Goal: Transaction & Acquisition: Book appointment/travel/reservation

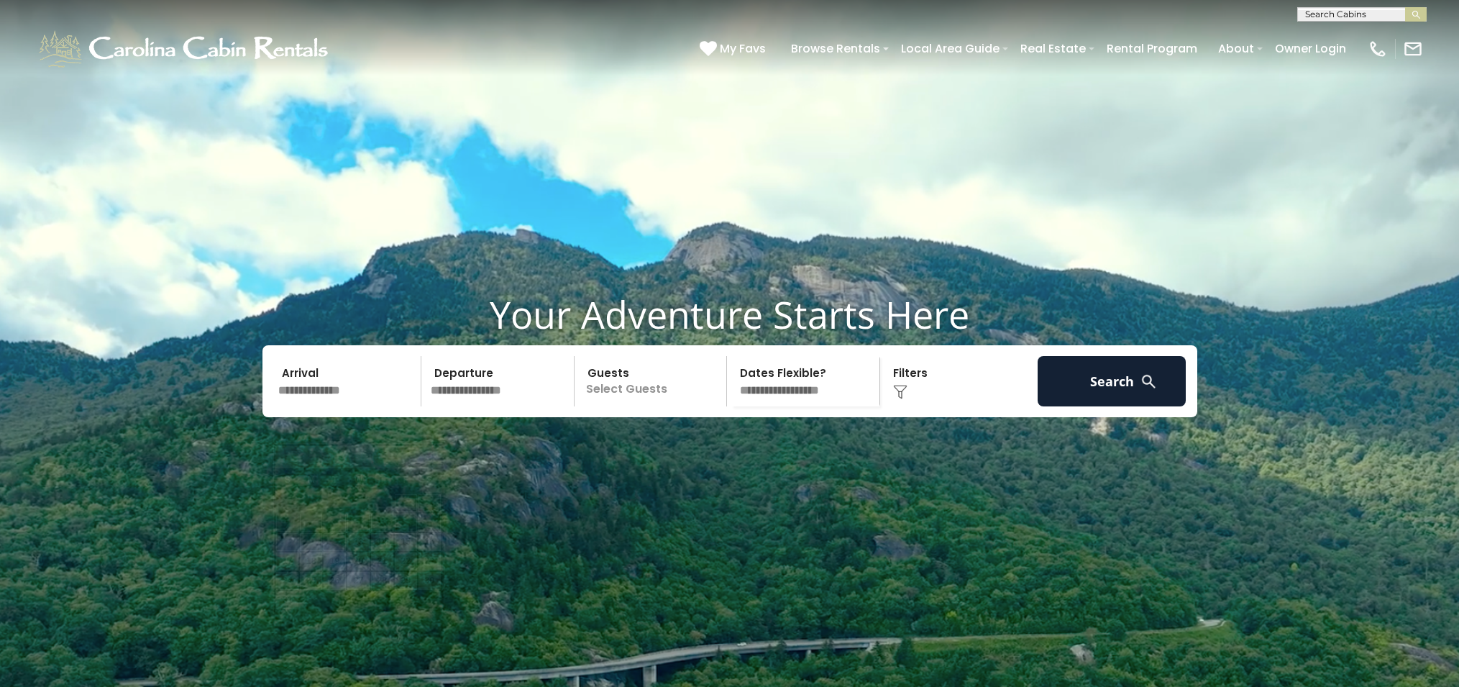
click at [323, 406] on input "text" at bounding box center [347, 381] width 149 height 50
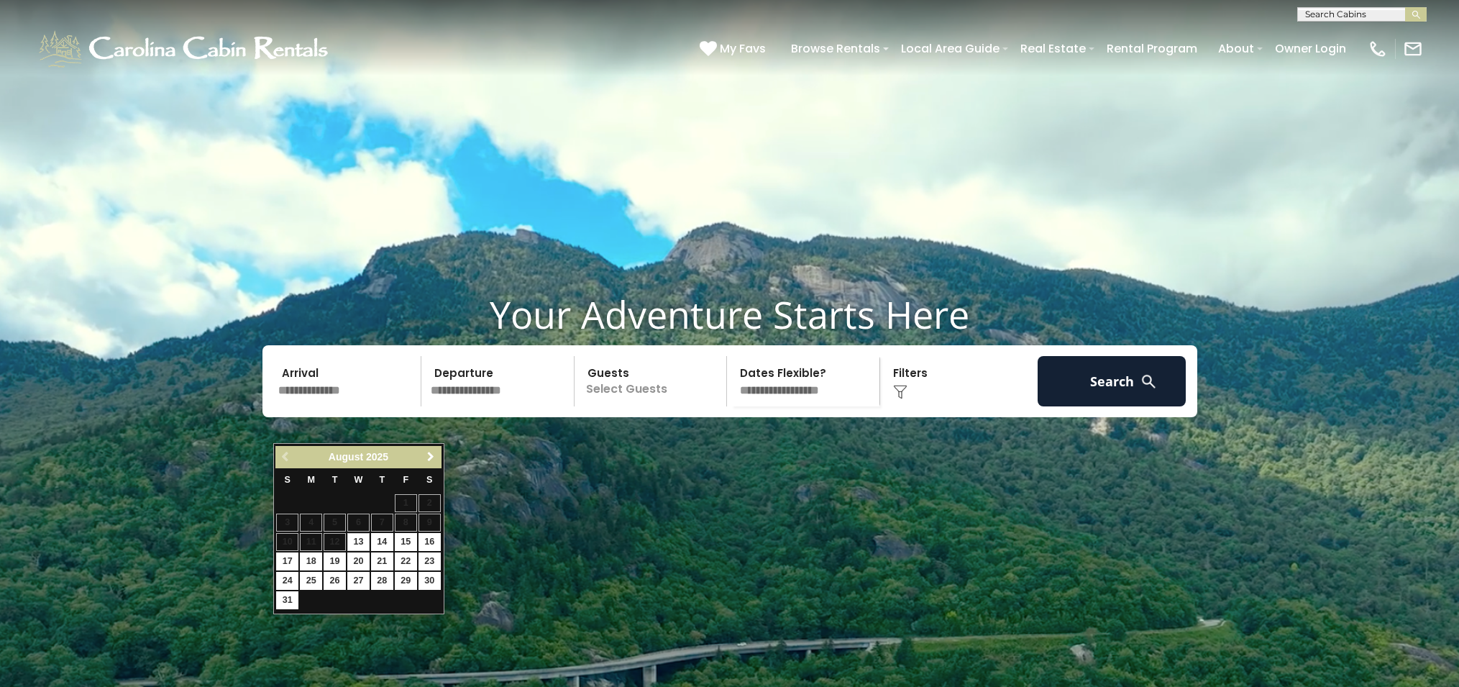
click at [433, 457] on span "Next" at bounding box center [431, 457] width 12 height 12
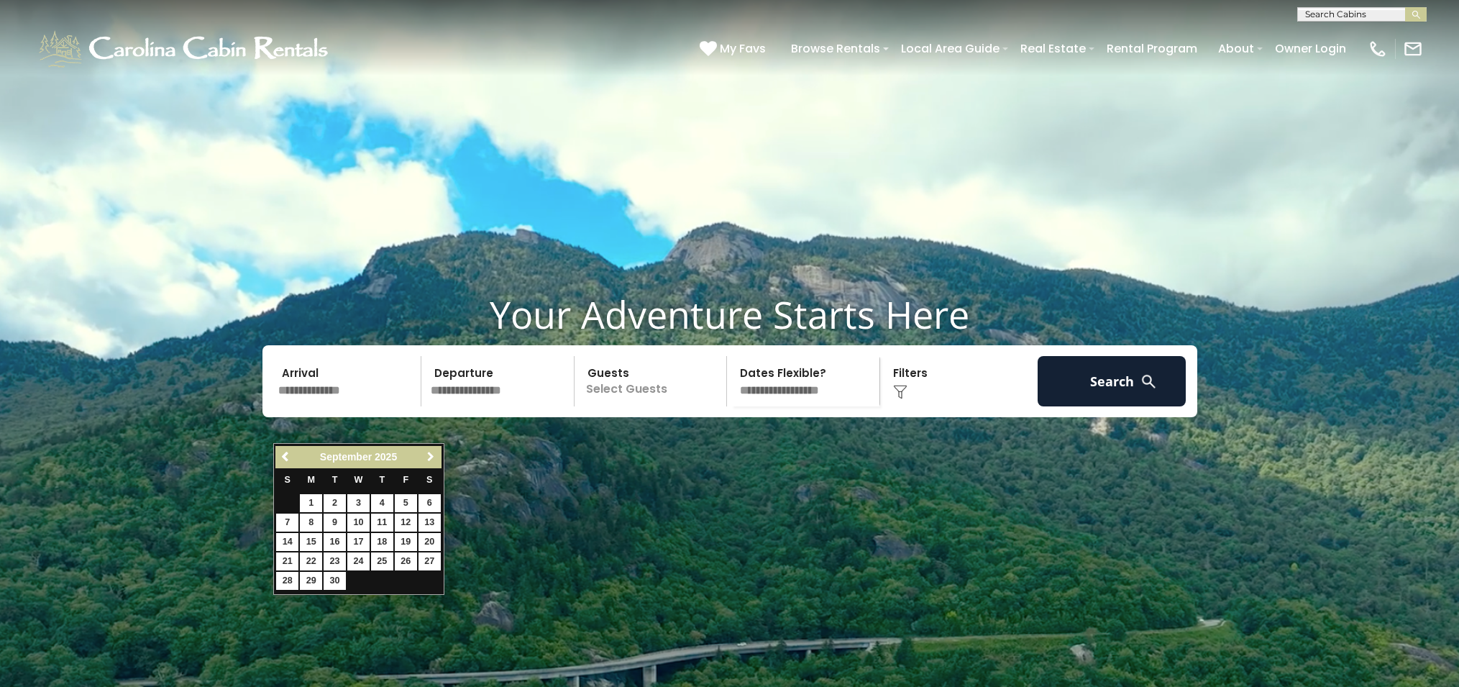
click at [433, 457] on span "Next" at bounding box center [431, 457] width 12 height 12
click at [288, 455] on span "Previous" at bounding box center [286, 457] width 12 height 12
click at [428, 500] on link "1" at bounding box center [430, 503] width 22 height 18
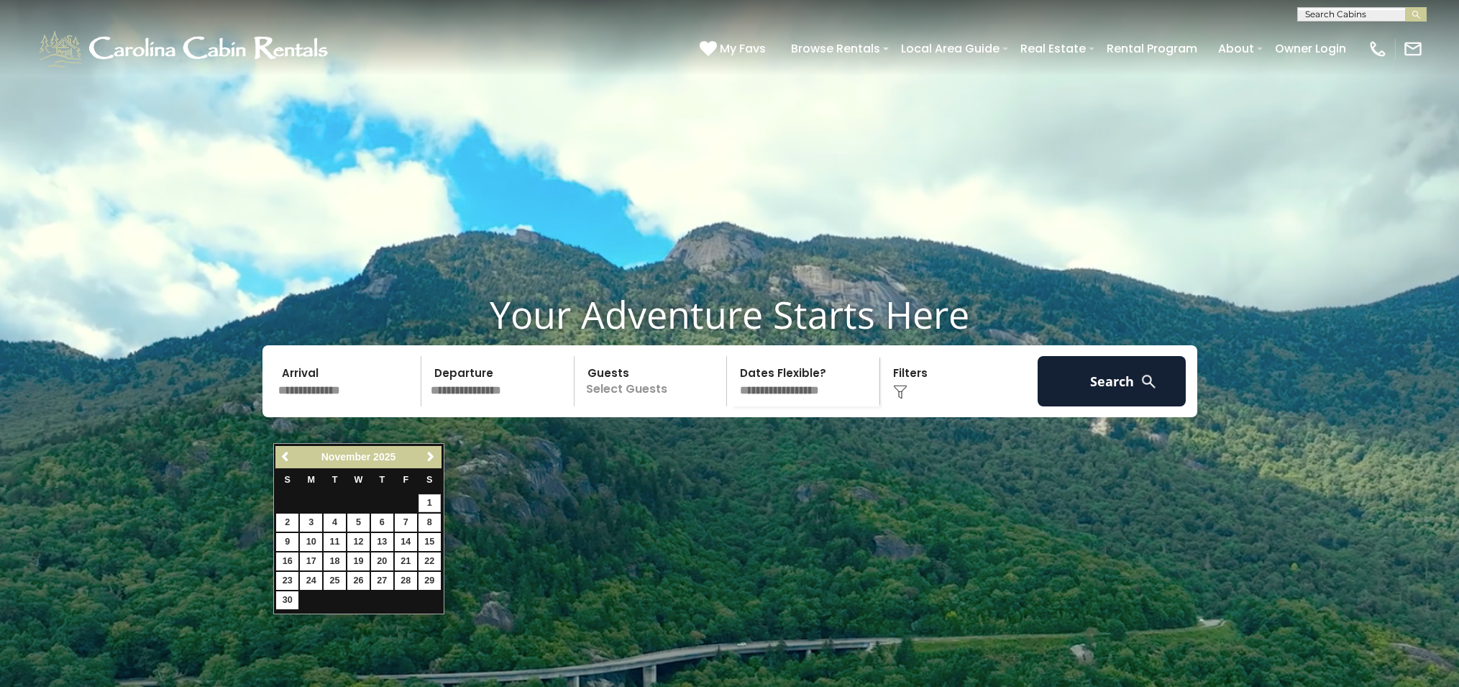
type input "*******"
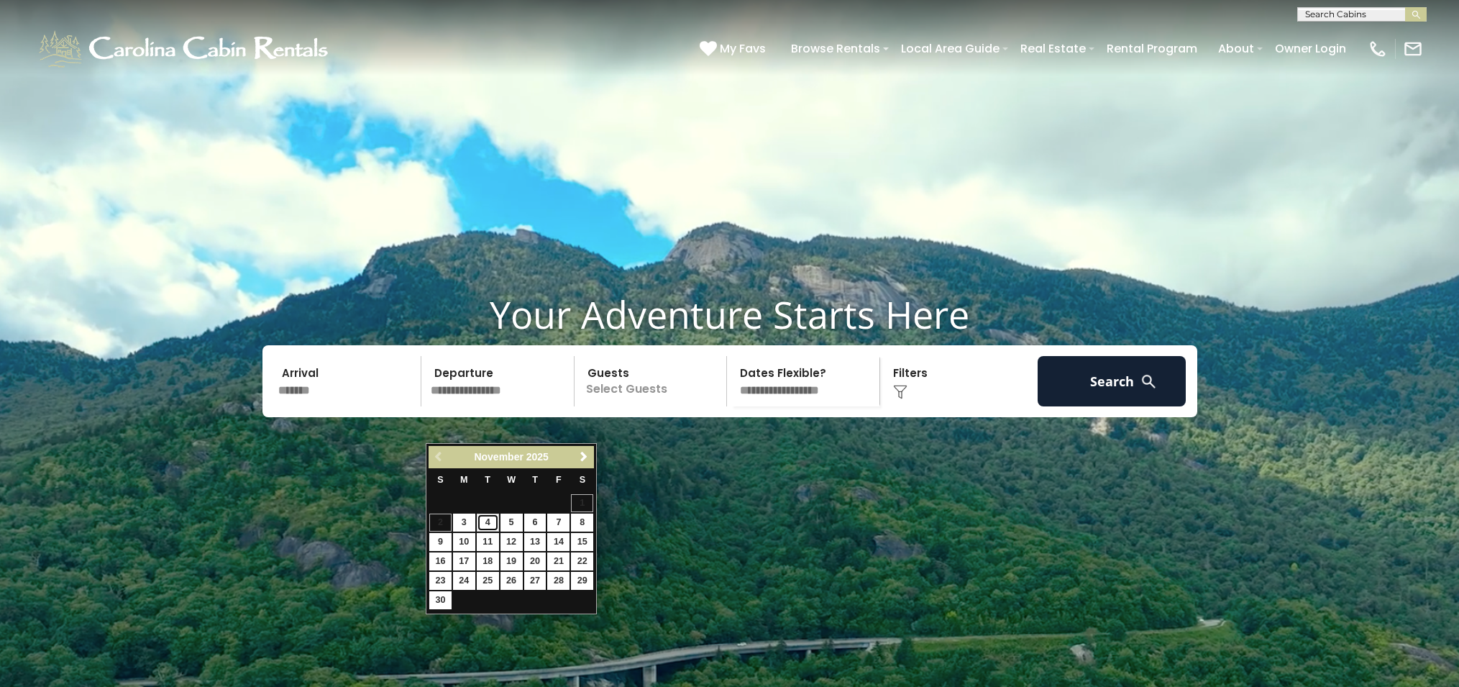
click at [492, 522] on link "4" at bounding box center [488, 522] width 22 height 18
type input "*******"
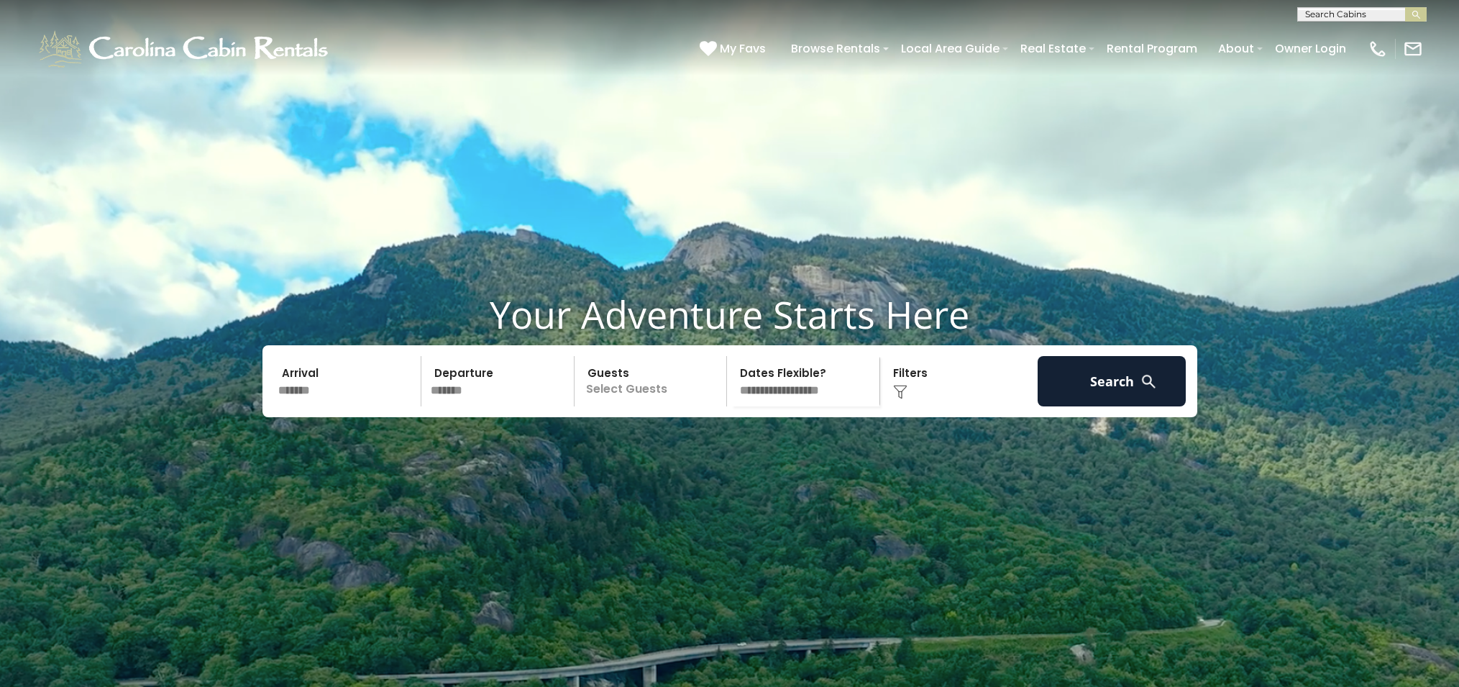
click at [642, 406] on p "Select Guests" at bounding box center [653, 381] width 148 height 50
click at [730, 449] on div "+" at bounding box center [722, 440] width 17 height 17
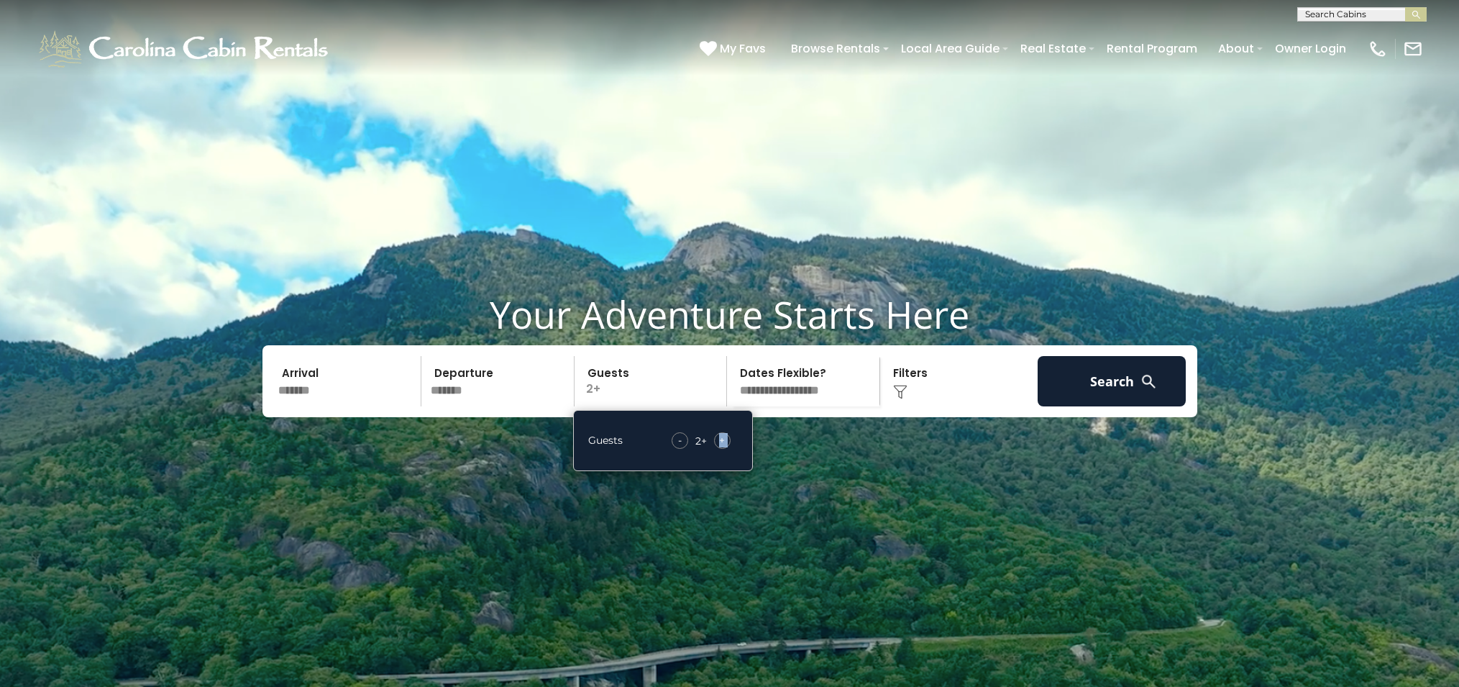
click at [730, 449] on div "+" at bounding box center [722, 440] width 17 height 17
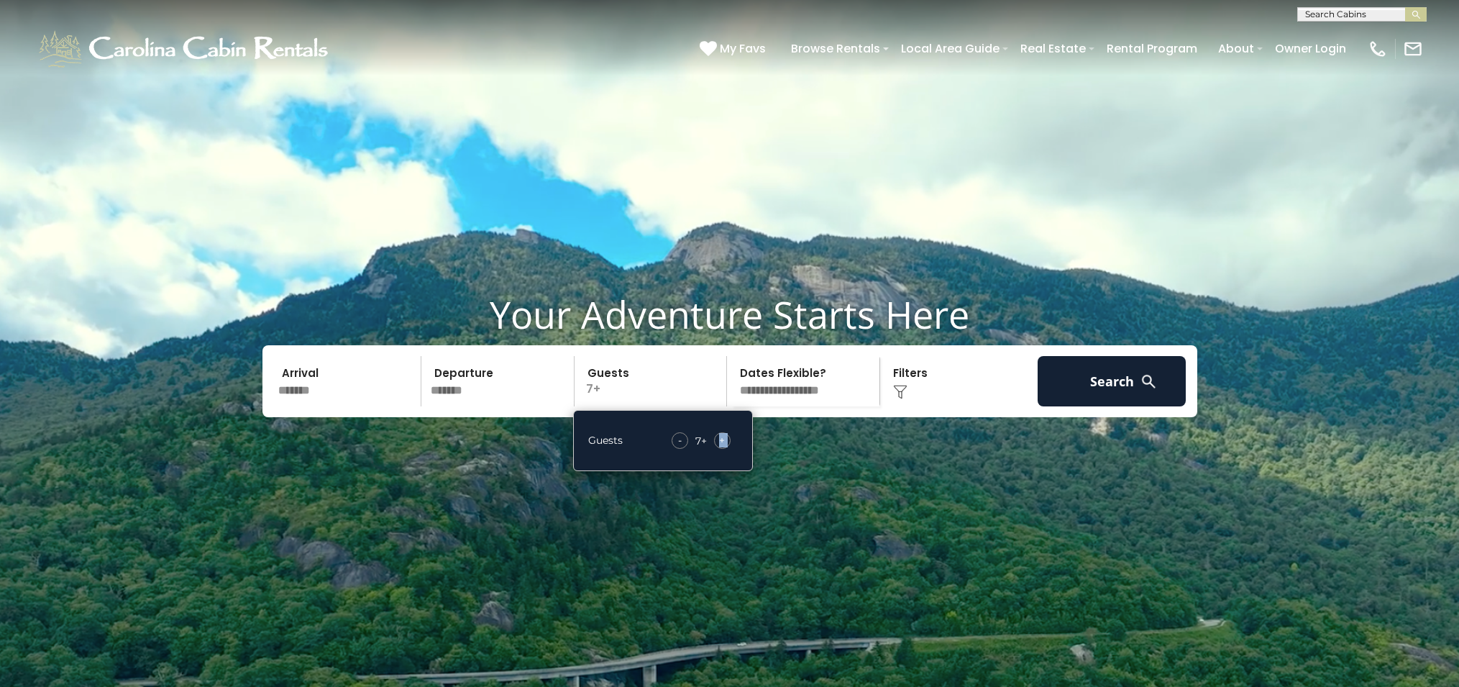
click at [730, 449] on div "+" at bounding box center [722, 440] width 17 height 17
click at [1065, 406] on button "Search" at bounding box center [1112, 381] width 149 height 50
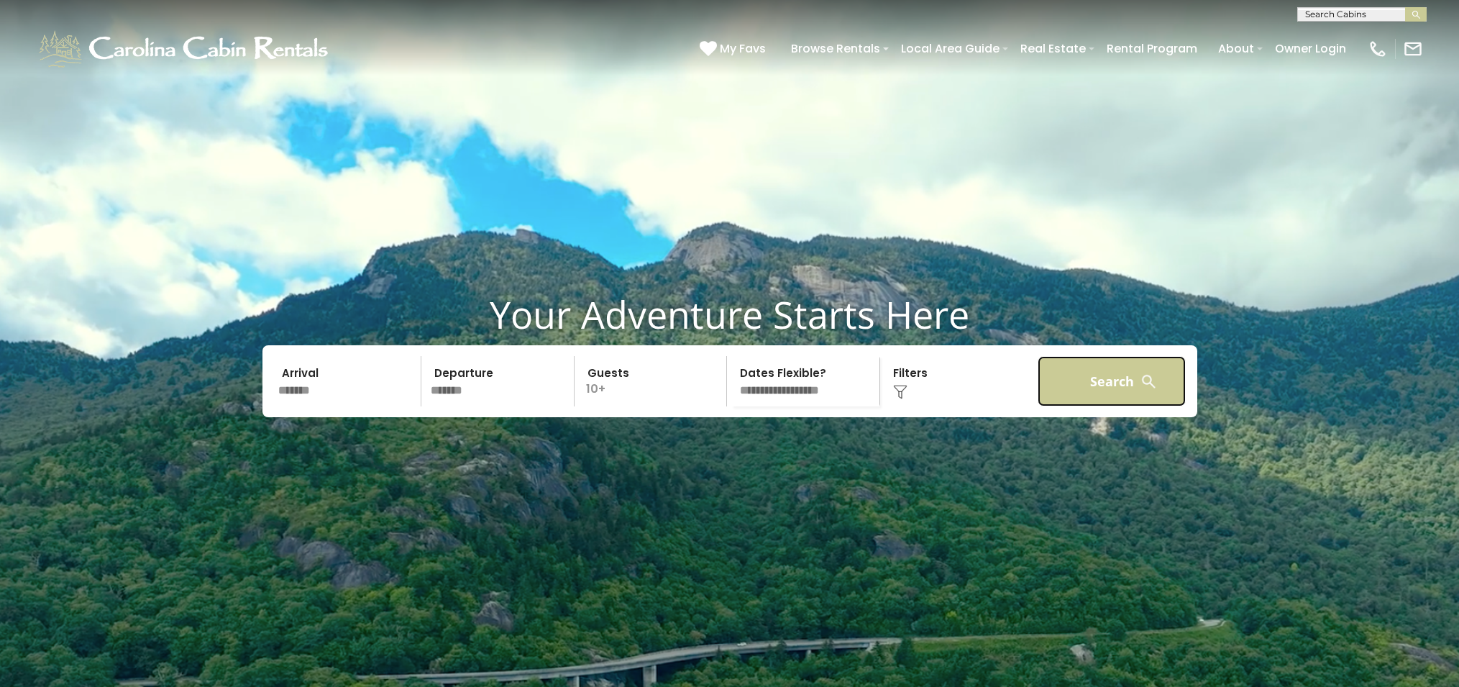
click at [1101, 406] on button "Search" at bounding box center [1112, 381] width 149 height 50
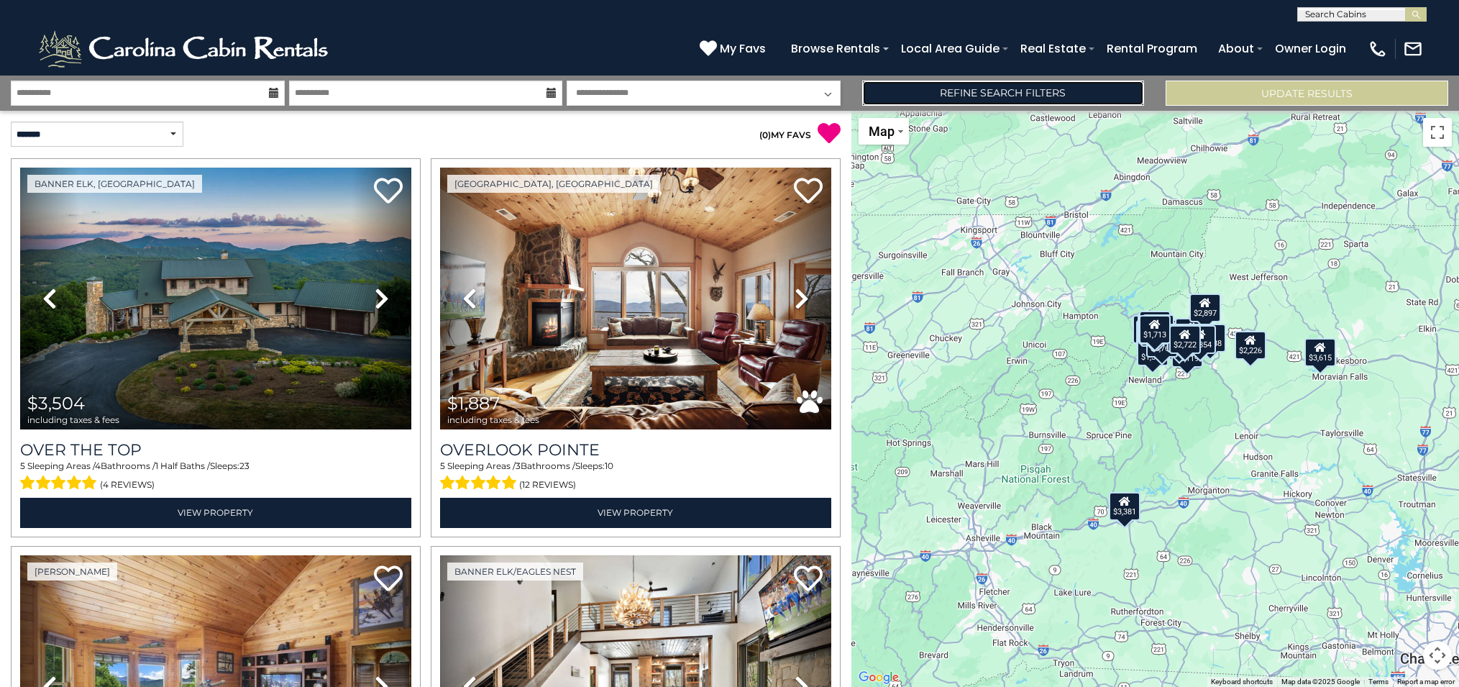
click at [1082, 93] on link "Refine Search Filters" at bounding box center [1003, 93] width 283 height 25
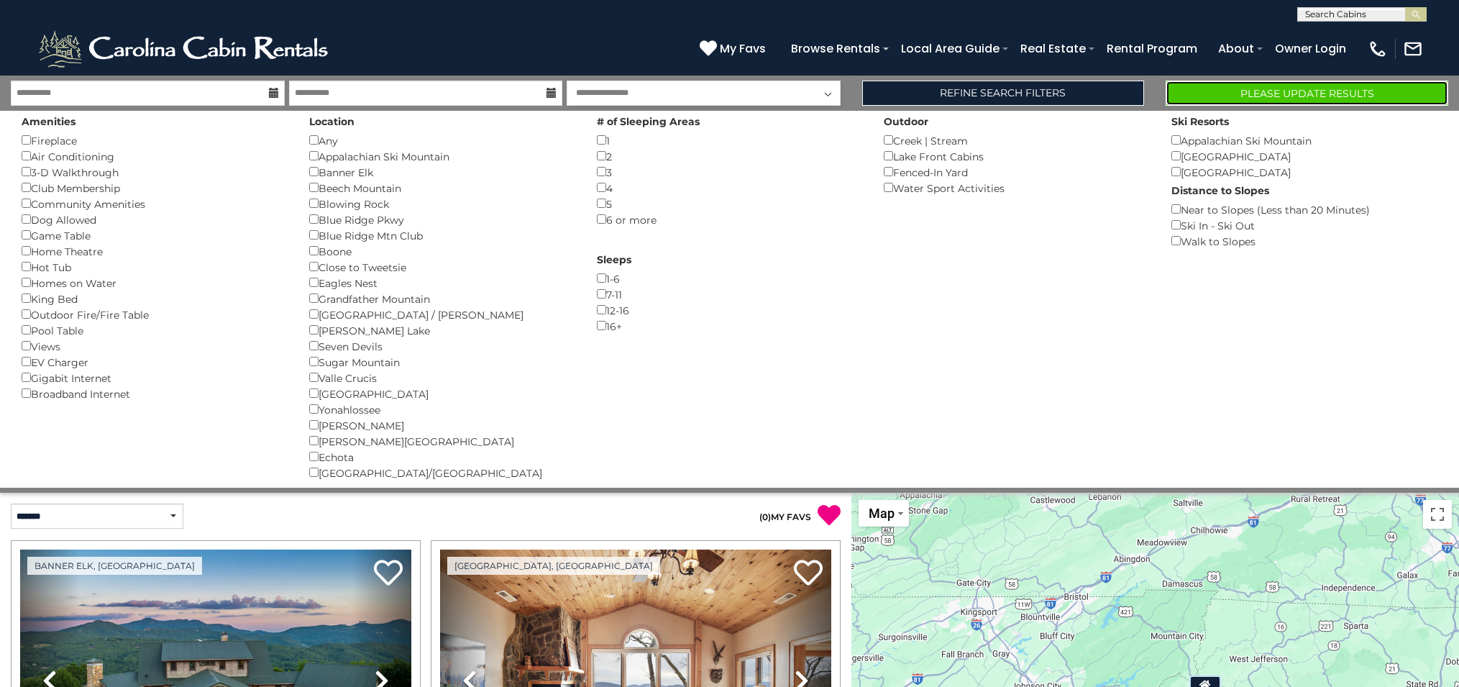
click at [1282, 90] on button "Please Update Results" at bounding box center [1307, 93] width 283 height 25
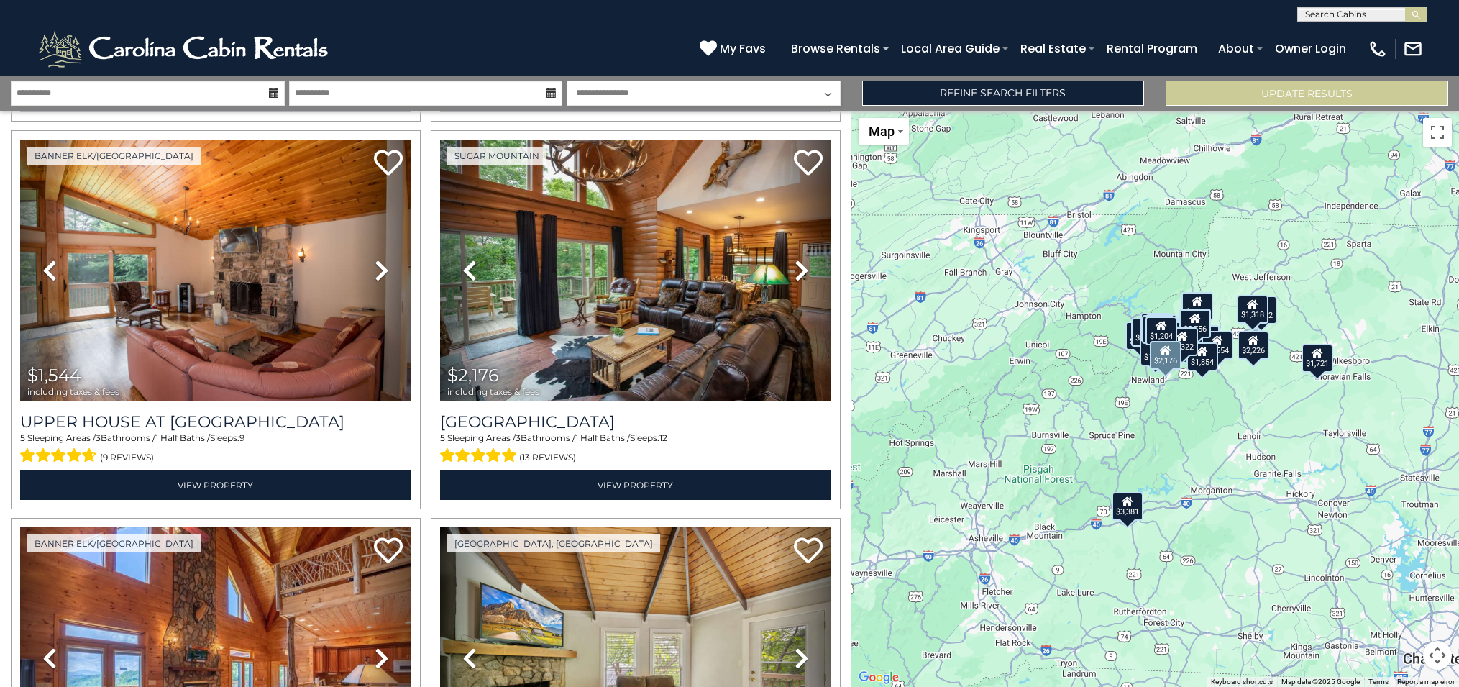
scroll to position [1960, 0]
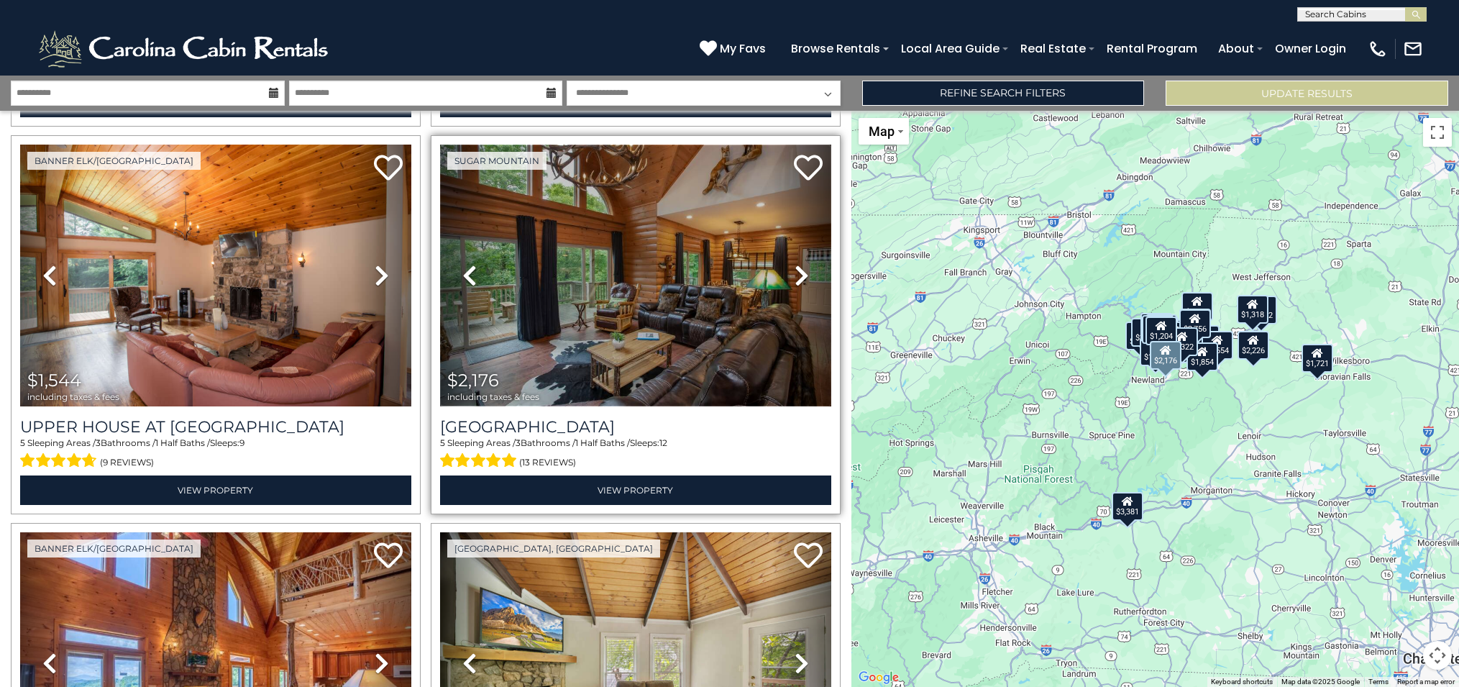
click at [713, 316] on img at bounding box center [635, 276] width 391 height 262
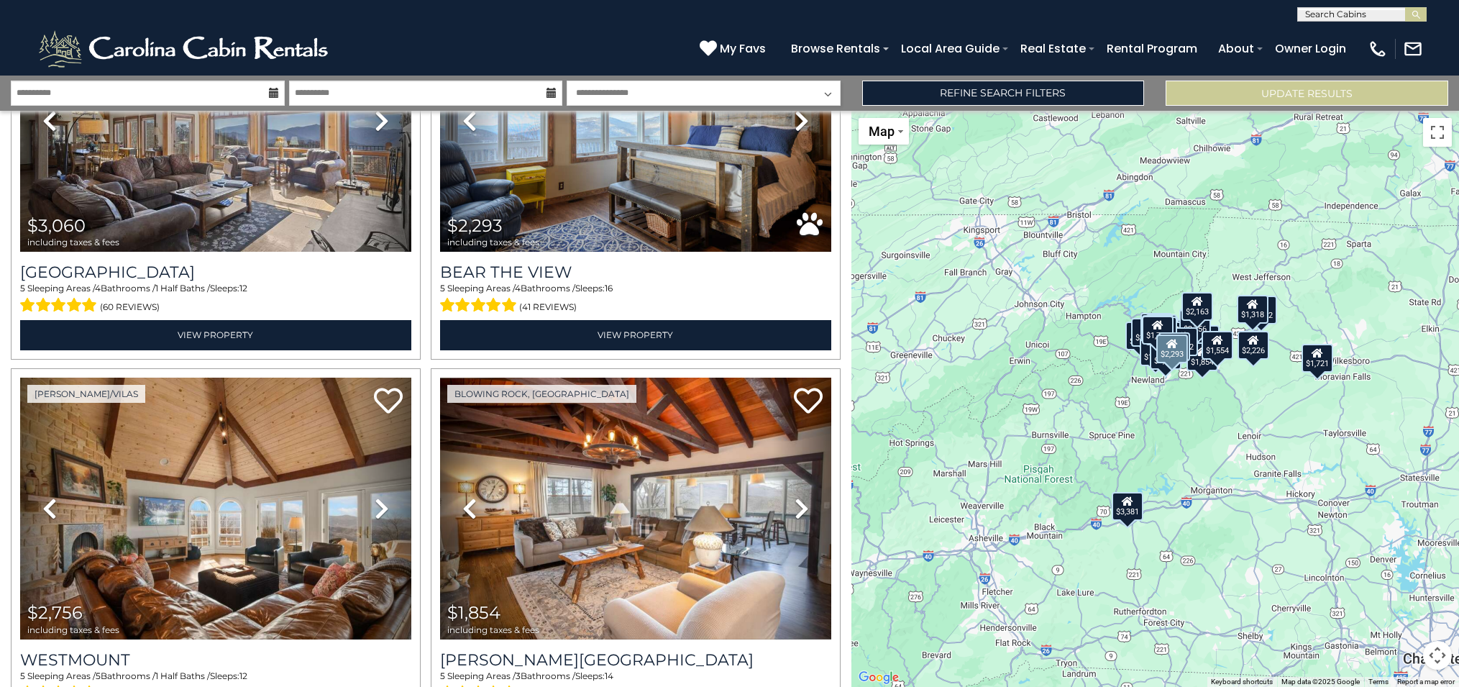
scroll to position [5360, 0]
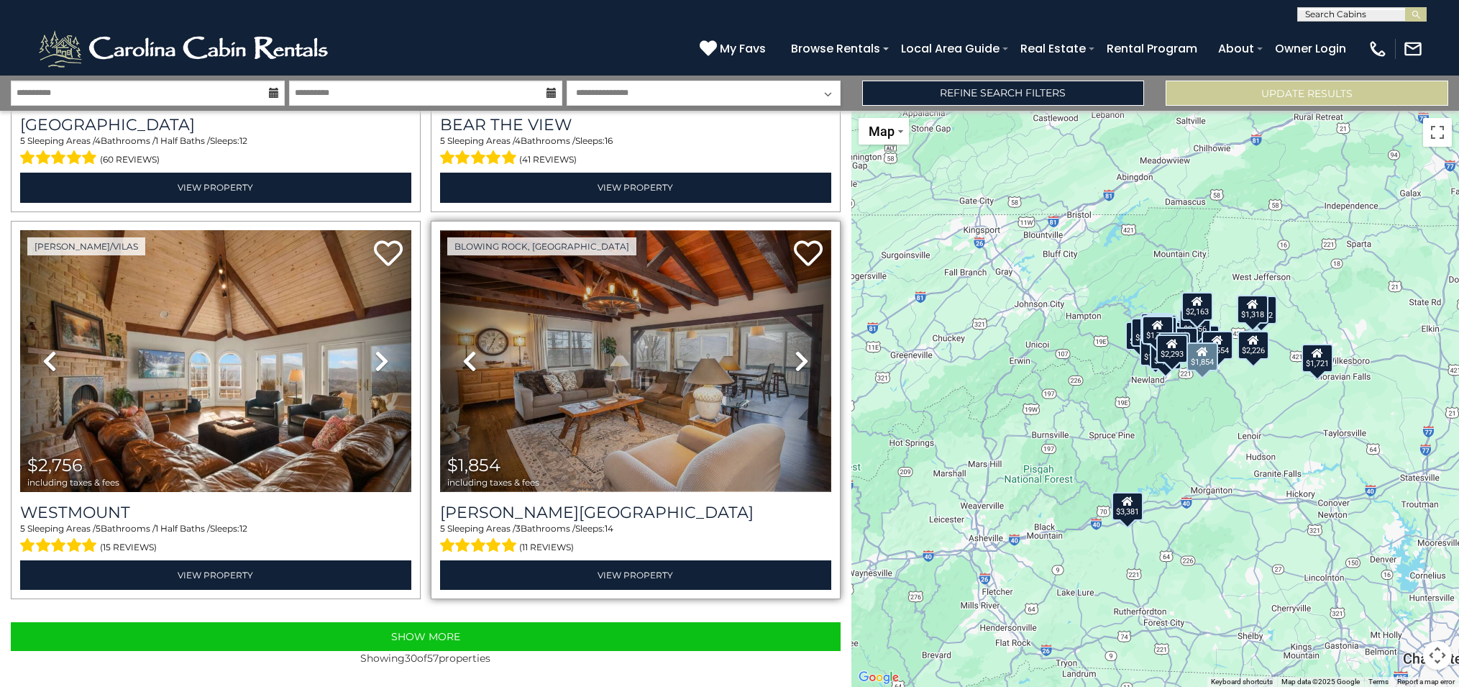
click at [677, 325] on img at bounding box center [635, 361] width 391 height 262
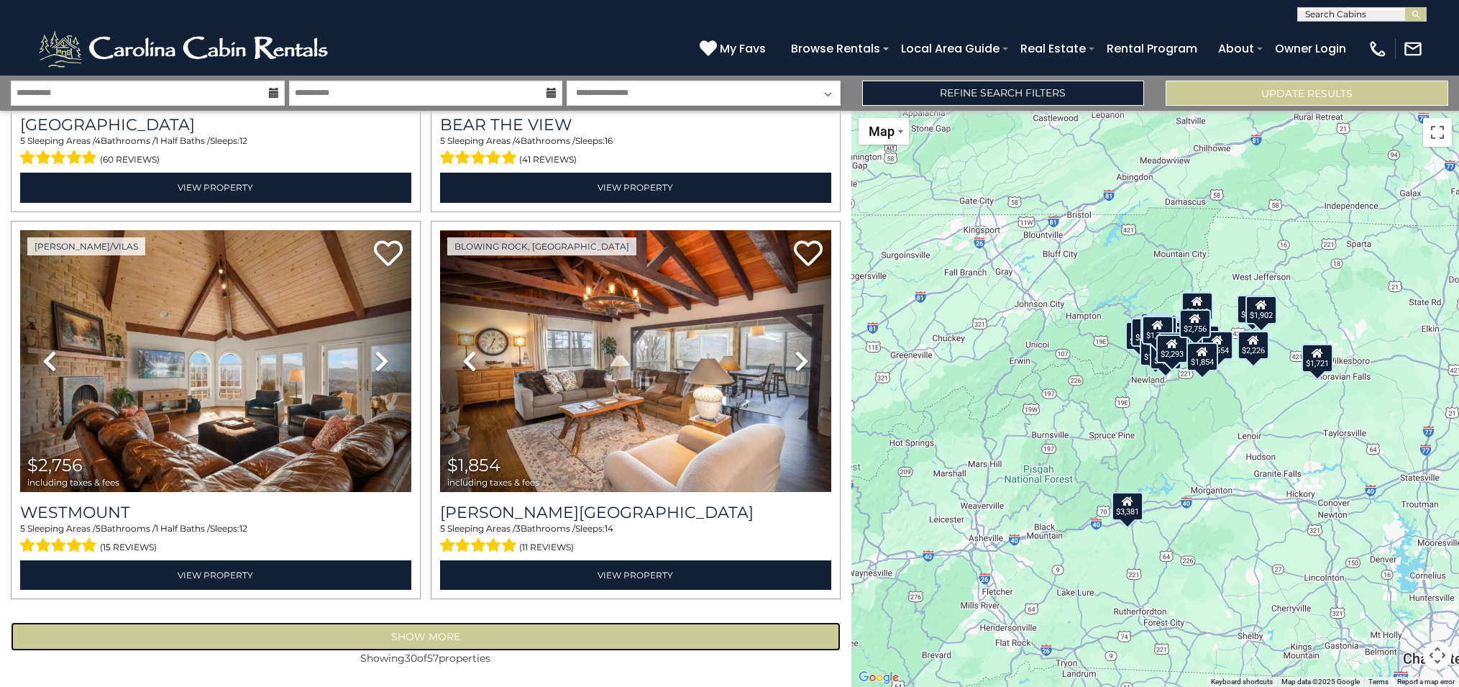
click at [449, 631] on button "Show More" at bounding box center [426, 636] width 830 height 29
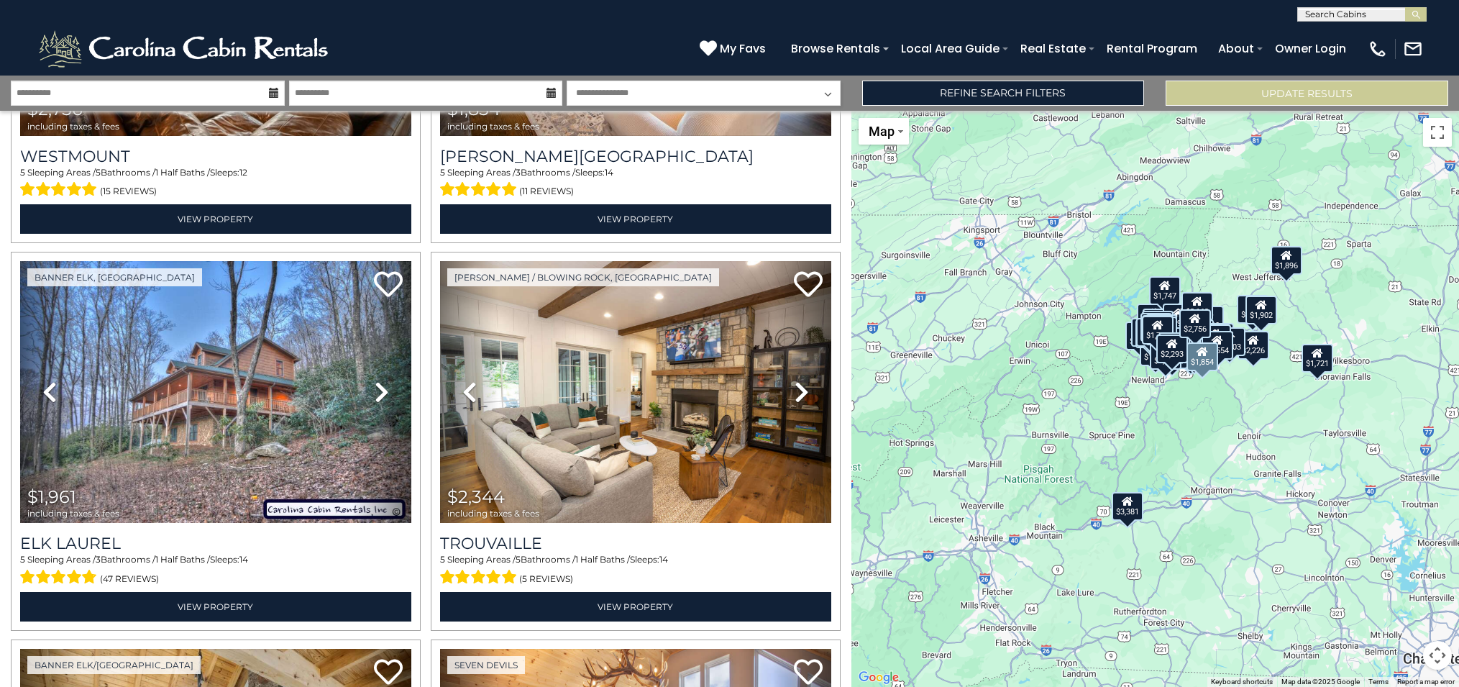
scroll to position [5862, 0]
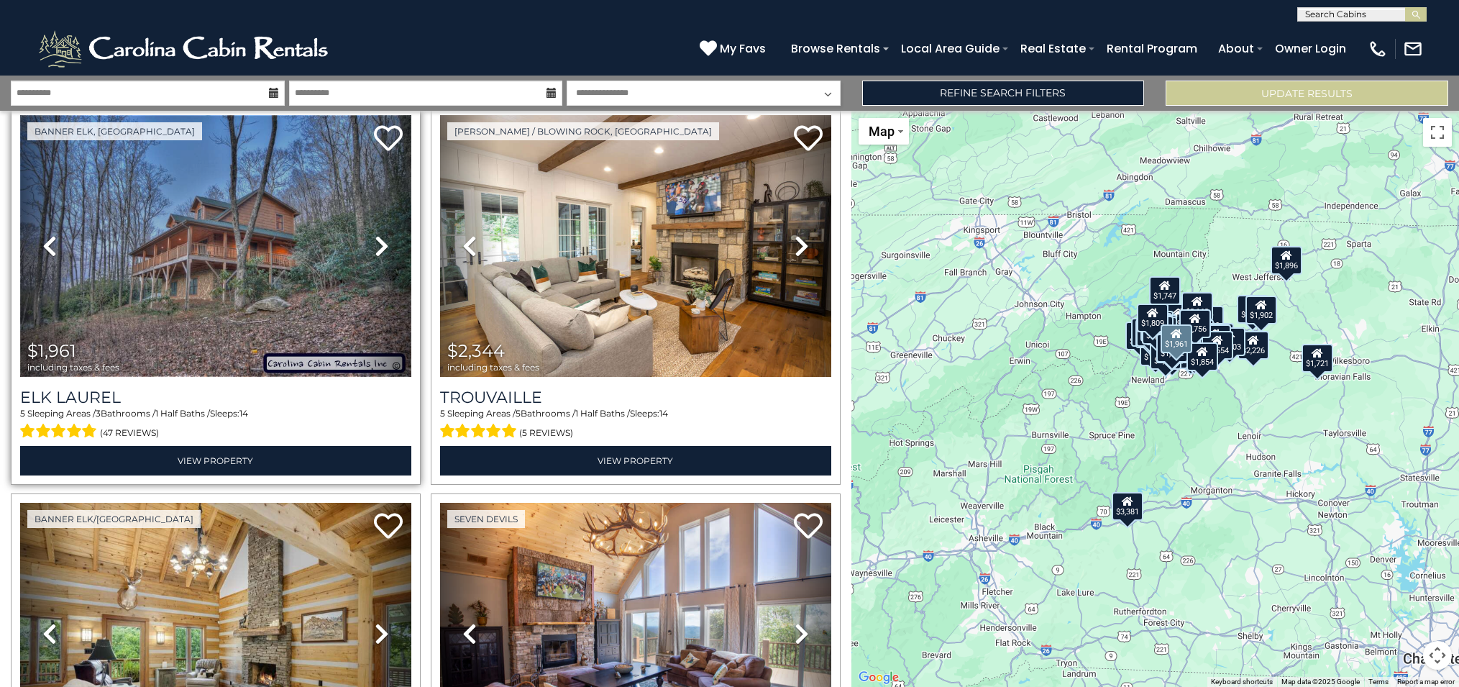
click at [238, 275] on img at bounding box center [215, 246] width 391 height 262
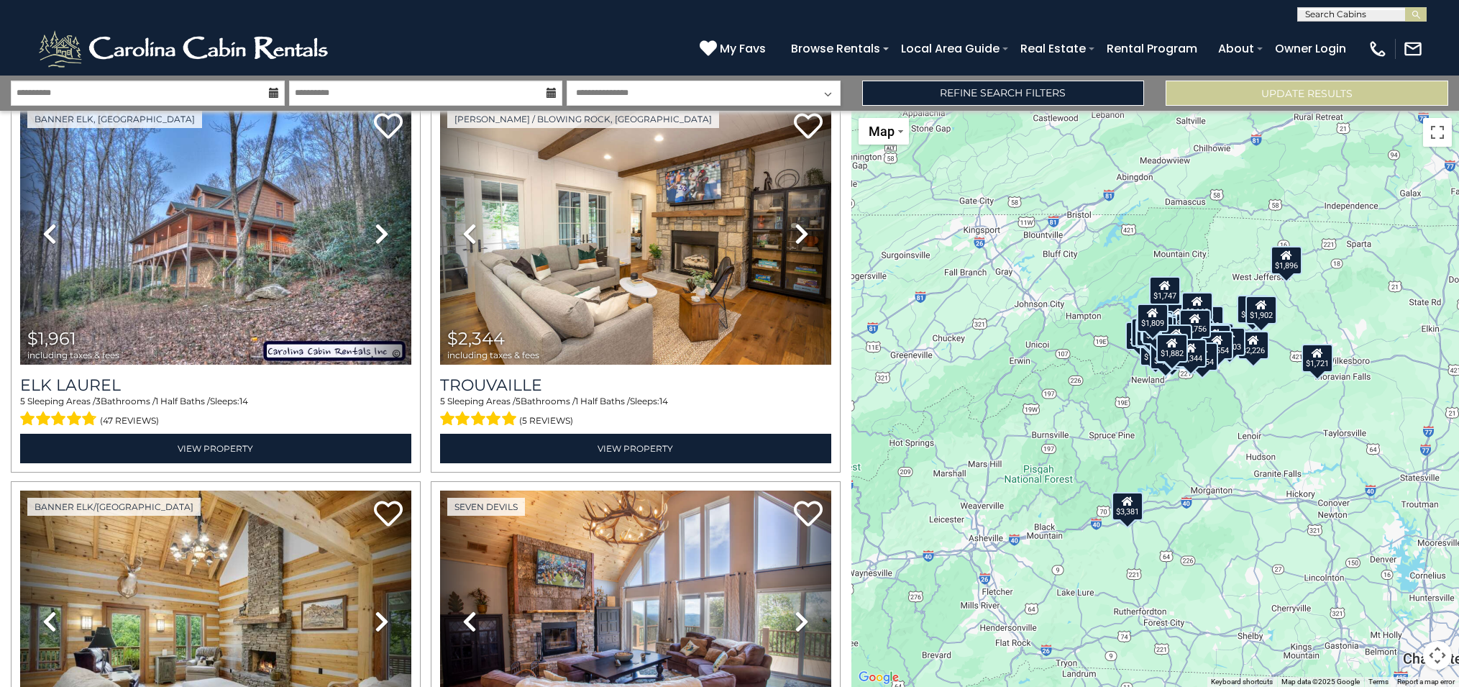
scroll to position [1, 0]
click at [1333, 17] on input "text" at bounding box center [1361, 16] width 126 height 14
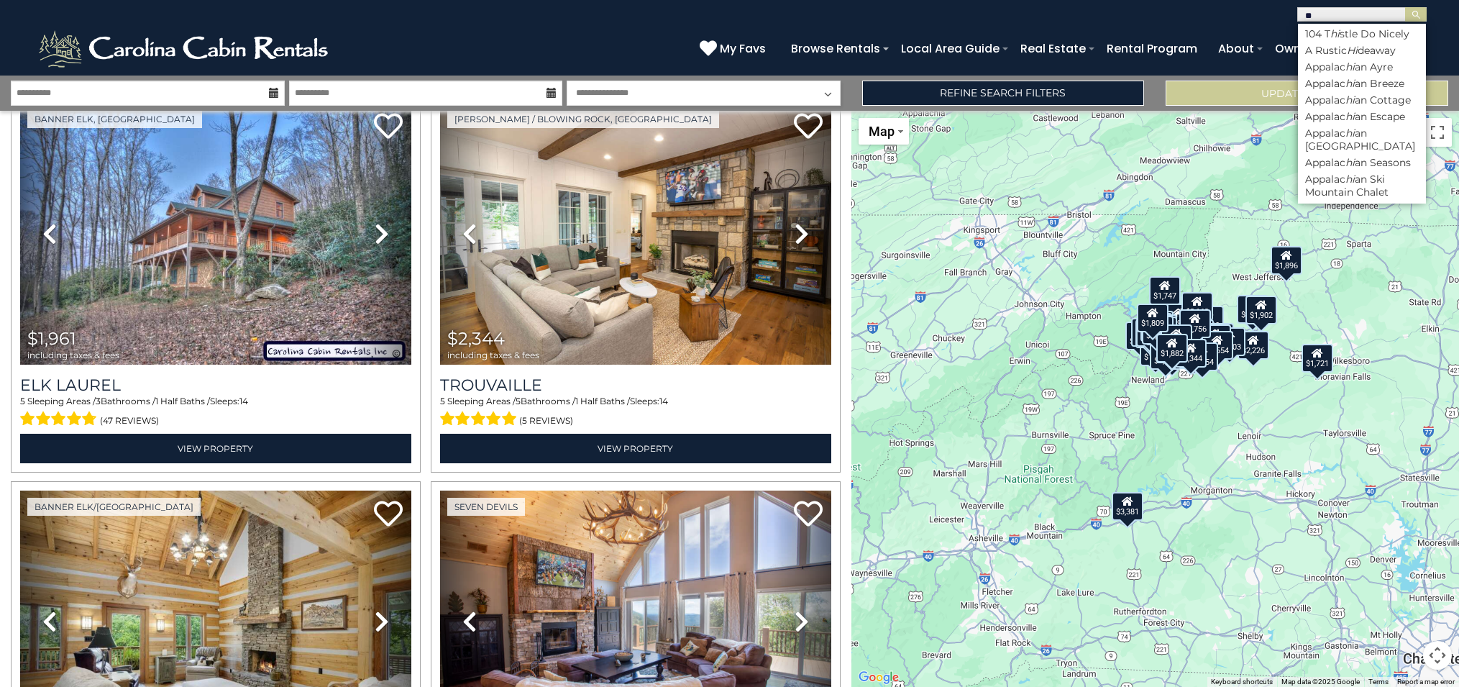
type input "*"
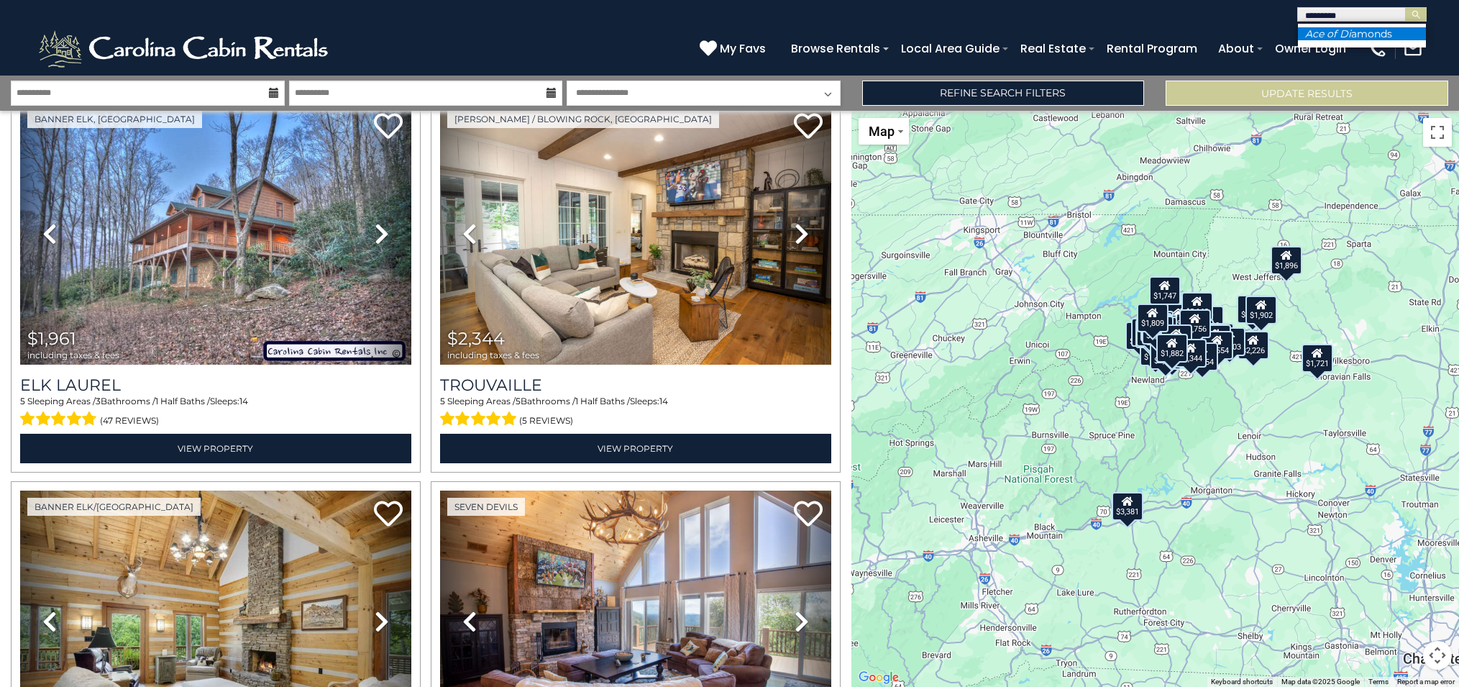
type input "*********"
click at [1326, 34] on em "Ace of Di" at bounding box center [1328, 33] width 46 height 13
click at [1419, 12] on img "submit" at bounding box center [1416, 14] width 11 height 11
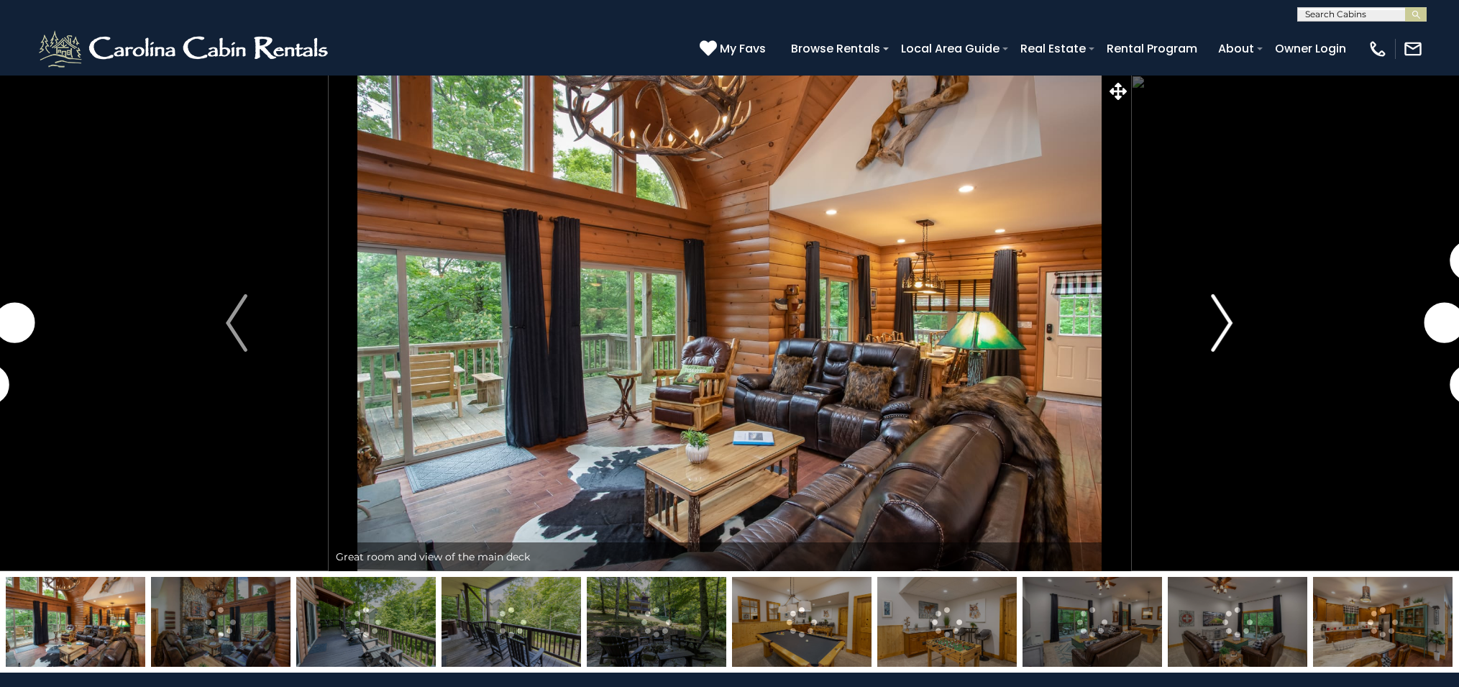
click at [1221, 321] on img "Next" at bounding box center [1223, 323] width 22 height 58
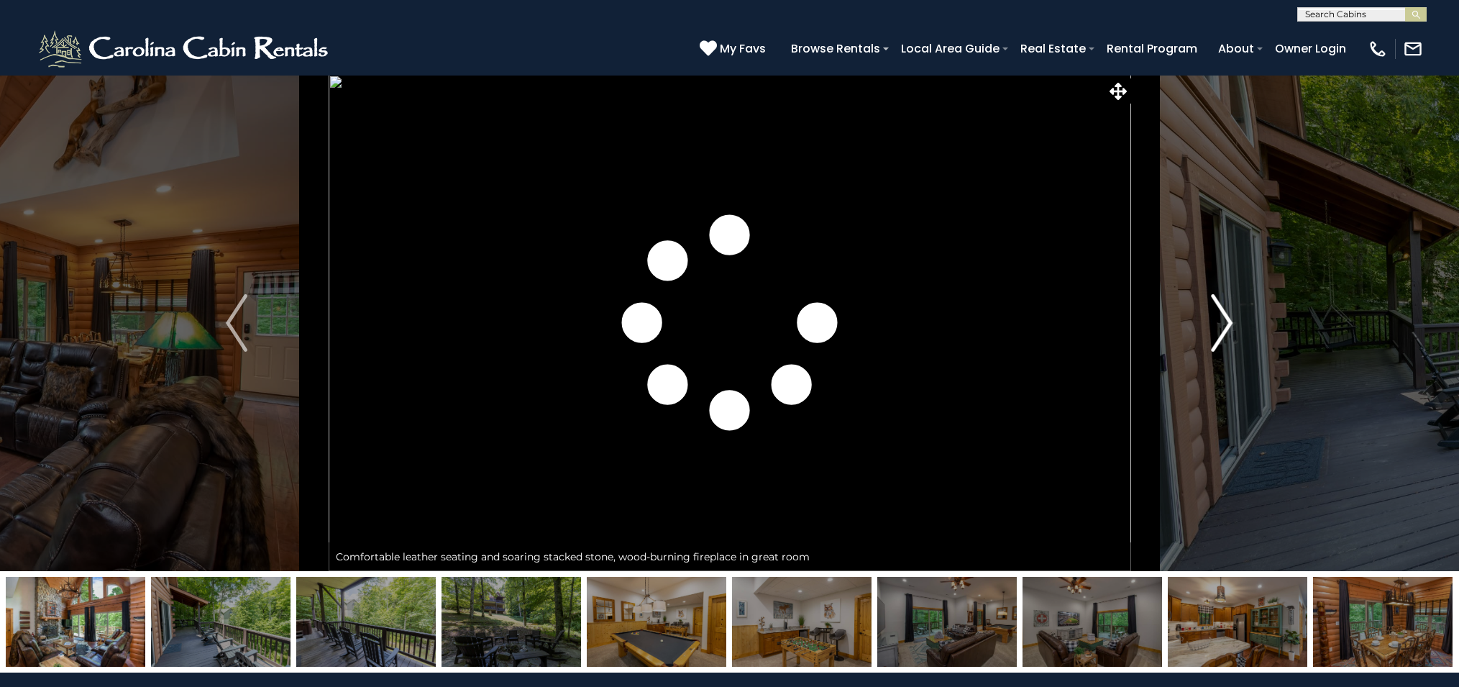
click at [1227, 319] on img "Next" at bounding box center [1223, 323] width 22 height 58
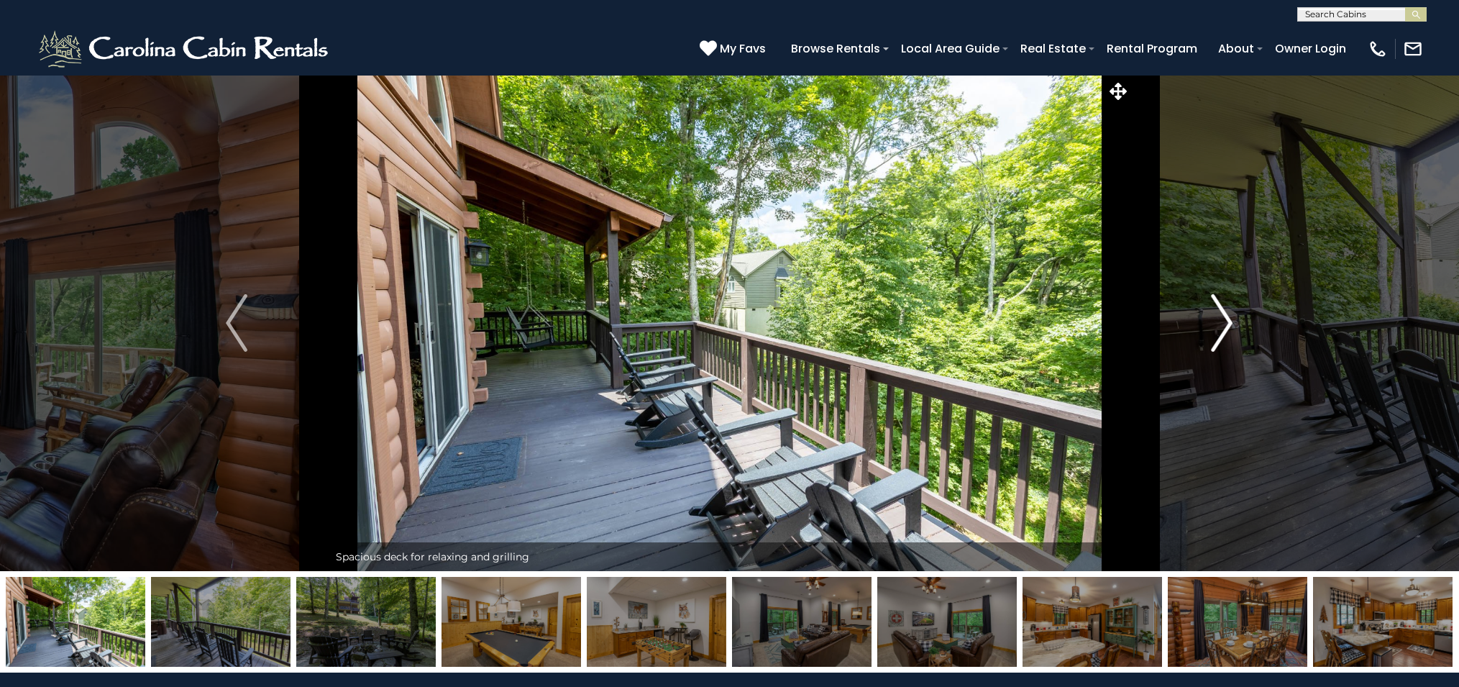
click at [1227, 319] on img "Next" at bounding box center [1223, 323] width 22 height 58
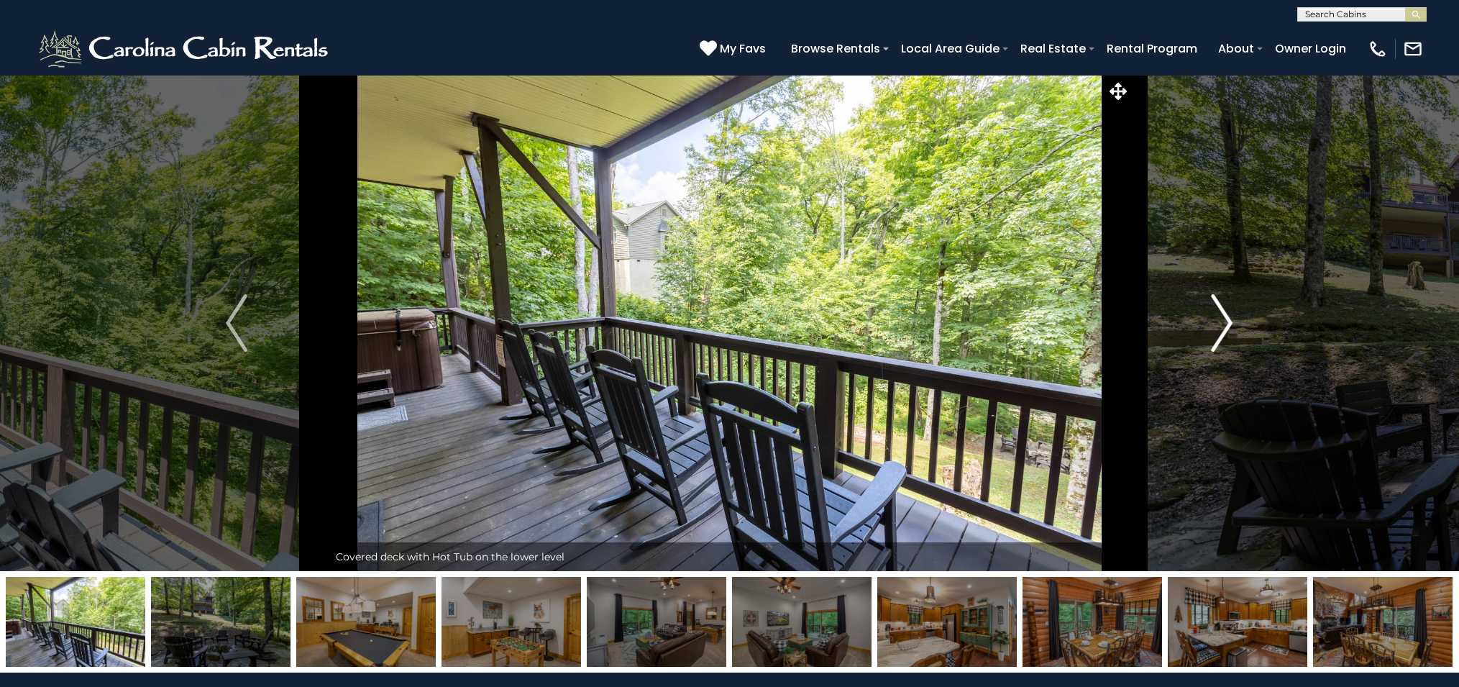
click at [1227, 319] on img "Next" at bounding box center [1223, 323] width 22 height 58
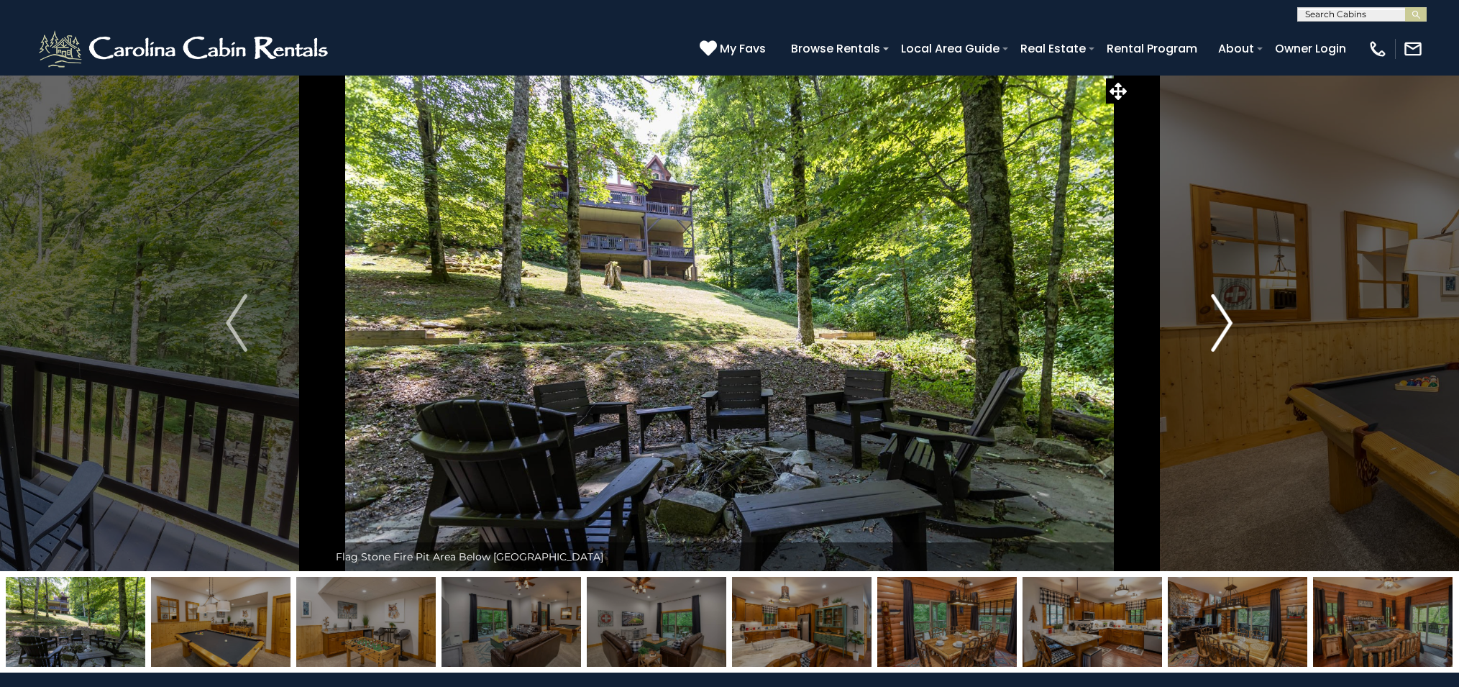
click at [1227, 319] on img "Next" at bounding box center [1223, 323] width 22 height 58
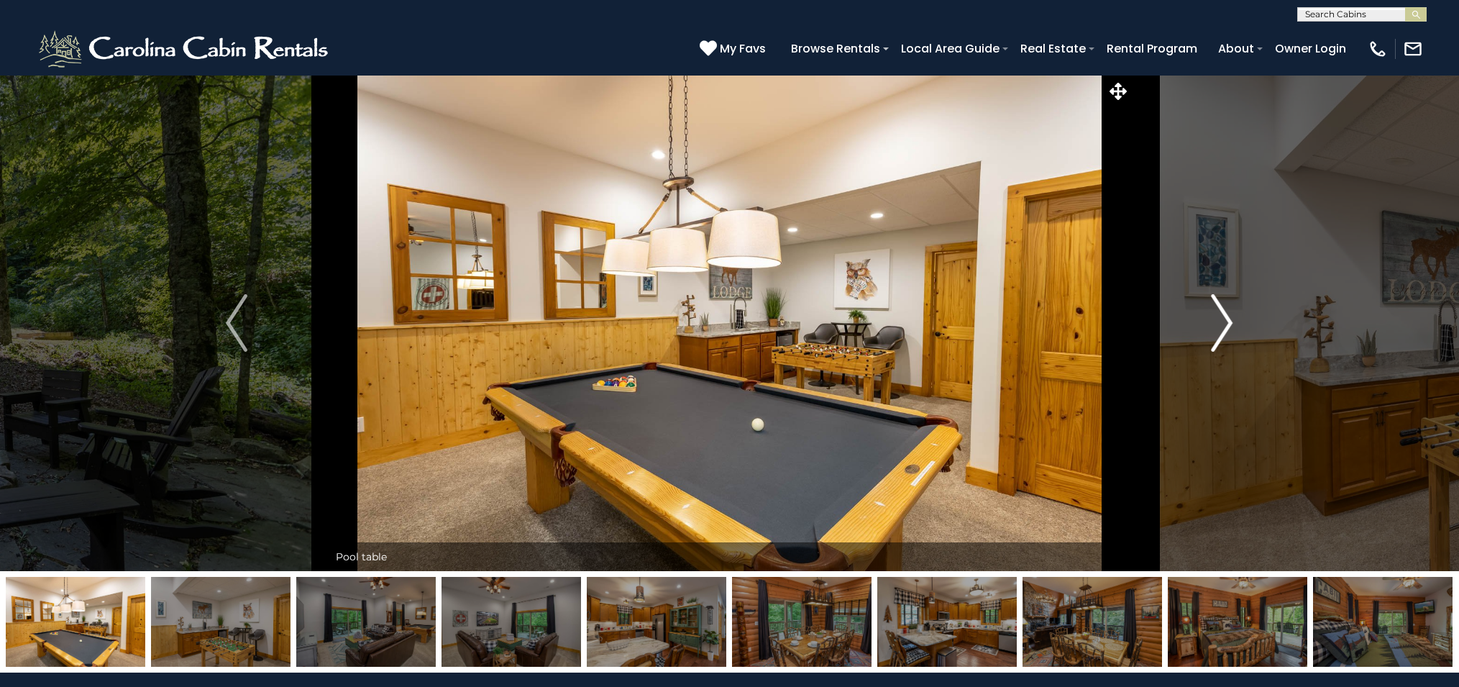
click at [1227, 319] on img "Next" at bounding box center [1223, 323] width 22 height 58
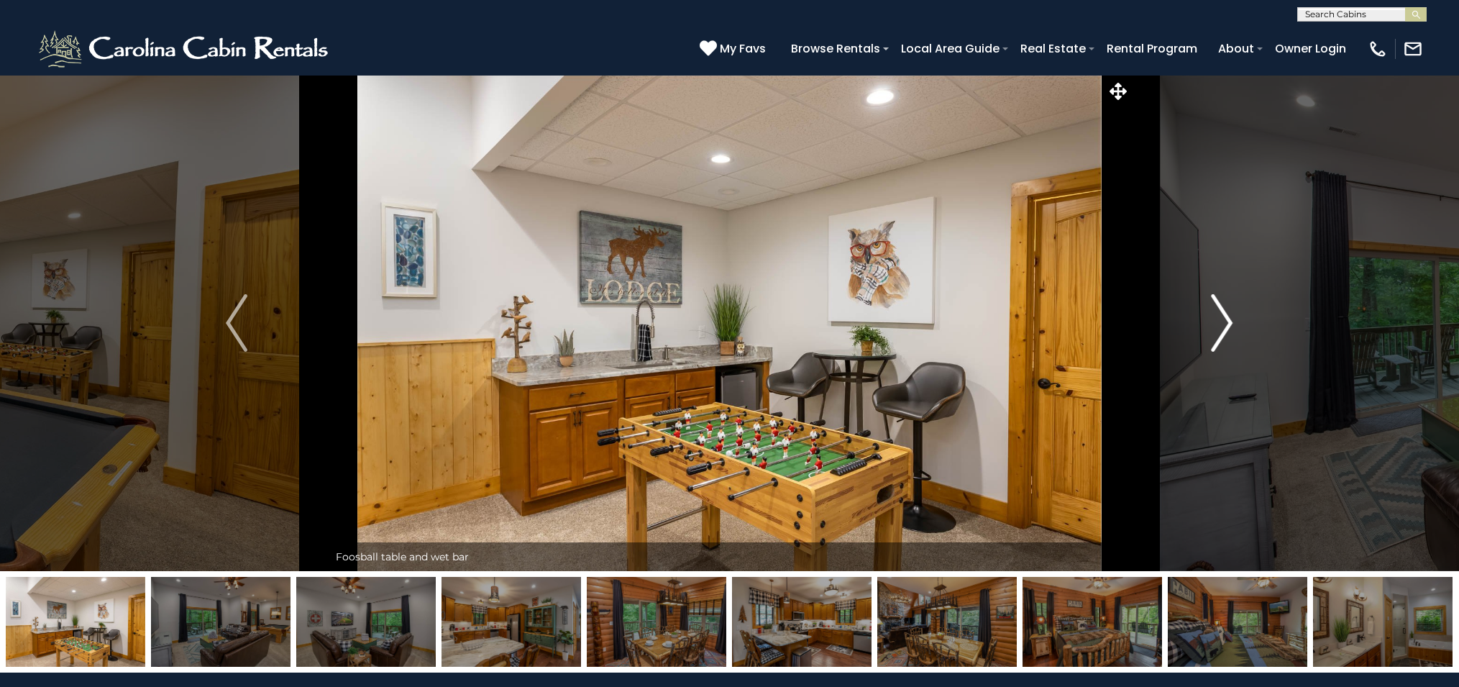
click at [1227, 319] on img "Next" at bounding box center [1223, 323] width 22 height 58
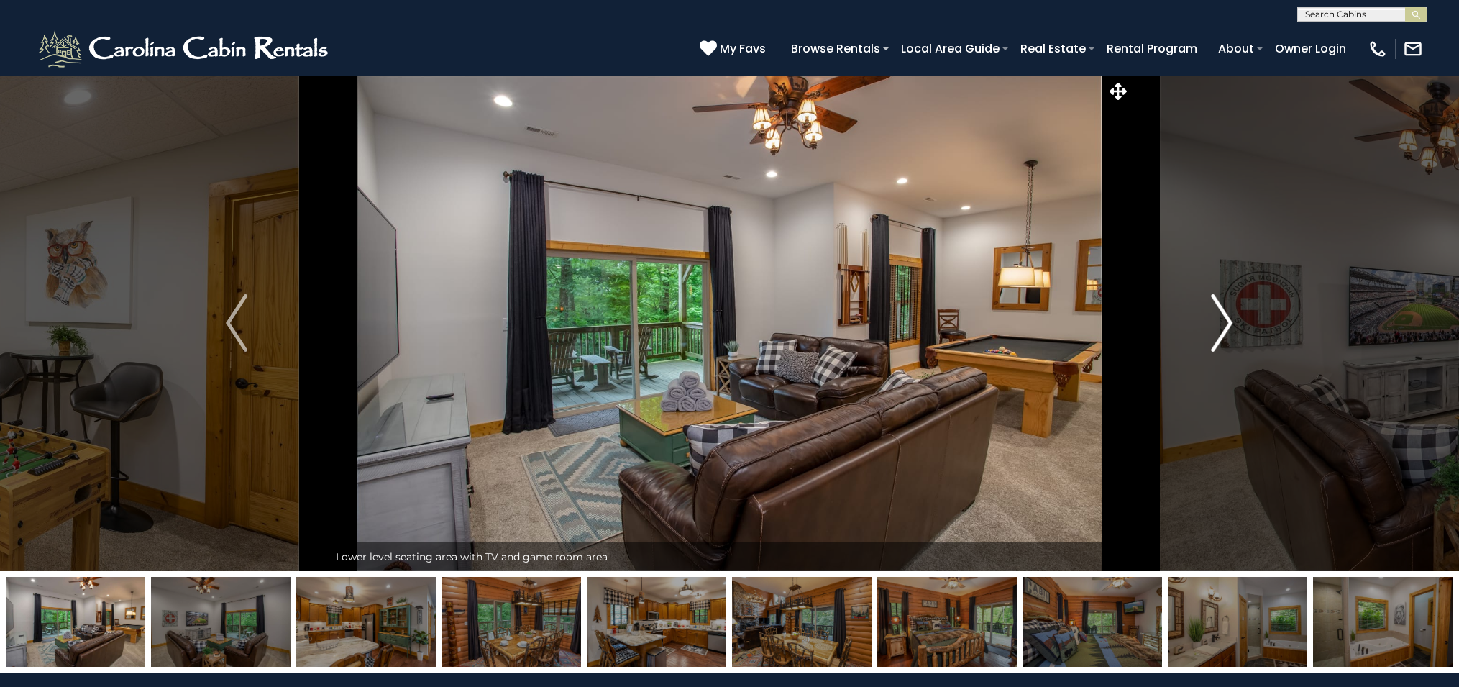
click at [1227, 319] on img "Next" at bounding box center [1223, 323] width 22 height 58
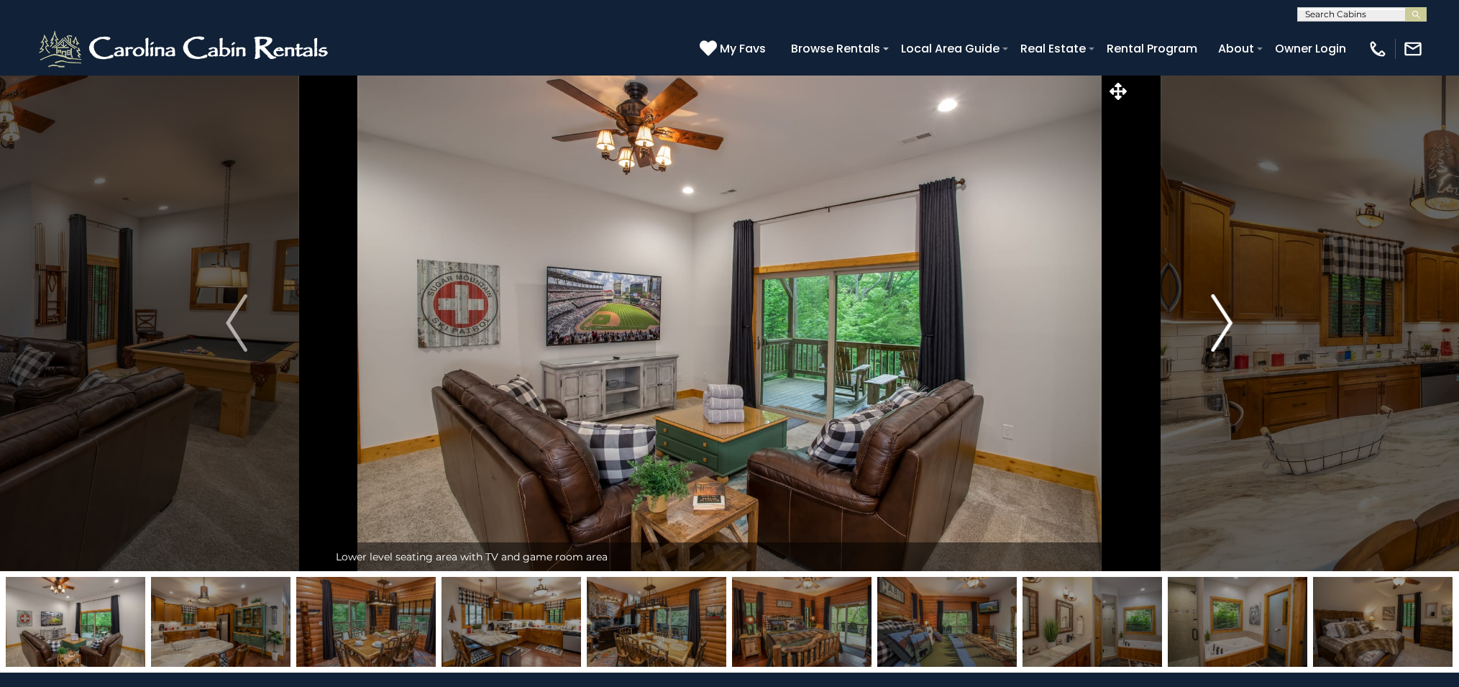
click at [1227, 319] on img "Next" at bounding box center [1223, 323] width 22 height 58
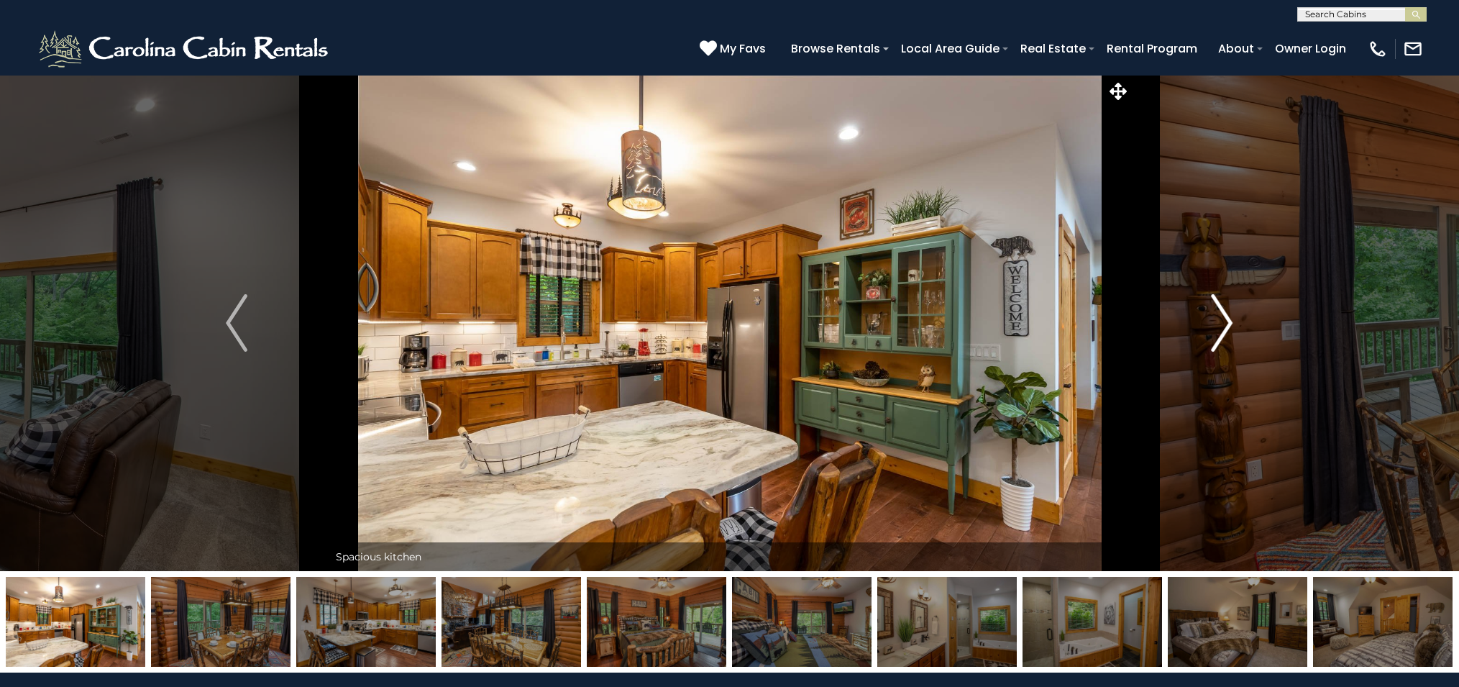
click at [1227, 319] on img "Next" at bounding box center [1223, 323] width 22 height 58
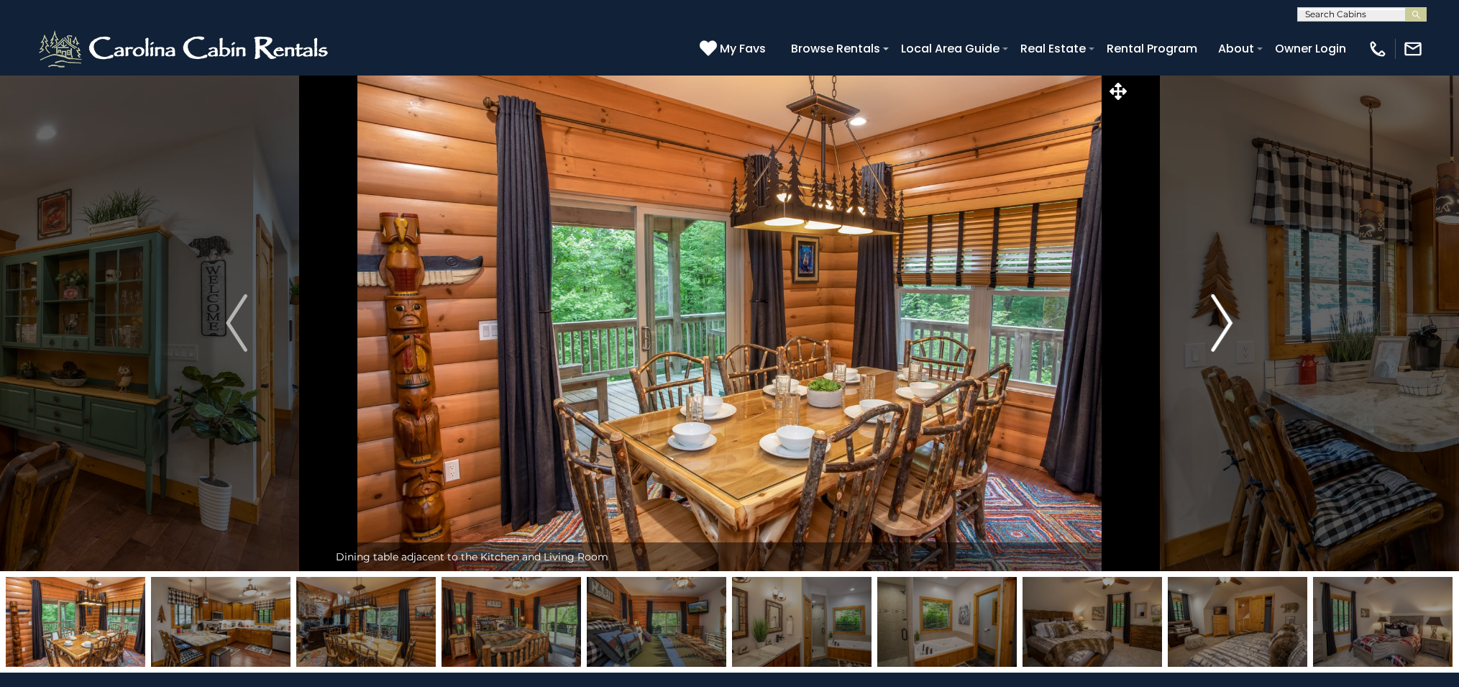
click at [1227, 319] on img "Next" at bounding box center [1223, 323] width 22 height 58
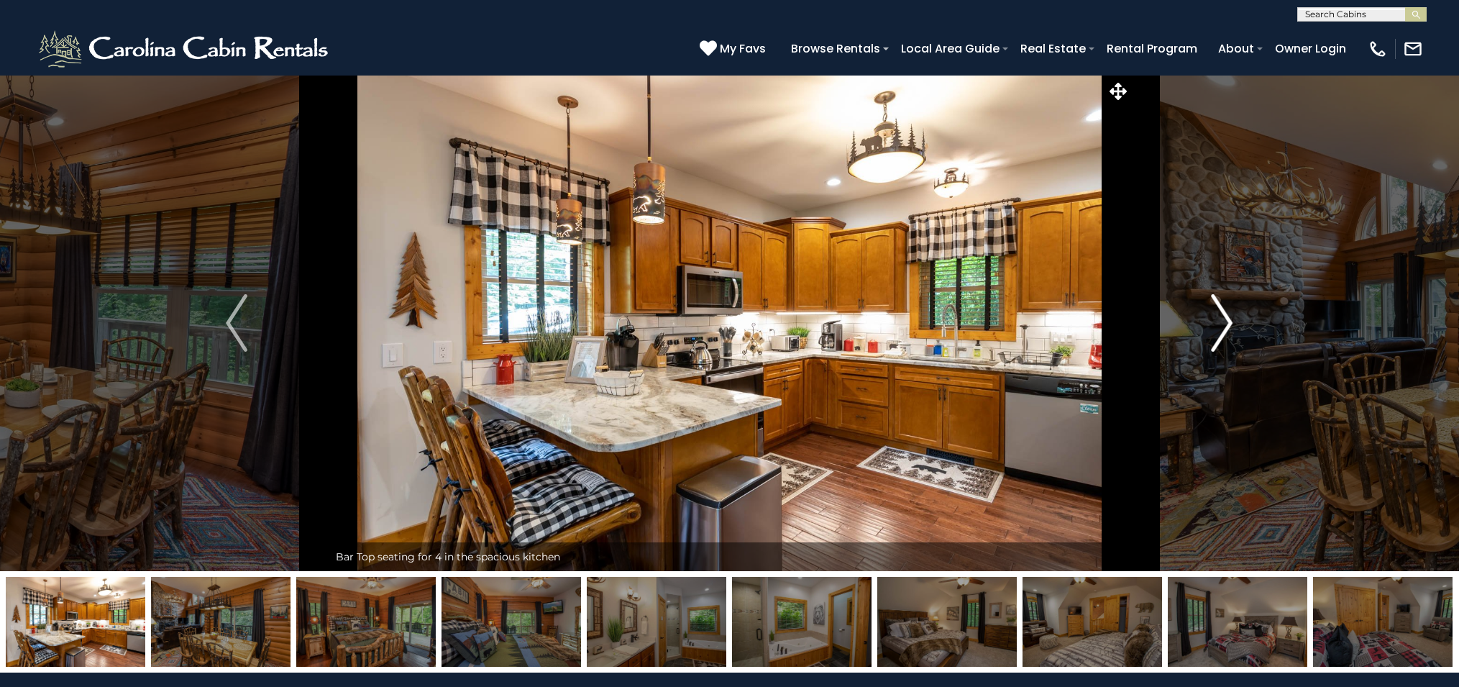
click at [1227, 319] on img "Next" at bounding box center [1223, 323] width 22 height 58
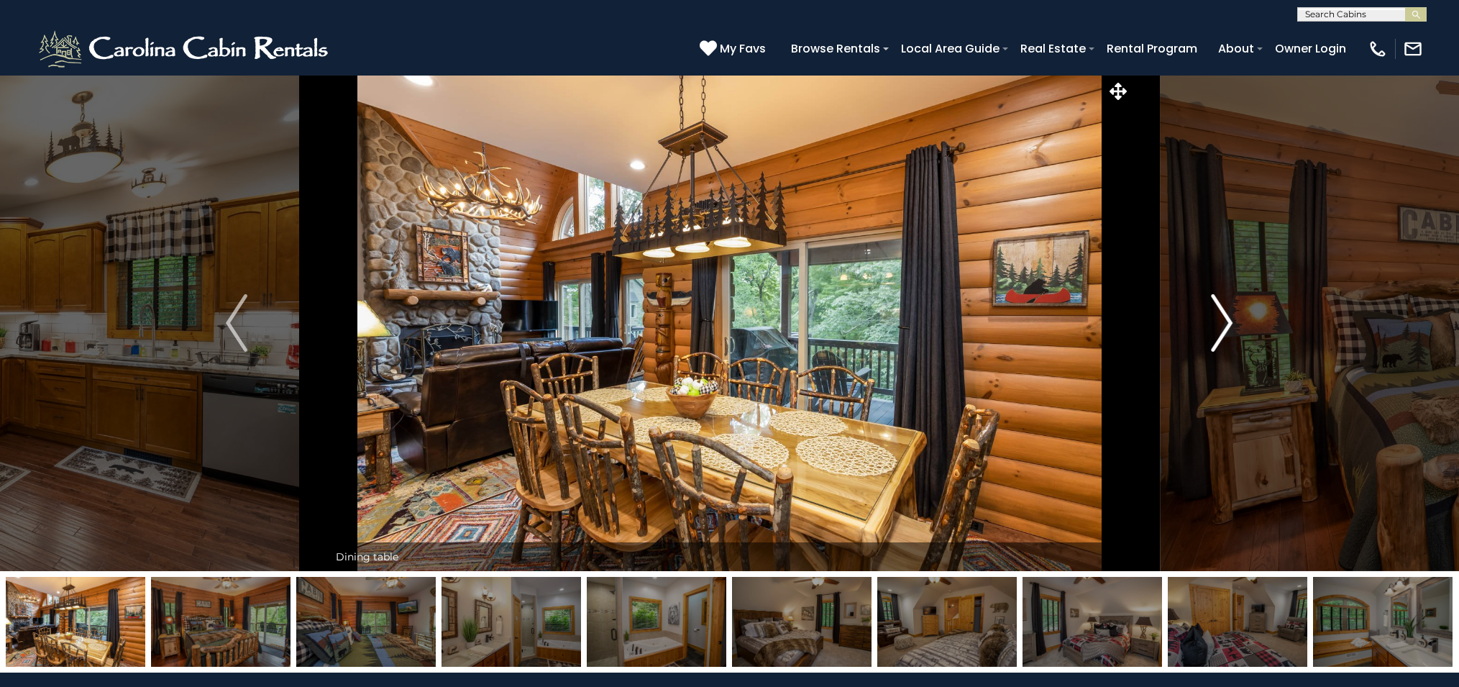
click at [1227, 319] on img "Next" at bounding box center [1223, 323] width 22 height 58
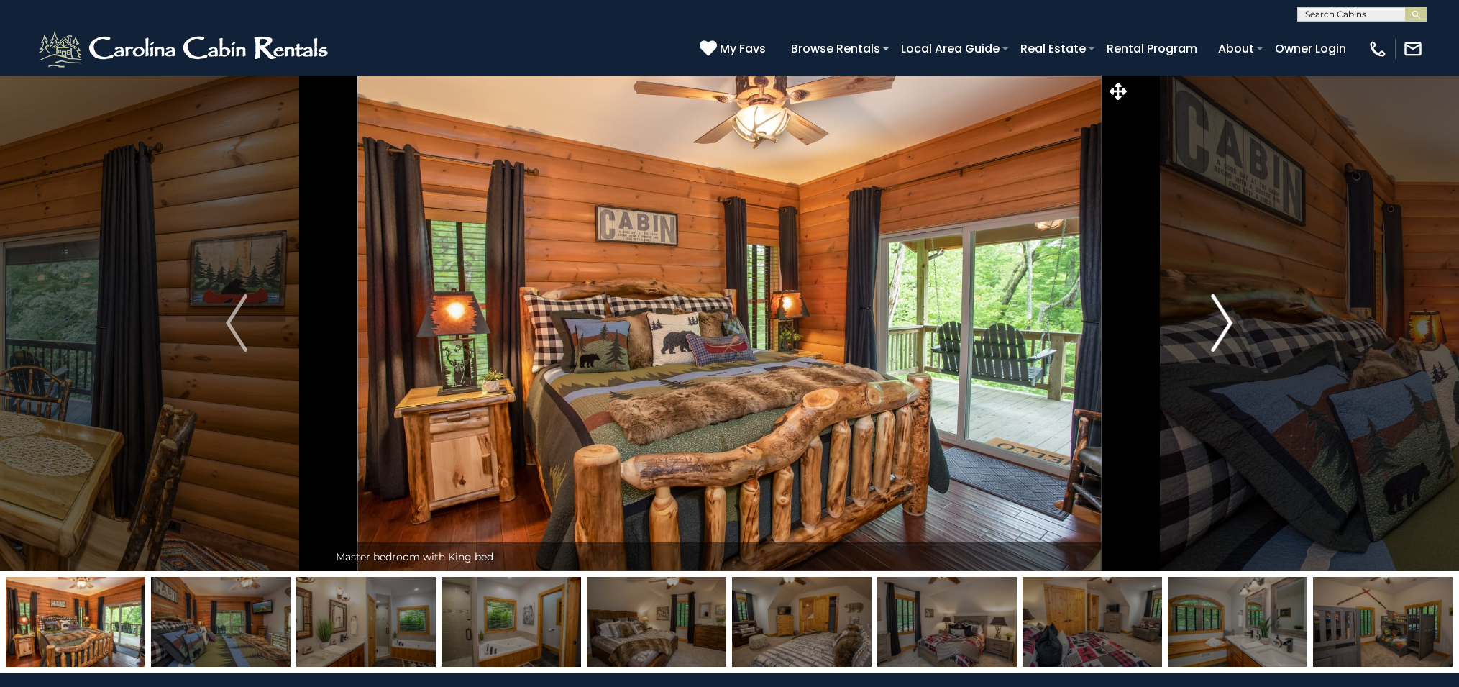
click at [1227, 319] on img "Next" at bounding box center [1223, 323] width 22 height 58
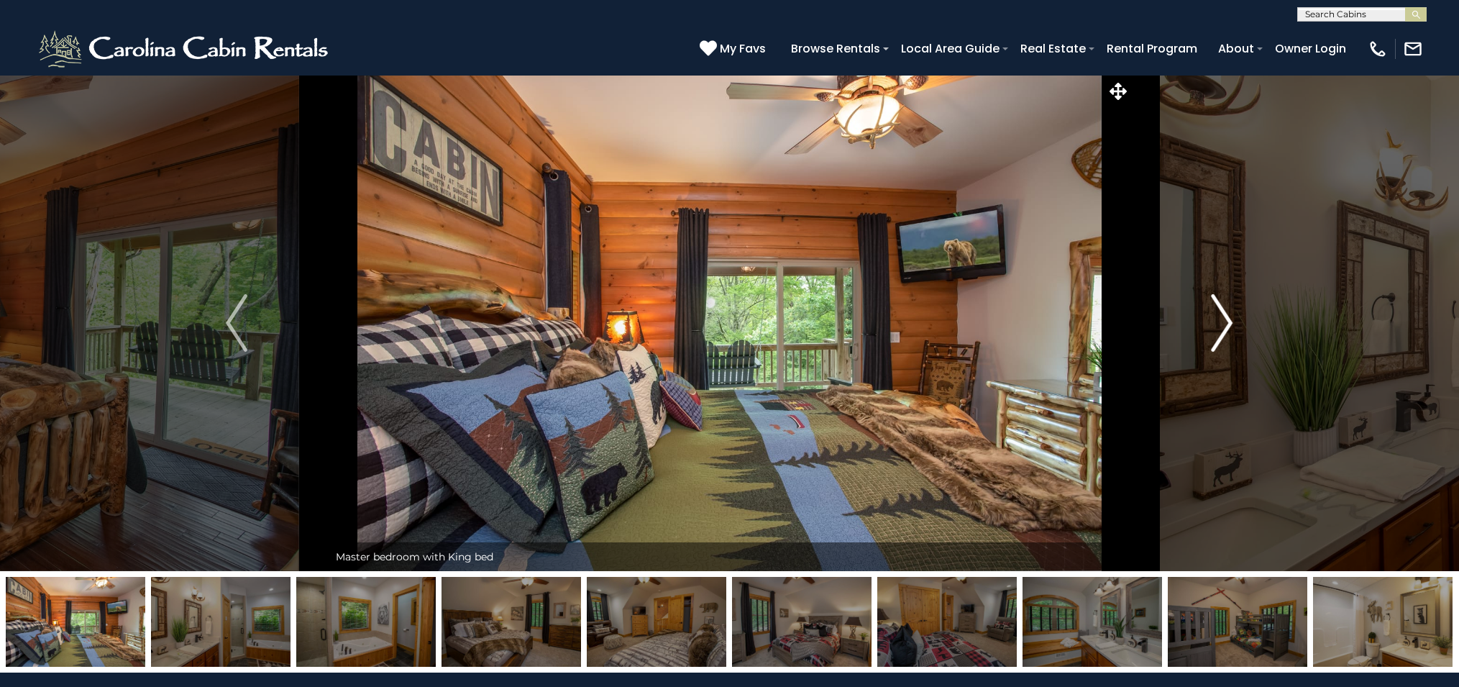
click at [1227, 319] on img "Next" at bounding box center [1223, 323] width 22 height 58
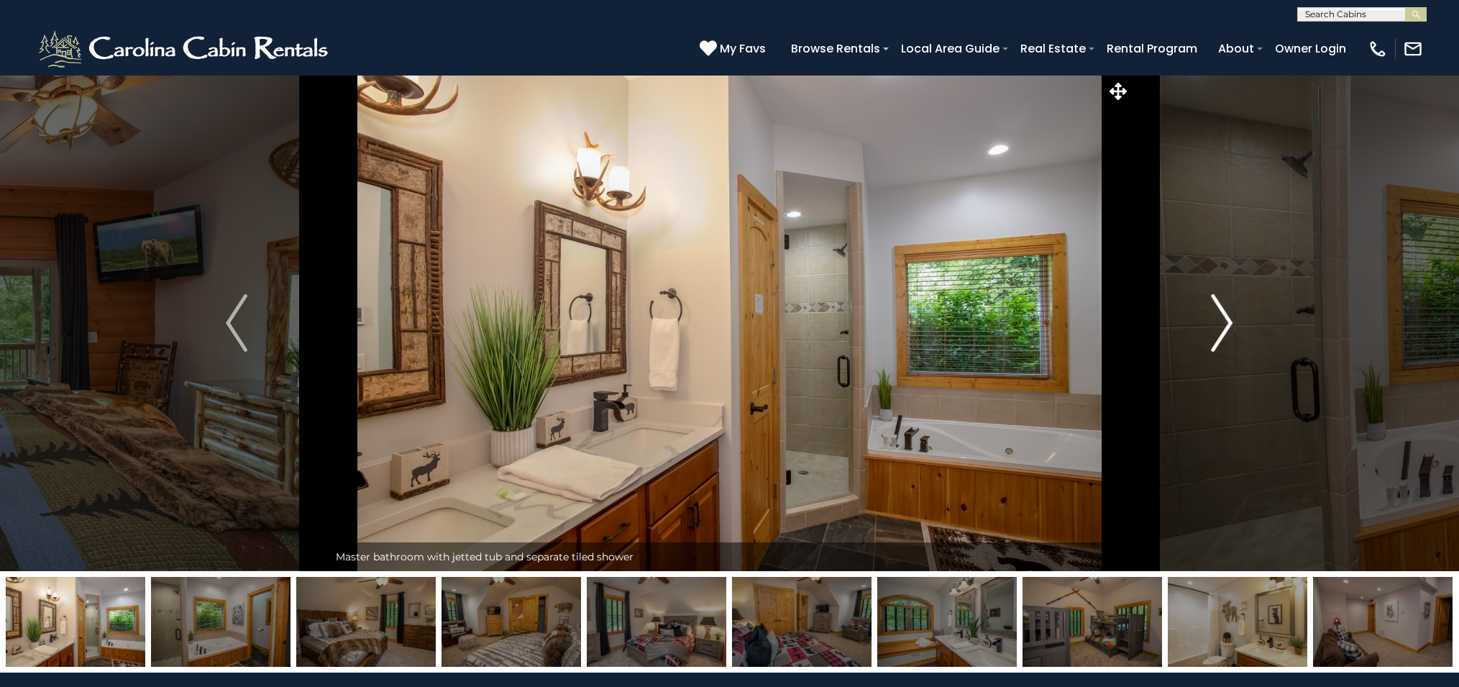
click at [1227, 319] on img "Next" at bounding box center [1223, 323] width 22 height 58
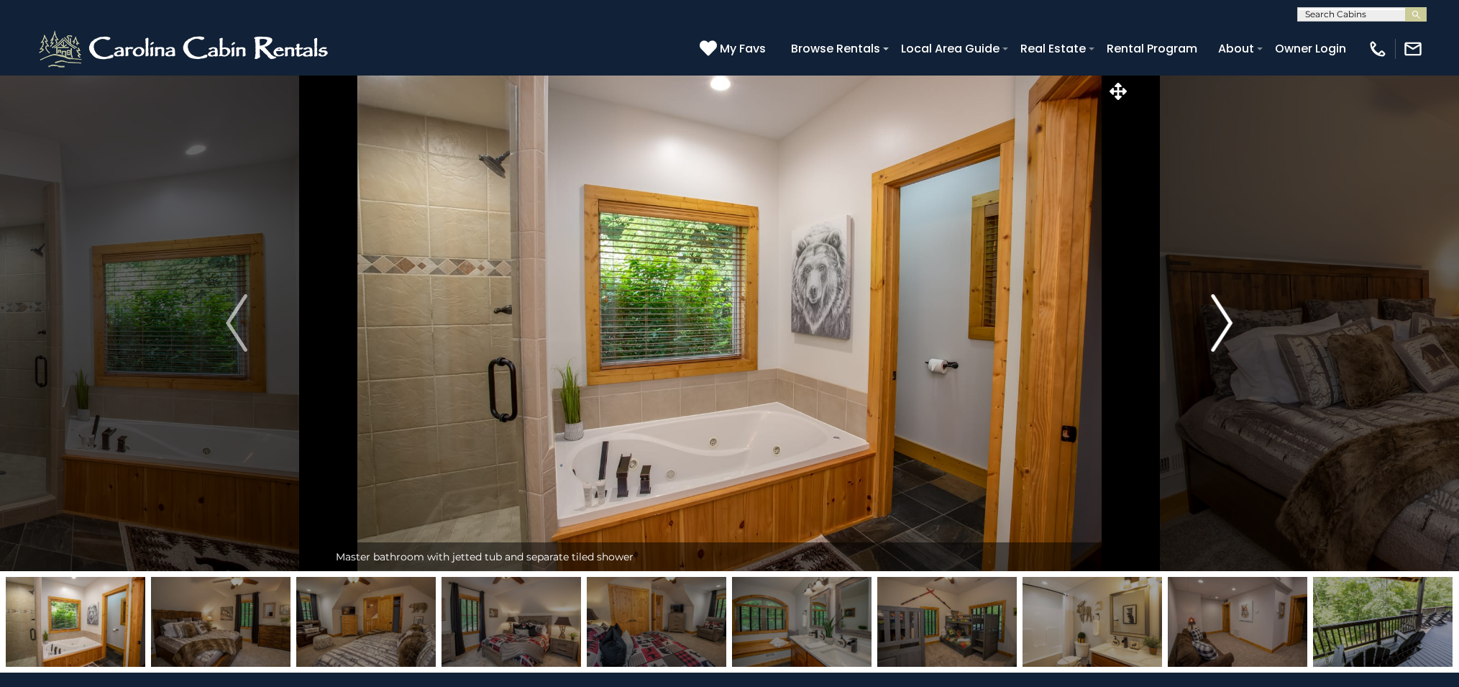
click at [1227, 319] on img "Next" at bounding box center [1223, 323] width 22 height 58
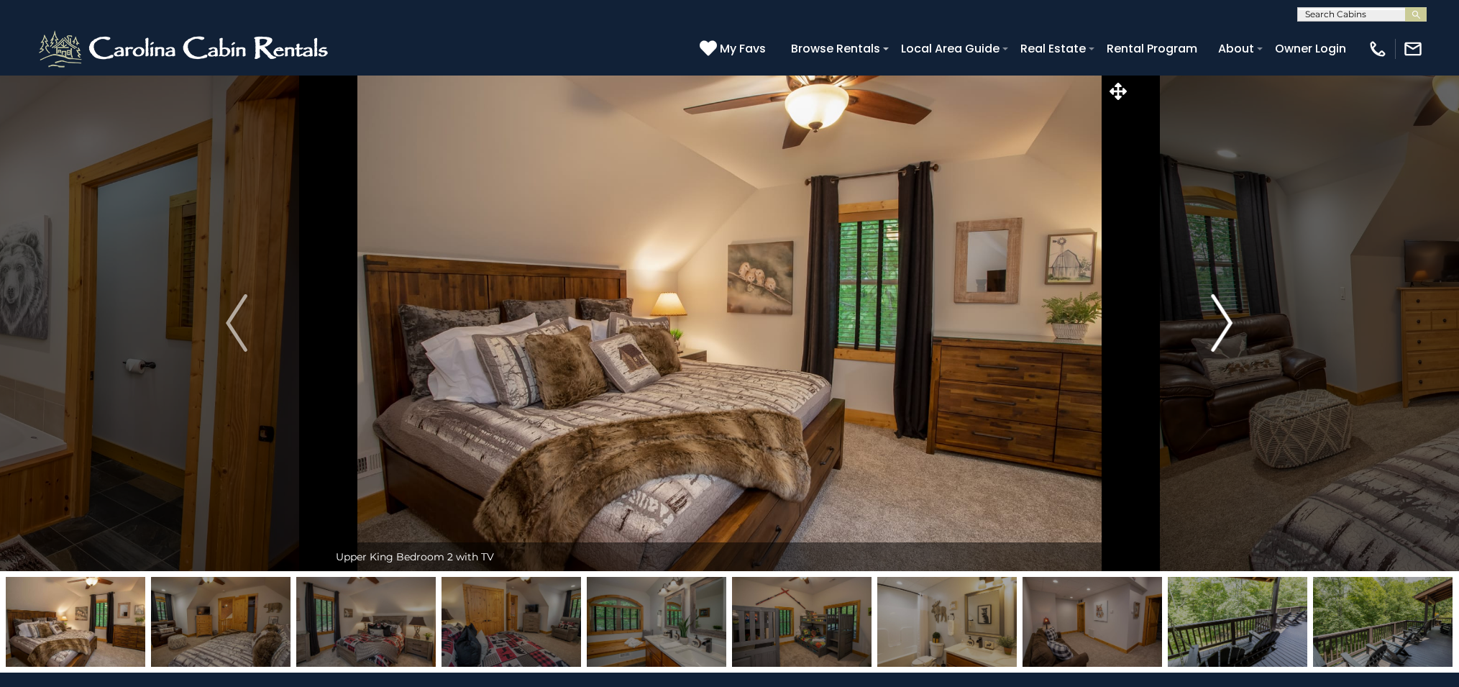
click at [1227, 319] on img "Next" at bounding box center [1223, 323] width 22 height 58
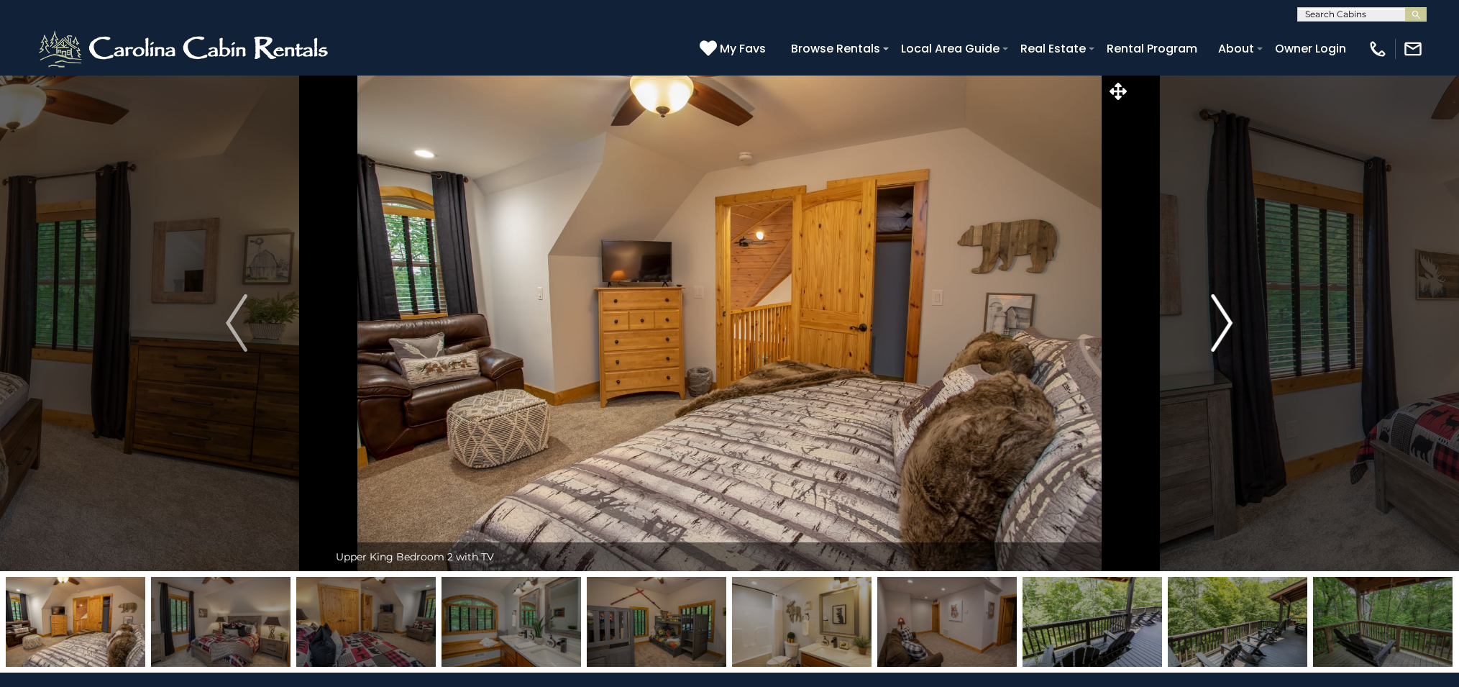
click at [1227, 319] on img "Next" at bounding box center [1223, 323] width 22 height 58
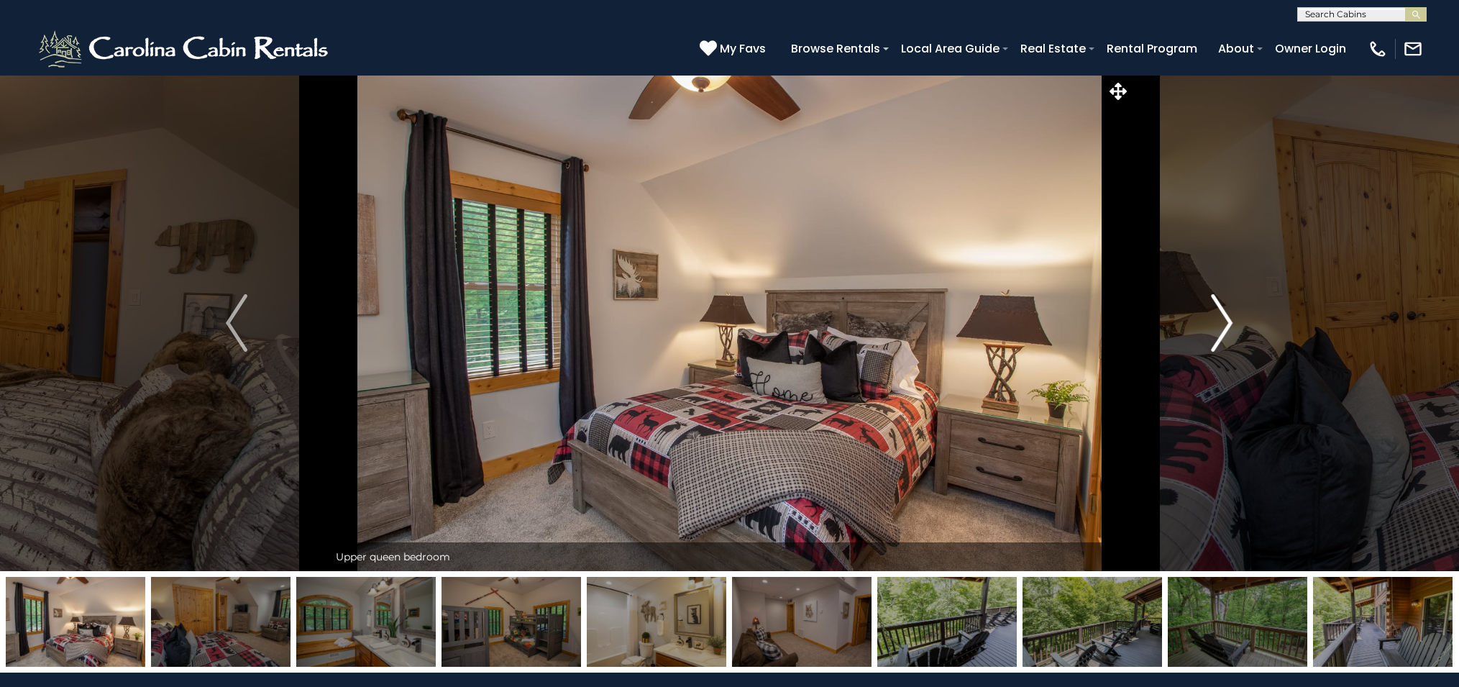
click at [1227, 319] on img "Next" at bounding box center [1223, 323] width 22 height 58
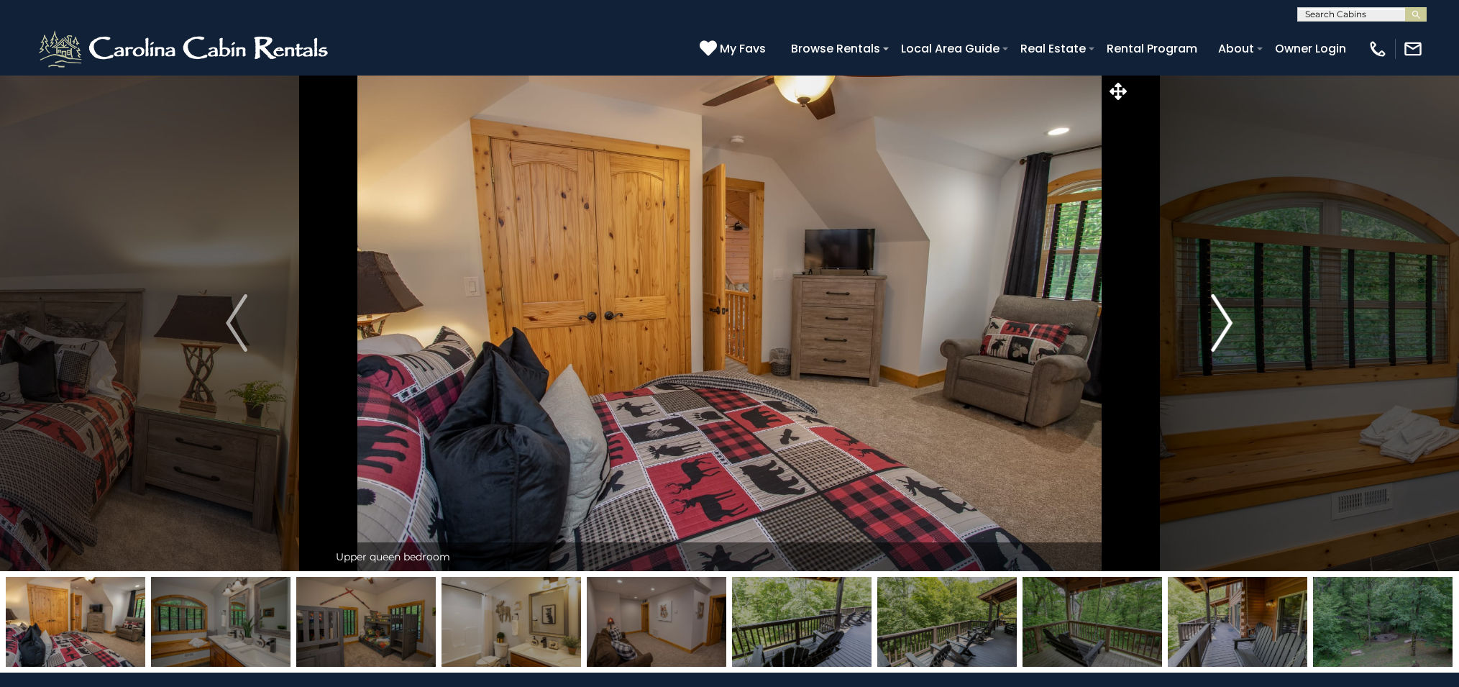
click at [1227, 319] on img "Next" at bounding box center [1223, 323] width 22 height 58
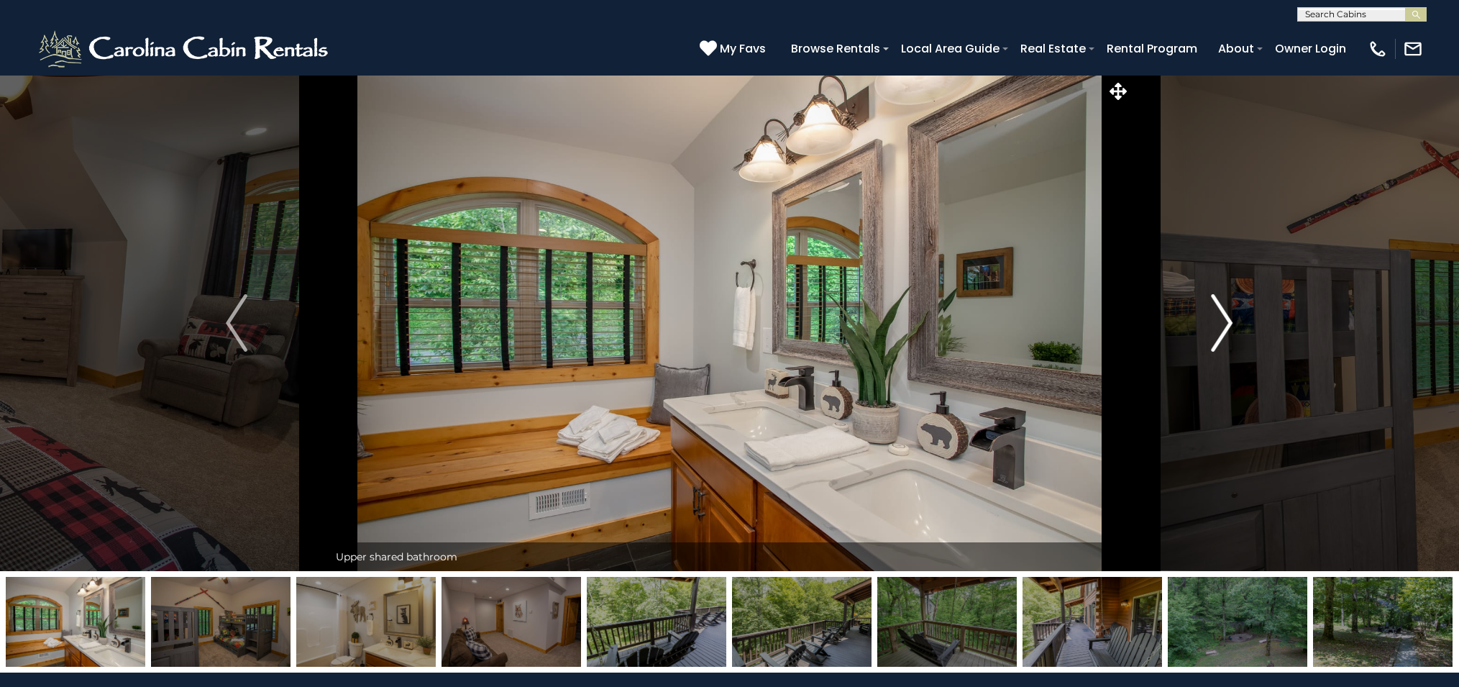
click at [1227, 319] on img "Next" at bounding box center [1223, 323] width 22 height 58
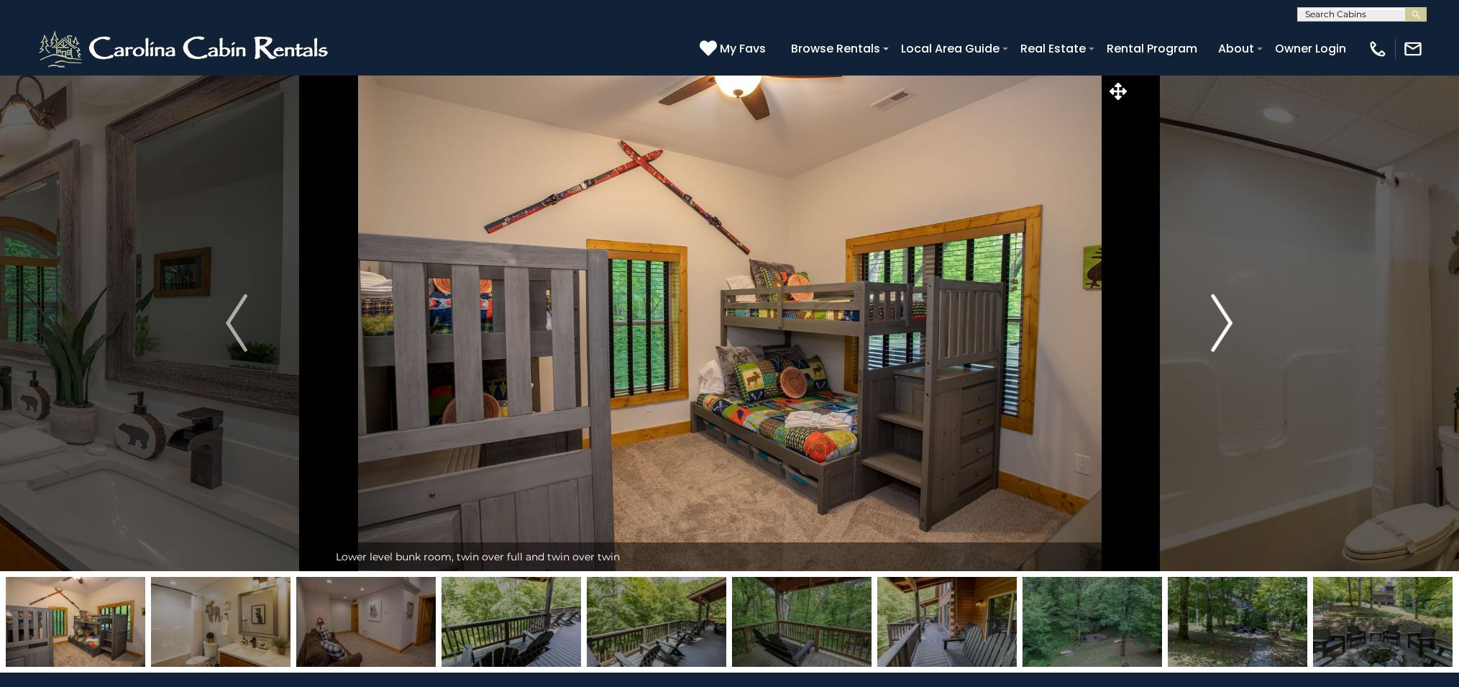
click at [1227, 319] on img "Next" at bounding box center [1223, 323] width 22 height 58
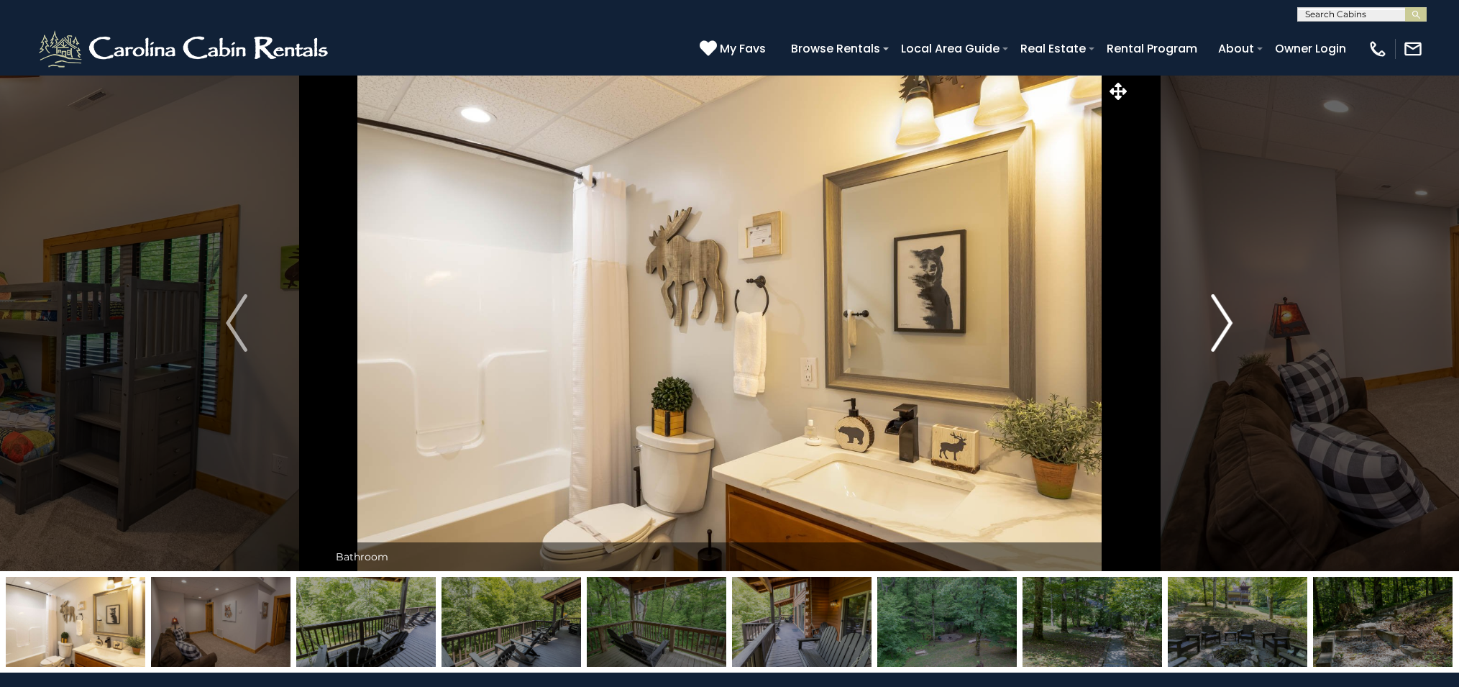
click at [1227, 319] on img "Next" at bounding box center [1223, 323] width 22 height 58
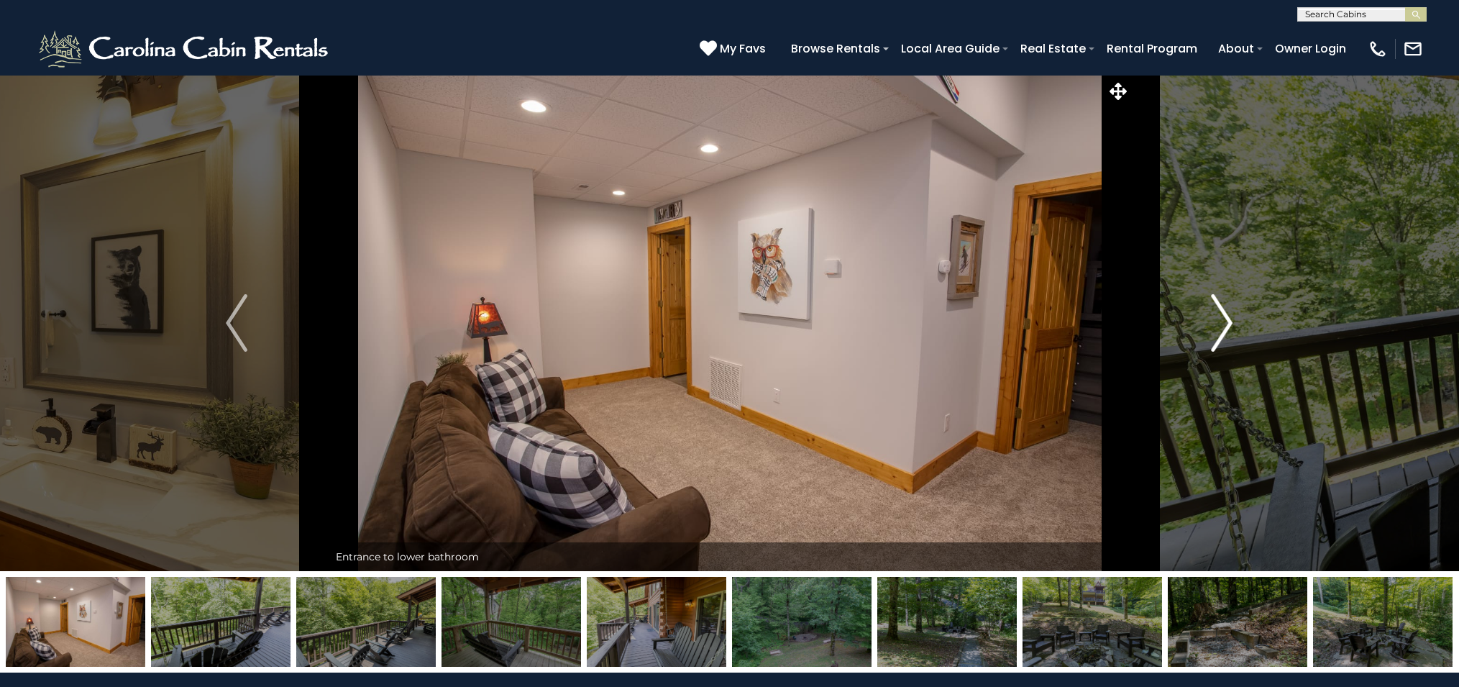
click at [1227, 319] on img "Next" at bounding box center [1223, 323] width 22 height 58
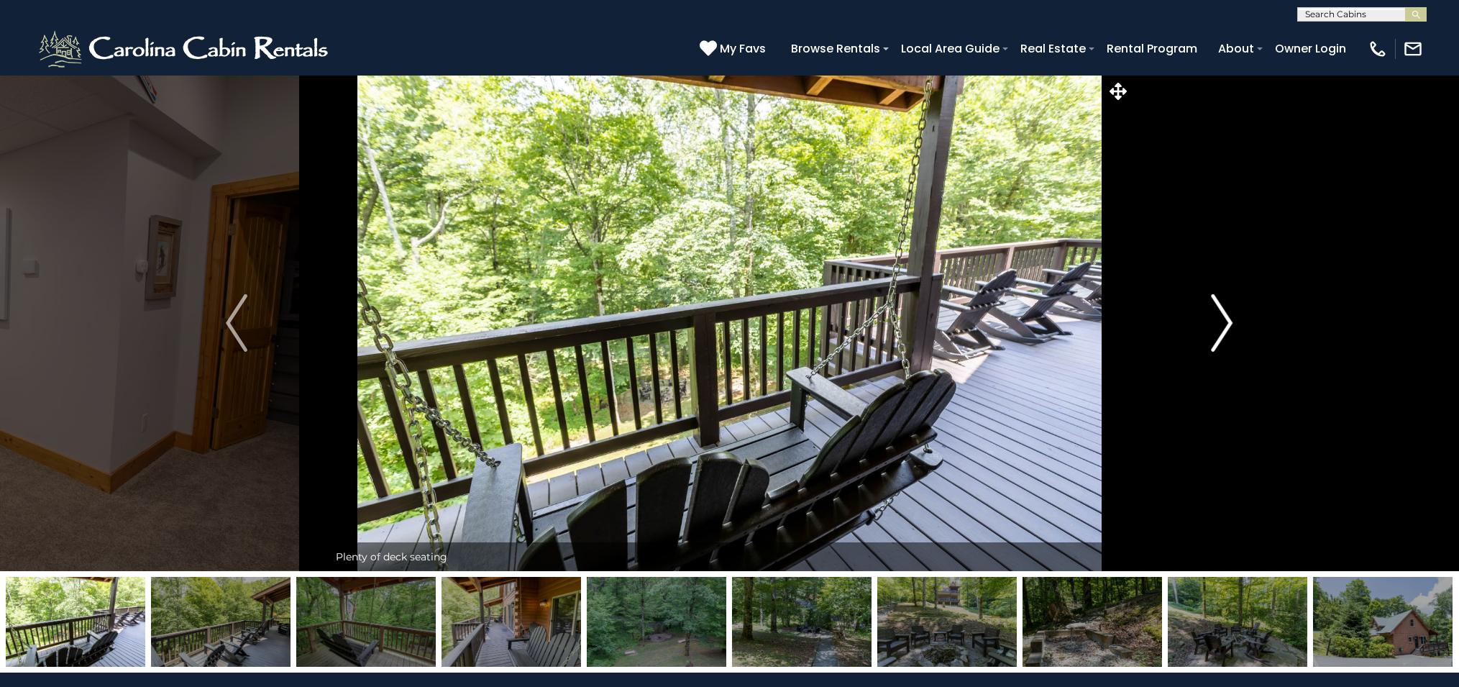
click at [1227, 319] on img "Next" at bounding box center [1223, 323] width 22 height 58
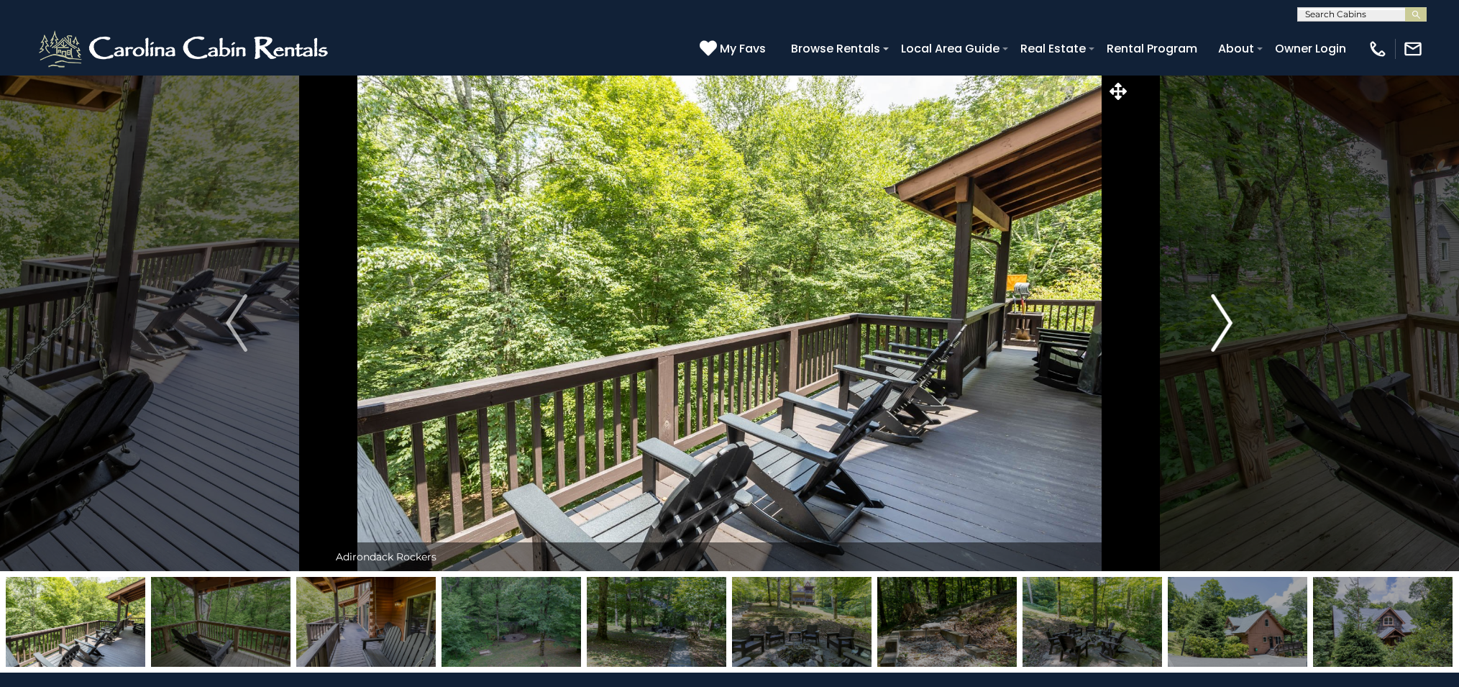
click at [1227, 319] on img "Next" at bounding box center [1223, 323] width 22 height 58
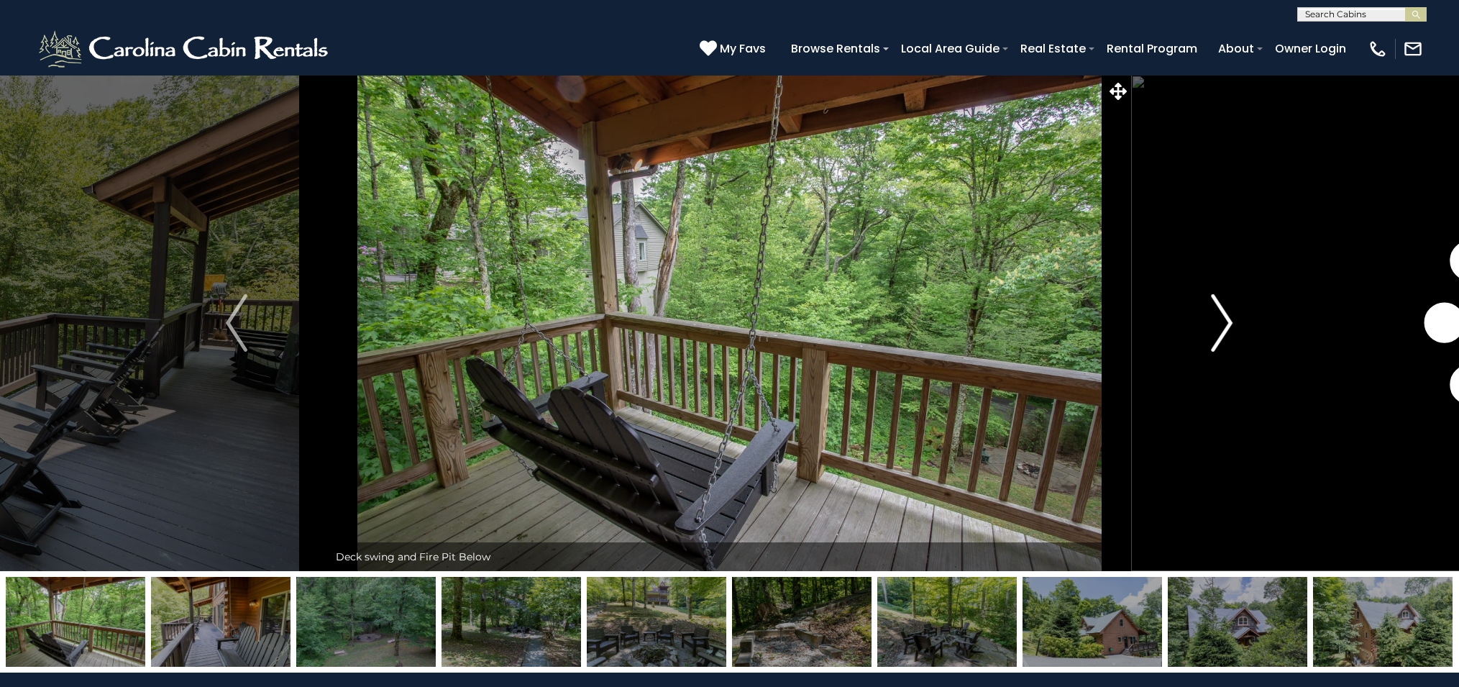
click at [1227, 319] on img "Next" at bounding box center [1223, 323] width 22 height 58
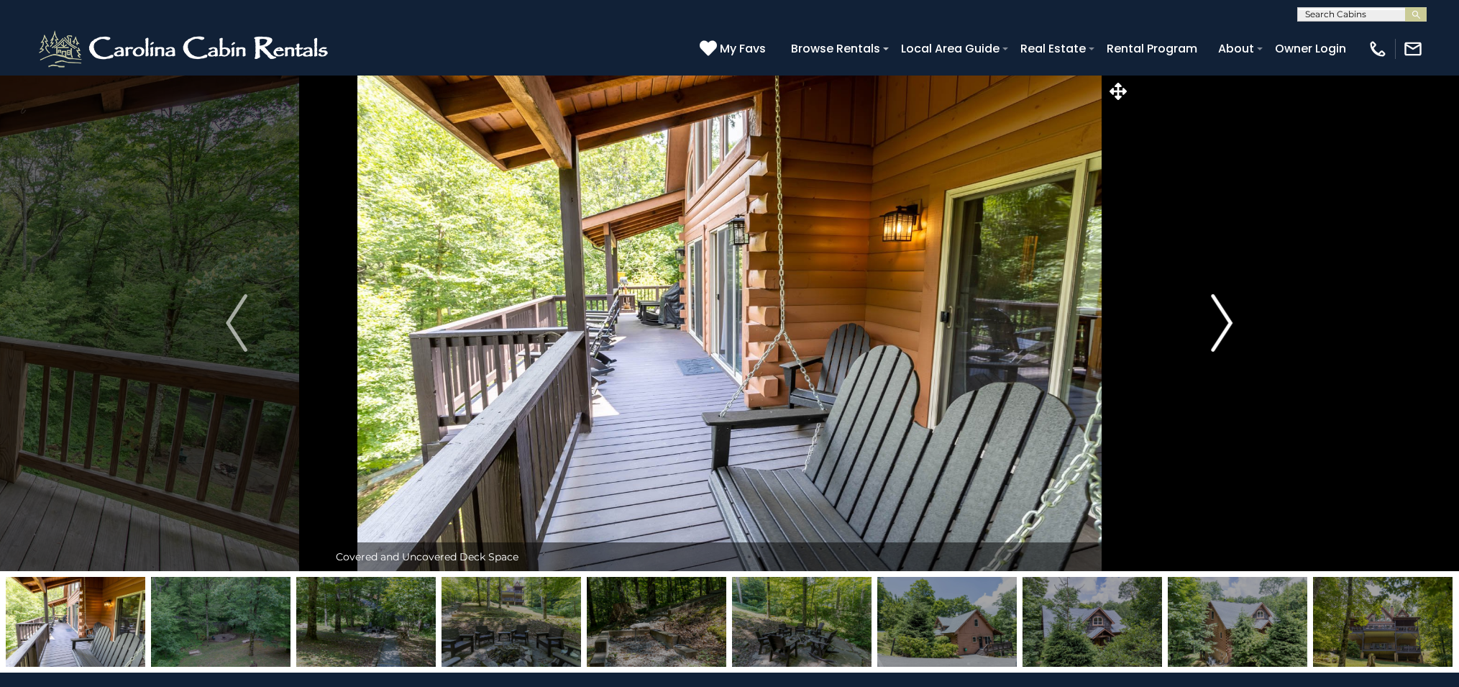
click at [1227, 319] on img "Next" at bounding box center [1223, 323] width 22 height 58
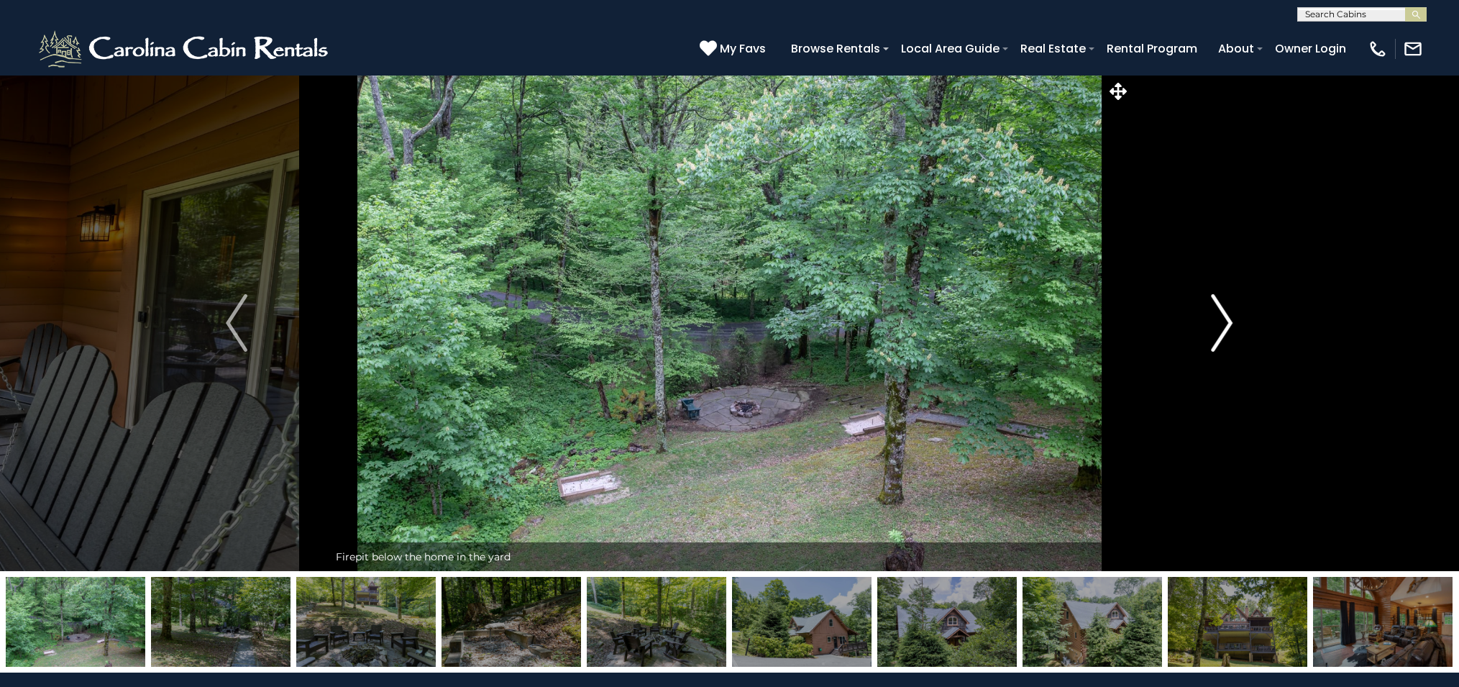
click at [1227, 319] on img "Next" at bounding box center [1223, 323] width 22 height 58
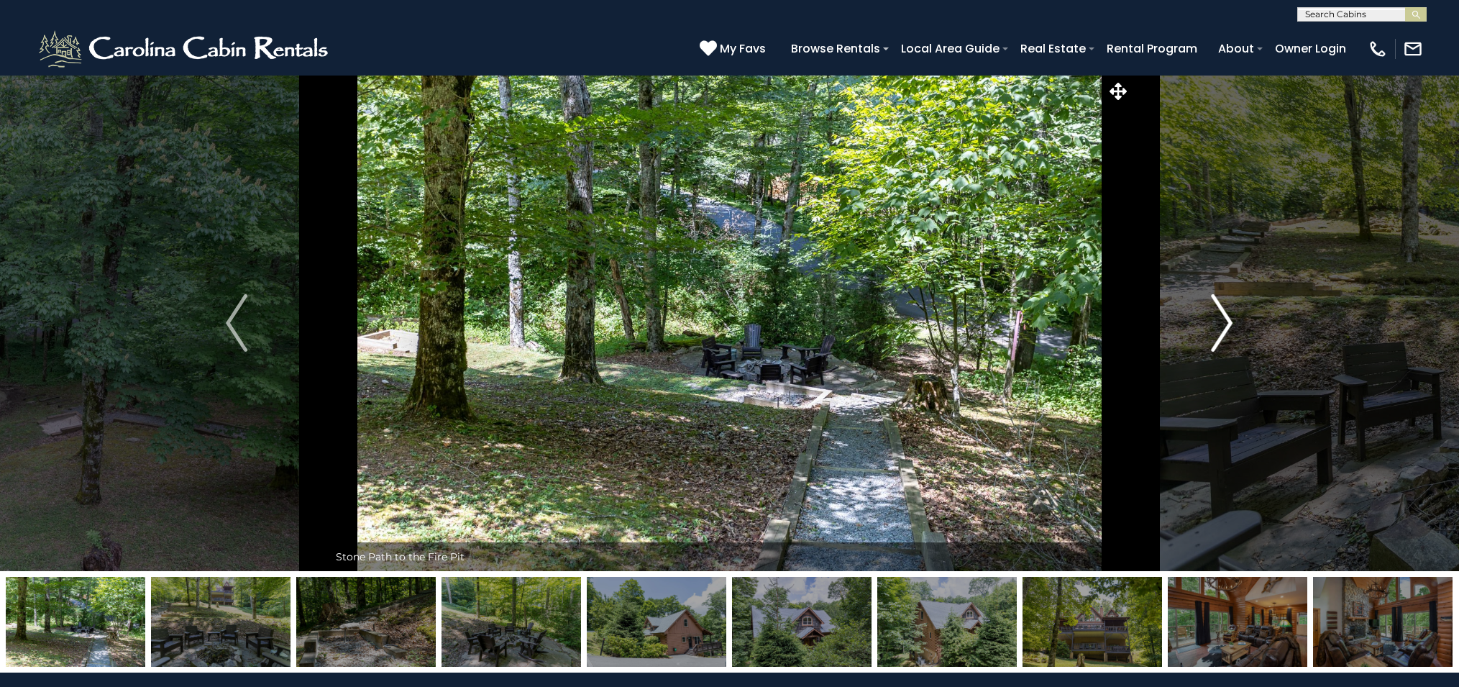
click at [1227, 319] on img "Next" at bounding box center [1223, 323] width 22 height 58
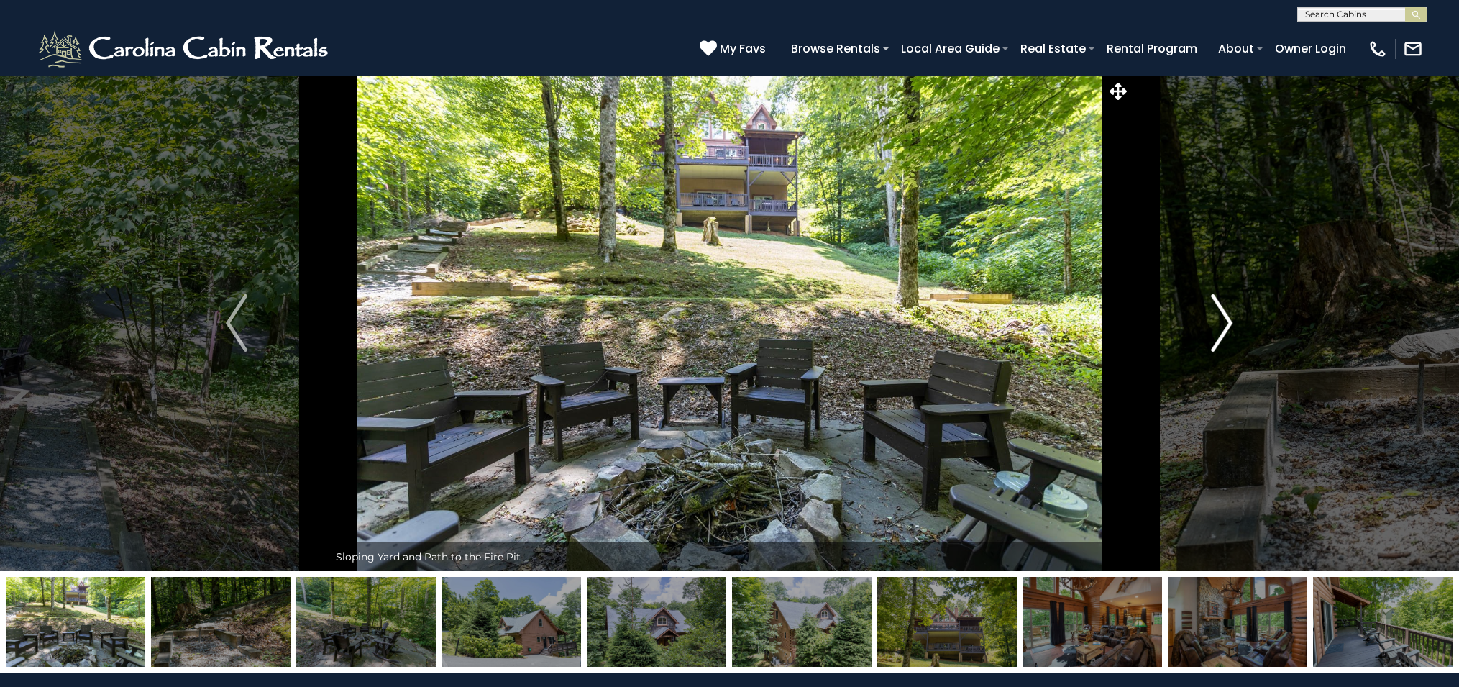
click at [1227, 319] on img "Next" at bounding box center [1223, 323] width 22 height 58
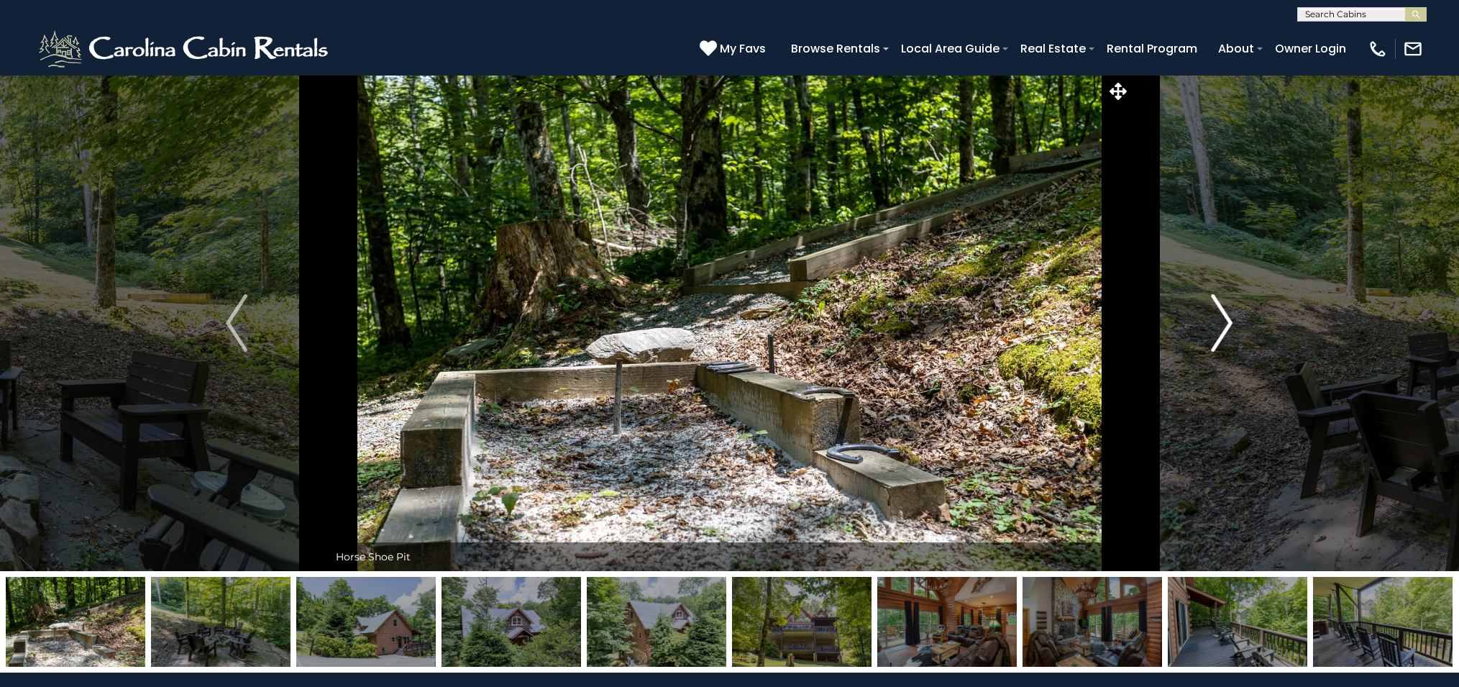
click at [1227, 319] on img "Next" at bounding box center [1223, 323] width 22 height 58
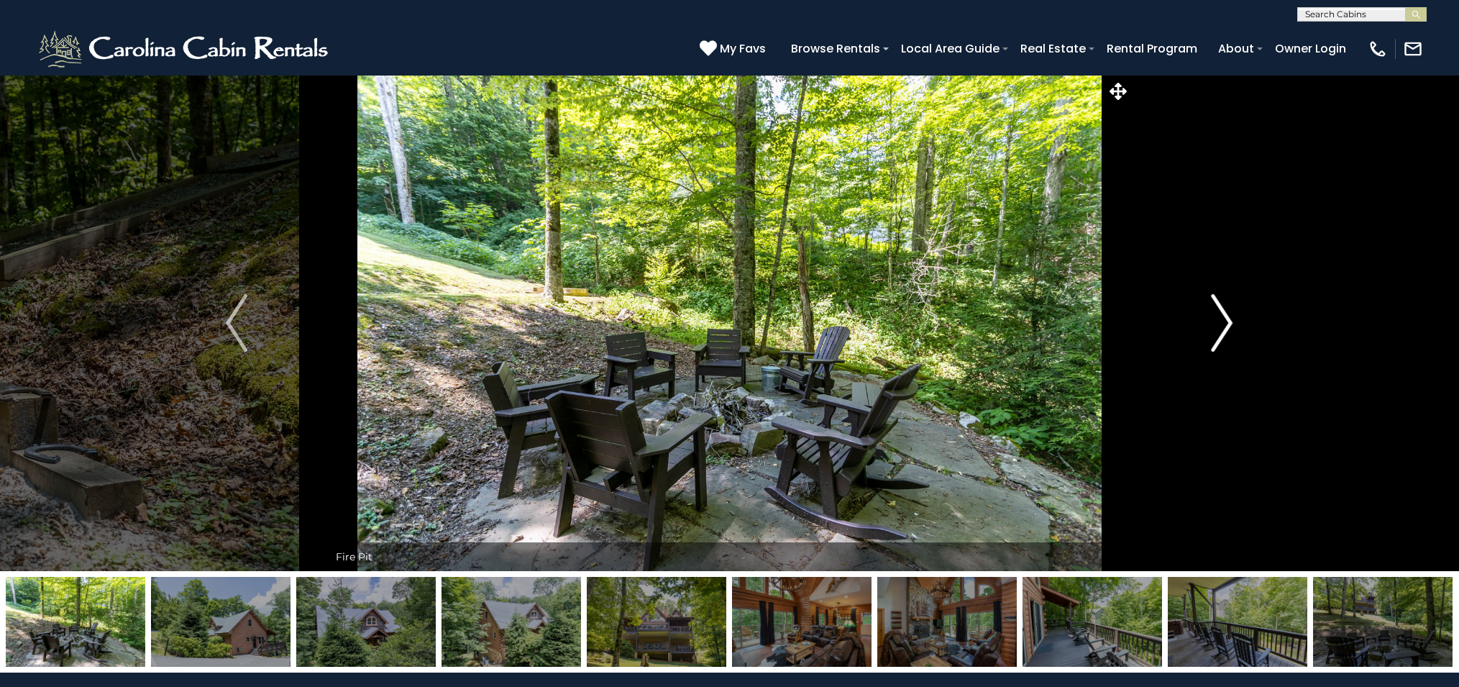
click at [1227, 319] on img "Next" at bounding box center [1223, 323] width 22 height 58
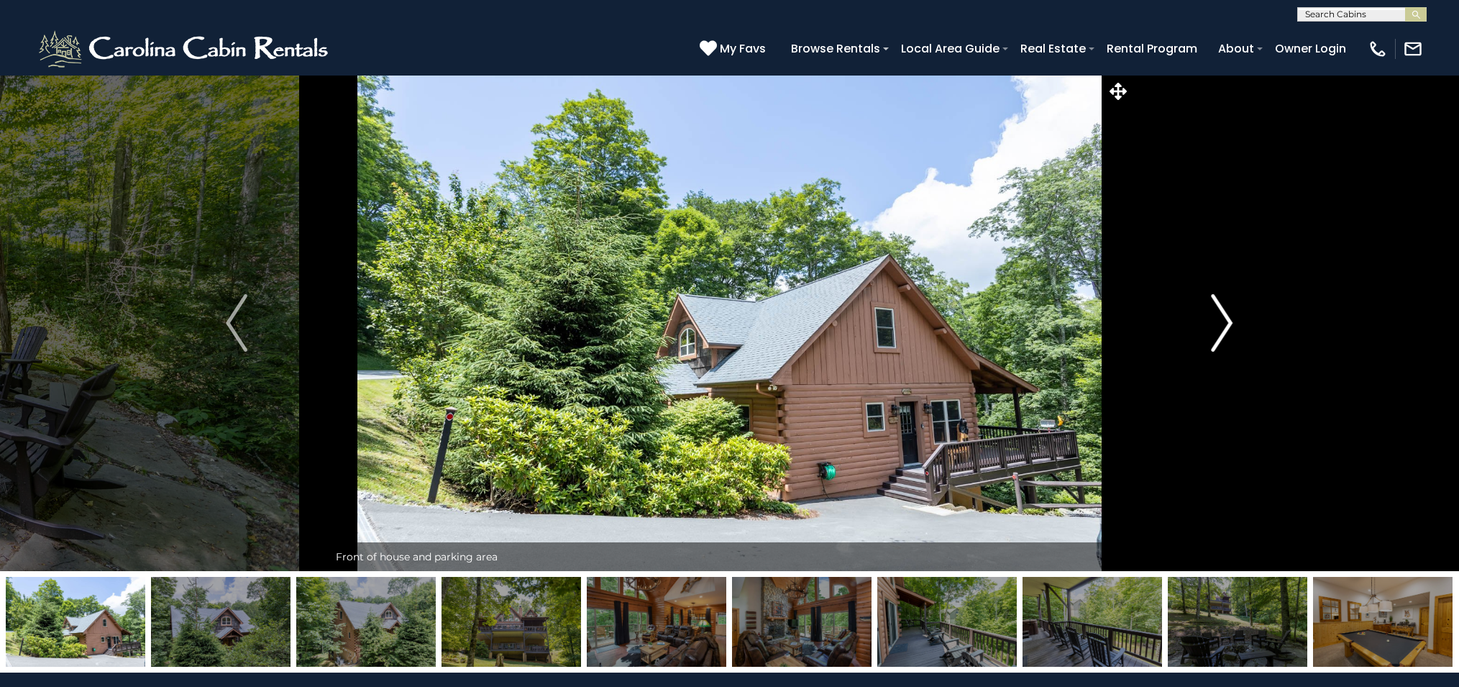
click at [1227, 319] on img "Next" at bounding box center [1223, 323] width 22 height 58
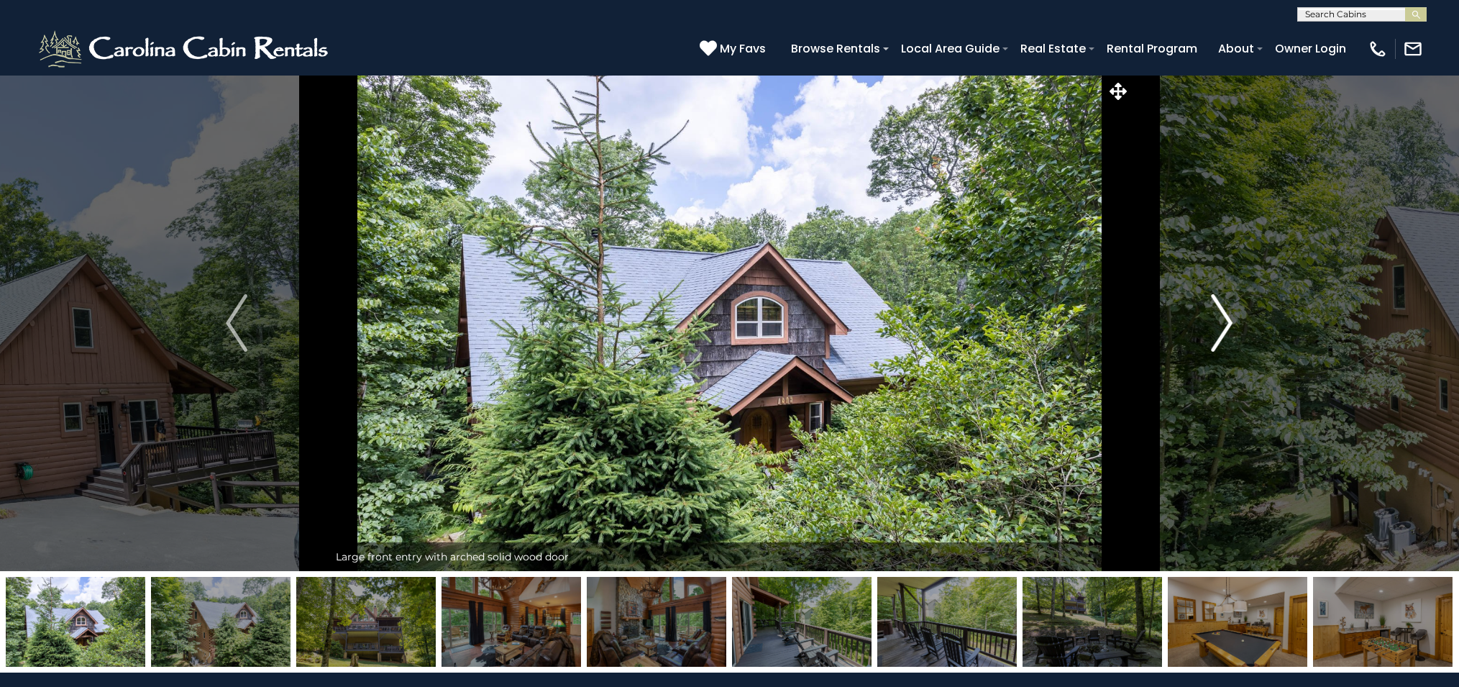
click at [1227, 319] on img "Next" at bounding box center [1223, 323] width 22 height 58
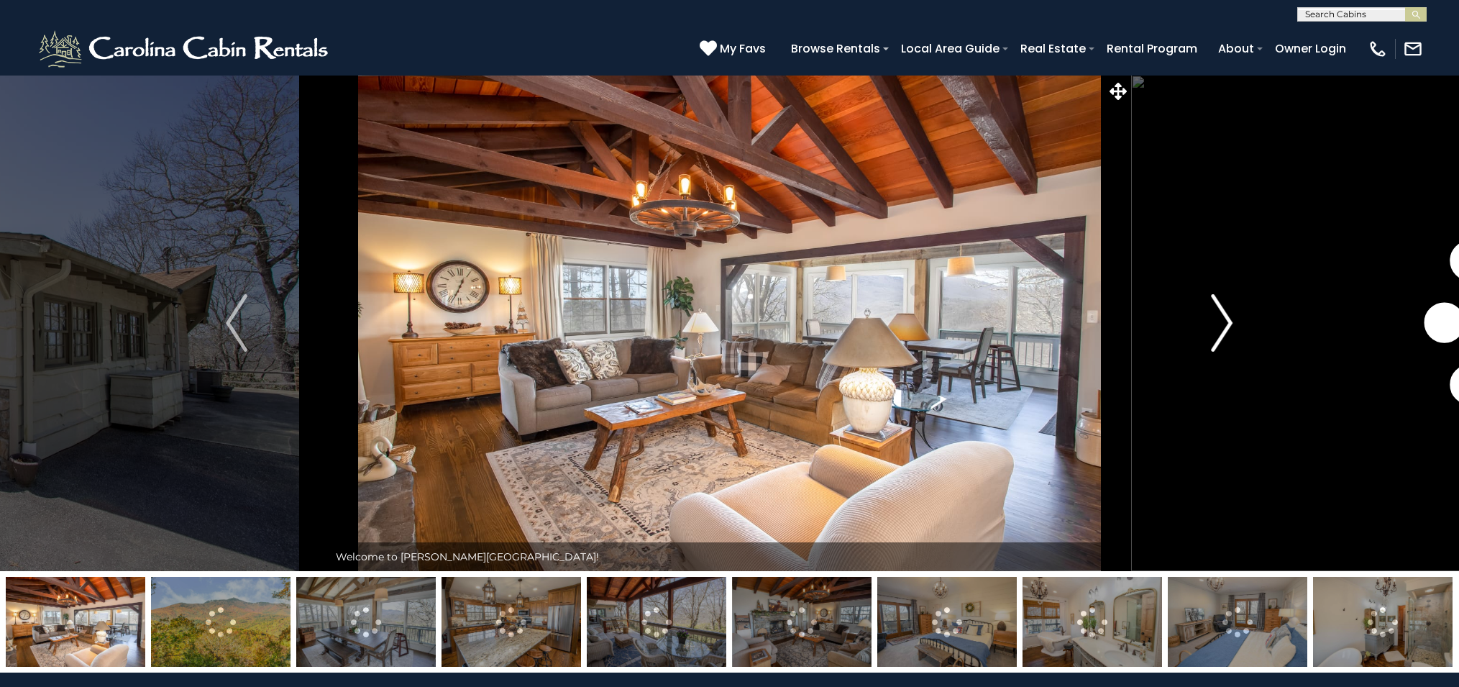
click at [1230, 316] on img "Next" at bounding box center [1223, 323] width 22 height 58
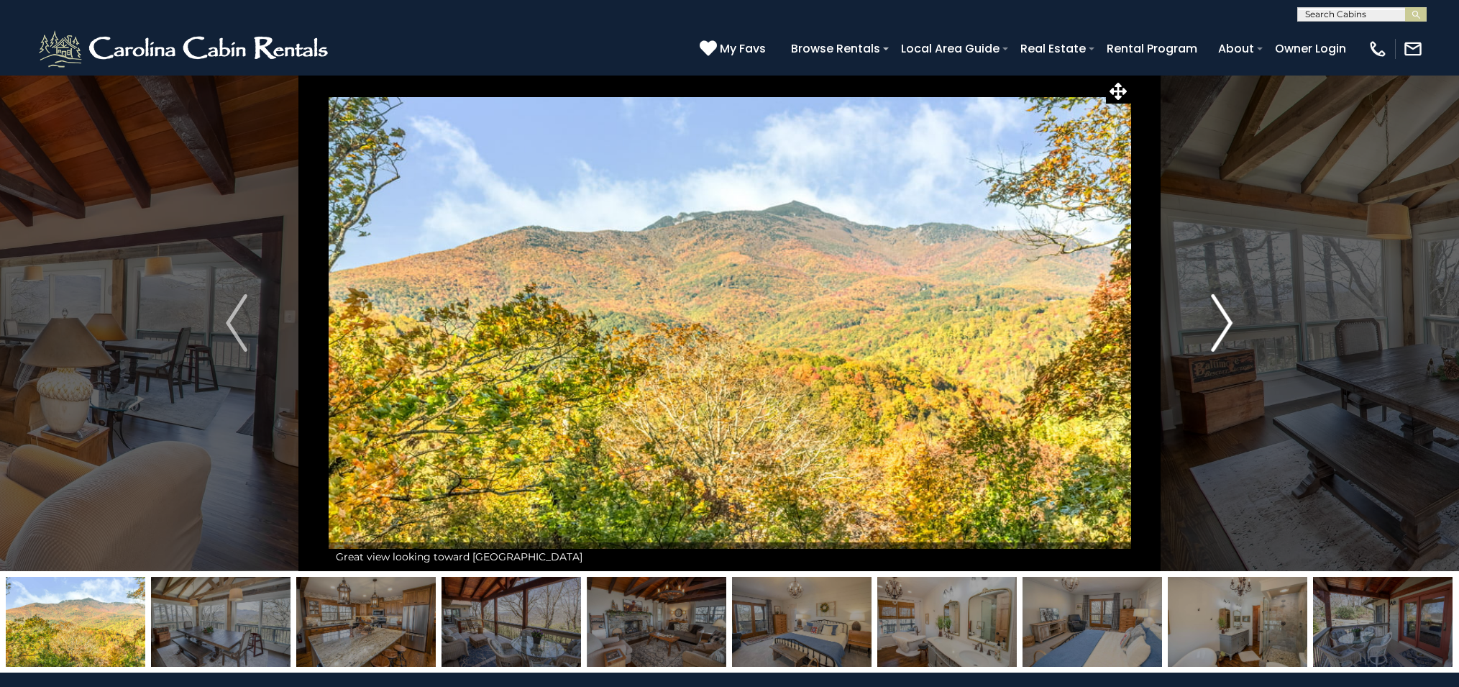
click at [1227, 318] on img "Next" at bounding box center [1223, 323] width 22 height 58
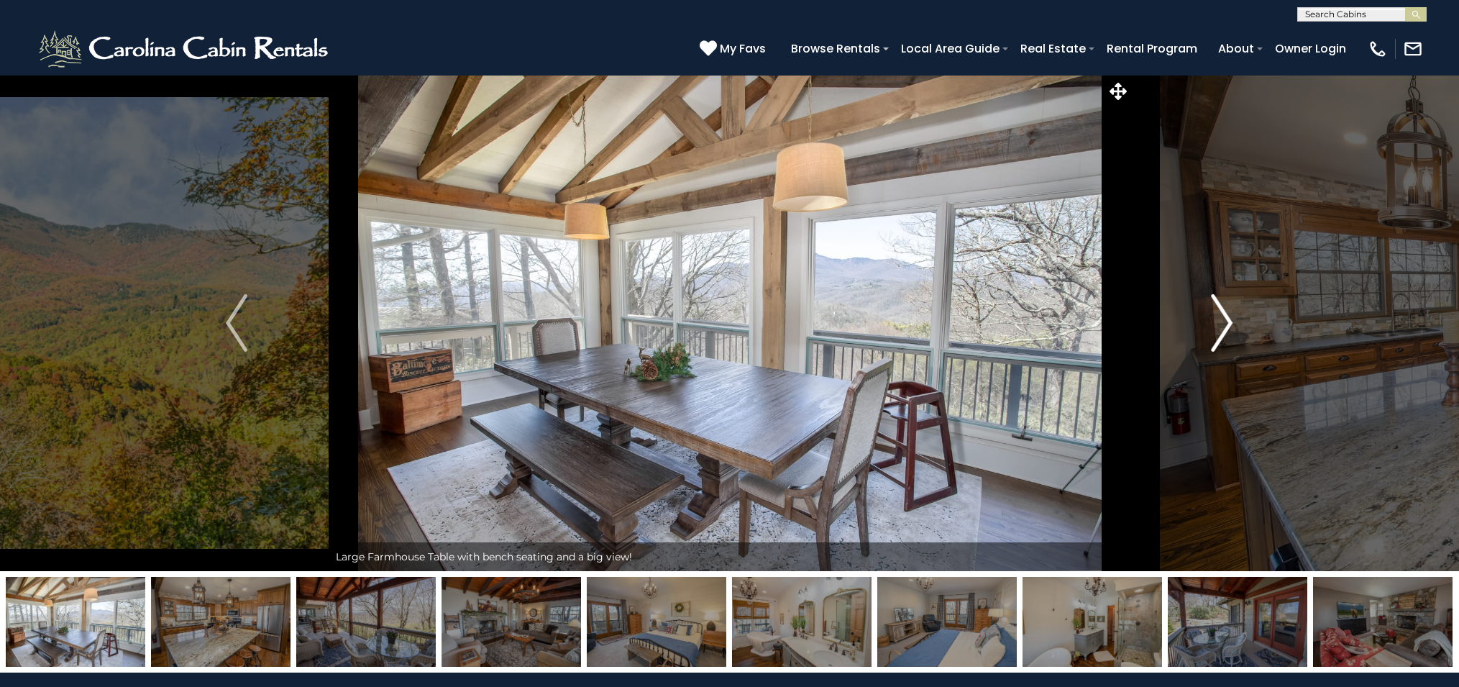
click at [1227, 318] on img "Next" at bounding box center [1223, 323] width 22 height 58
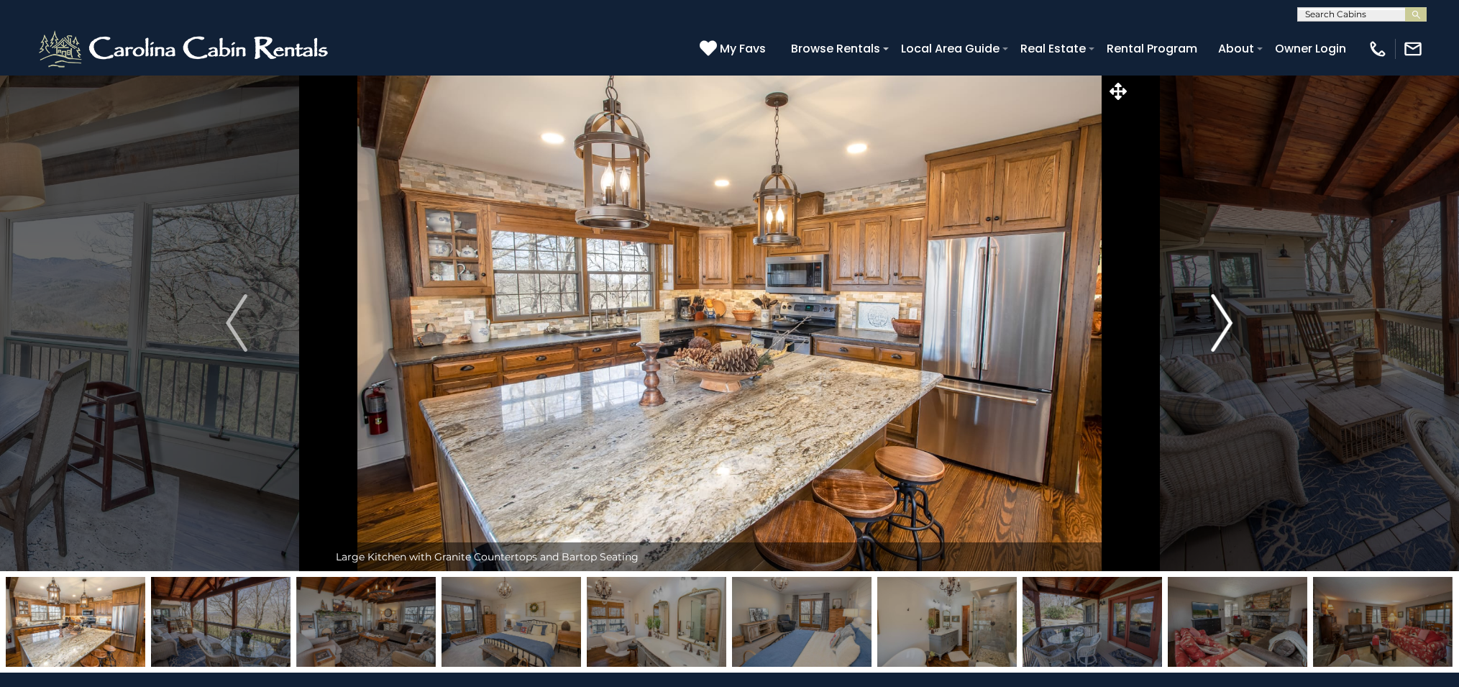
click at [1227, 318] on img "Next" at bounding box center [1223, 323] width 22 height 58
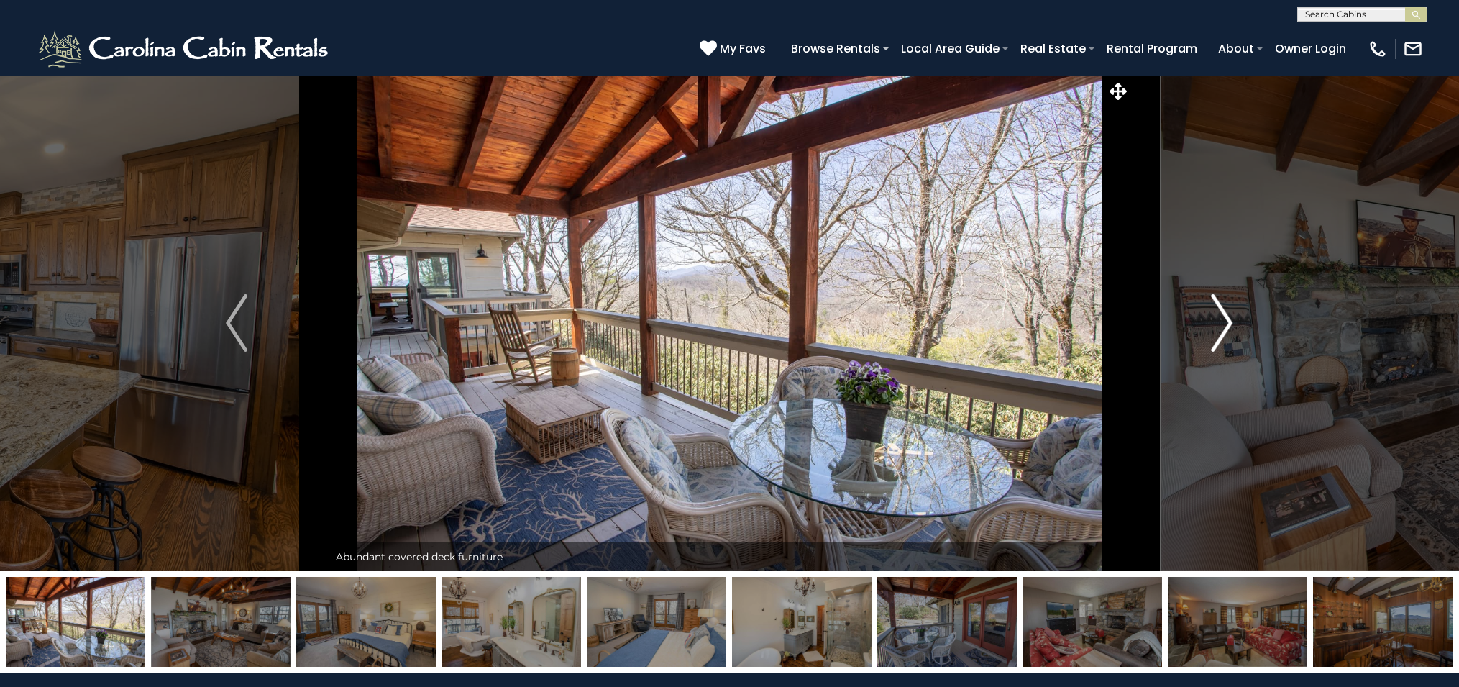
click at [1227, 318] on img "Next" at bounding box center [1223, 323] width 22 height 58
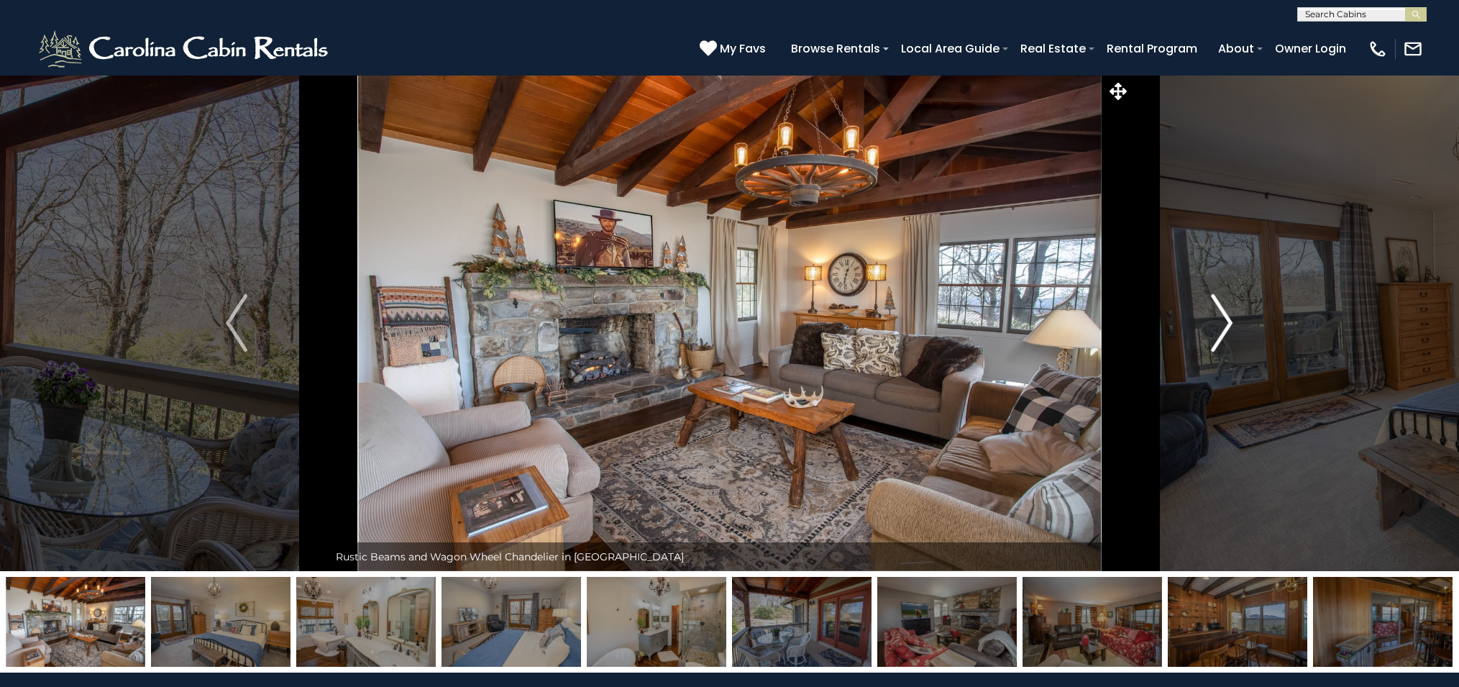
click at [1227, 318] on img "Next" at bounding box center [1223, 323] width 22 height 58
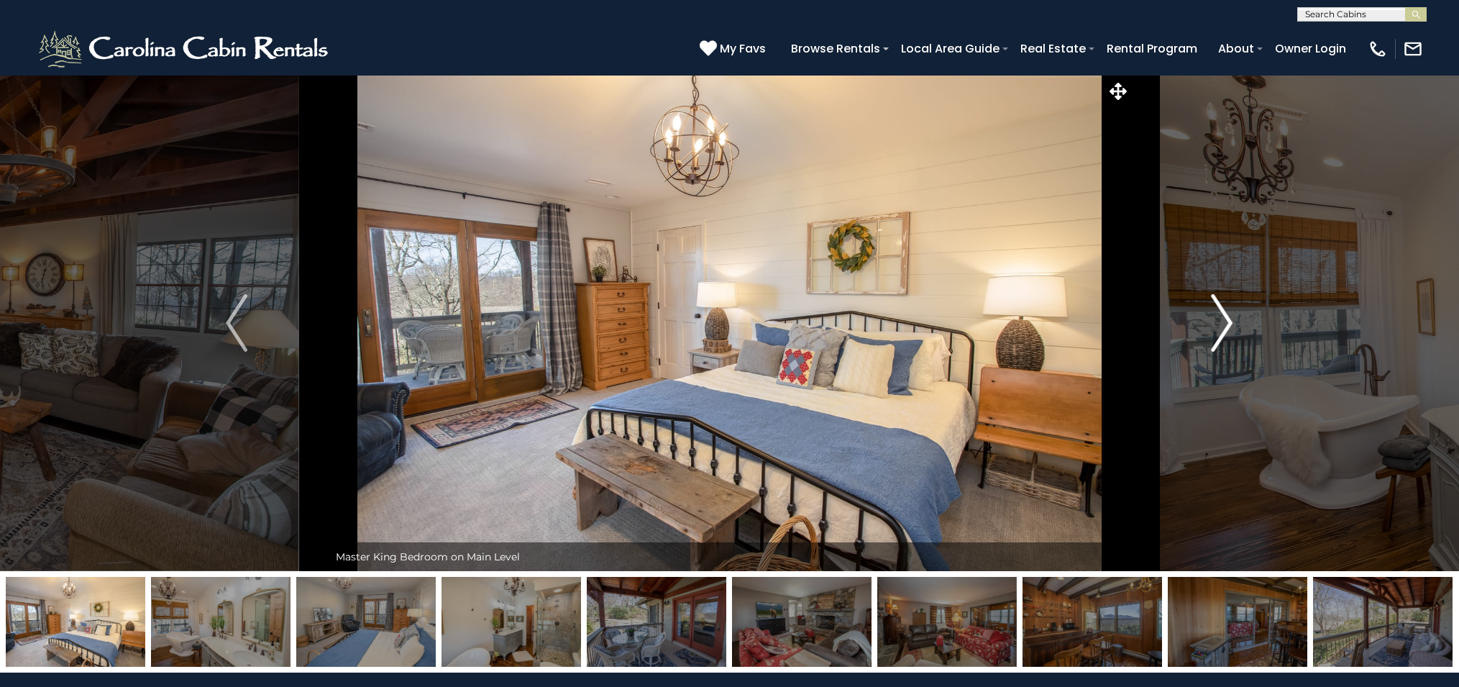
click at [1227, 318] on img "Next" at bounding box center [1223, 323] width 22 height 58
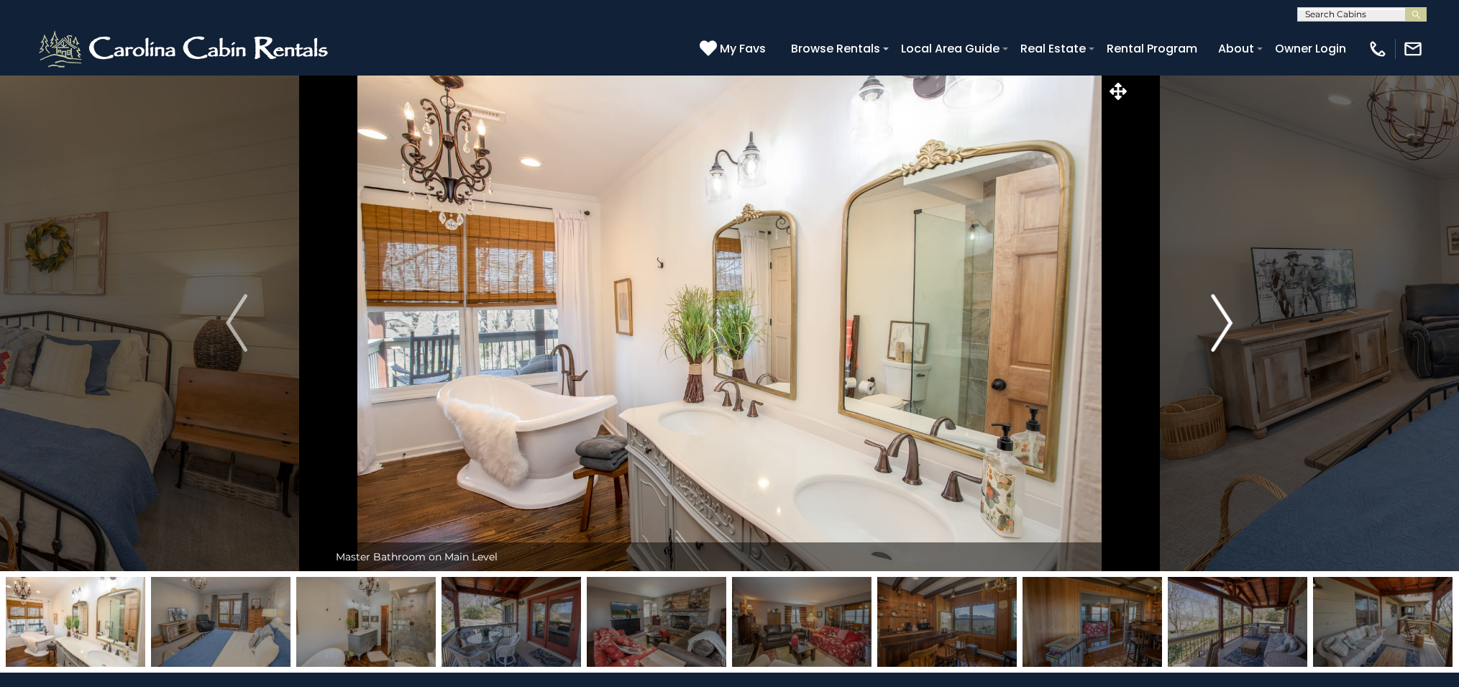
click at [1227, 318] on img "Next" at bounding box center [1223, 323] width 22 height 58
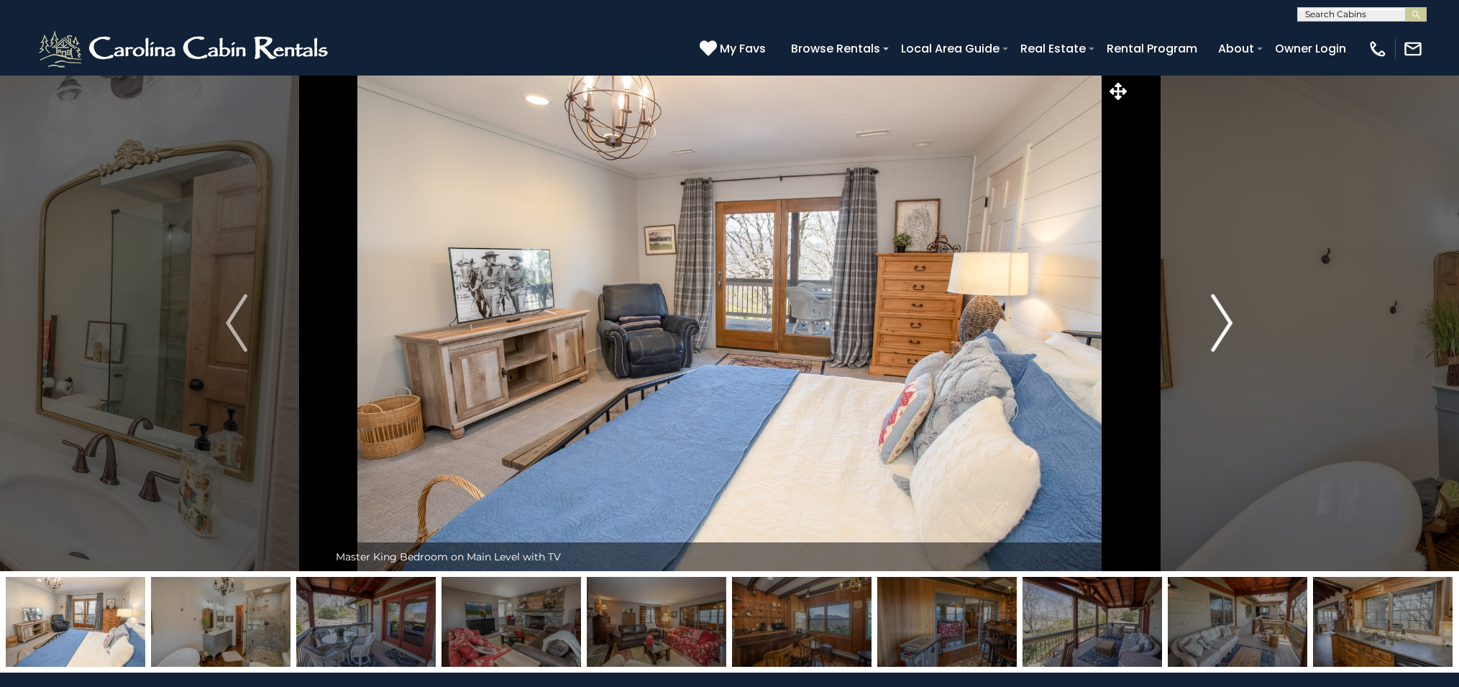
click at [1227, 318] on img "Next" at bounding box center [1223, 323] width 22 height 58
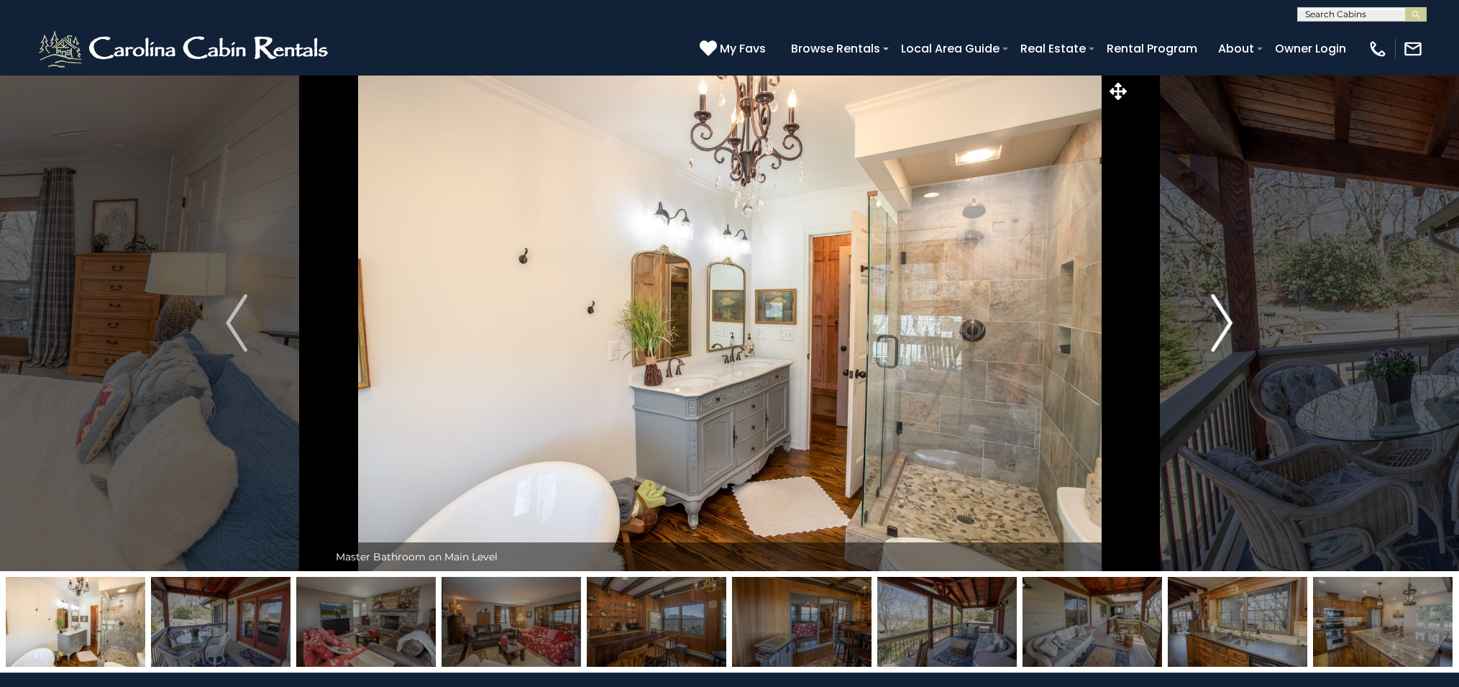
click at [1227, 318] on img "Next" at bounding box center [1223, 323] width 22 height 58
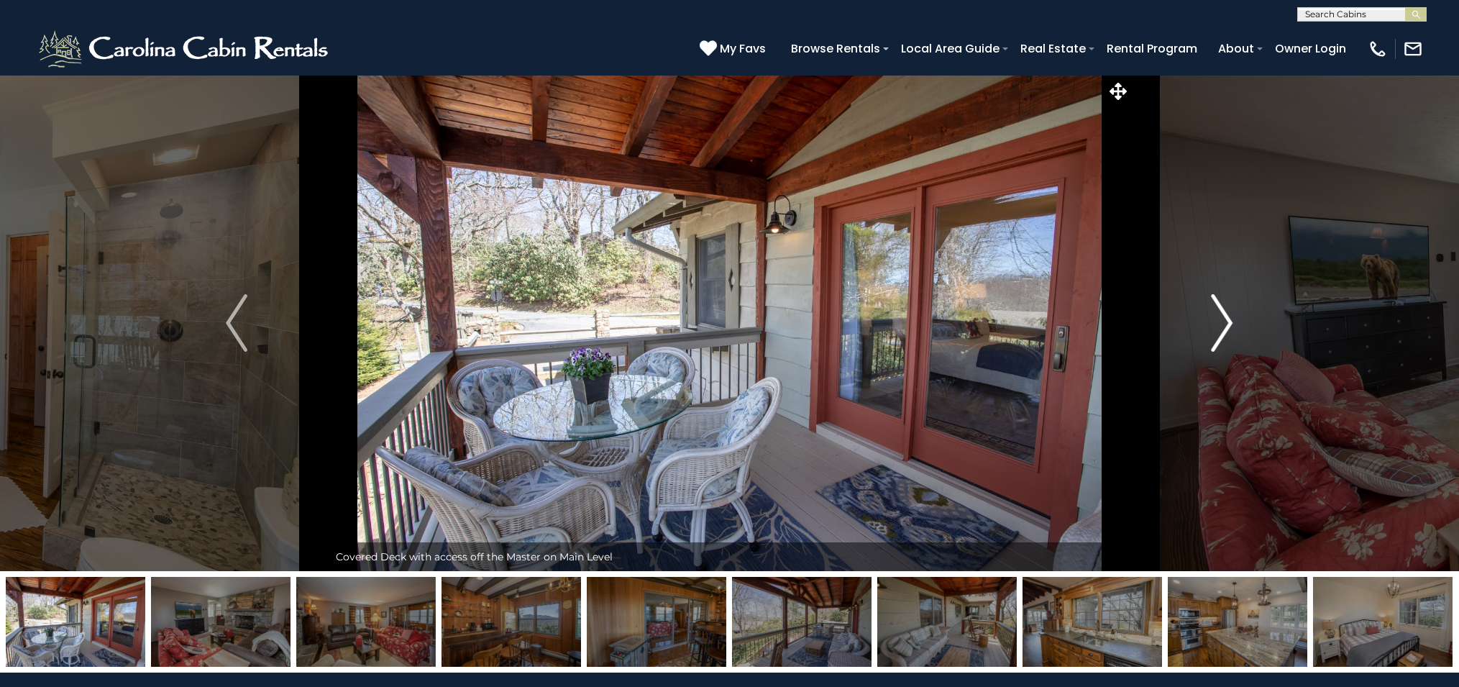
click at [1227, 318] on img "Next" at bounding box center [1223, 323] width 22 height 58
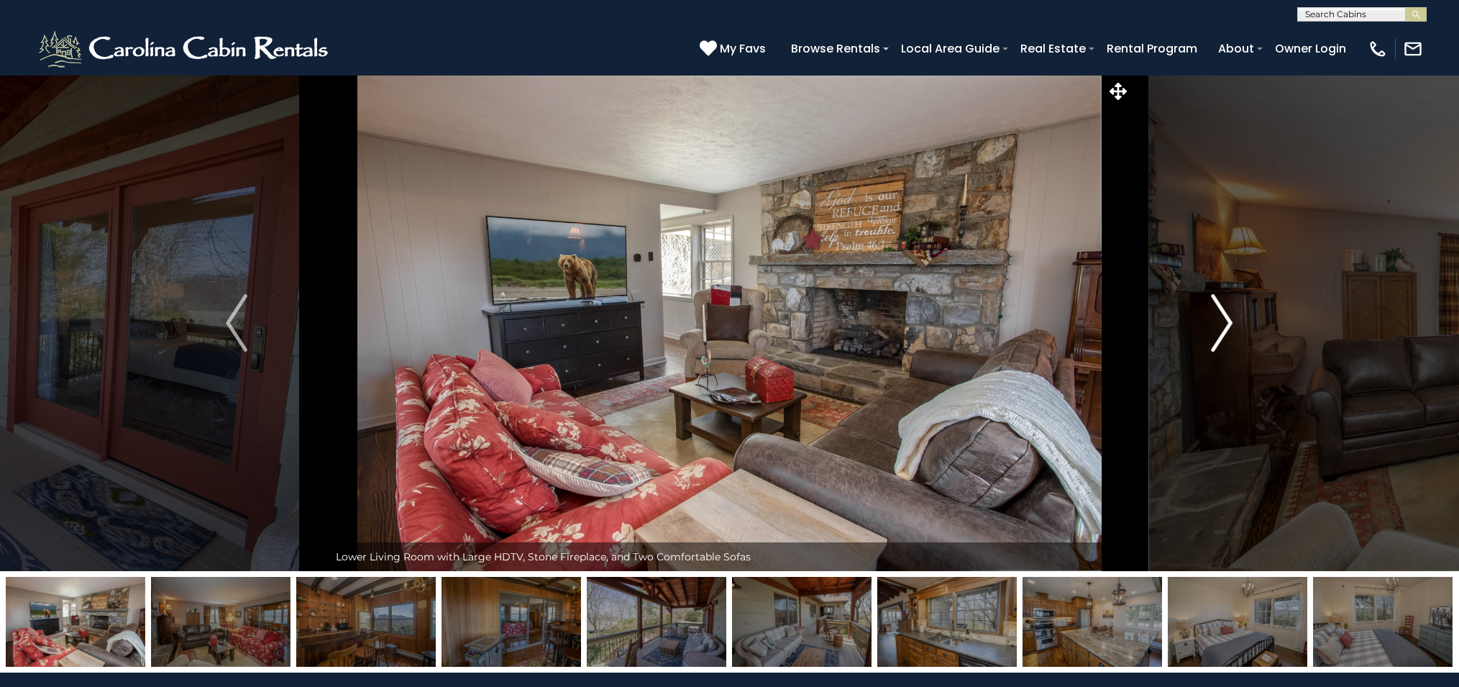
click at [1227, 318] on img "Next" at bounding box center [1223, 323] width 22 height 58
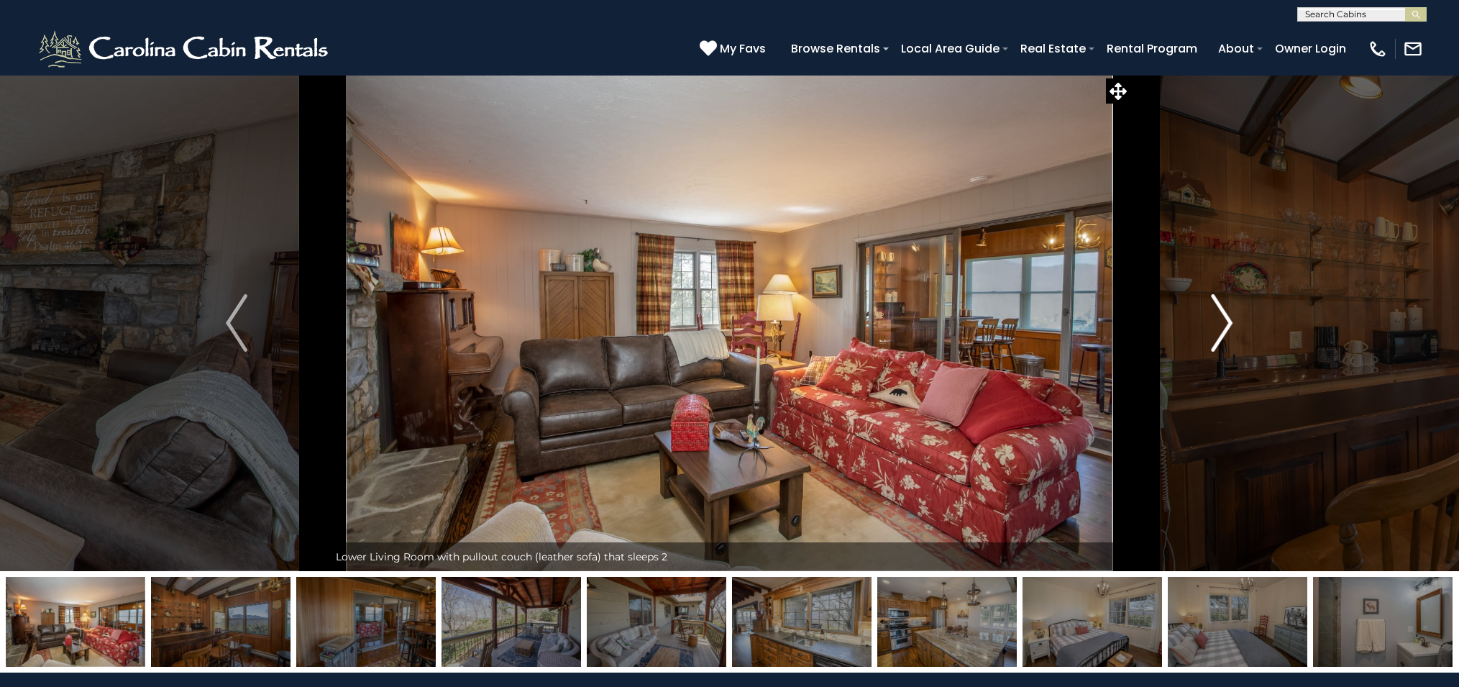
click at [1227, 318] on img "Next" at bounding box center [1223, 323] width 22 height 58
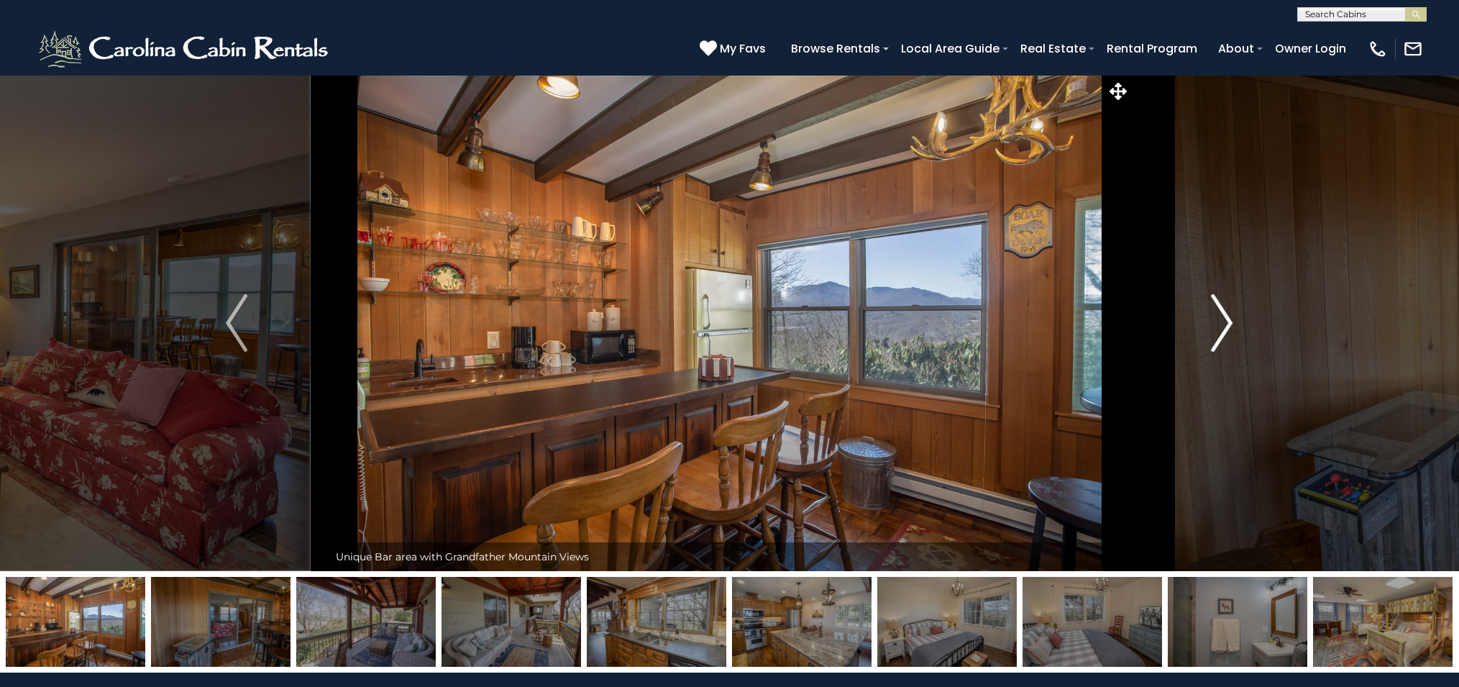
click at [1227, 318] on img "Next" at bounding box center [1223, 323] width 22 height 58
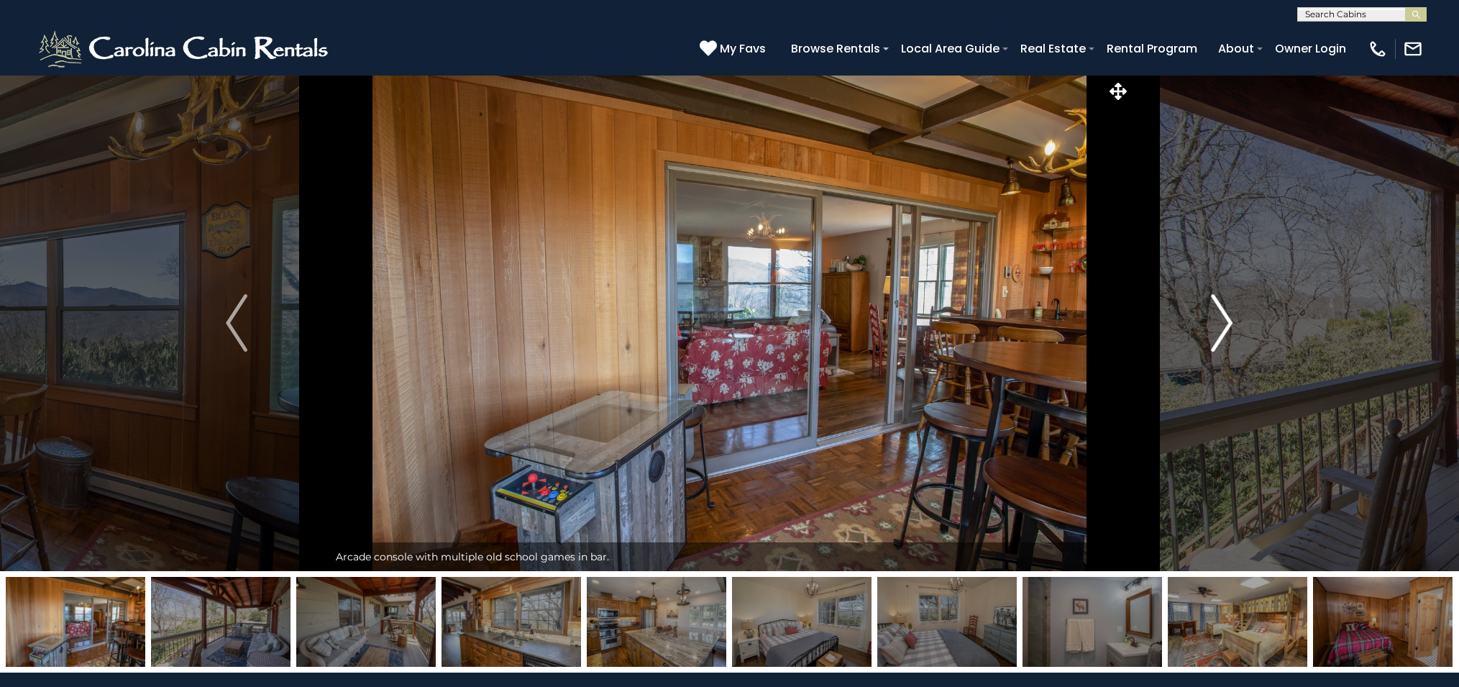
click at [1227, 318] on img "Next" at bounding box center [1223, 323] width 22 height 58
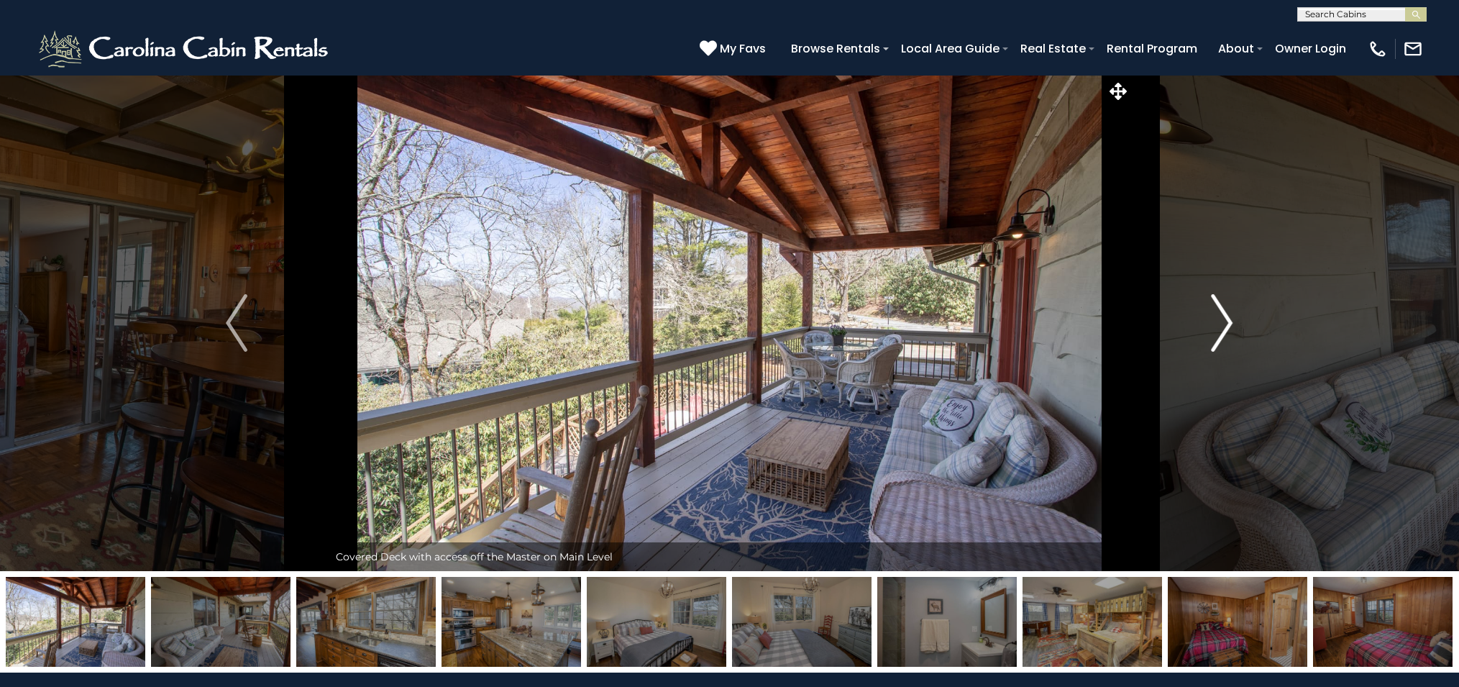
click at [1227, 318] on img "Next" at bounding box center [1223, 323] width 22 height 58
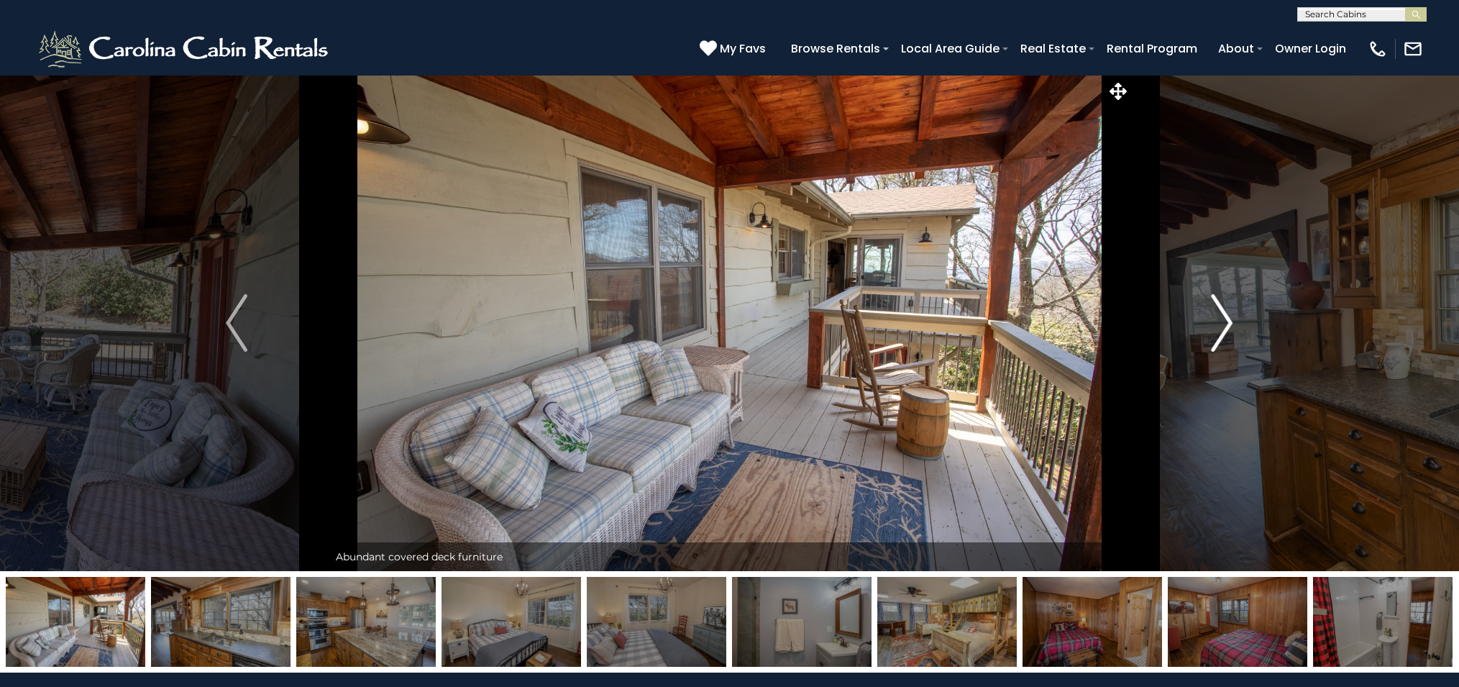
click at [1227, 318] on img "Next" at bounding box center [1223, 323] width 22 height 58
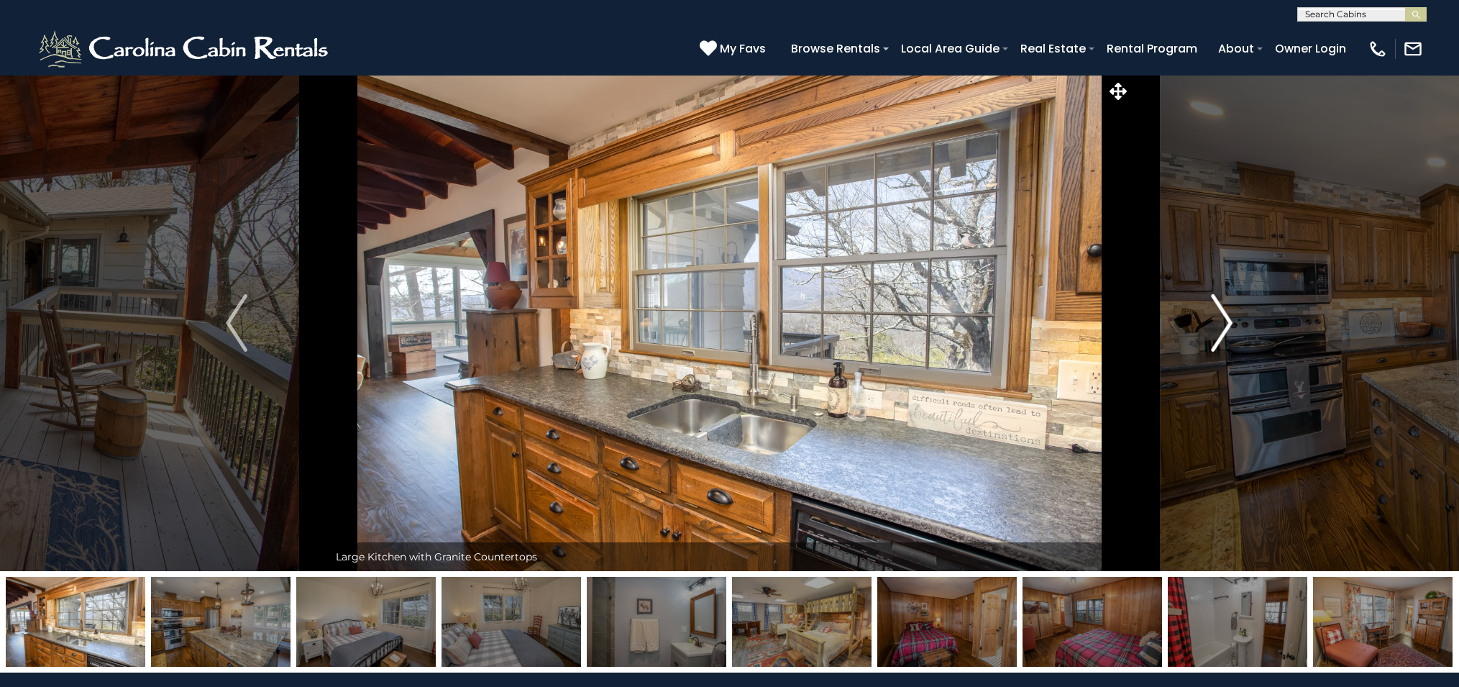
click at [1227, 318] on img "Next" at bounding box center [1223, 323] width 22 height 58
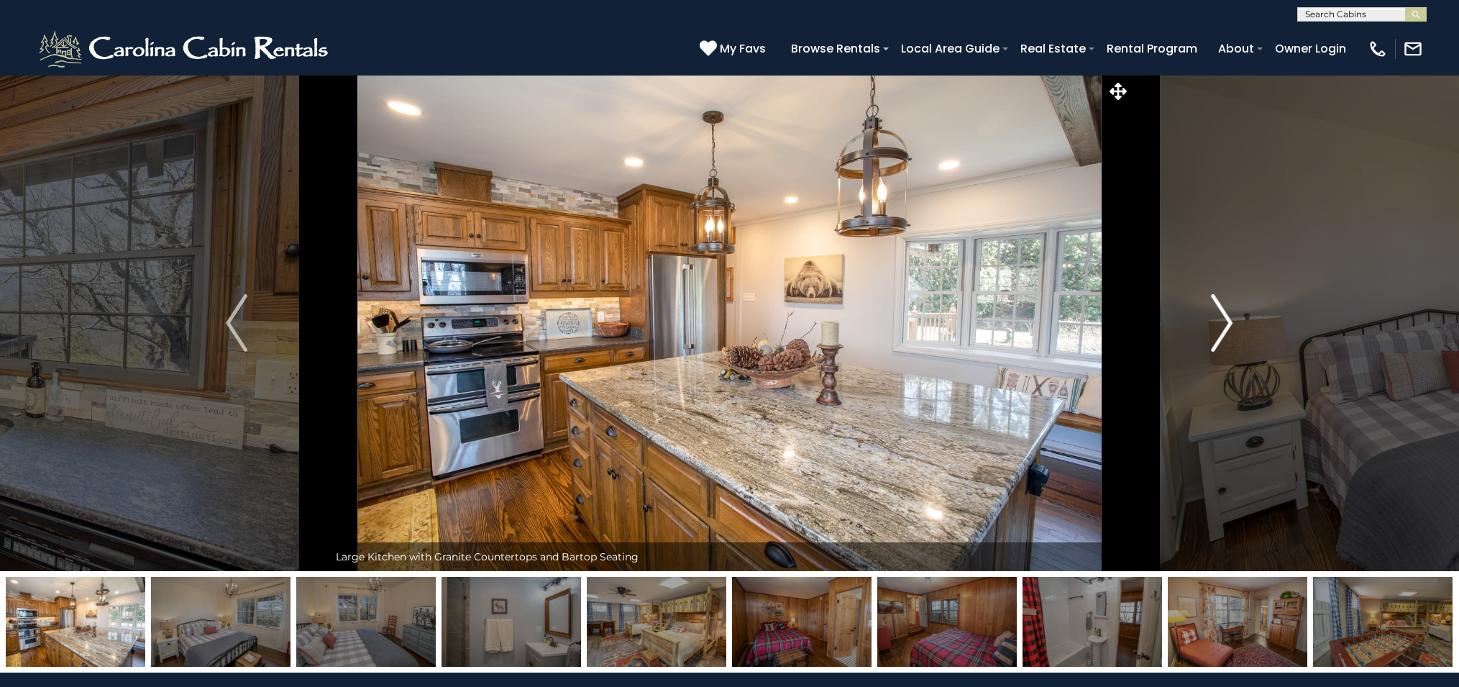
click at [1227, 318] on img "Next" at bounding box center [1223, 323] width 22 height 58
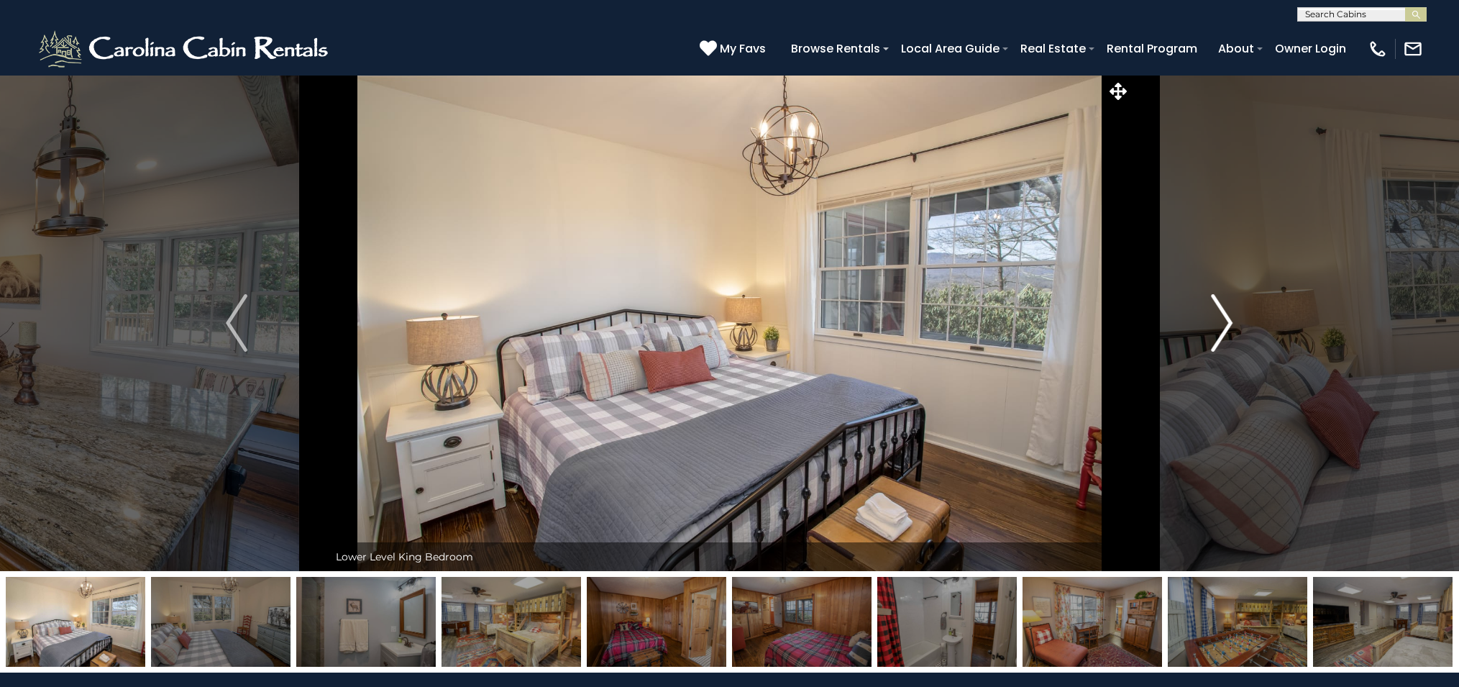
click at [1227, 318] on img "Next" at bounding box center [1223, 323] width 22 height 58
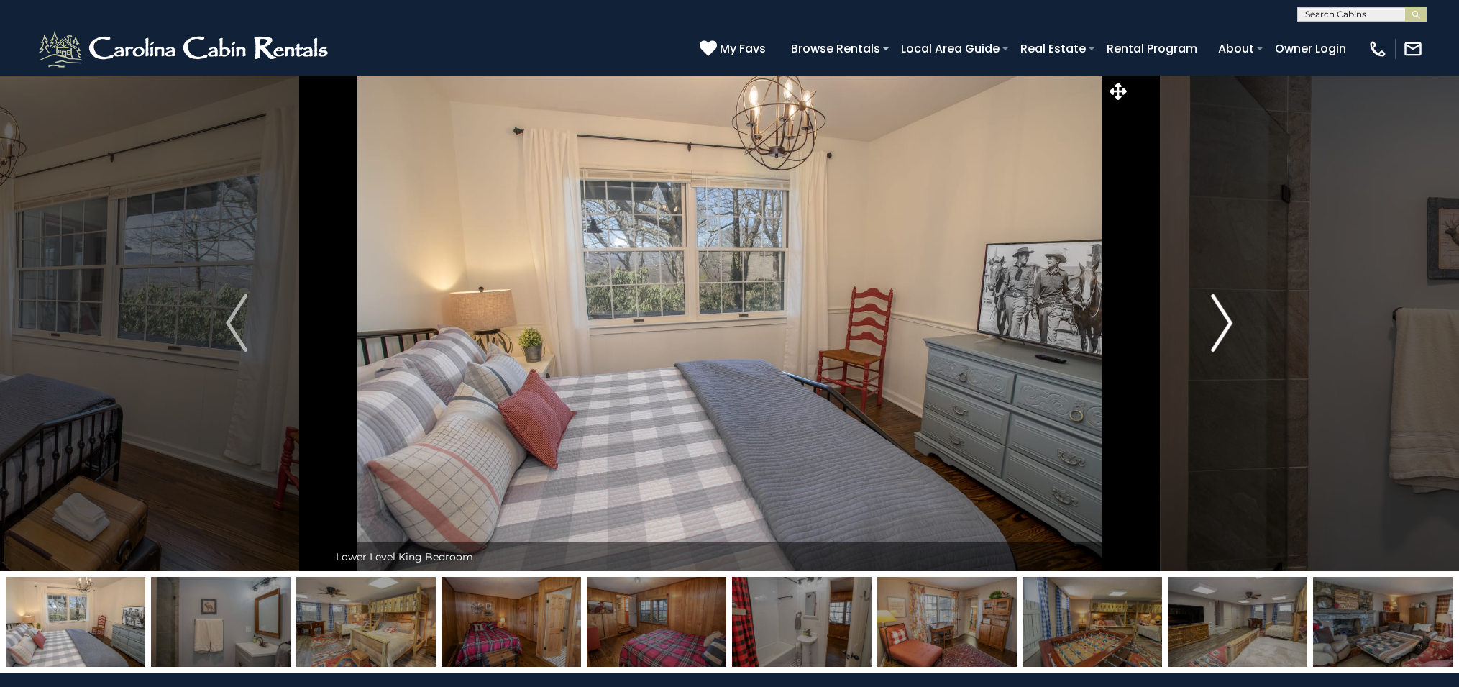
click at [1227, 318] on img "Next" at bounding box center [1223, 323] width 22 height 58
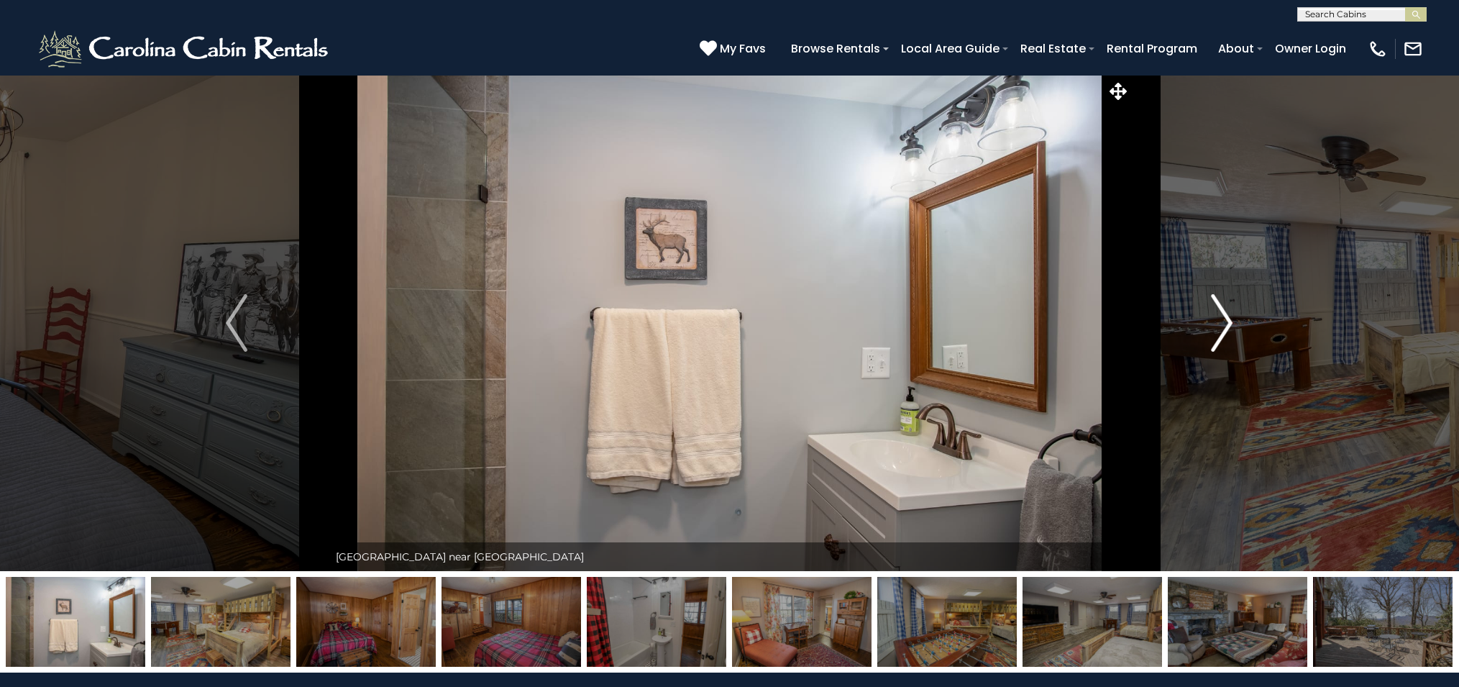
click at [1227, 318] on img "Next" at bounding box center [1223, 323] width 22 height 58
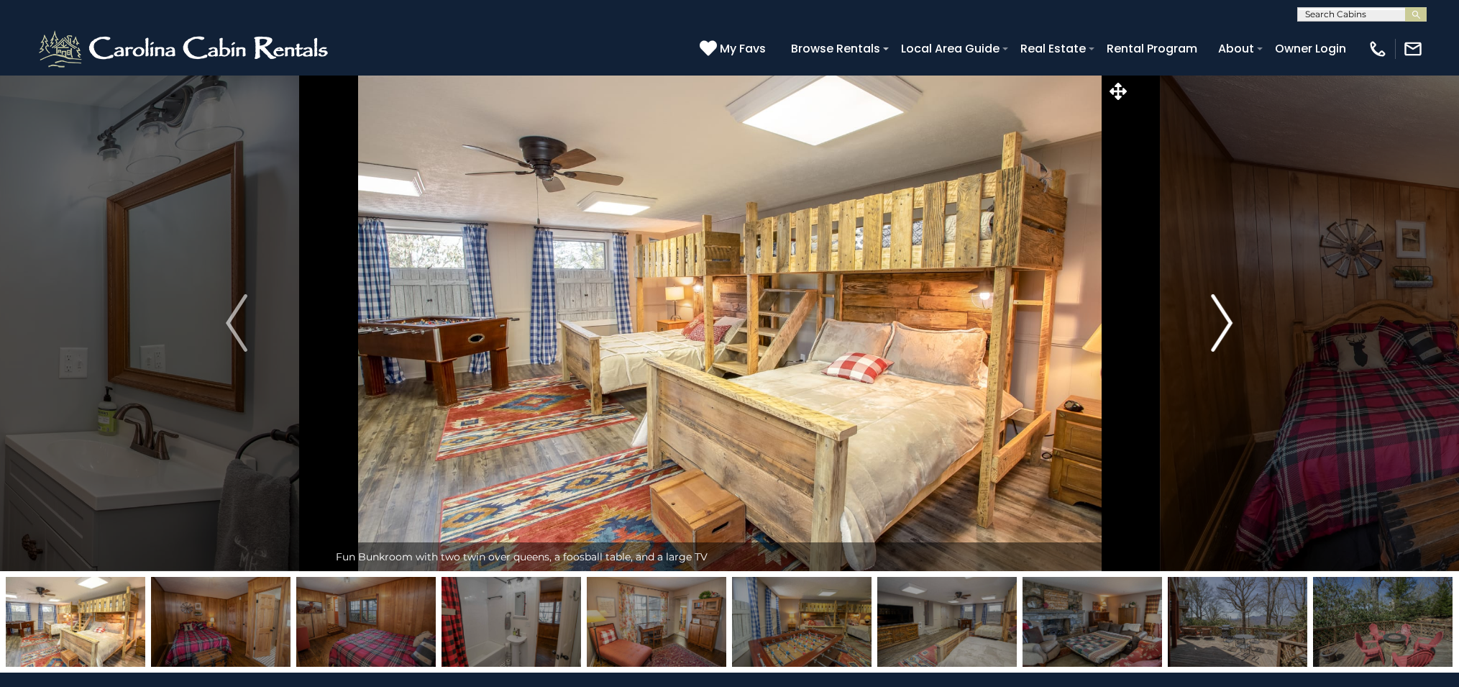
click at [1227, 318] on img "Next" at bounding box center [1223, 323] width 22 height 58
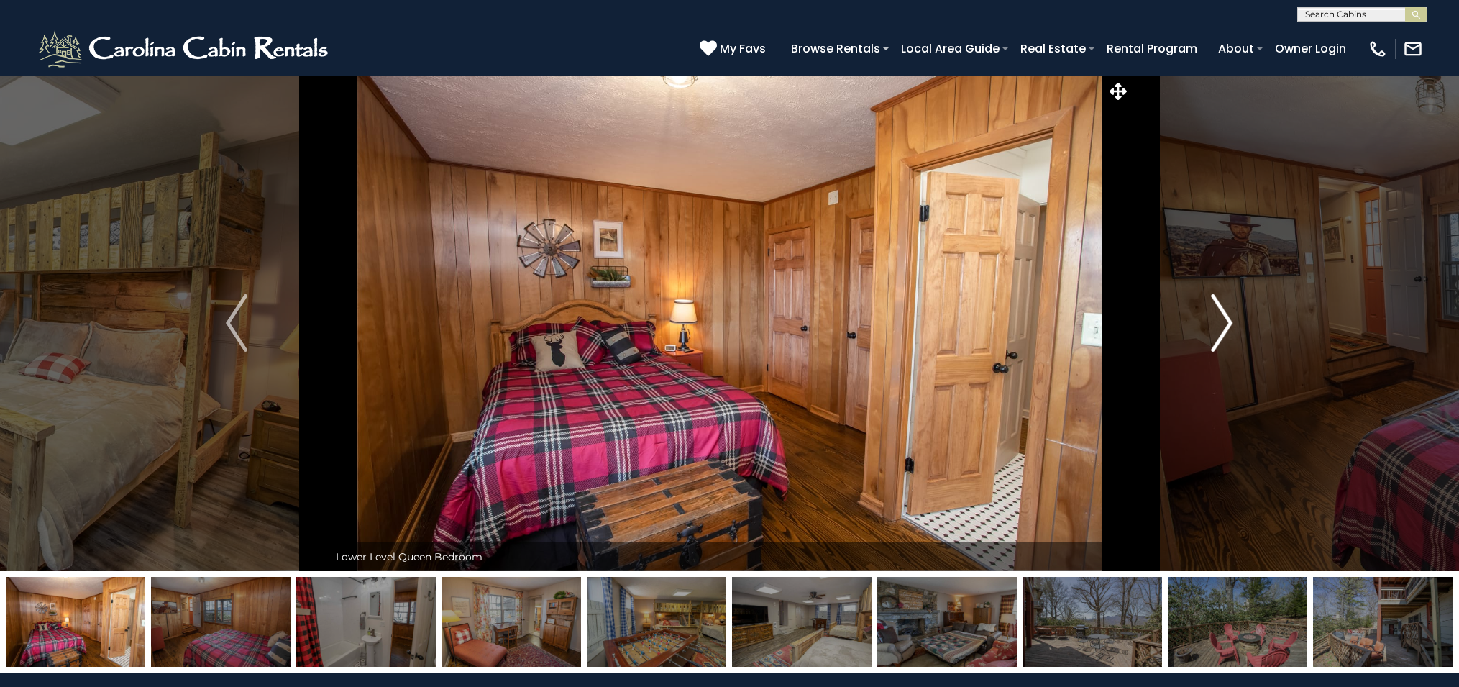
click at [1227, 318] on img "Next" at bounding box center [1223, 323] width 22 height 58
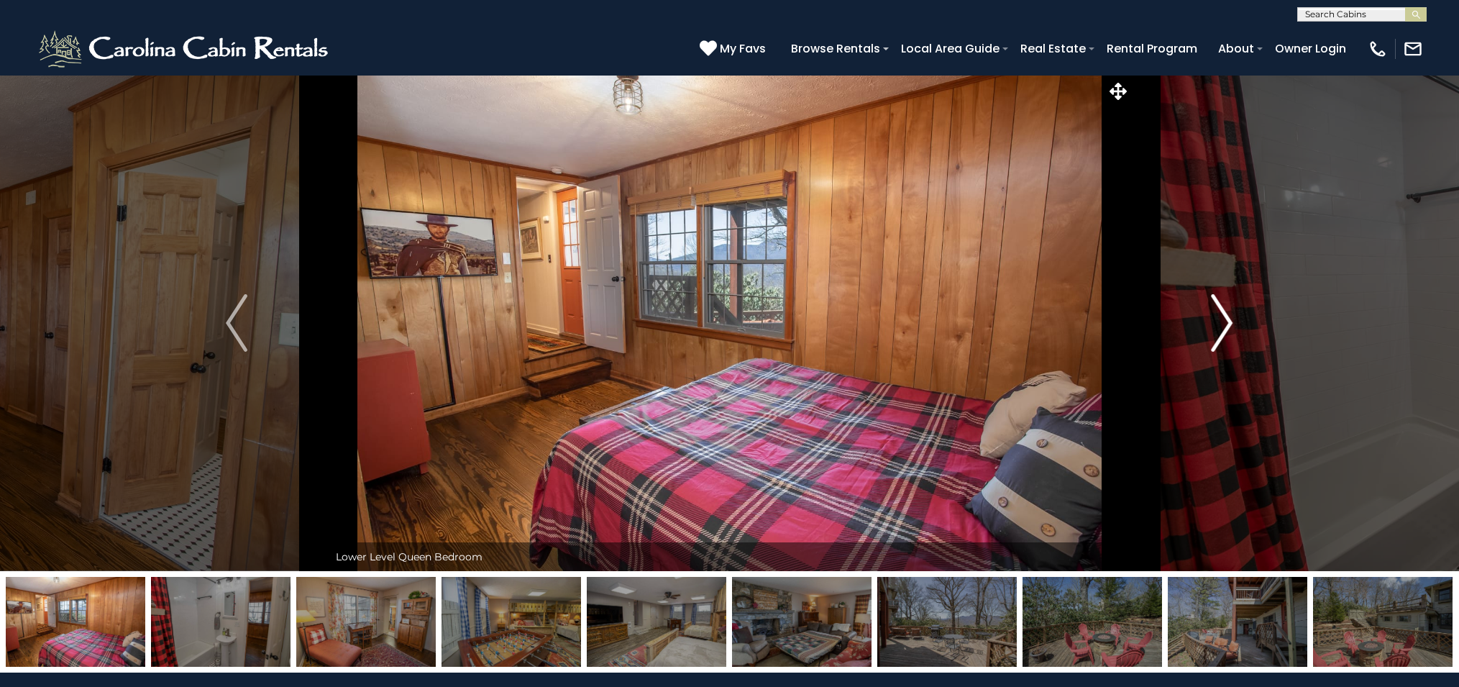
click at [1227, 318] on img "Next" at bounding box center [1223, 323] width 22 height 58
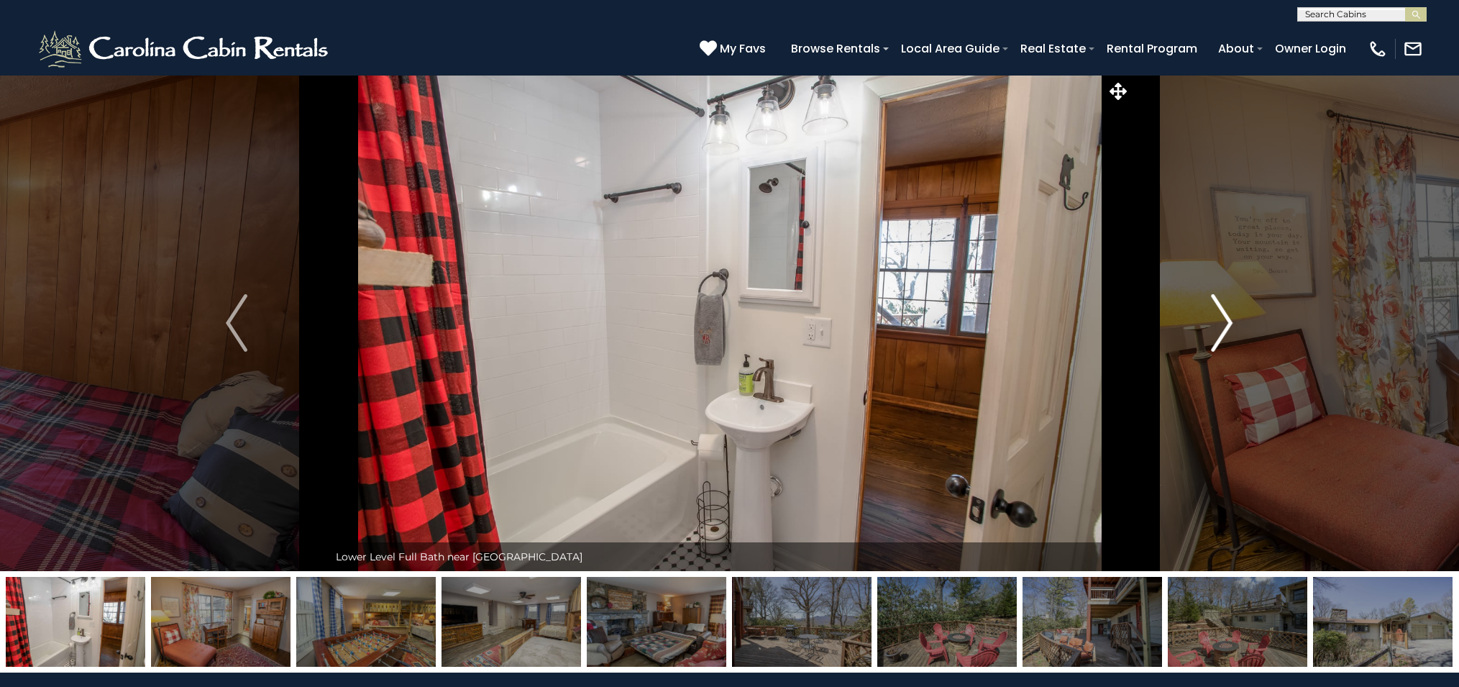
click at [1227, 318] on img "Next" at bounding box center [1223, 323] width 22 height 58
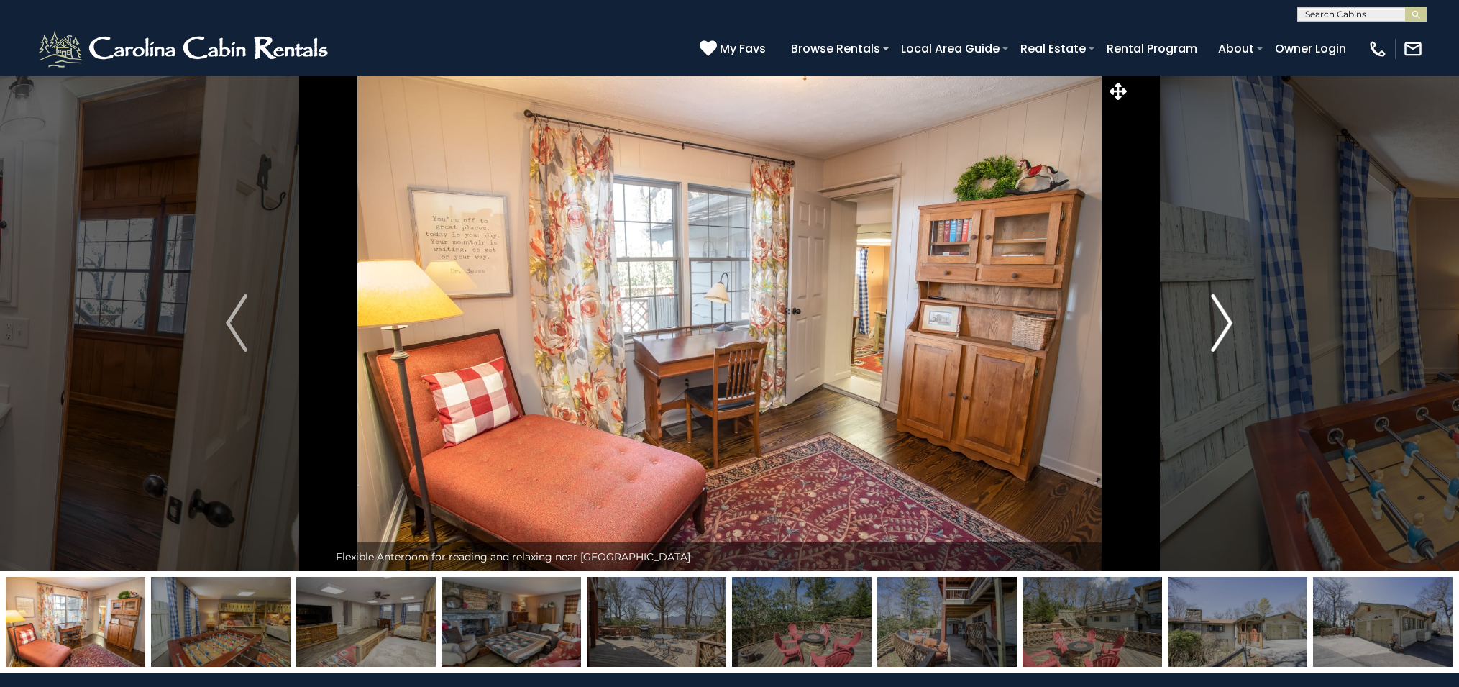
click at [1227, 318] on img "Next" at bounding box center [1223, 323] width 22 height 58
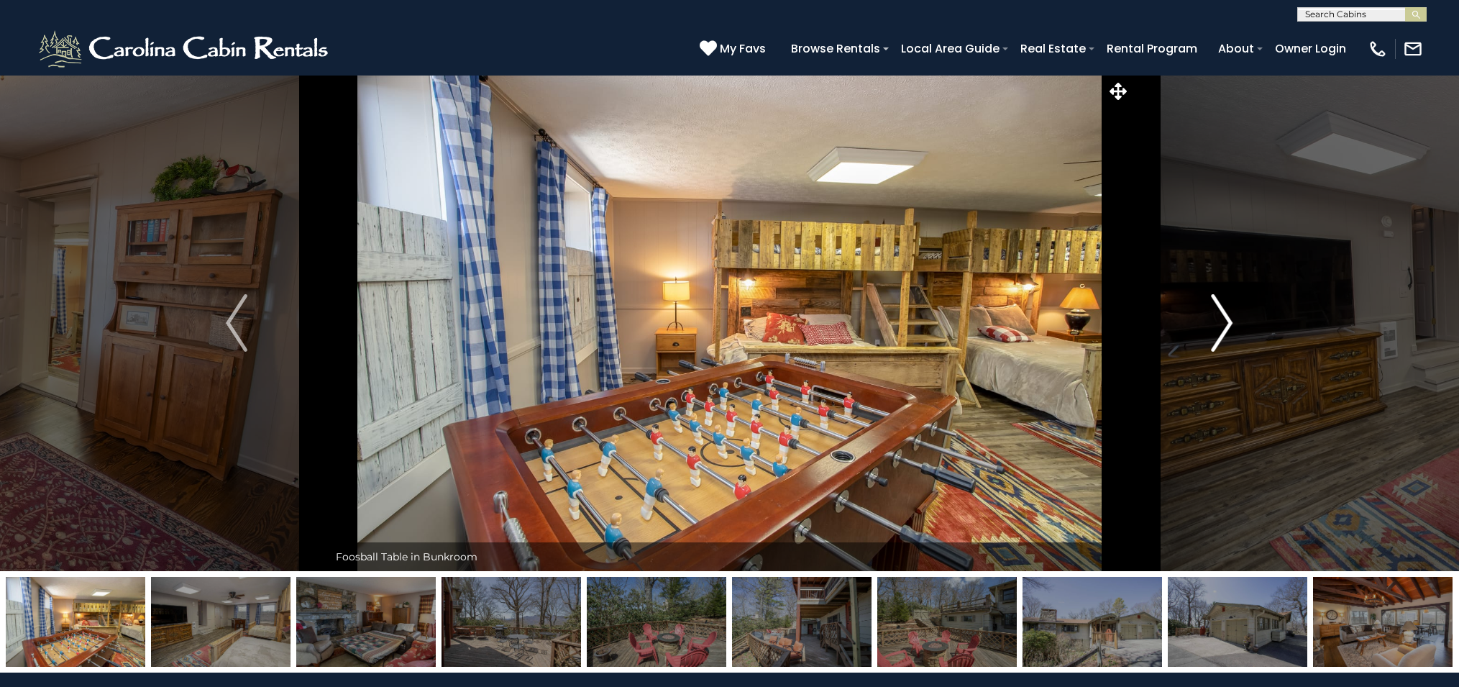
click at [1227, 318] on img "Next" at bounding box center [1223, 323] width 22 height 58
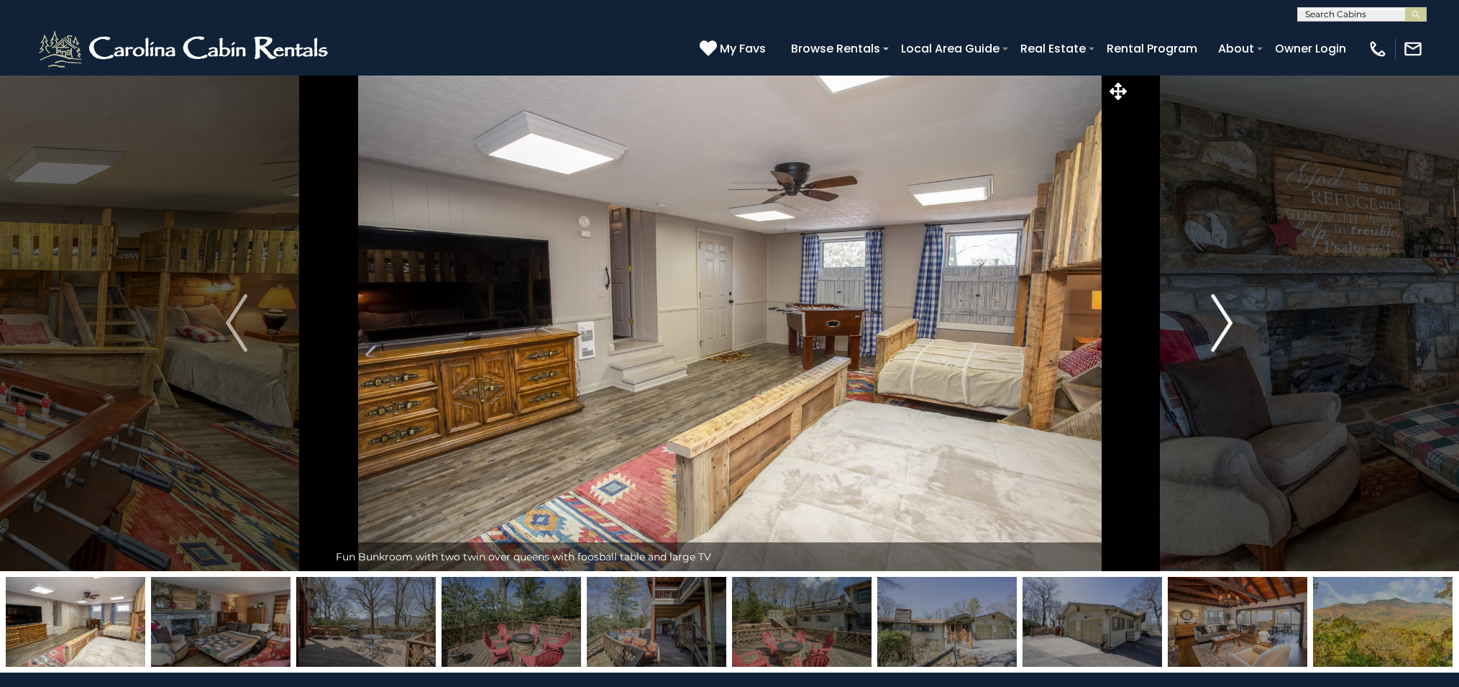
click at [1227, 318] on img "Next" at bounding box center [1223, 323] width 22 height 58
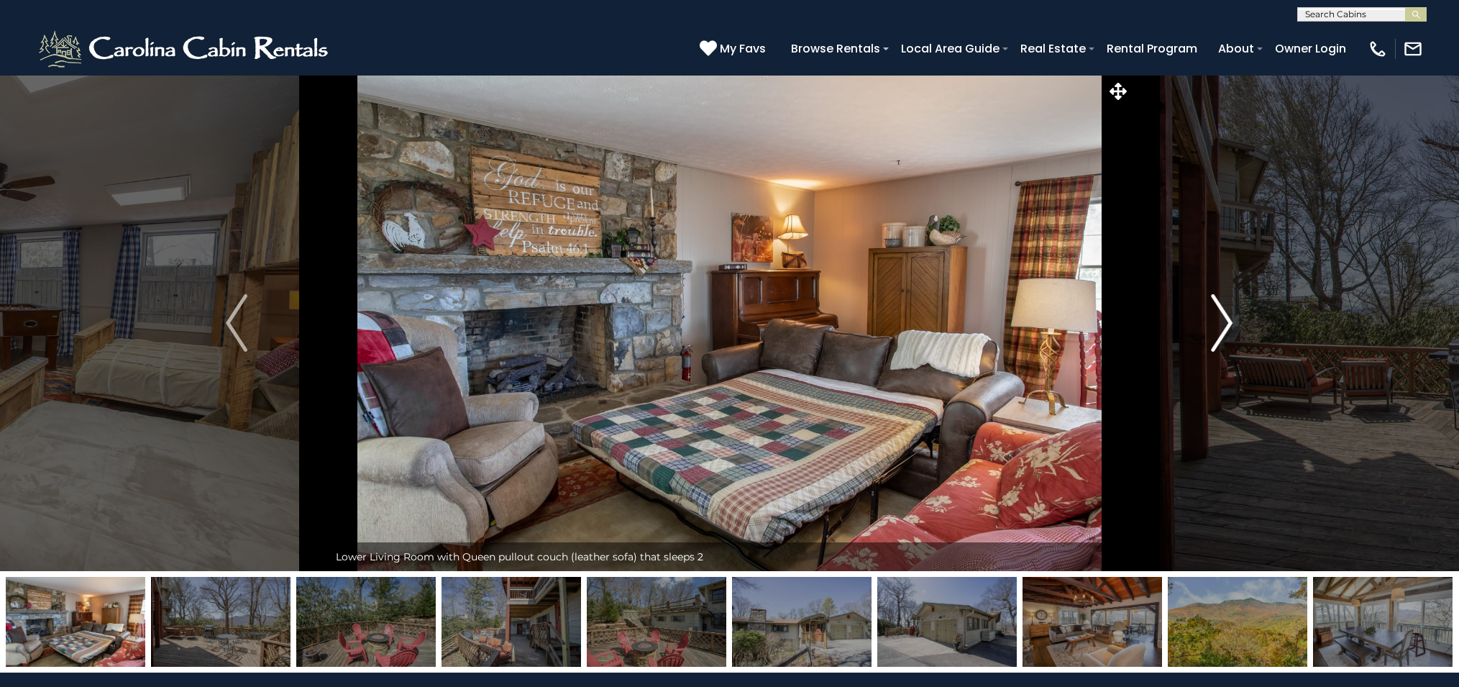
click at [1227, 318] on img "Next" at bounding box center [1223, 323] width 22 height 58
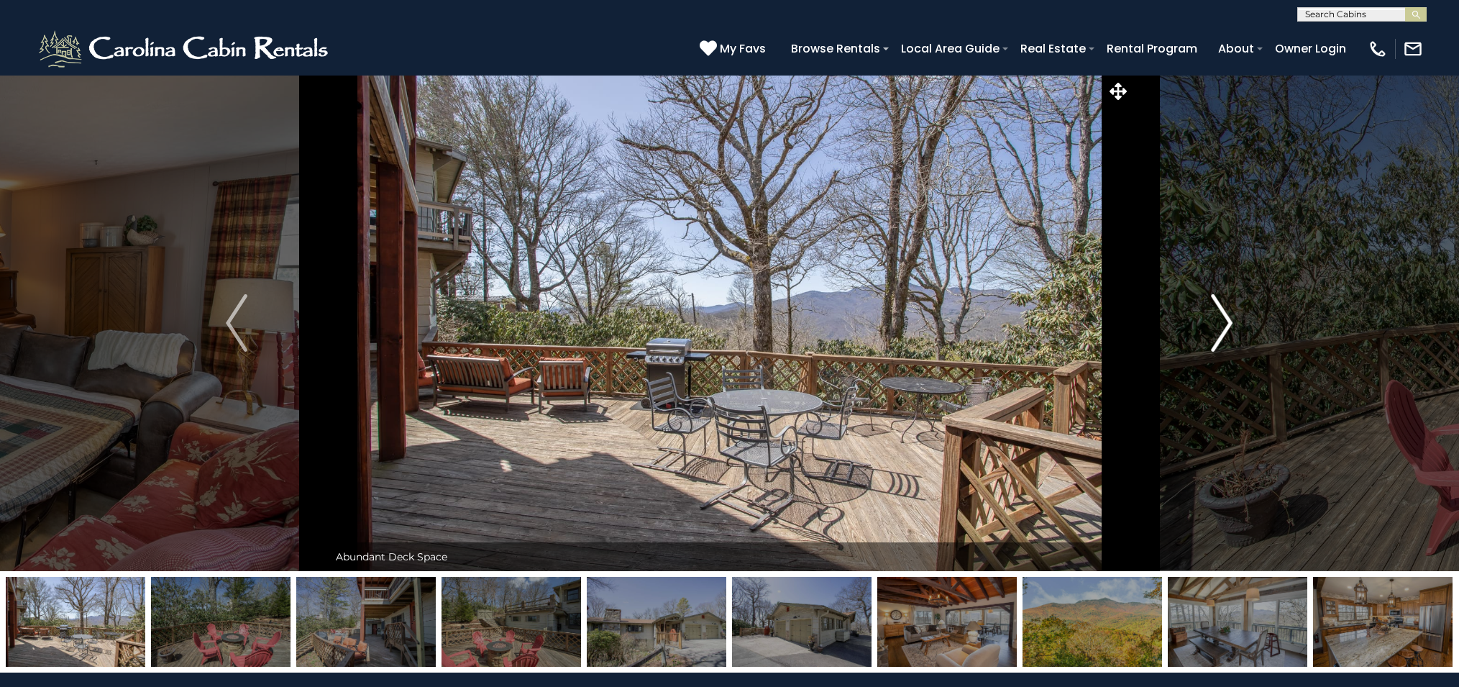
click at [1227, 318] on img "Next" at bounding box center [1223, 323] width 22 height 58
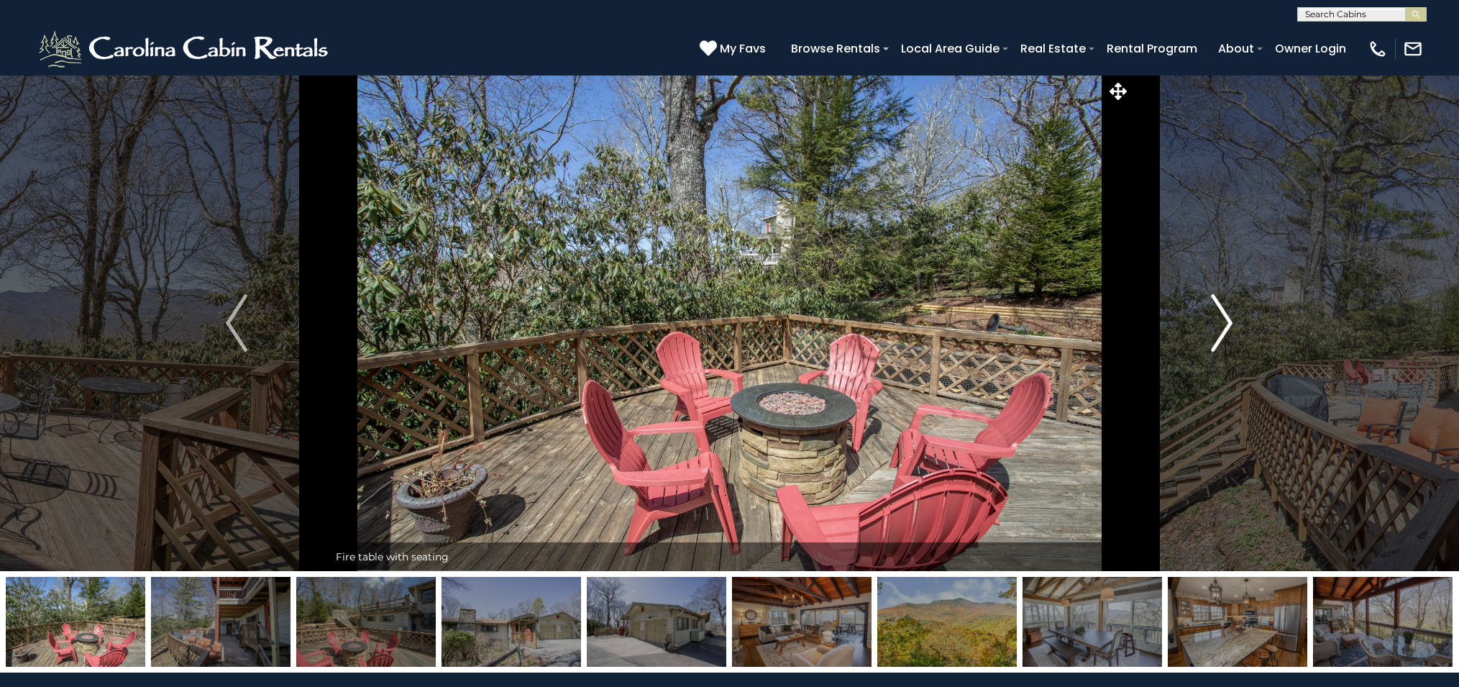
click at [1227, 318] on img "Next" at bounding box center [1223, 323] width 22 height 58
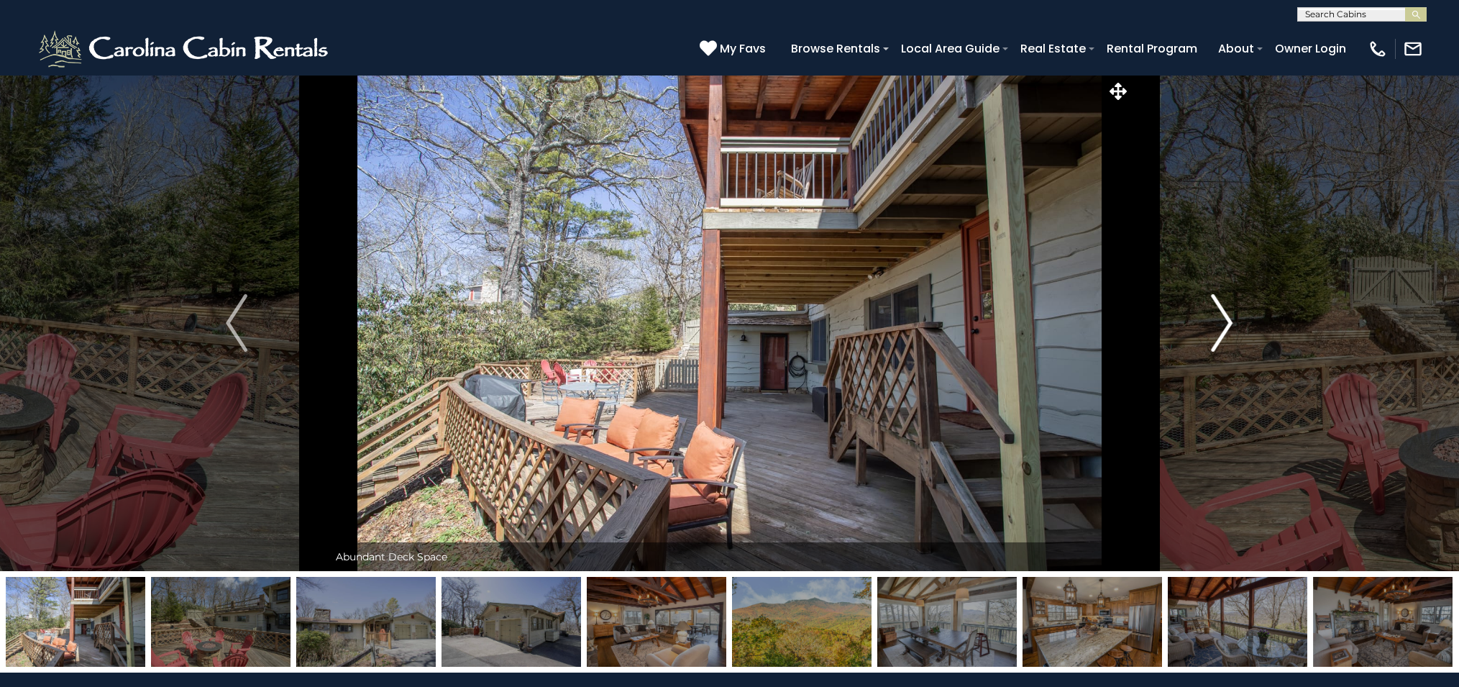
click at [1227, 318] on img "Next" at bounding box center [1223, 323] width 22 height 58
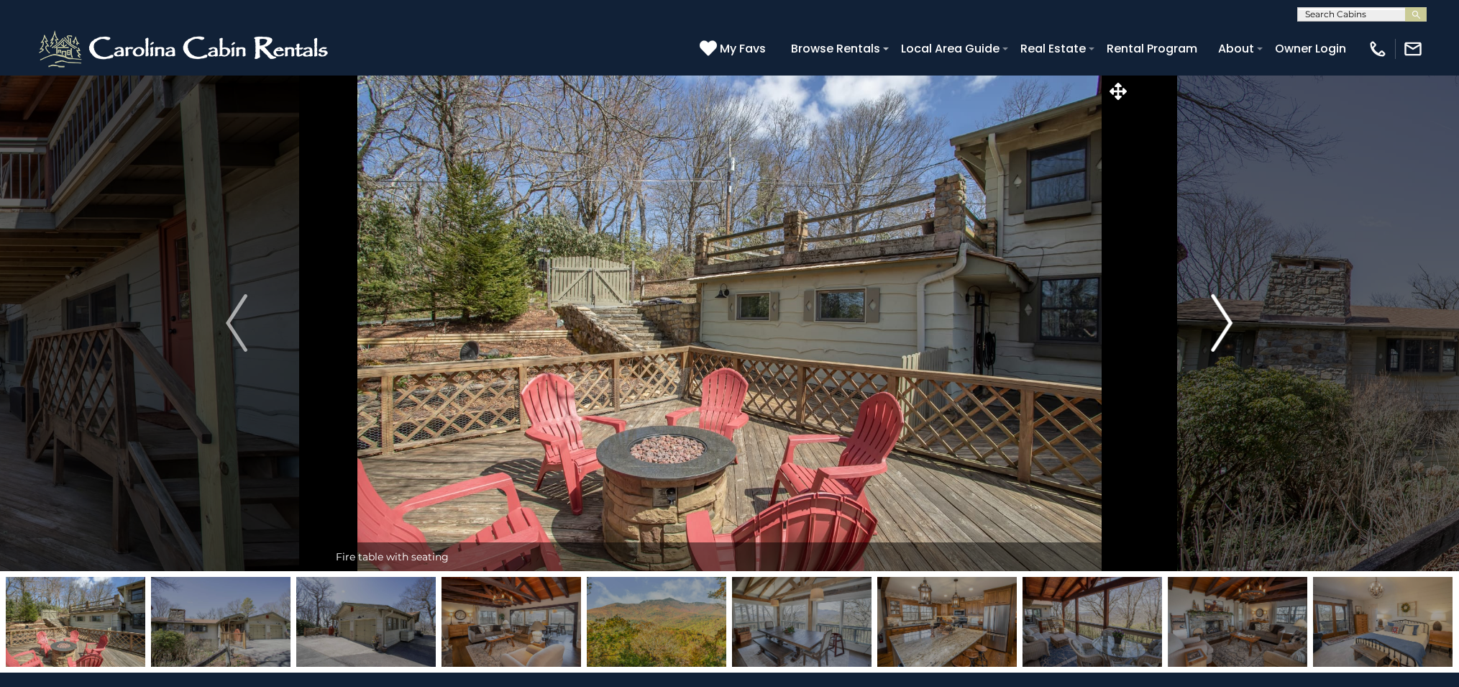
click at [1227, 318] on img "Next" at bounding box center [1223, 323] width 22 height 58
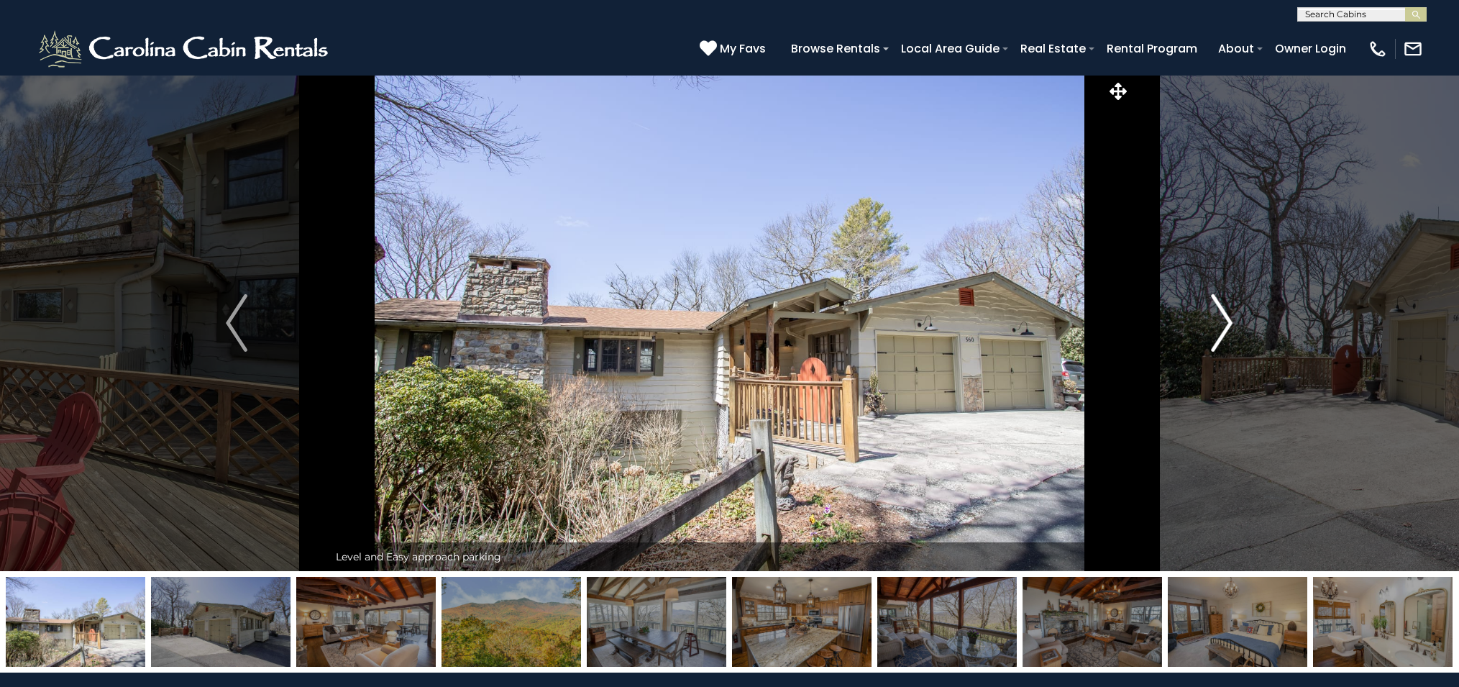
click at [1228, 318] on img "Next" at bounding box center [1223, 323] width 22 height 58
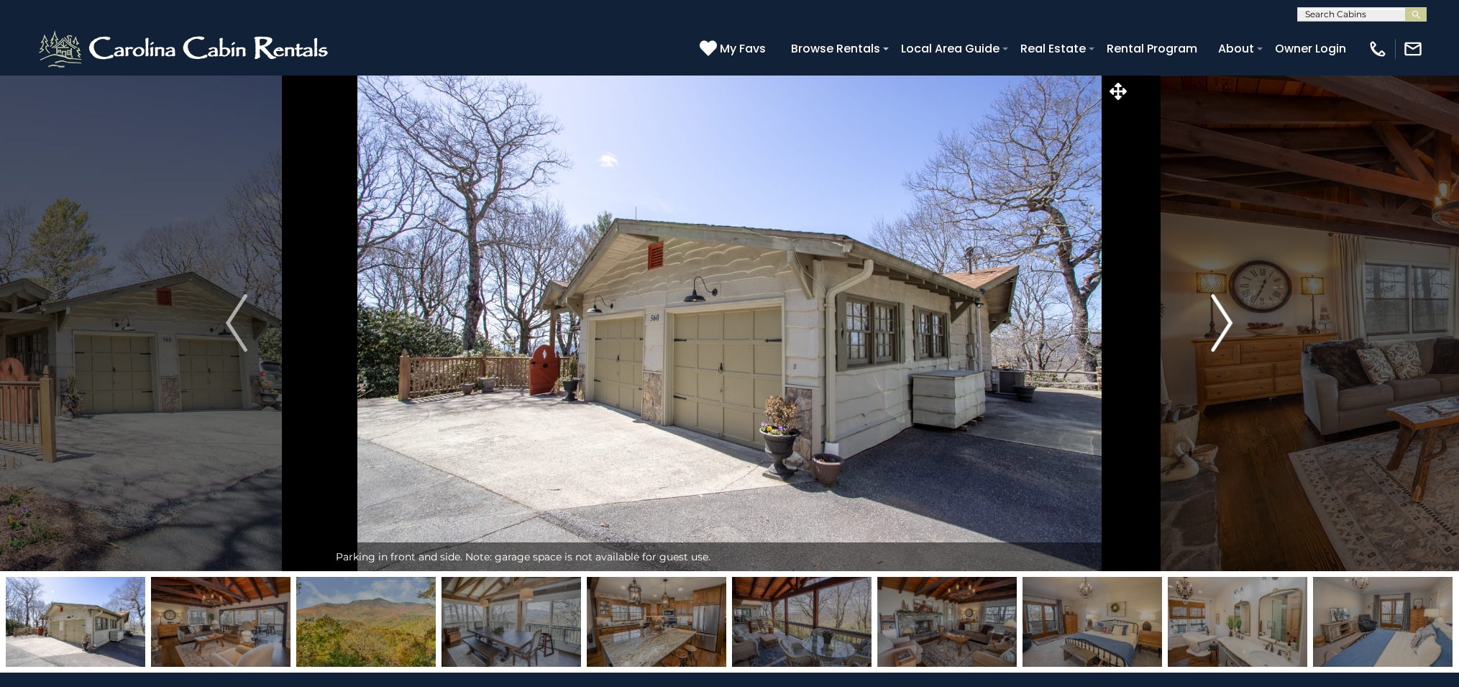
click at [1228, 318] on img "Next" at bounding box center [1223, 323] width 22 height 58
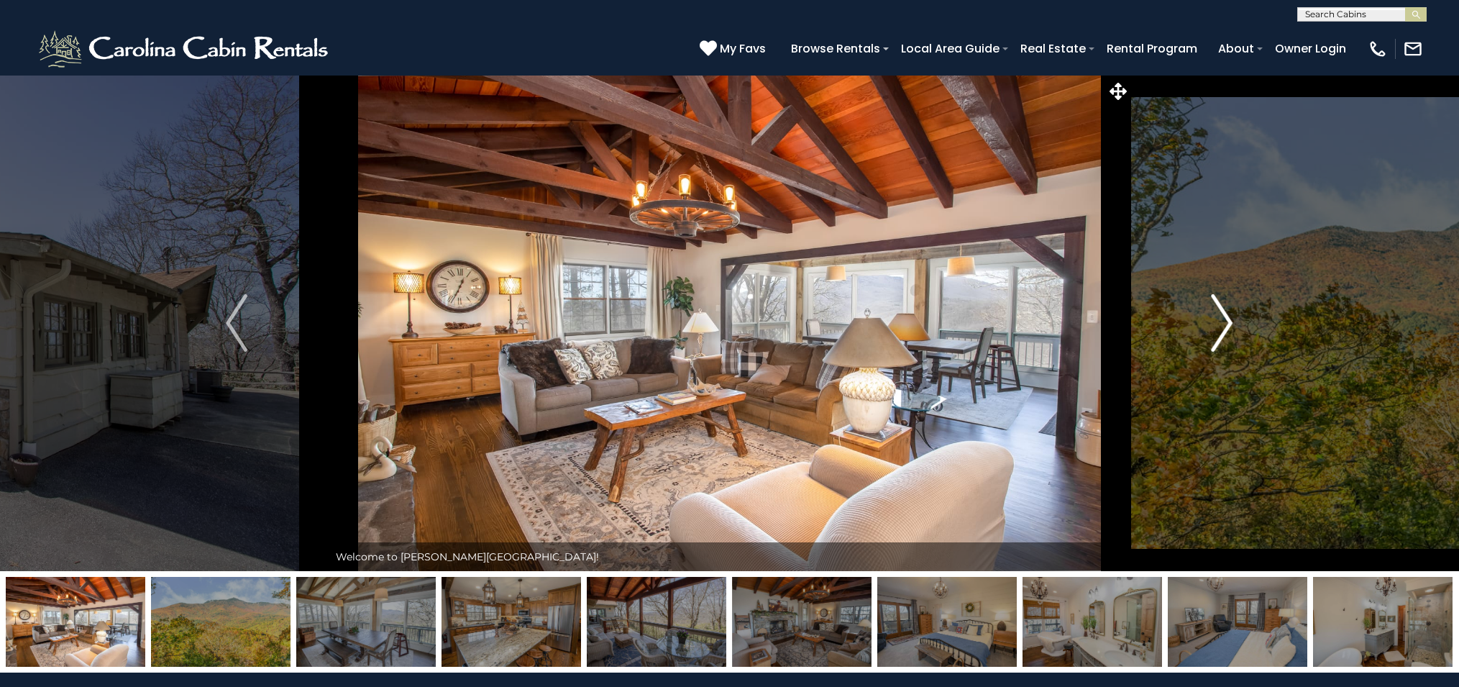
click at [1228, 318] on img "Next" at bounding box center [1223, 323] width 22 height 58
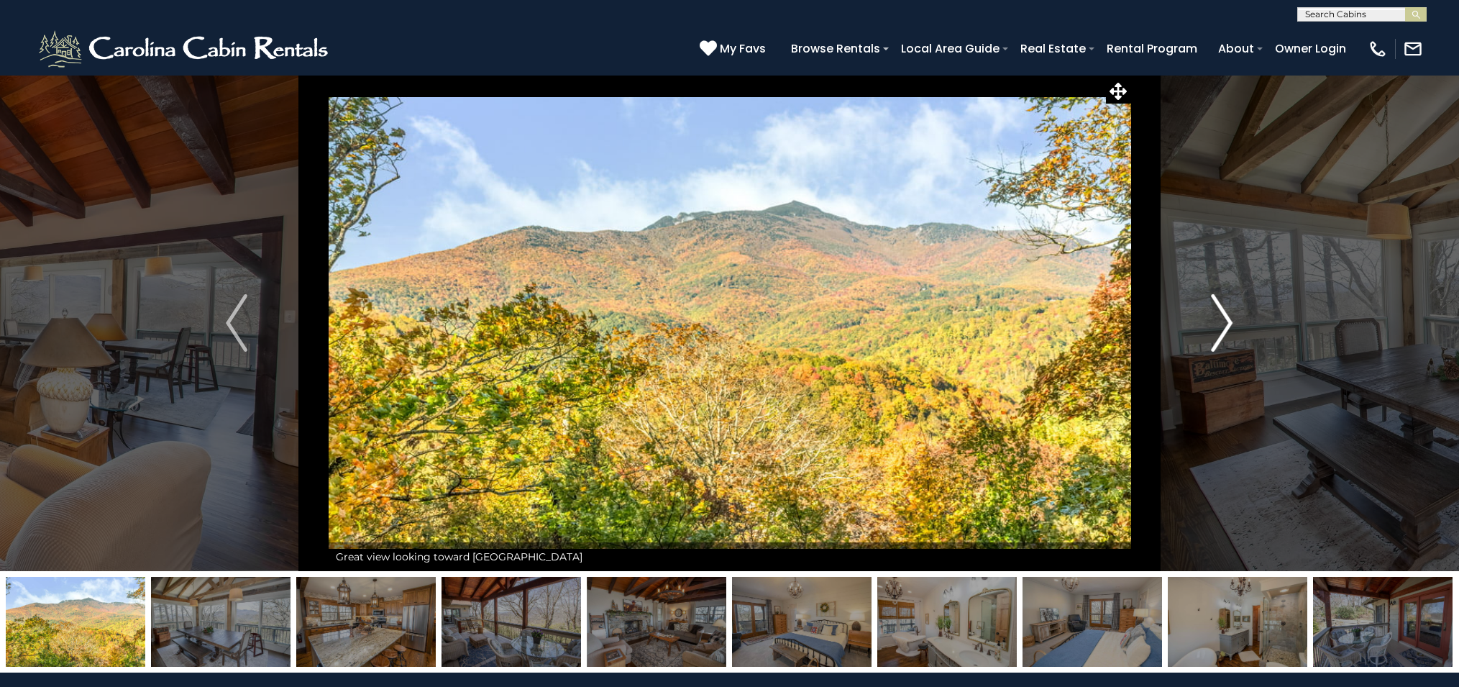
click at [1228, 318] on img "Next" at bounding box center [1223, 323] width 22 height 58
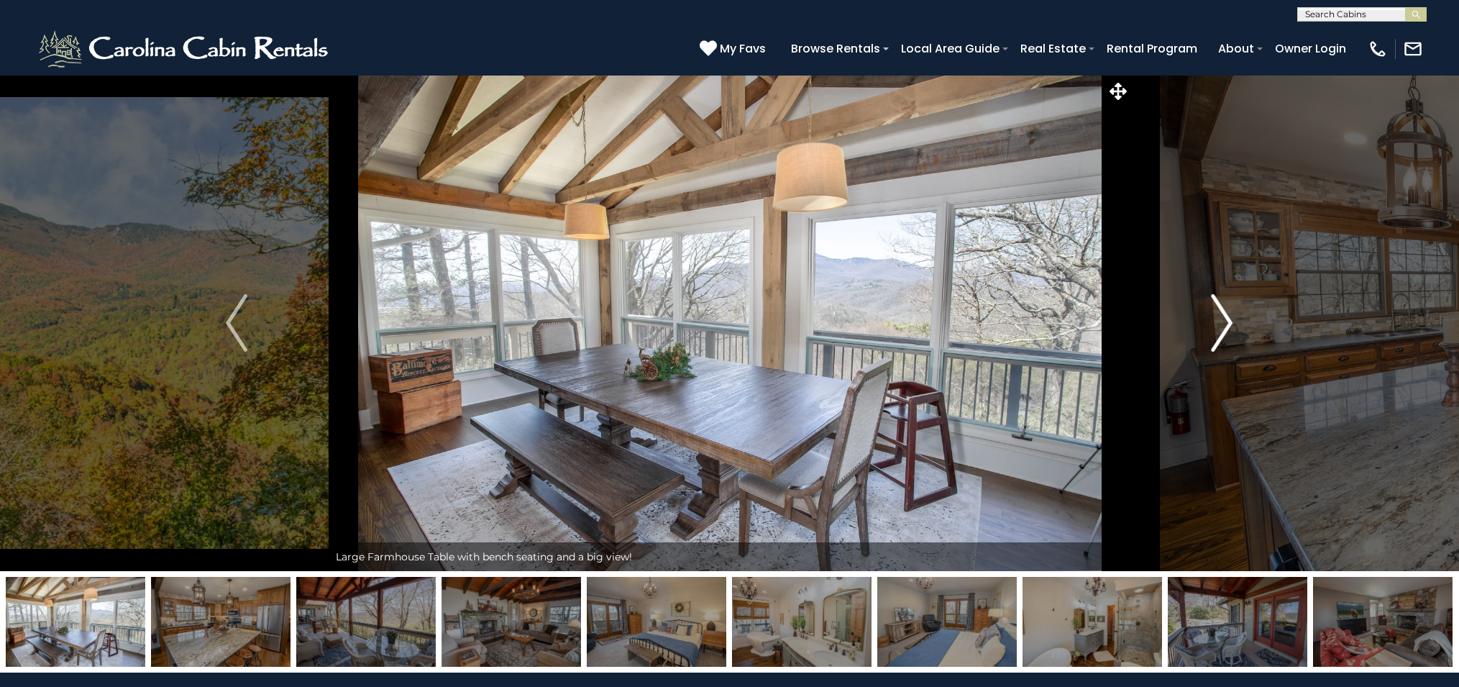
click at [1228, 318] on img "Next" at bounding box center [1223, 323] width 22 height 58
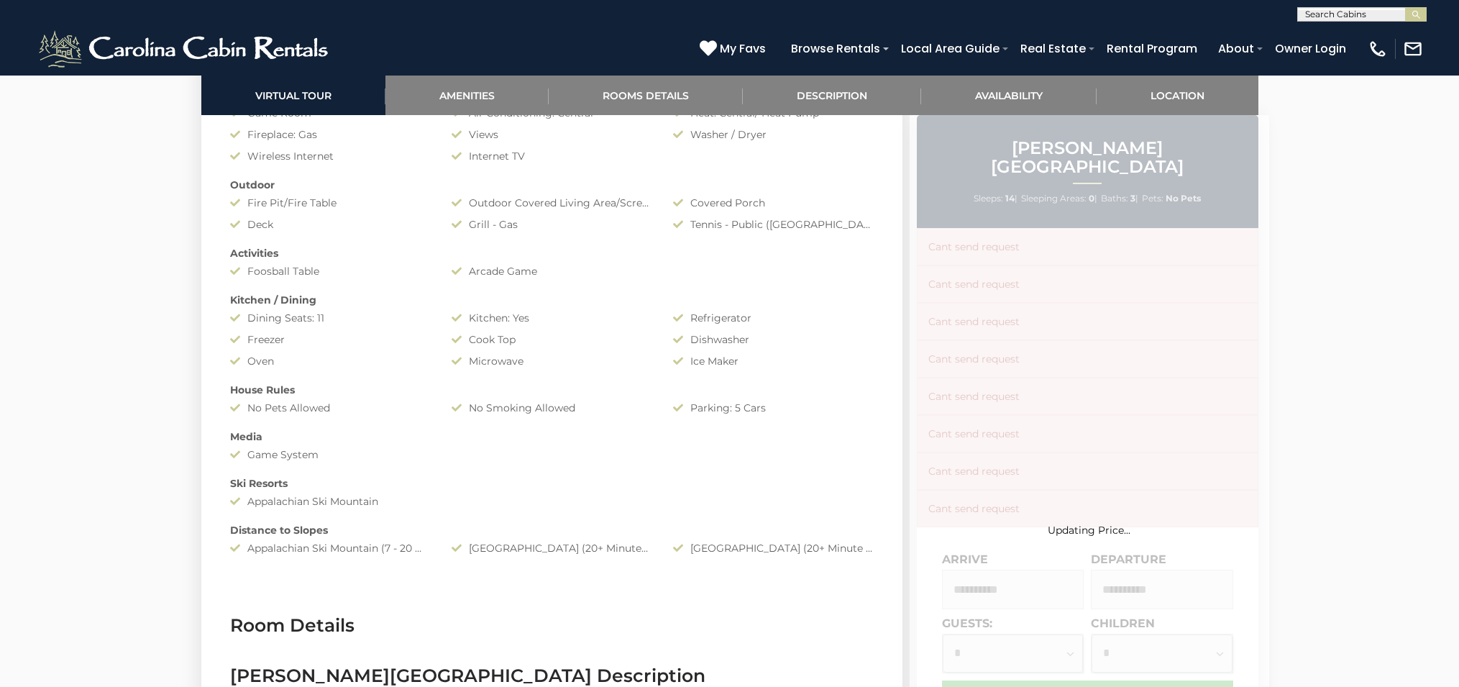
scroll to position [1178, 0]
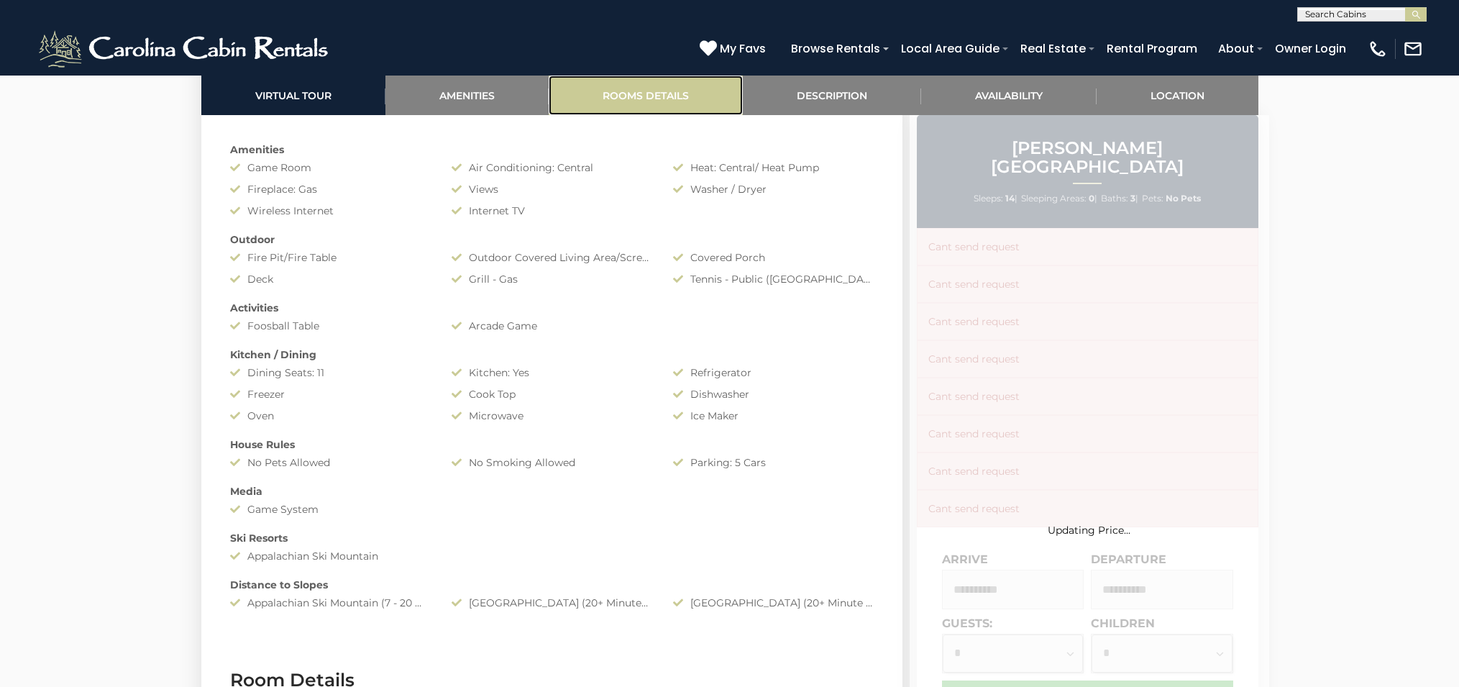
click at [640, 99] on link "Rooms Details" at bounding box center [646, 96] width 194 height 40
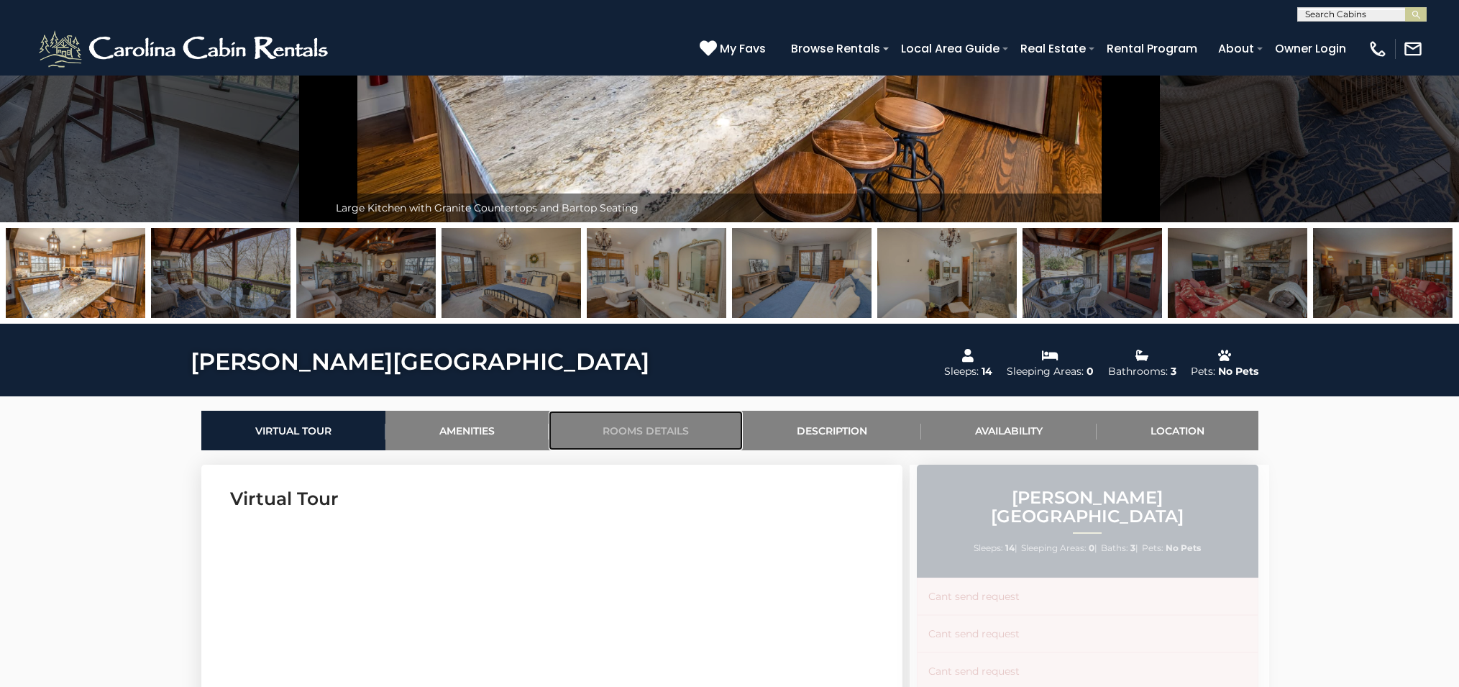
scroll to position [357, 0]
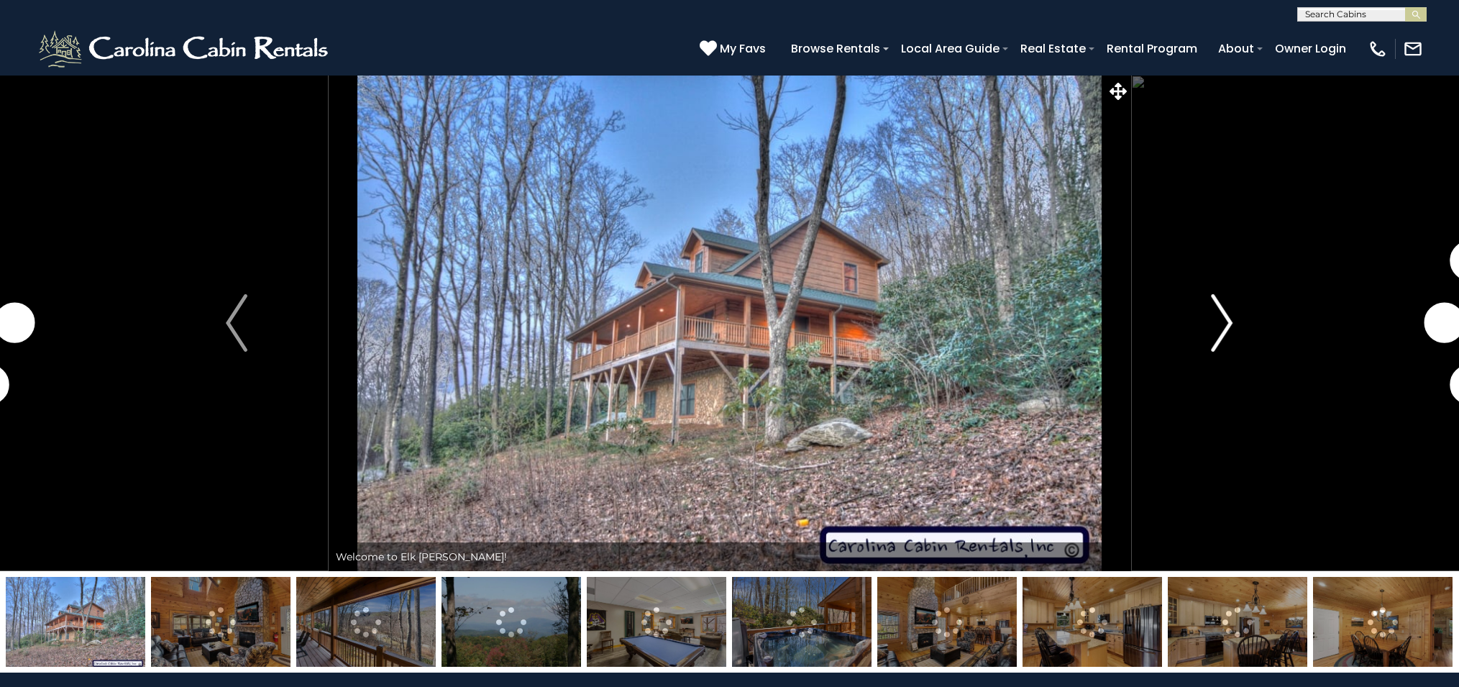
click at [1233, 311] on img "Next" at bounding box center [1223, 323] width 22 height 58
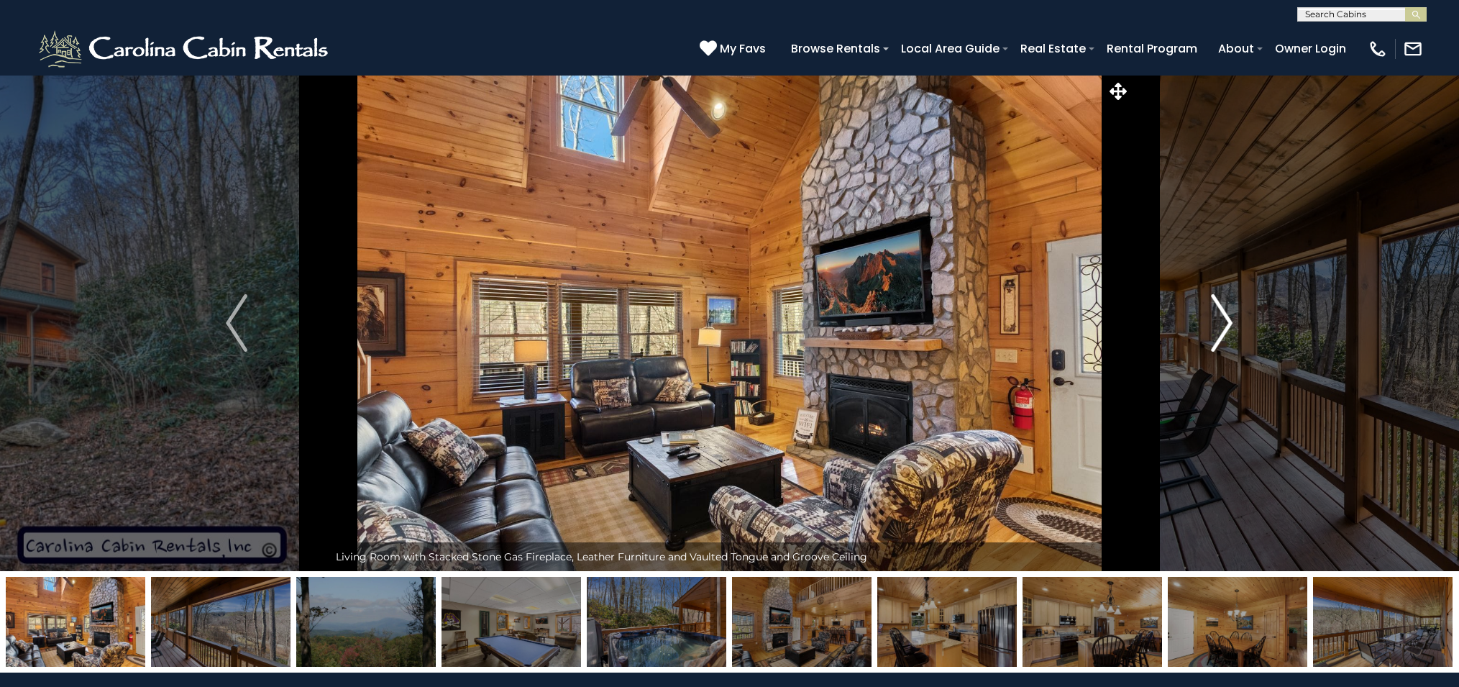
click at [1222, 315] on img "Next" at bounding box center [1223, 323] width 22 height 58
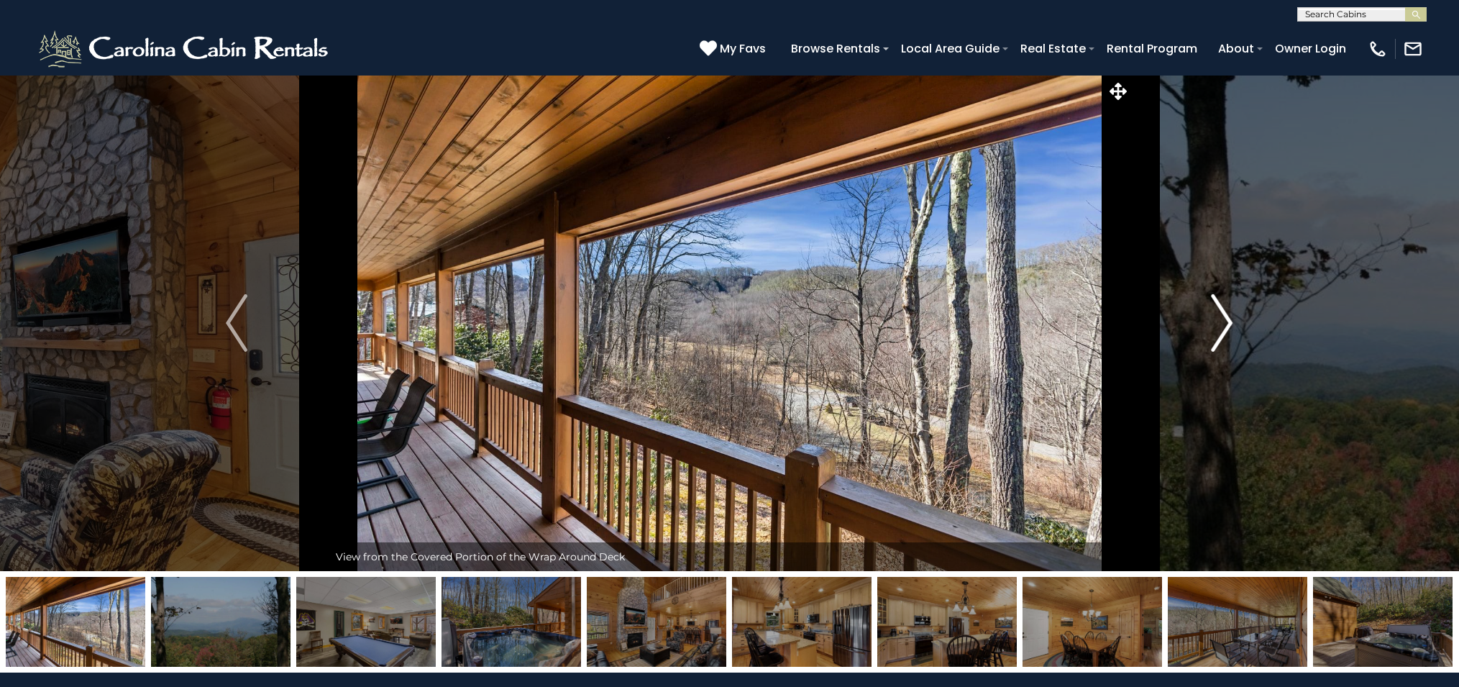
click at [1222, 315] on img "Next" at bounding box center [1223, 323] width 22 height 58
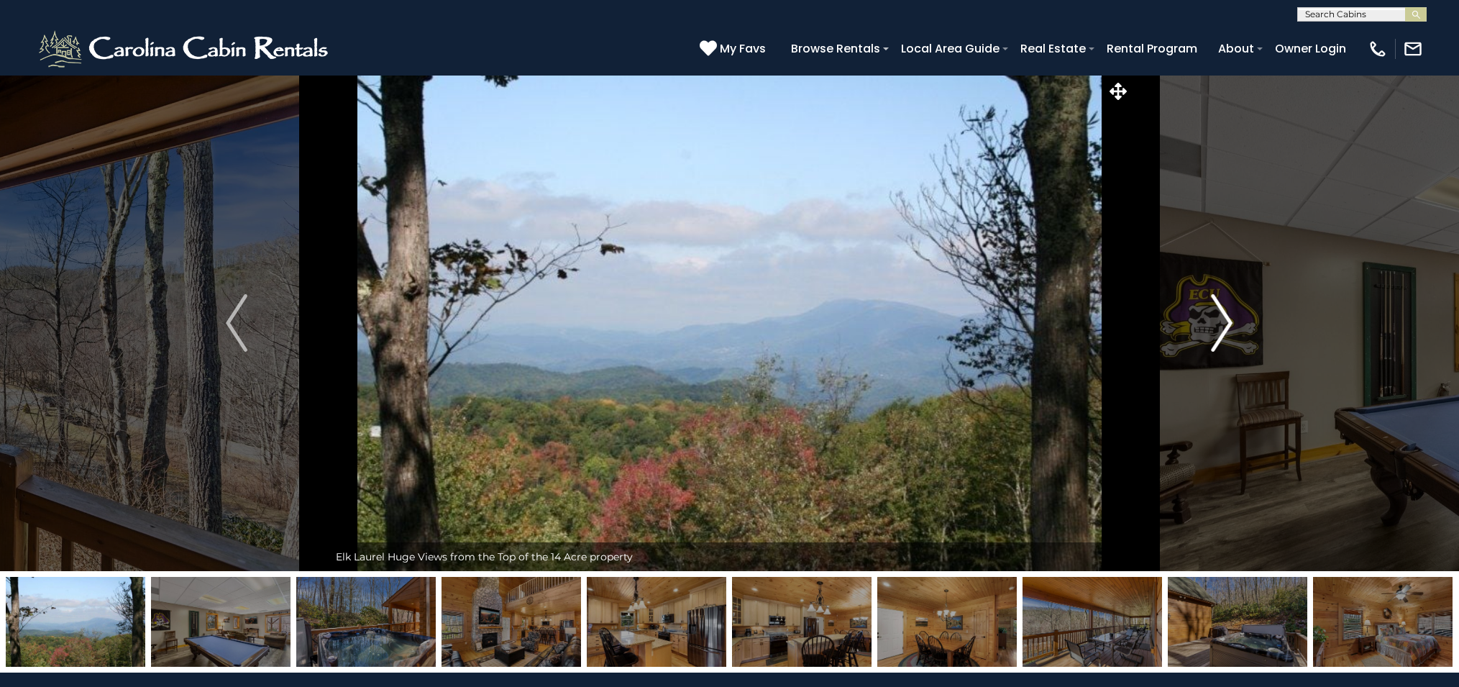
click at [1222, 315] on img "Next" at bounding box center [1223, 323] width 22 height 58
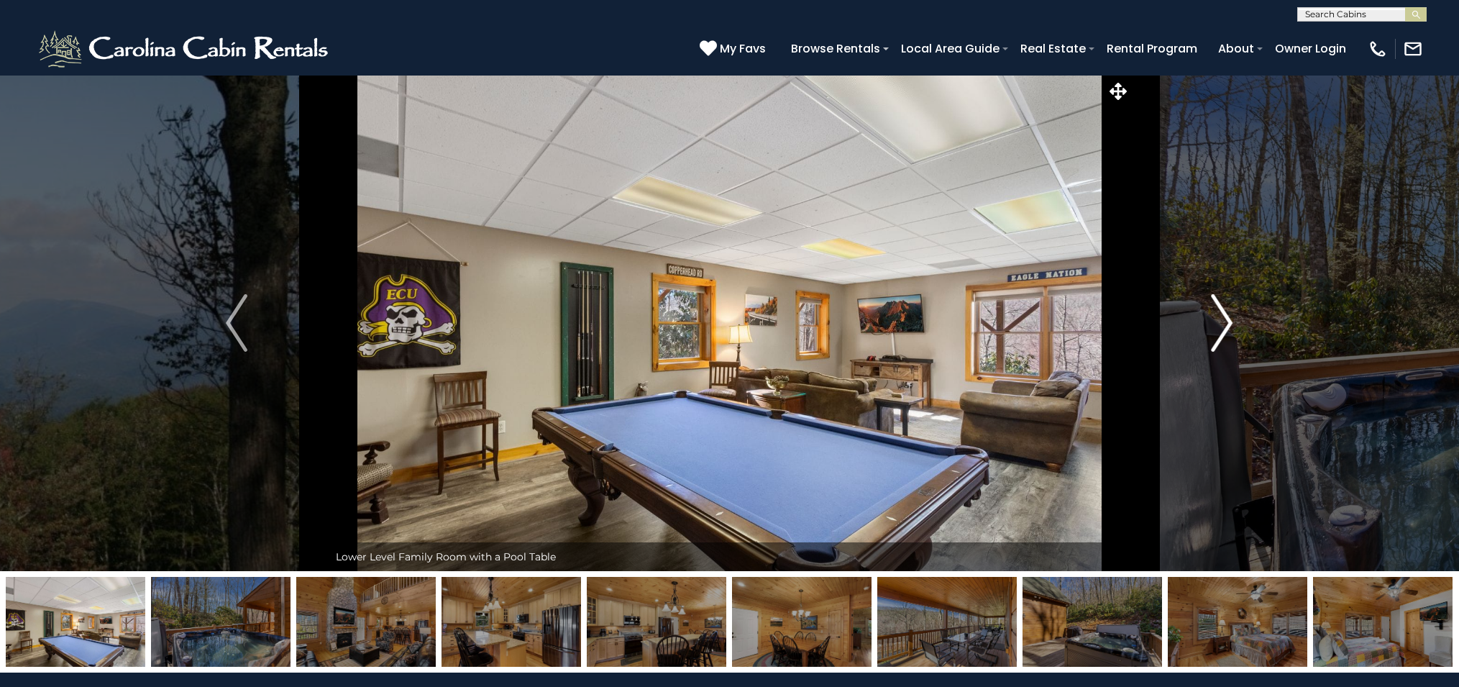
click at [1222, 315] on img "Next" at bounding box center [1223, 323] width 22 height 58
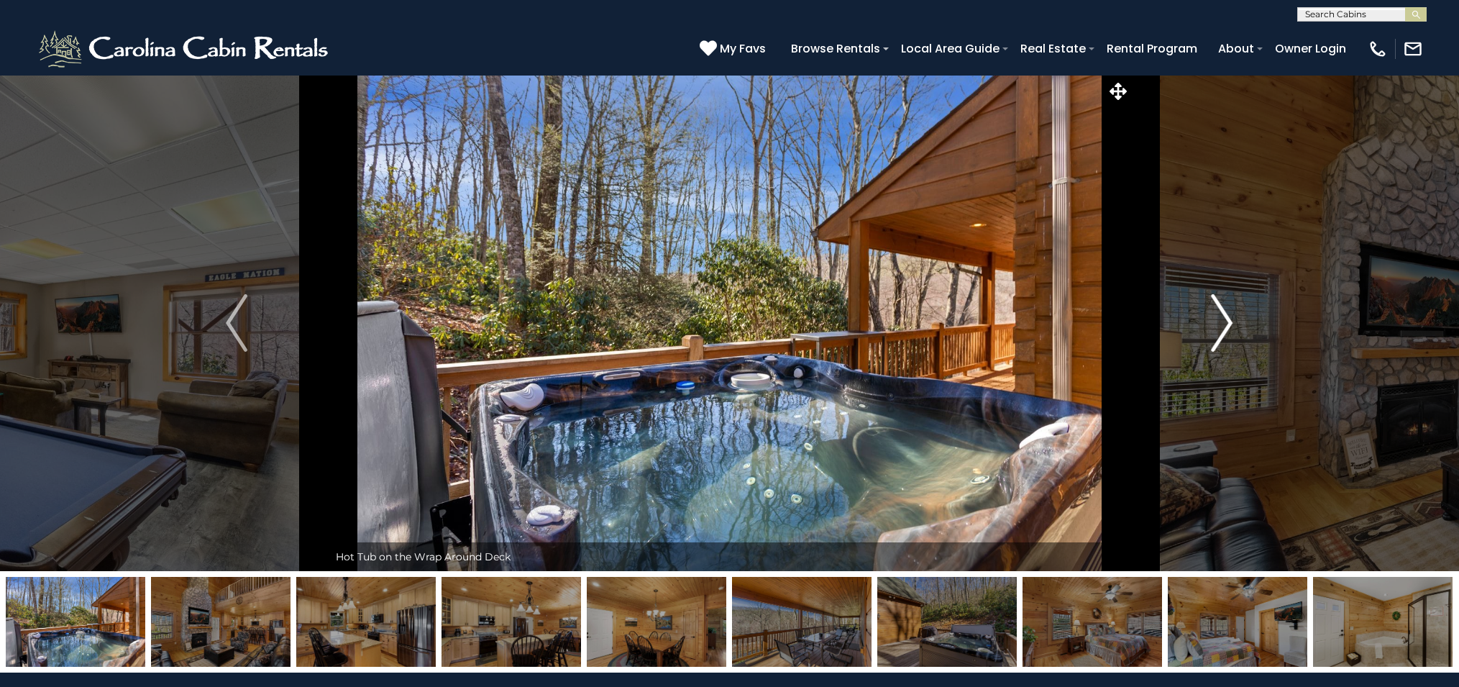
click at [1222, 315] on img "Next" at bounding box center [1223, 323] width 22 height 58
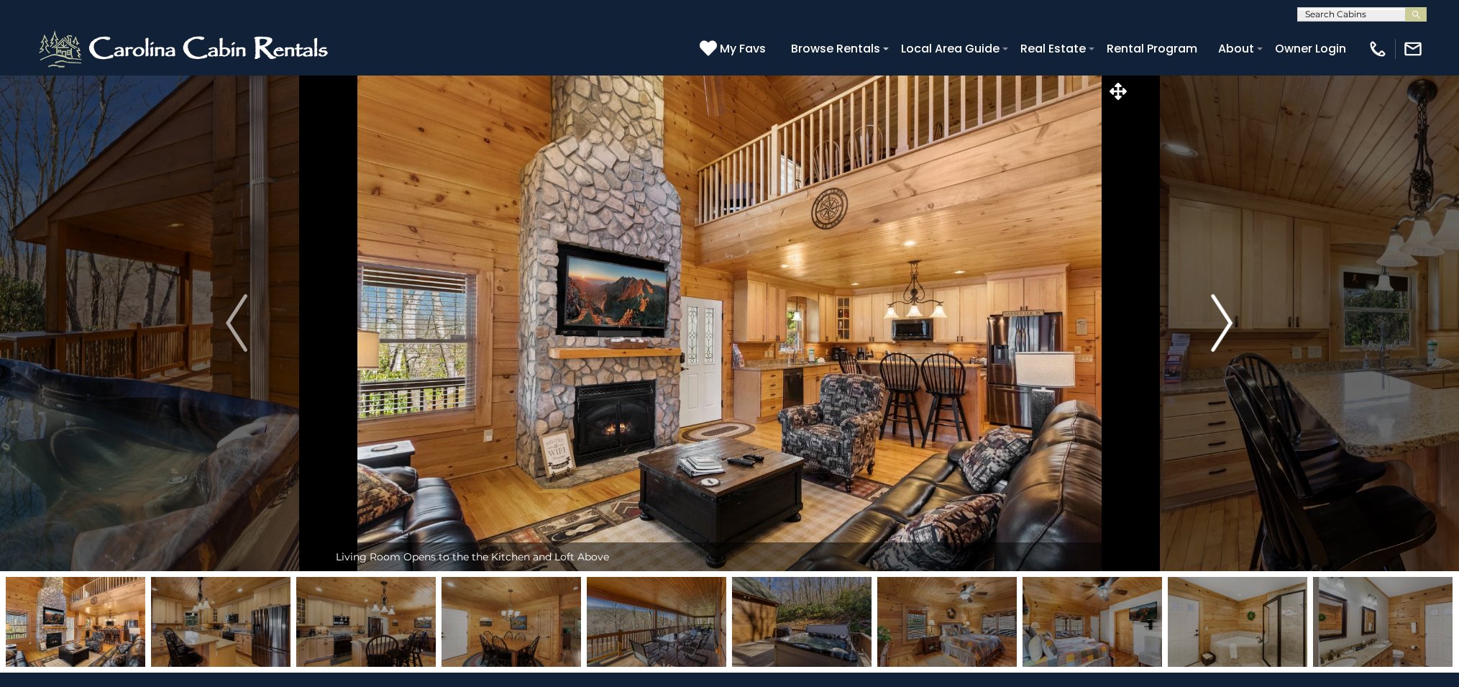
click at [1222, 315] on img "Next" at bounding box center [1223, 323] width 22 height 58
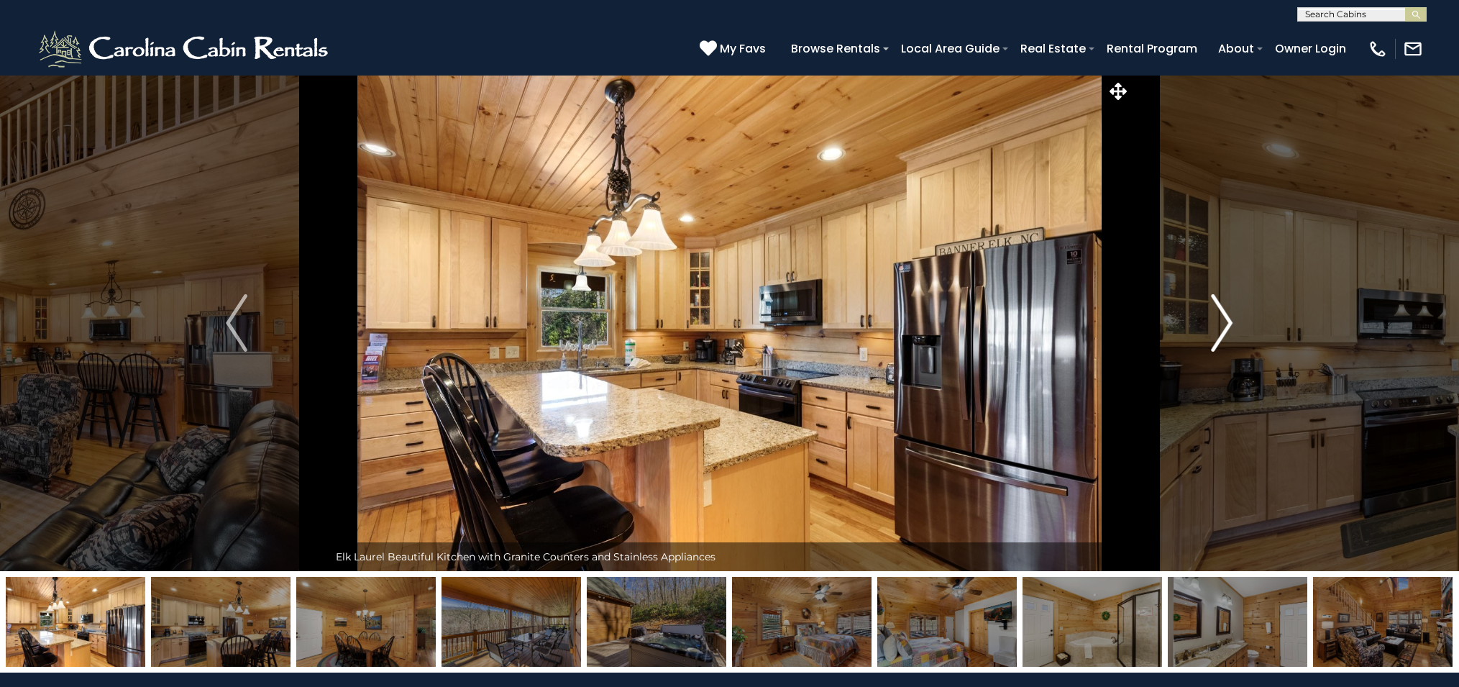
click at [1222, 315] on img "Next" at bounding box center [1223, 323] width 22 height 58
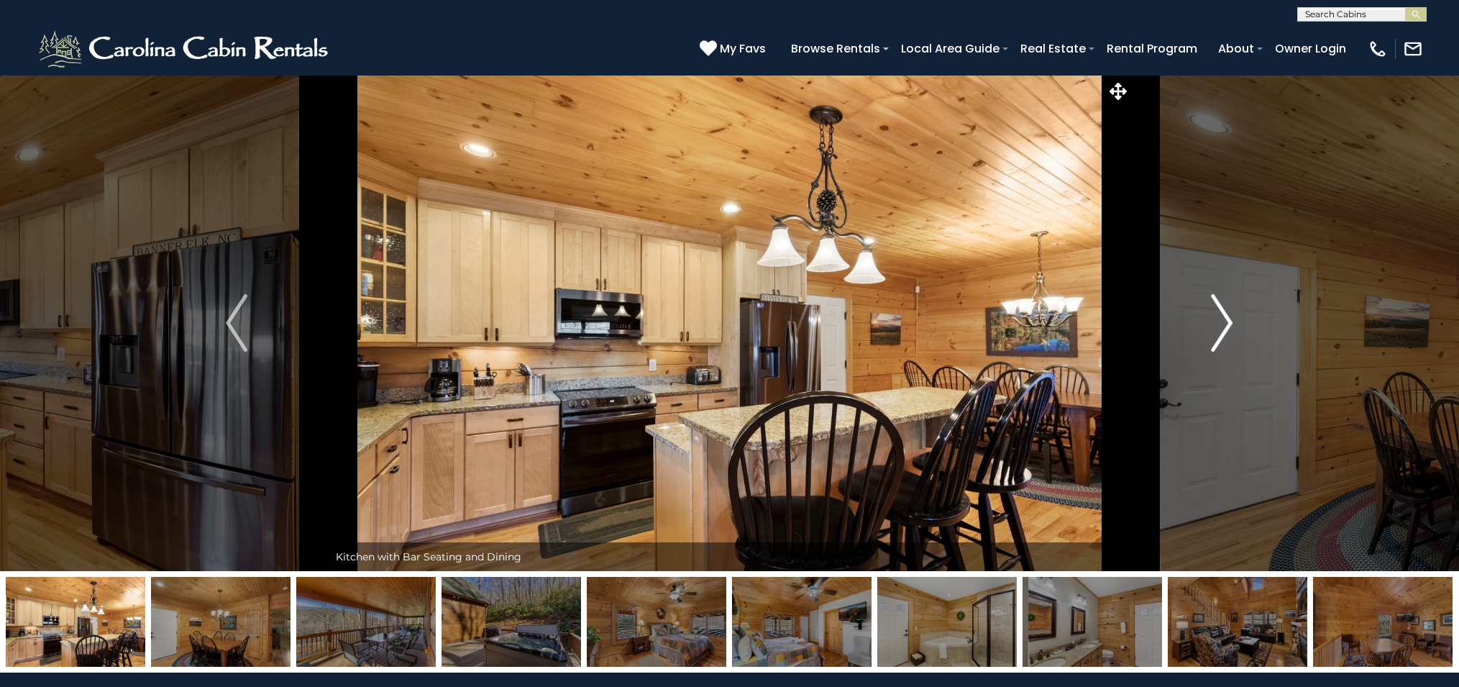
click at [1222, 315] on img "Next" at bounding box center [1223, 323] width 22 height 58
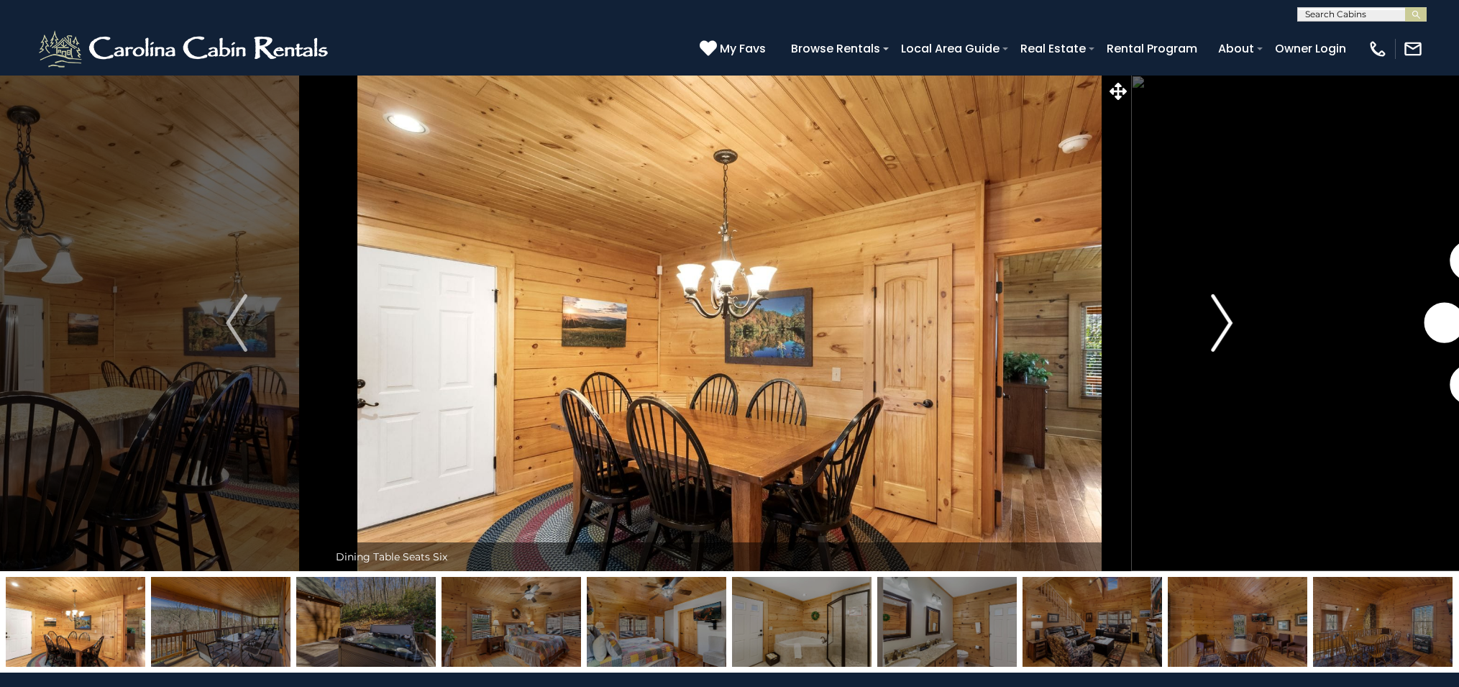
click at [1222, 315] on img "Next" at bounding box center [1223, 323] width 22 height 58
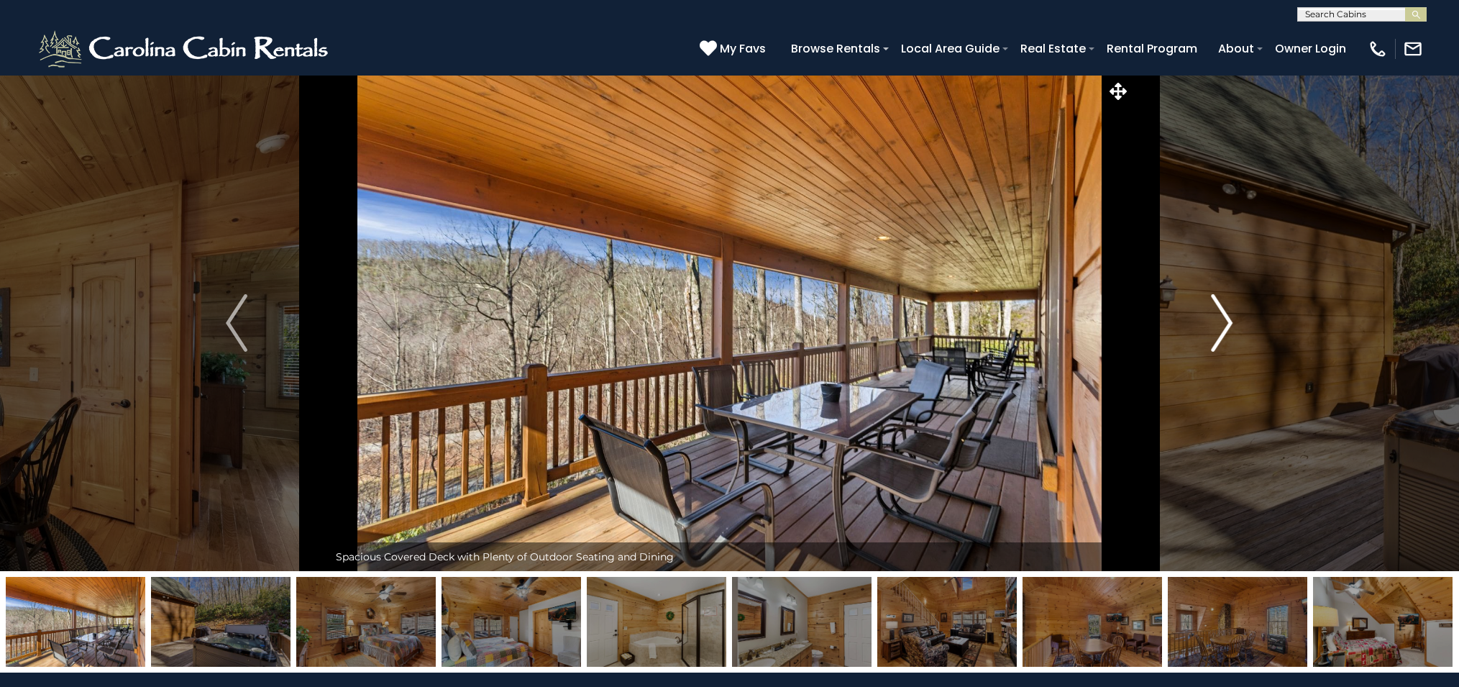
click at [1222, 315] on img "Next" at bounding box center [1223, 323] width 22 height 58
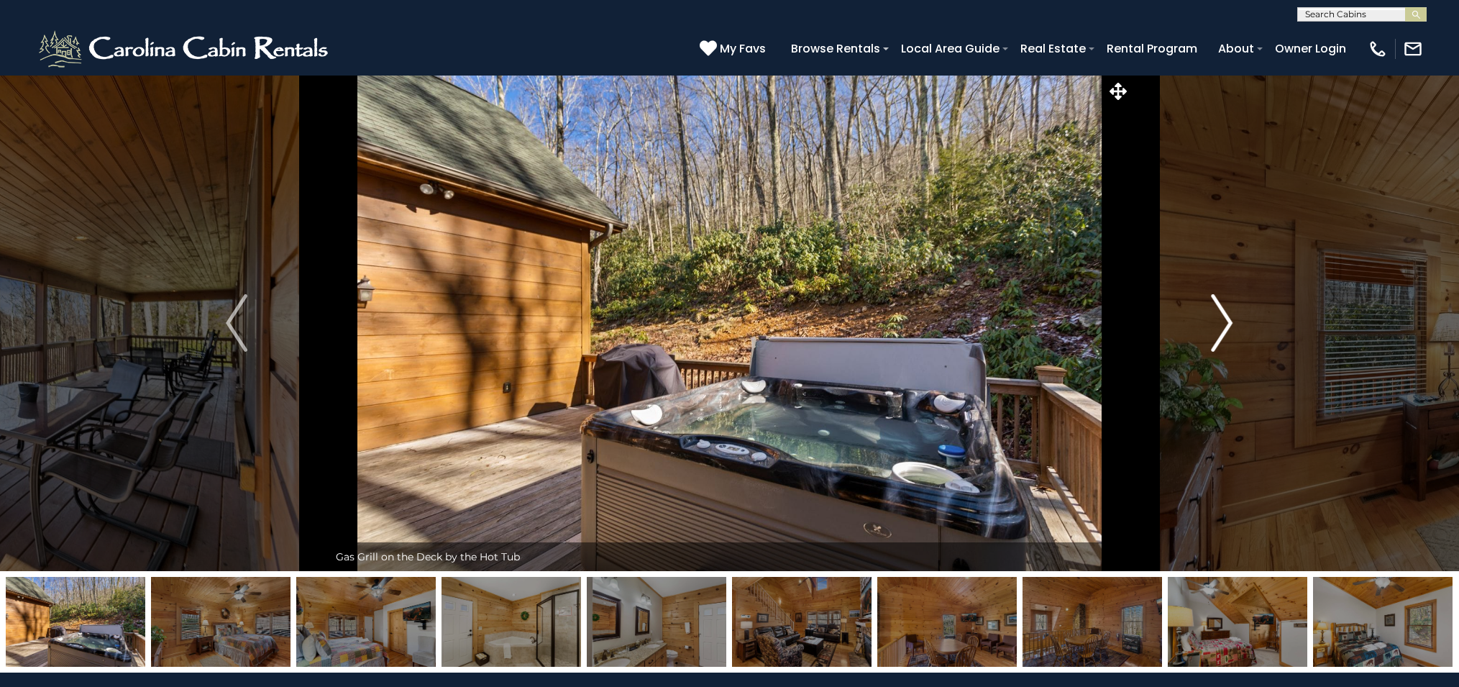
click at [1222, 315] on img "Next" at bounding box center [1223, 323] width 22 height 58
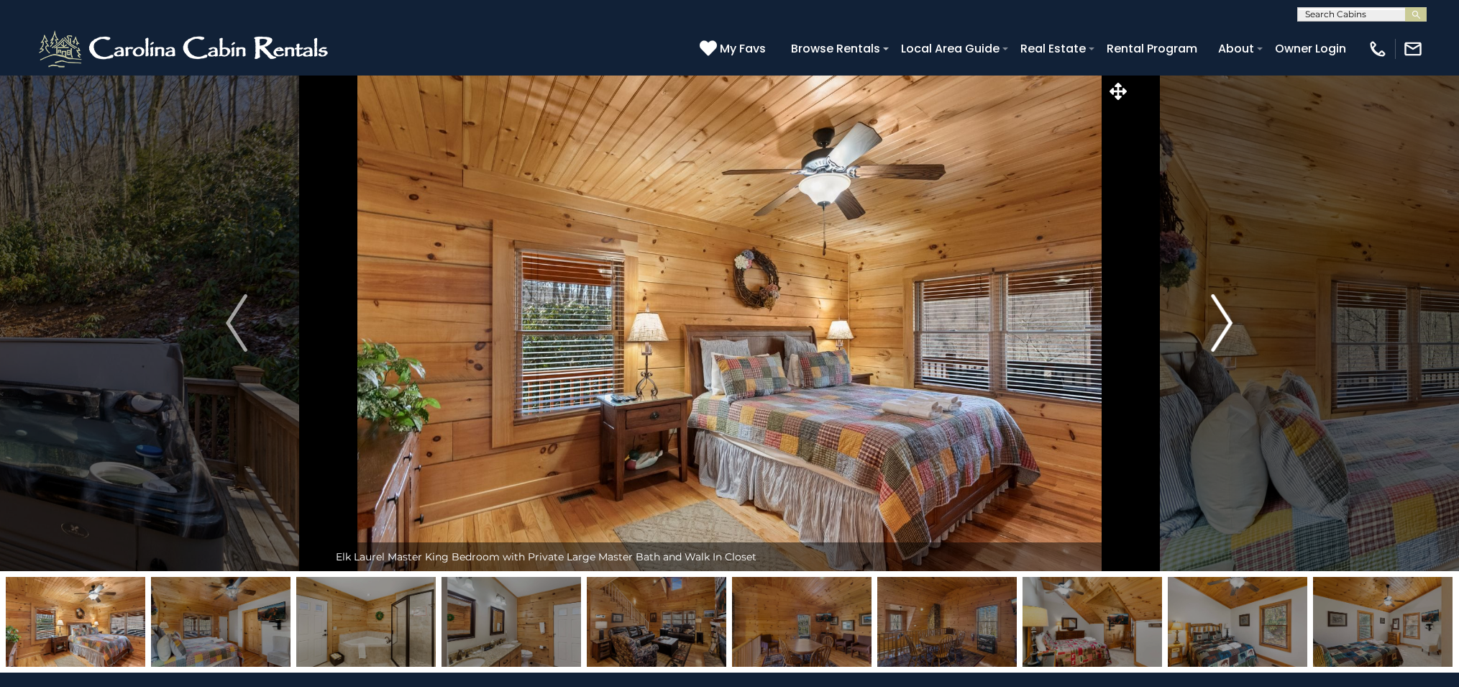
click at [1222, 315] on img "Next" at bounding box center [1223, 323] width 22 height 58
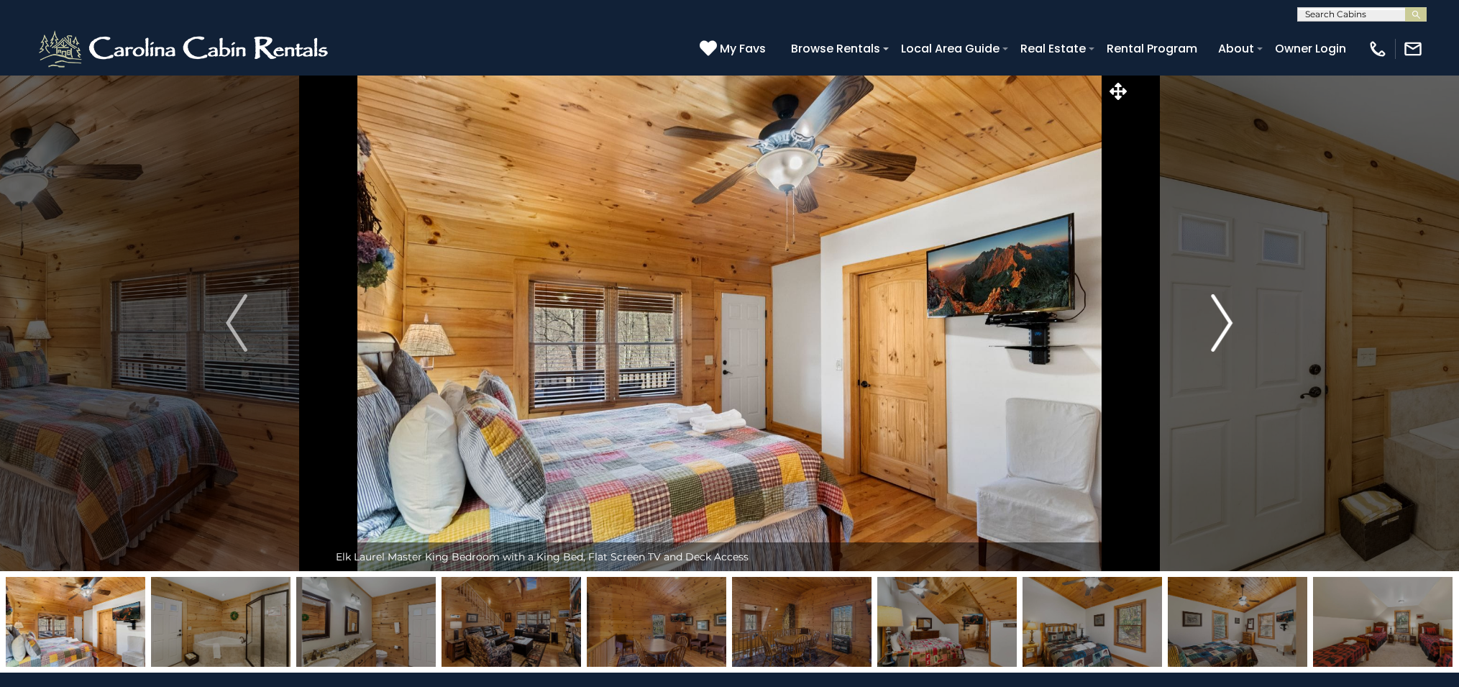
click at [1222, 315] on img "Next" at bounding box center [1223, 323] width 22 height 58
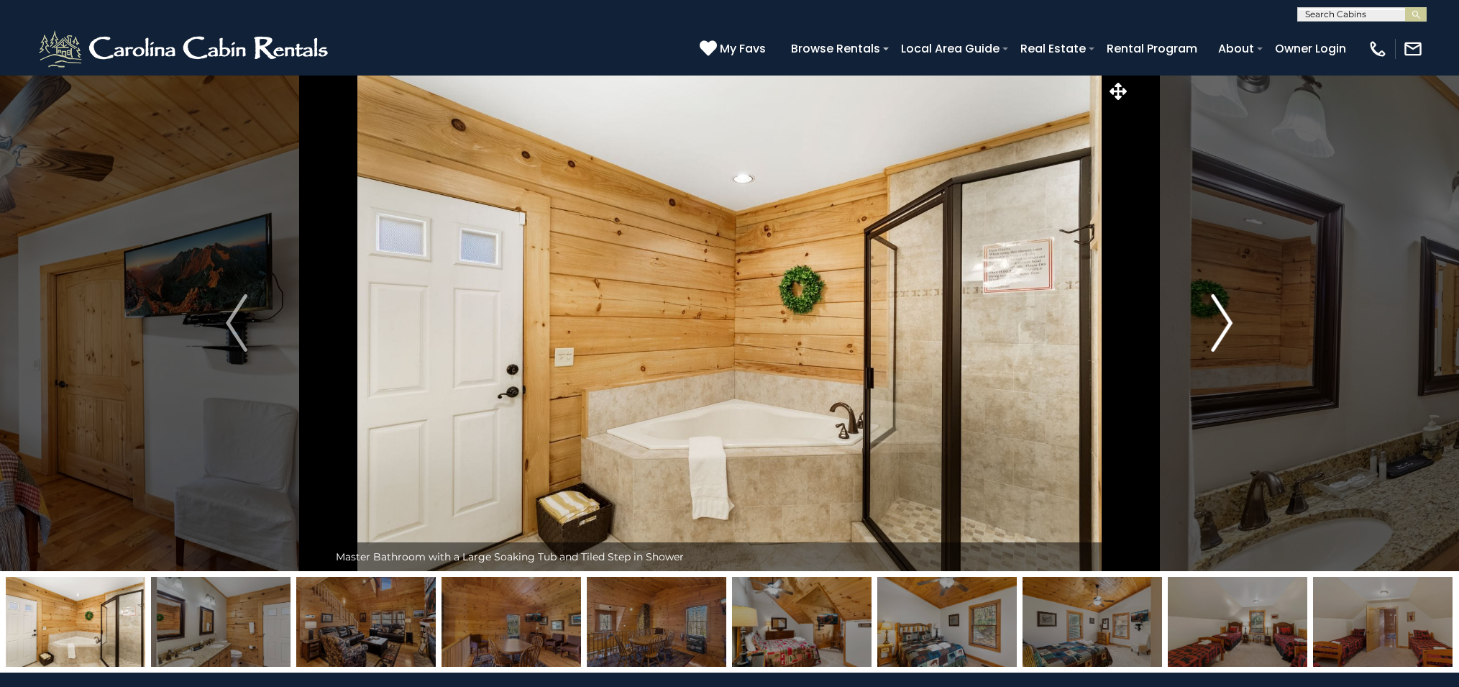
click at [1222, 315] on img "Next" at bounding box center [1223, 323] width 22 height 58
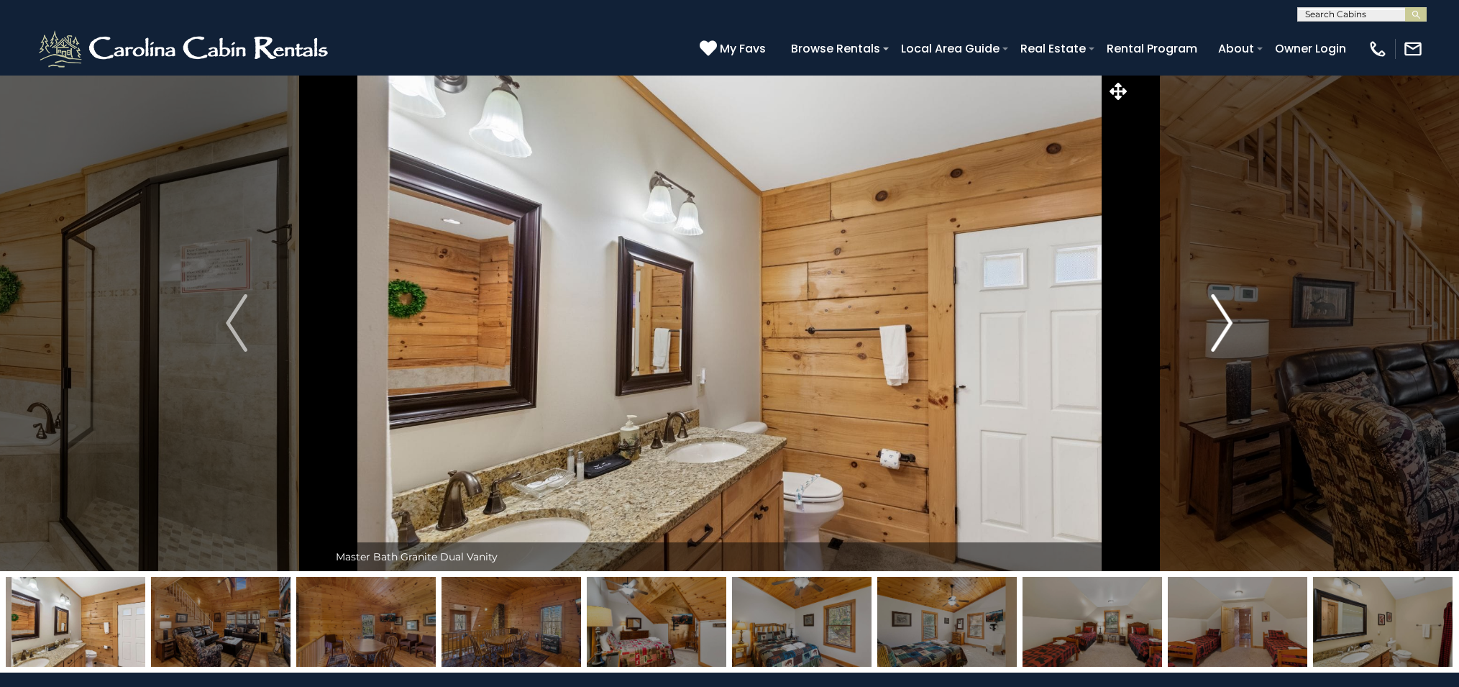
click at [1222, 315] on img "Next" at bounding box center [1223, 323] width 22 height 58
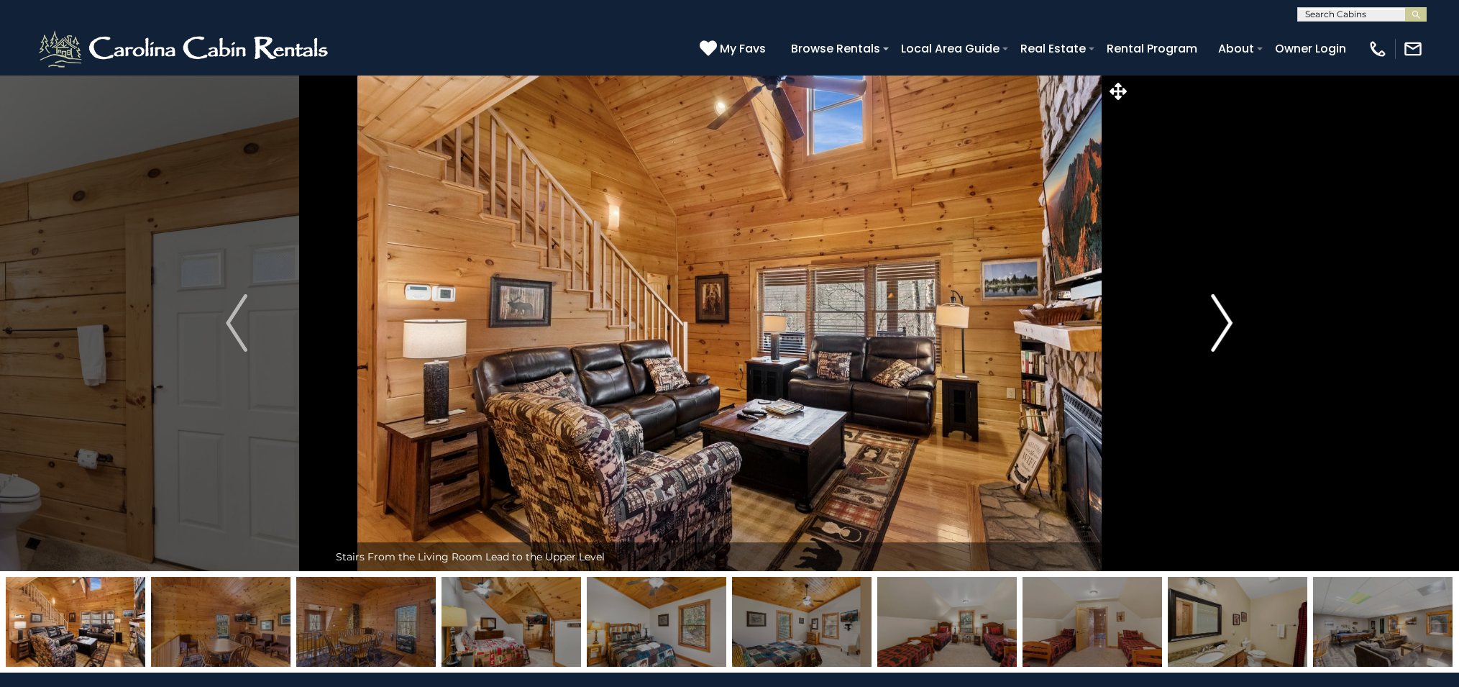
click at [1222, 315] on img "Next" at bounding box center [1223, 323] width 22 height 58
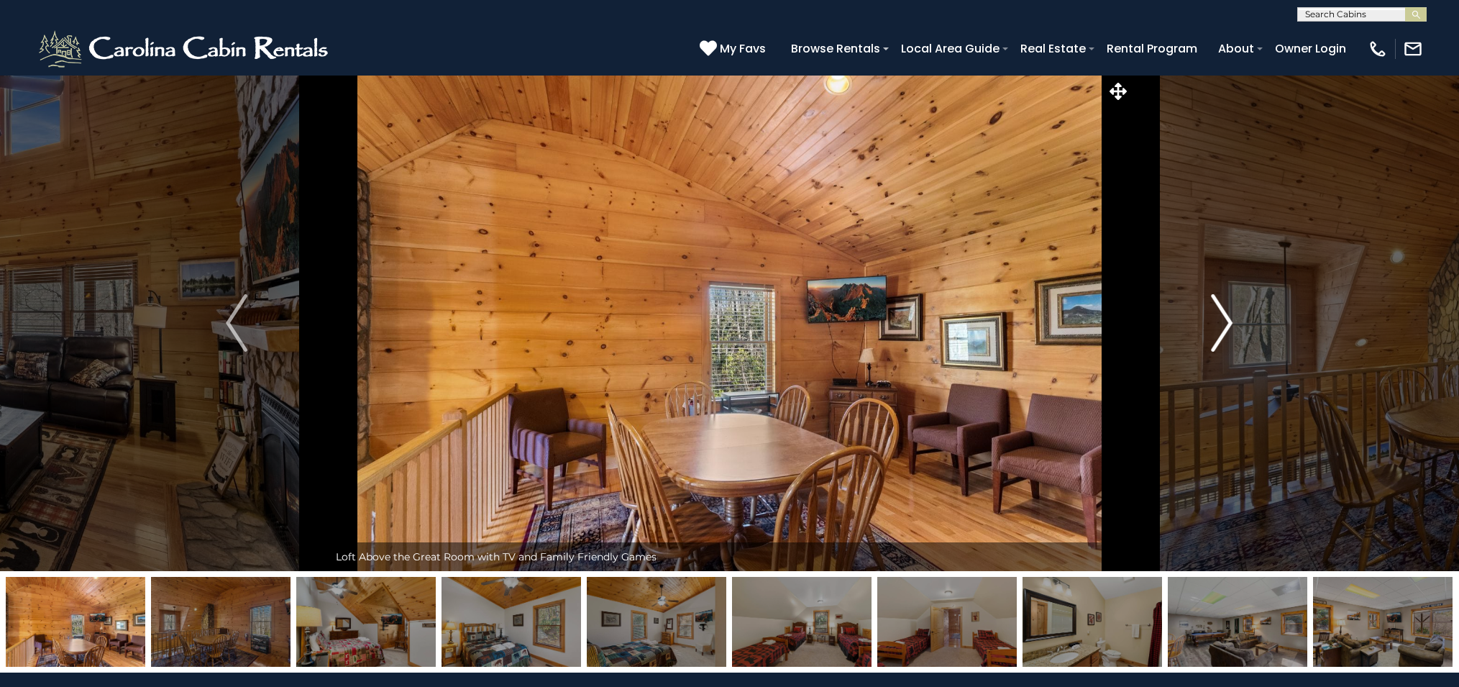
click at [1222, 315] on img "Next" at bounding box center [1223, 323] width 22 height 58
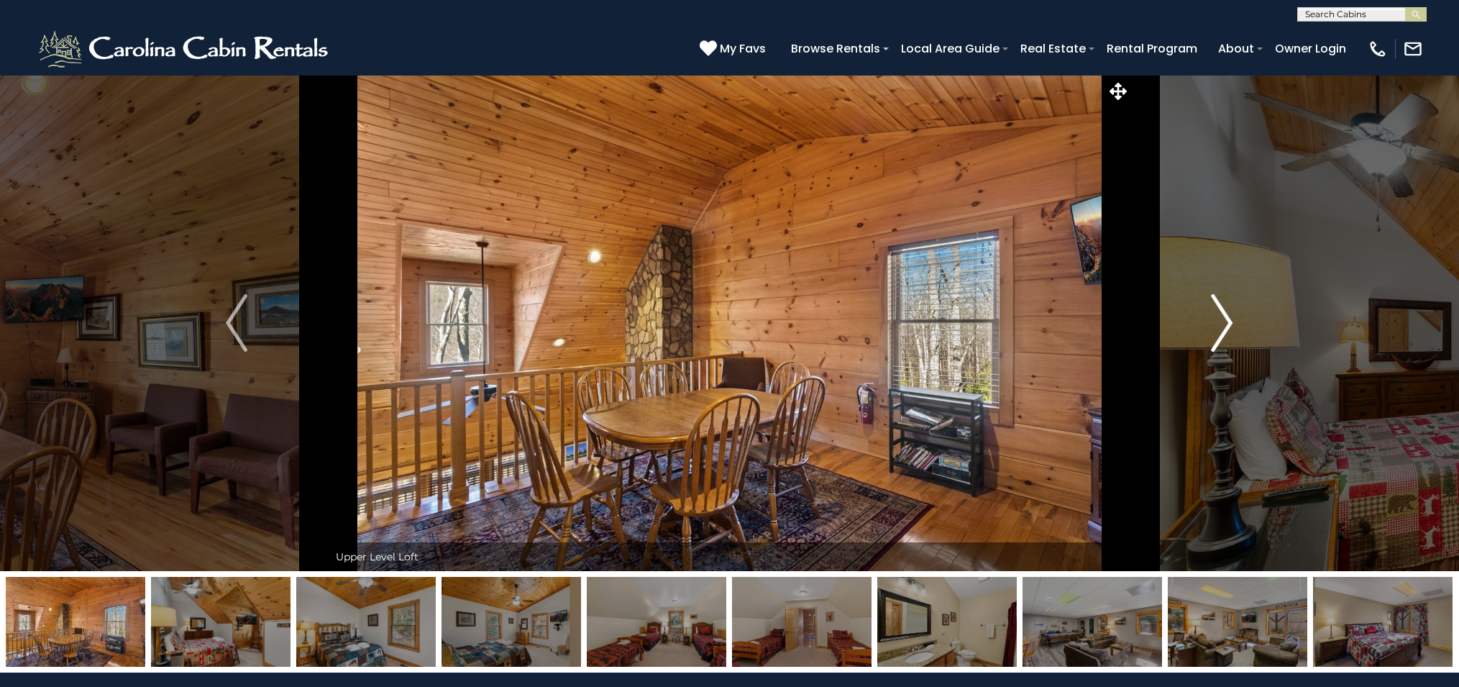
click at [1222, 315] on img "Next" at bounding box center [1223, 323] width 22 height 58
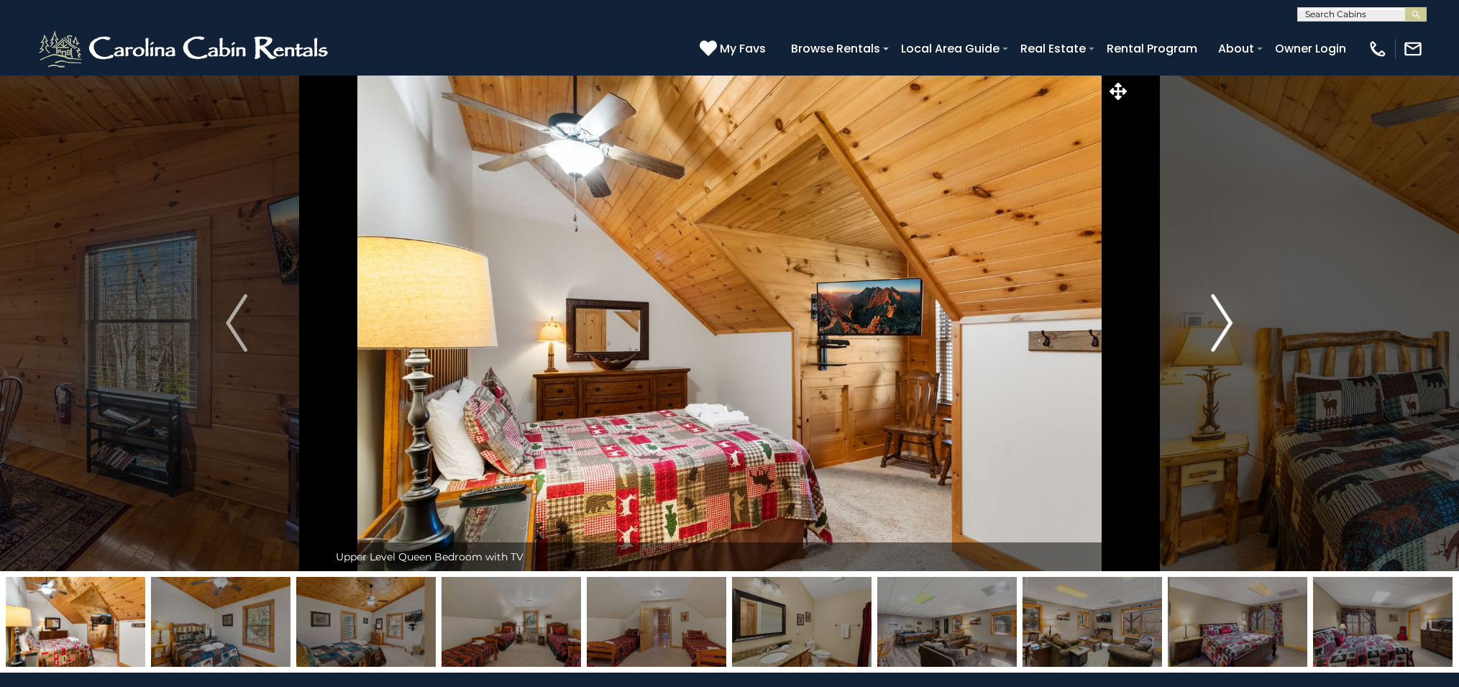
click at [1222, 315] on img "Next" at bounding box center [1223, 323] width 22 height 58
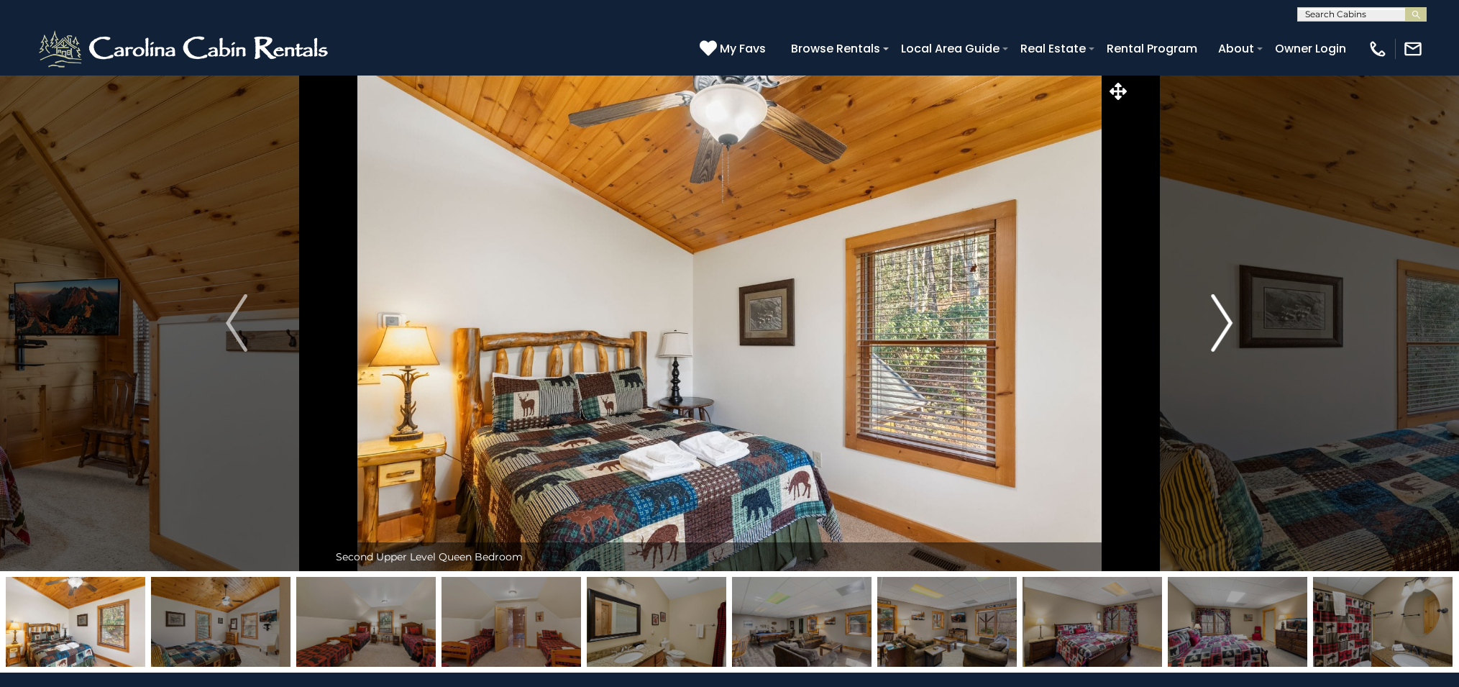
click at [1222, 315] on img "Next" at bounding box center [1223, 323] width 22 height 58
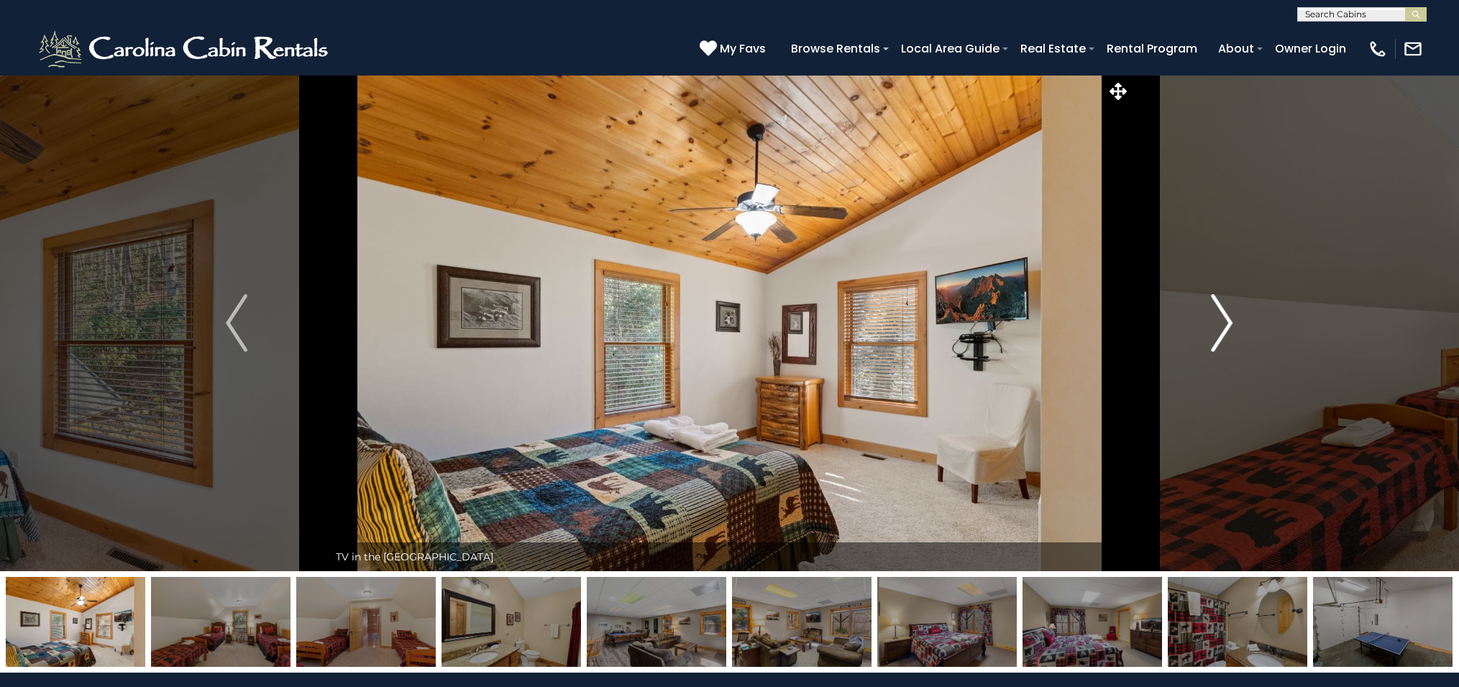
click at [1222, 315] on img "Next" at bounding box center [1223, 323] width 22 height 58
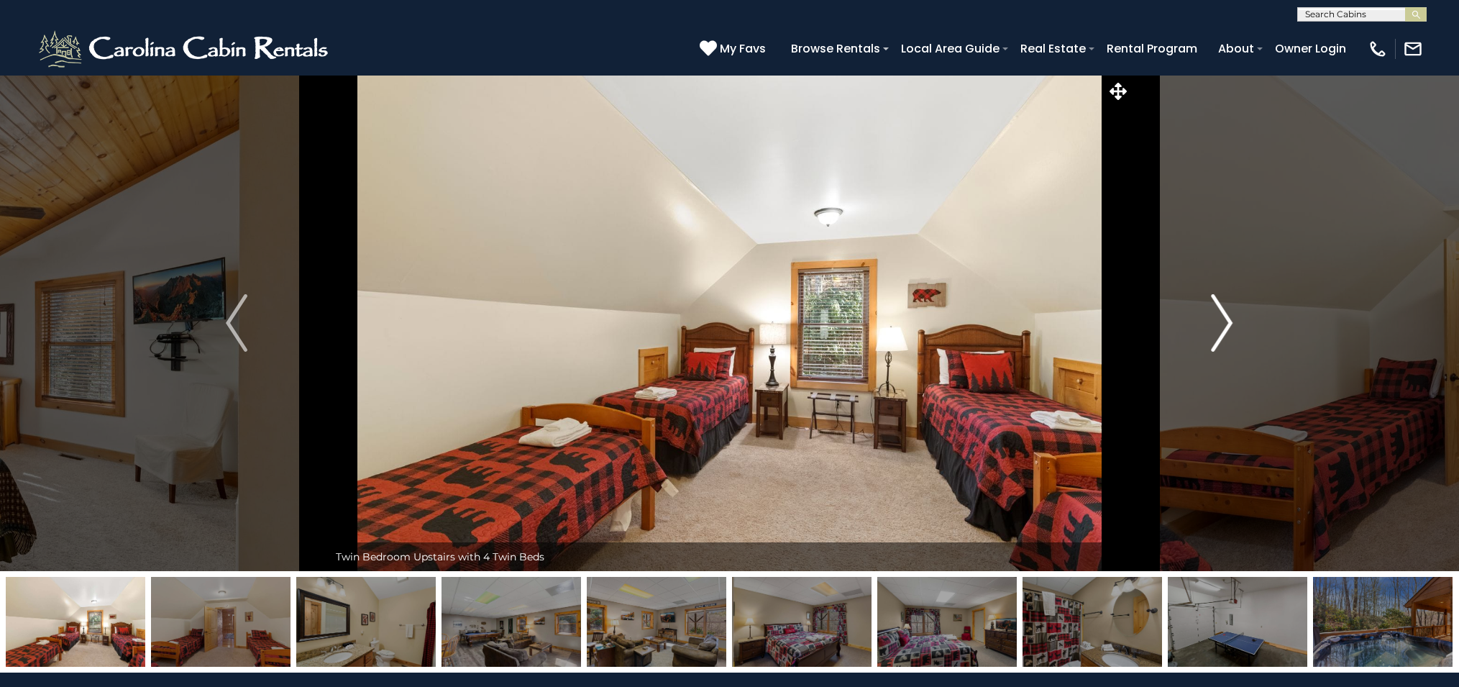
click at [1222, 315] on img "Next" at bounding box center [1223, 323] width 22 height 58
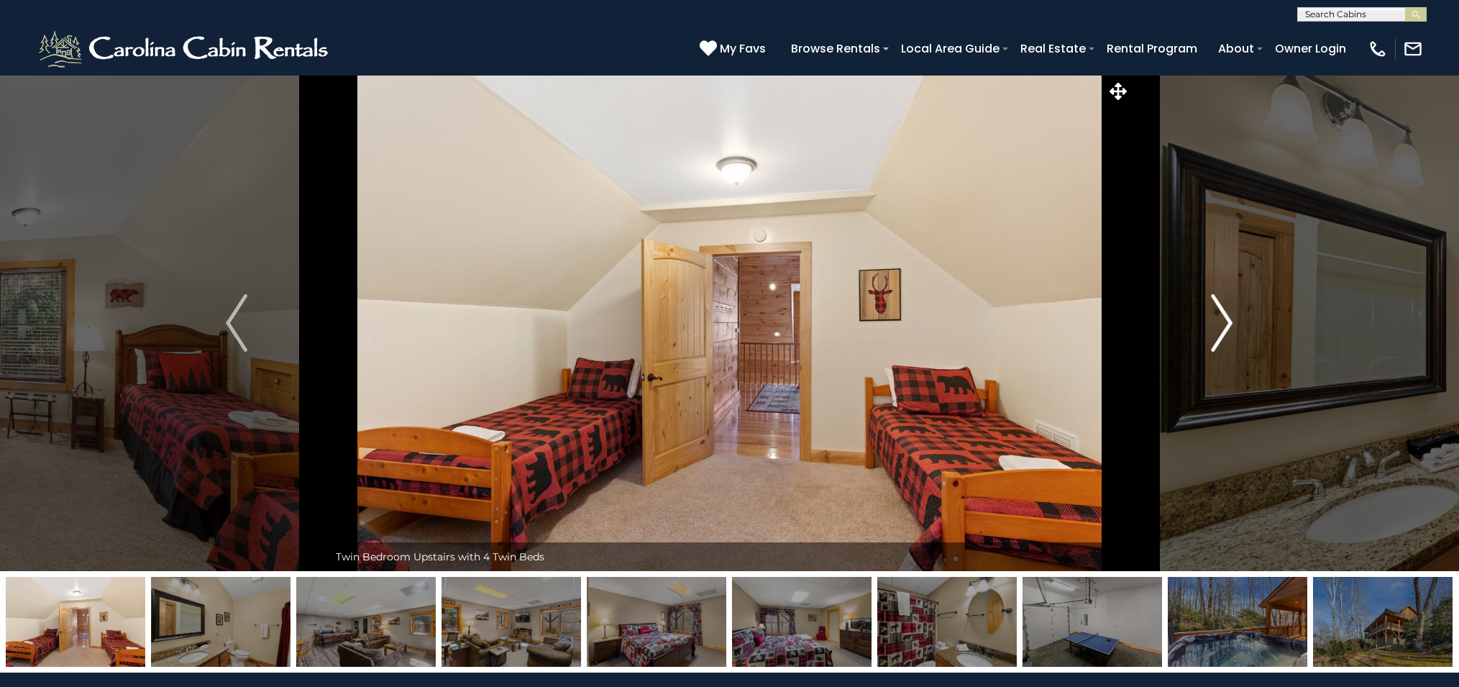
click at [1222, 315] on img "Next" at bounding box center [1223, 323] width 22 height 58
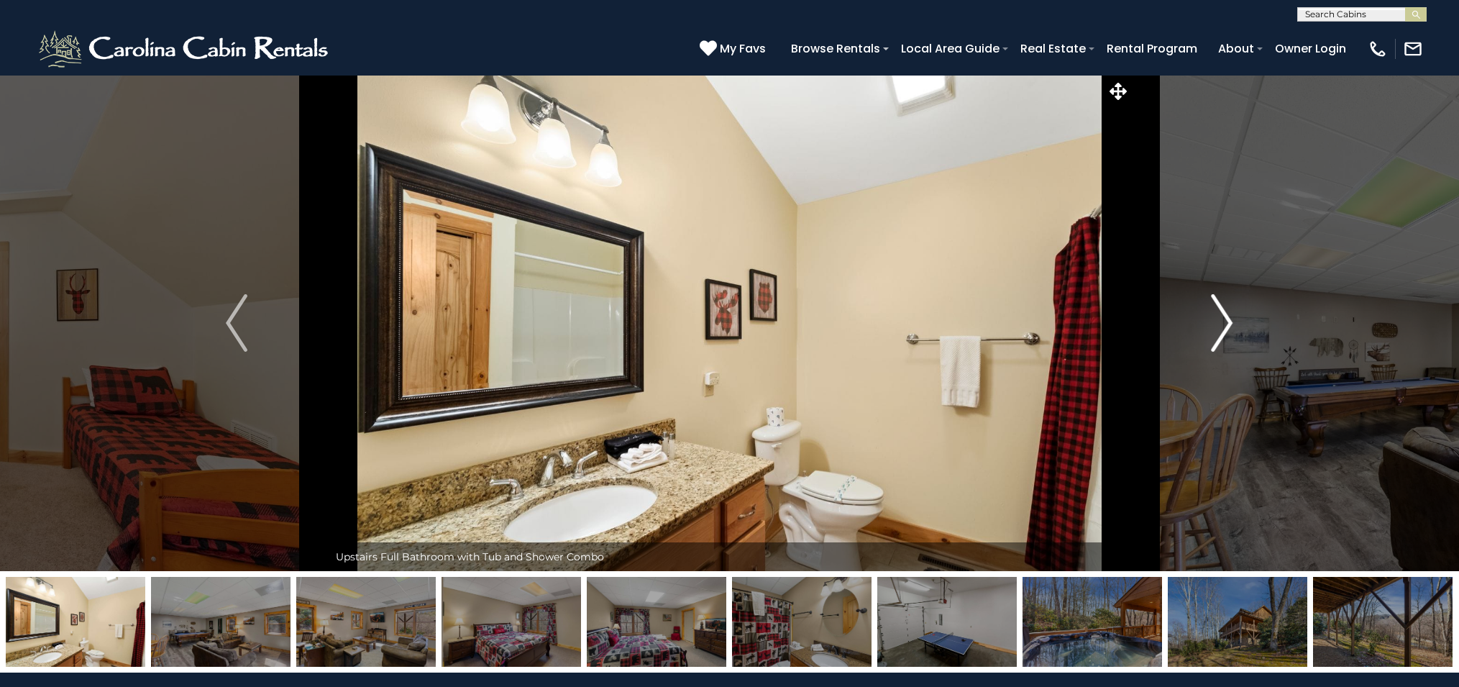
click at [1222, 315] on img "Next" at bounding box center [1223, 323] width 22 height 58
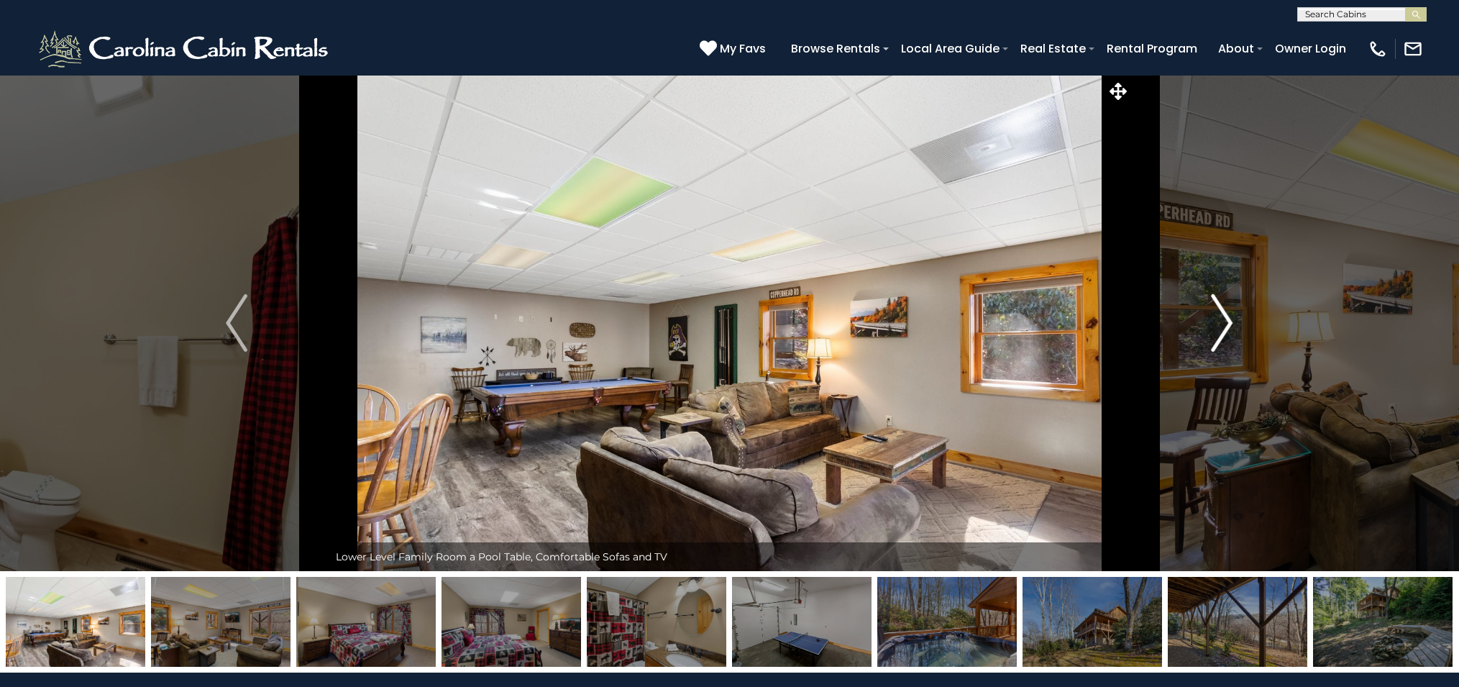
click at [1222, 315] on img "Next" at bounding box center [1223, 323] width 22 height 58
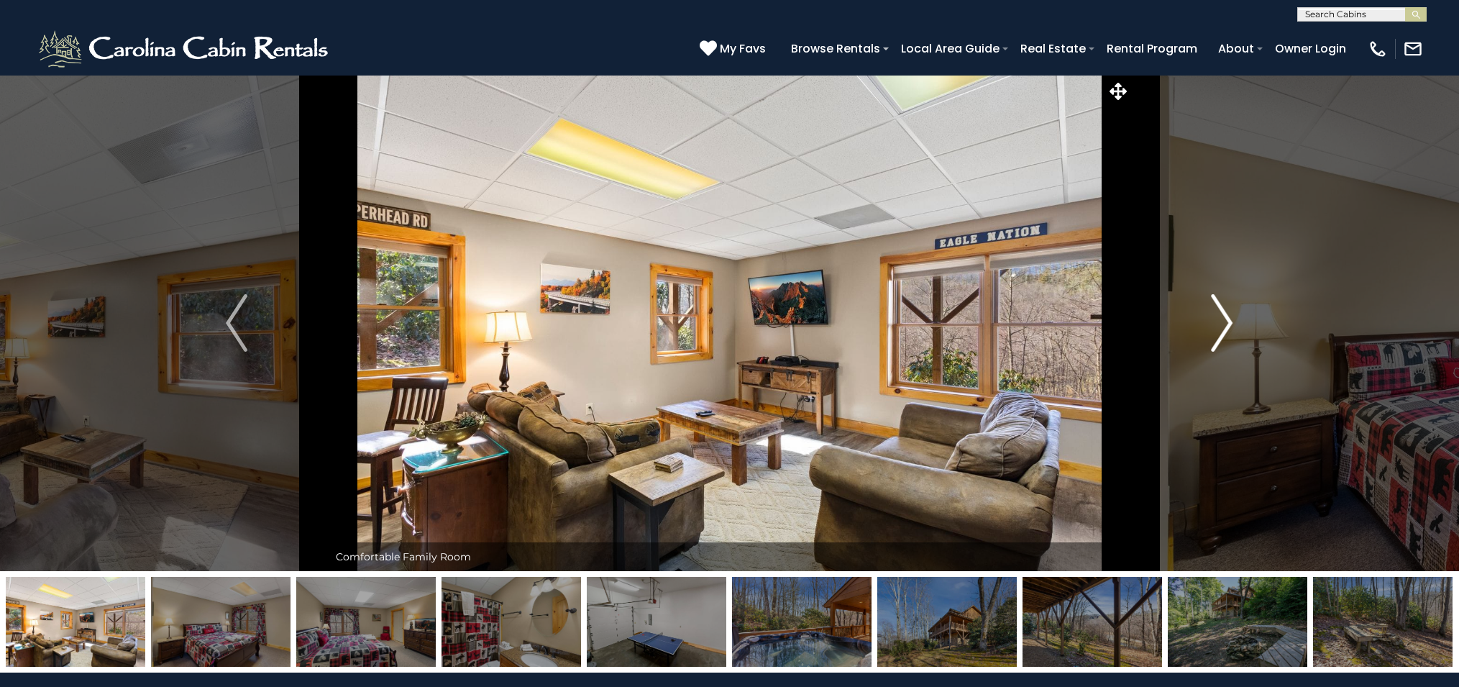
click at [1222, 315] on img "Next" at bounding box center [1223, 323] width 22 height 58
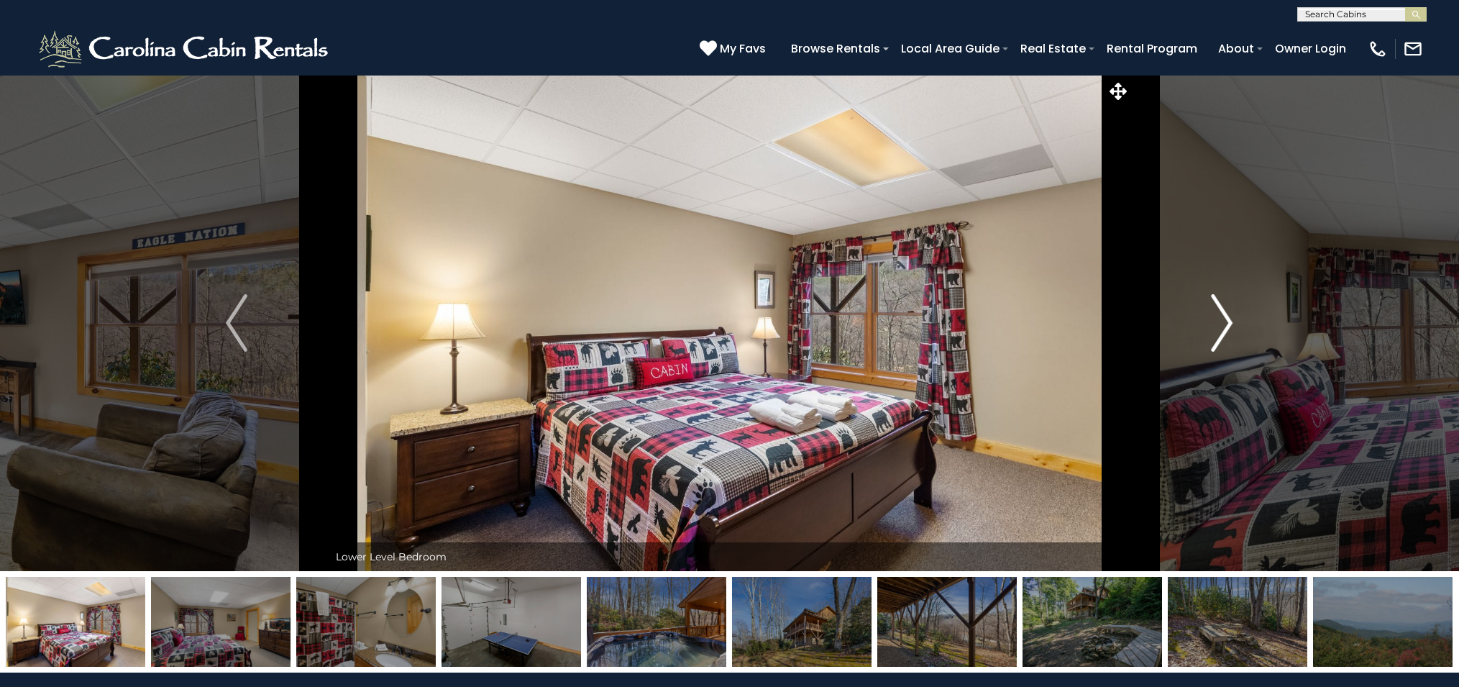
click at [1222, 315] on img "Next" at bounding box center [1223, 323] width 22 height 58
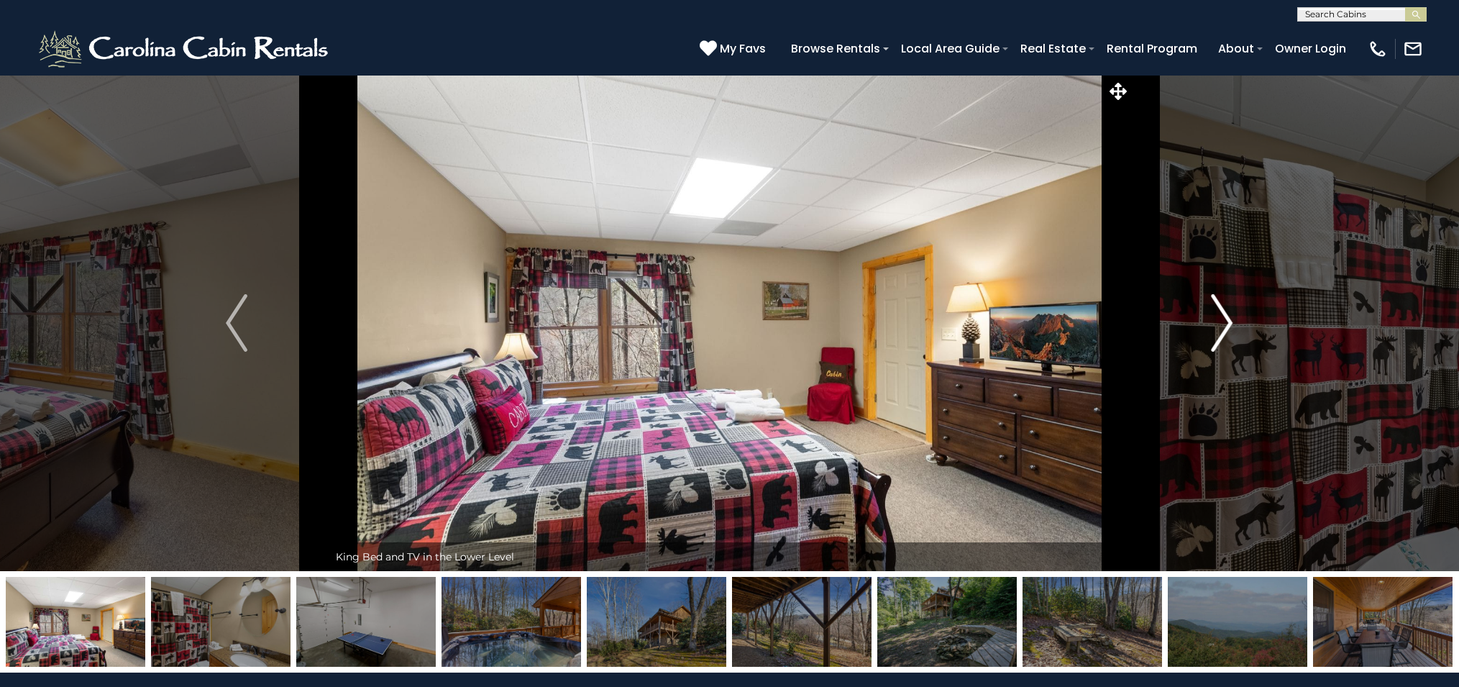
click at [1222, 315] on img "Next" at bounding box center [1223, 323] width 22 height 58
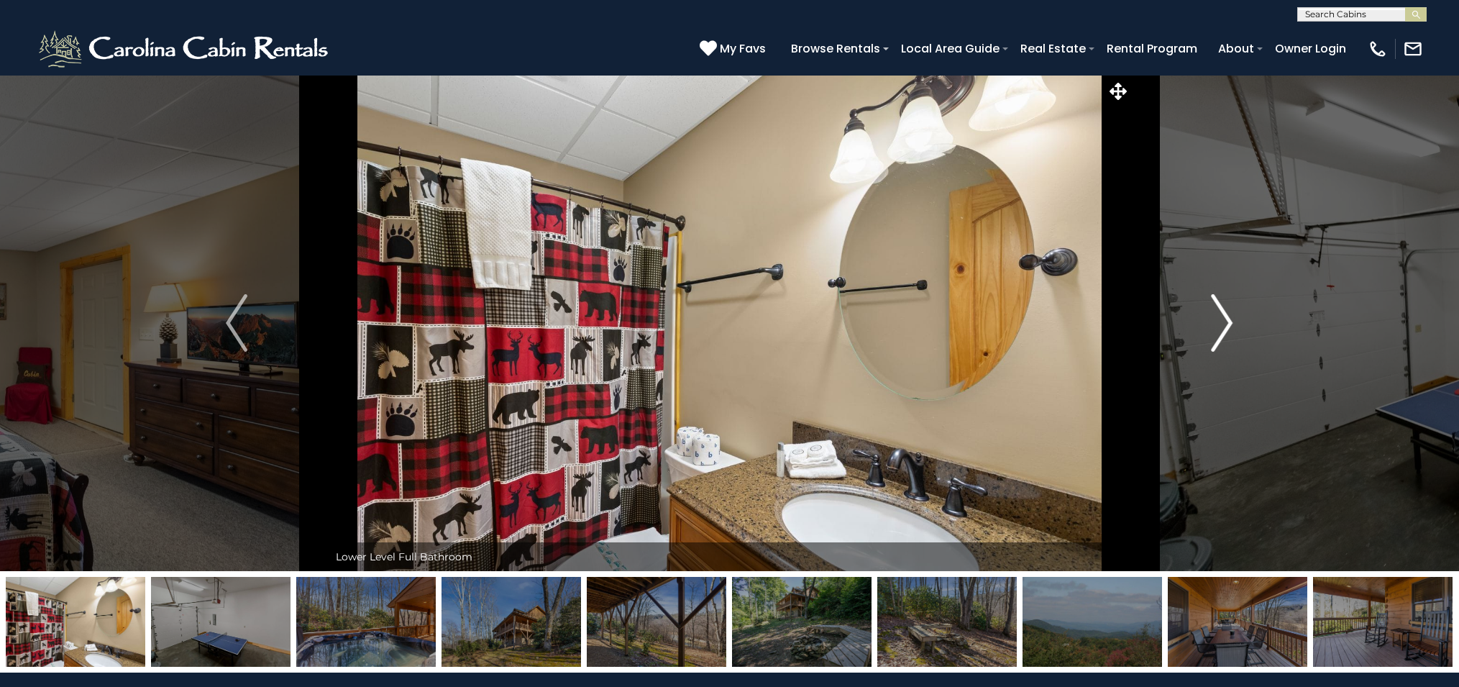
click at [1222, 315] on img "Next" at bounding box center [1223, 323] width 22 height 58
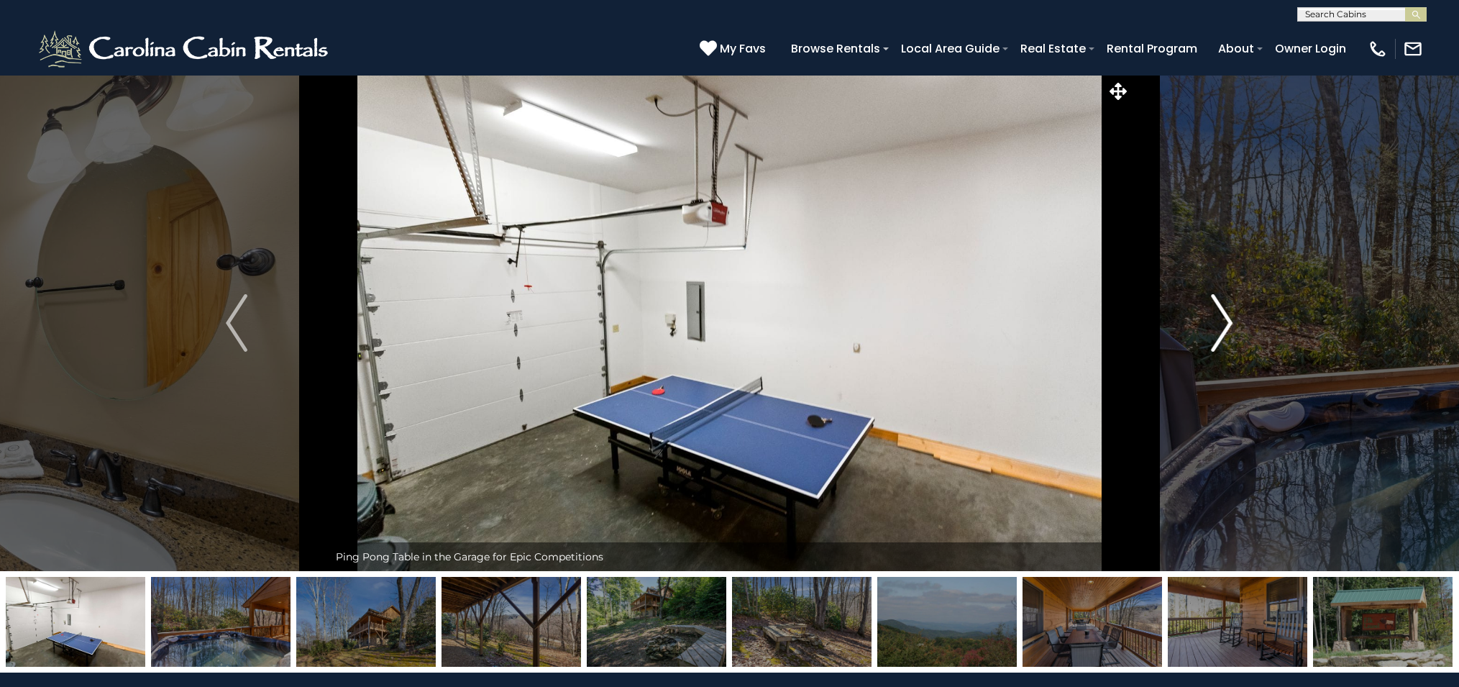
click at [1222, 315] on img "Next" at bounding box center [1223, 323] width 22 height 58
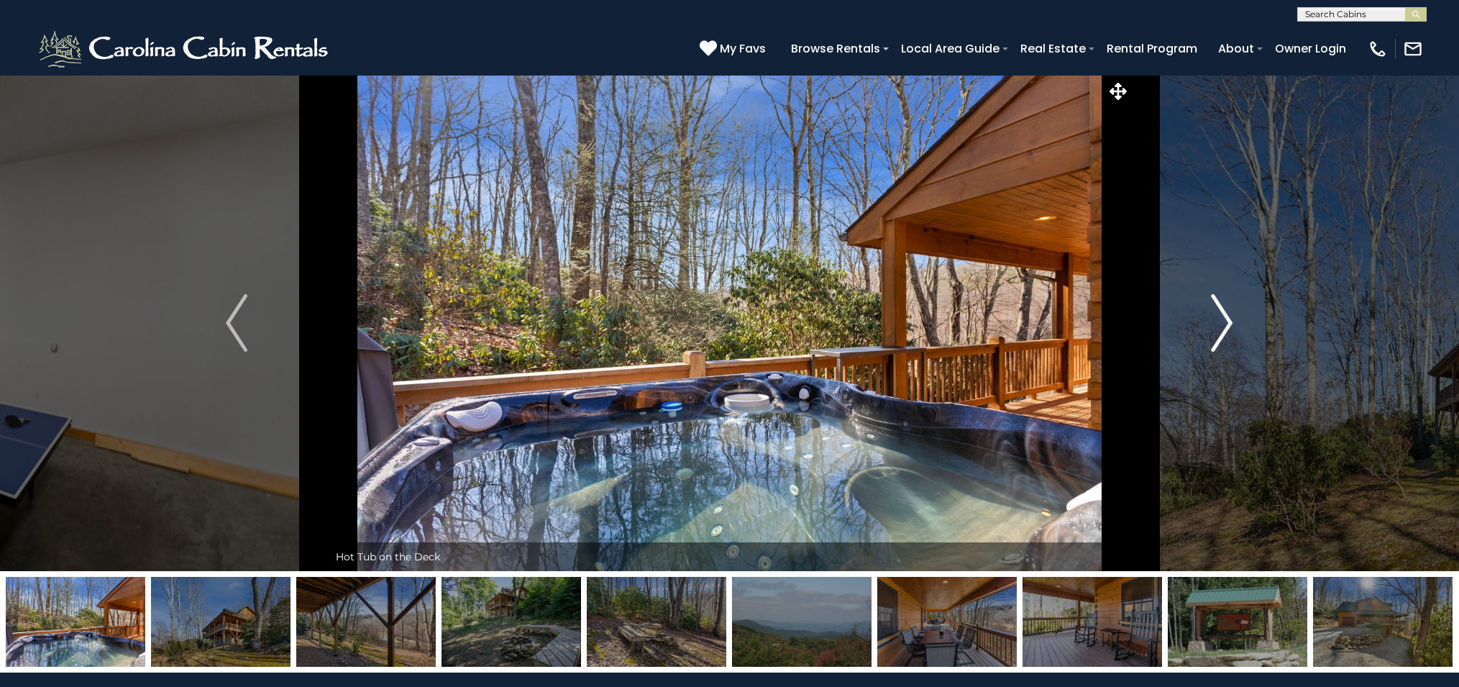
click at [1222, 315] on img "Next" at bounding box center [1223, 323] width 22 height 58
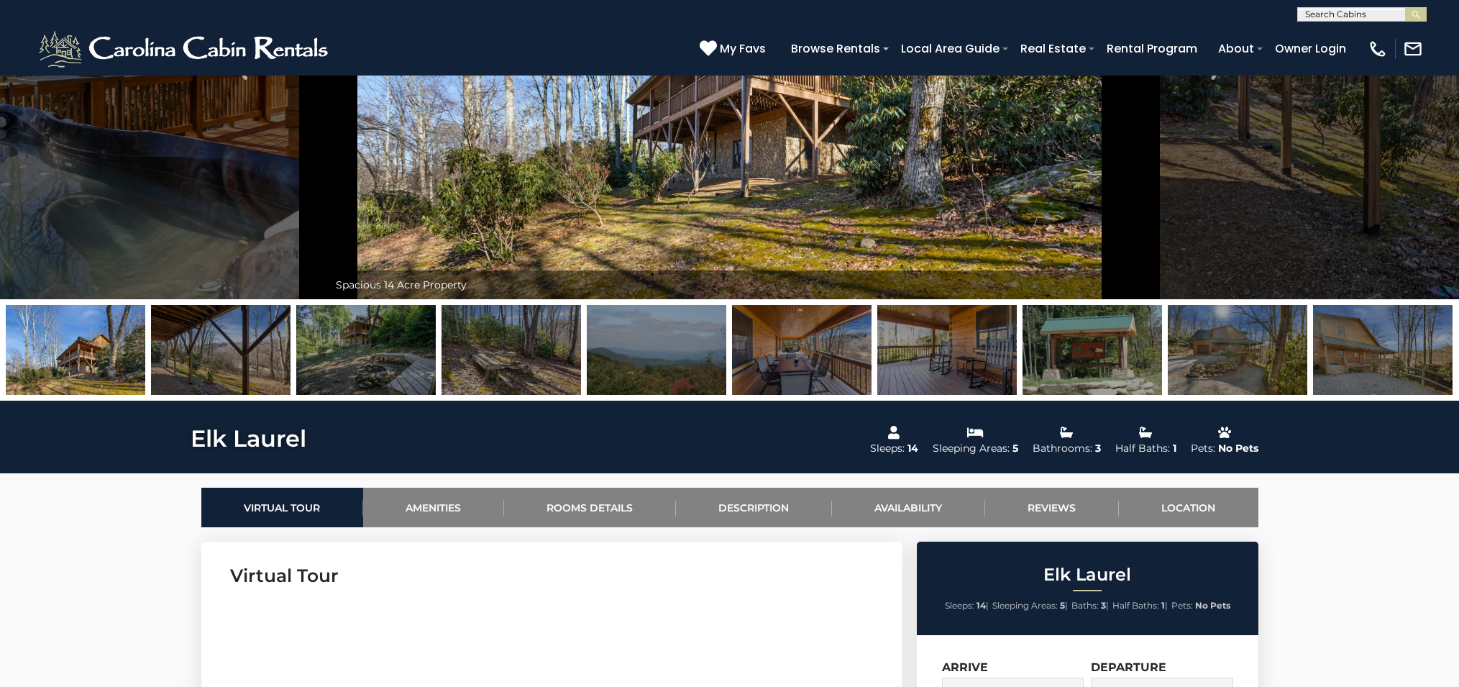
scroll to position [471, 0]
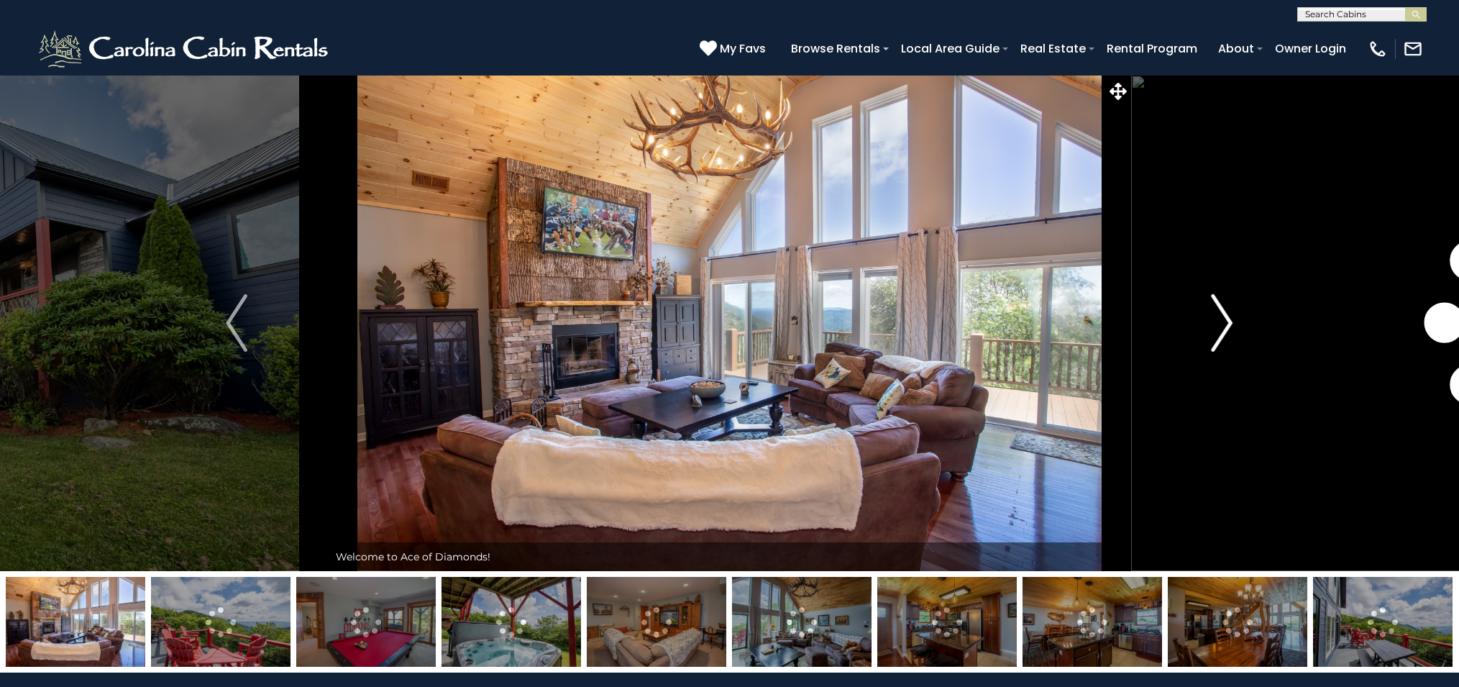
click at [1227, 323] on img "Next" at bounding box center [1223, 323] width 22 height 58
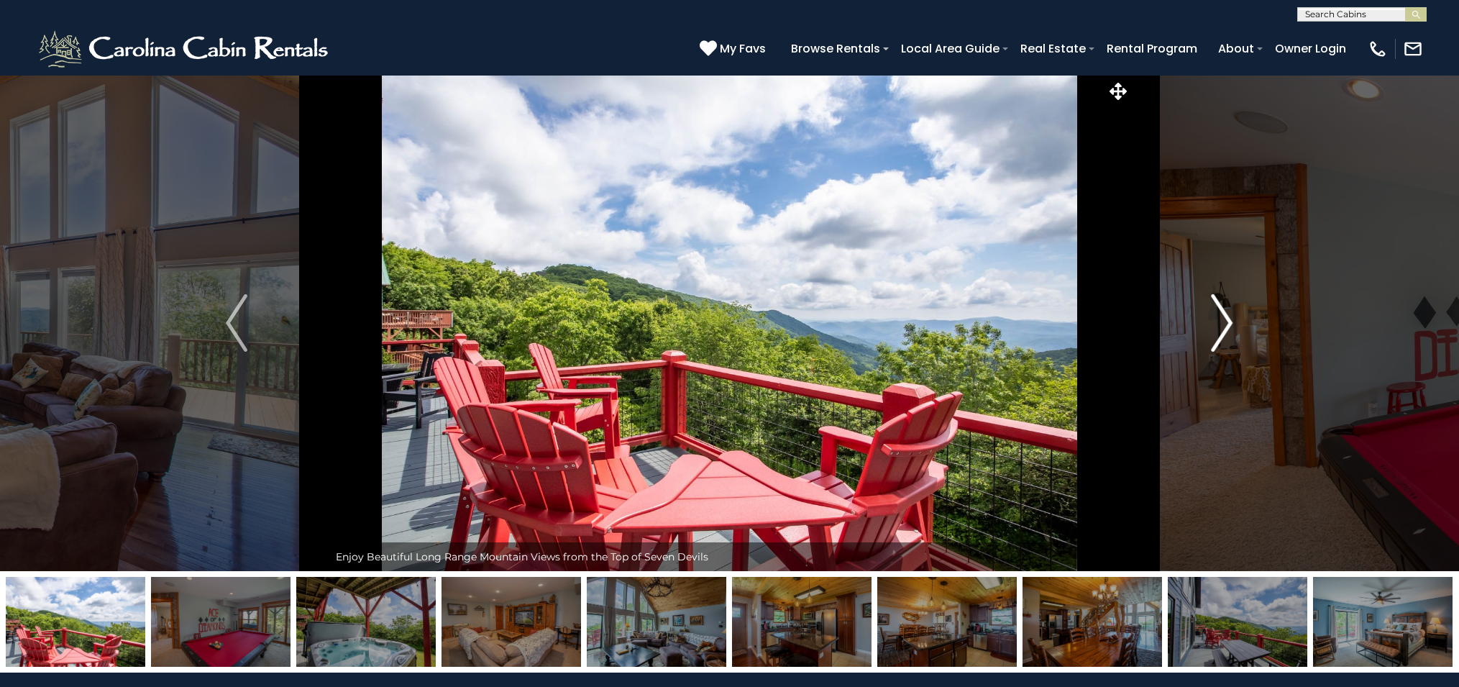
click at [1227, 323] on img "Next" at bounding box center [1223, 323] width 22 height 58
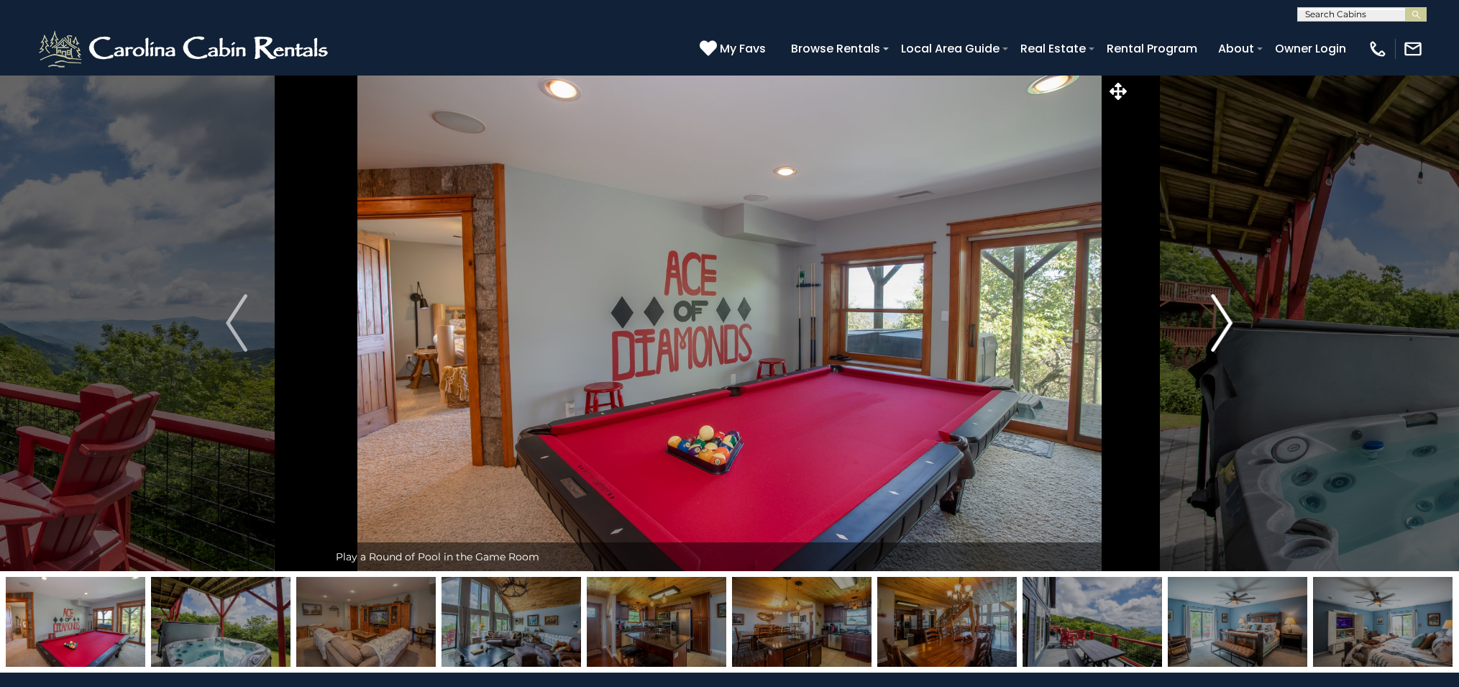
click at [1227, 323] on img "Next" at bounding box center [1223, 323] width 22 height 58
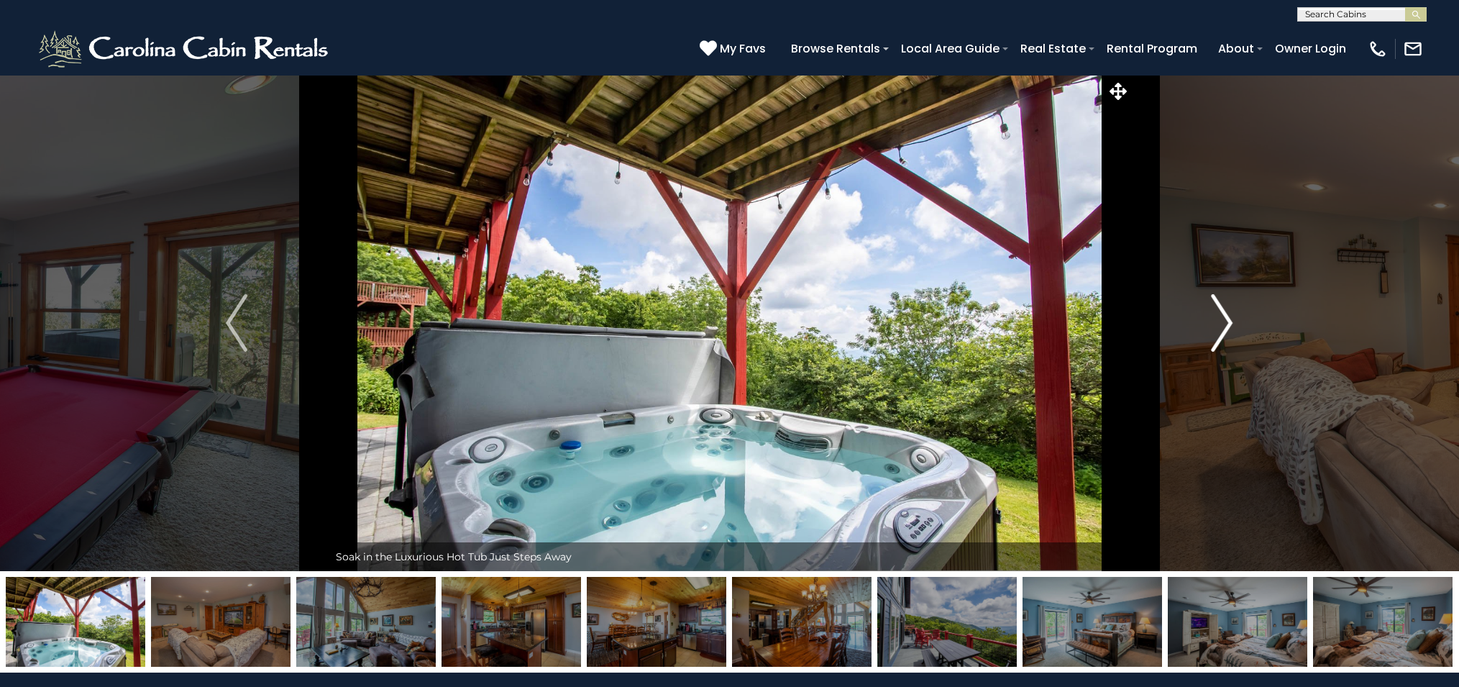
click at [1227, 323] on img "Next" at bounding box center [1223, 323] width 22 height 58
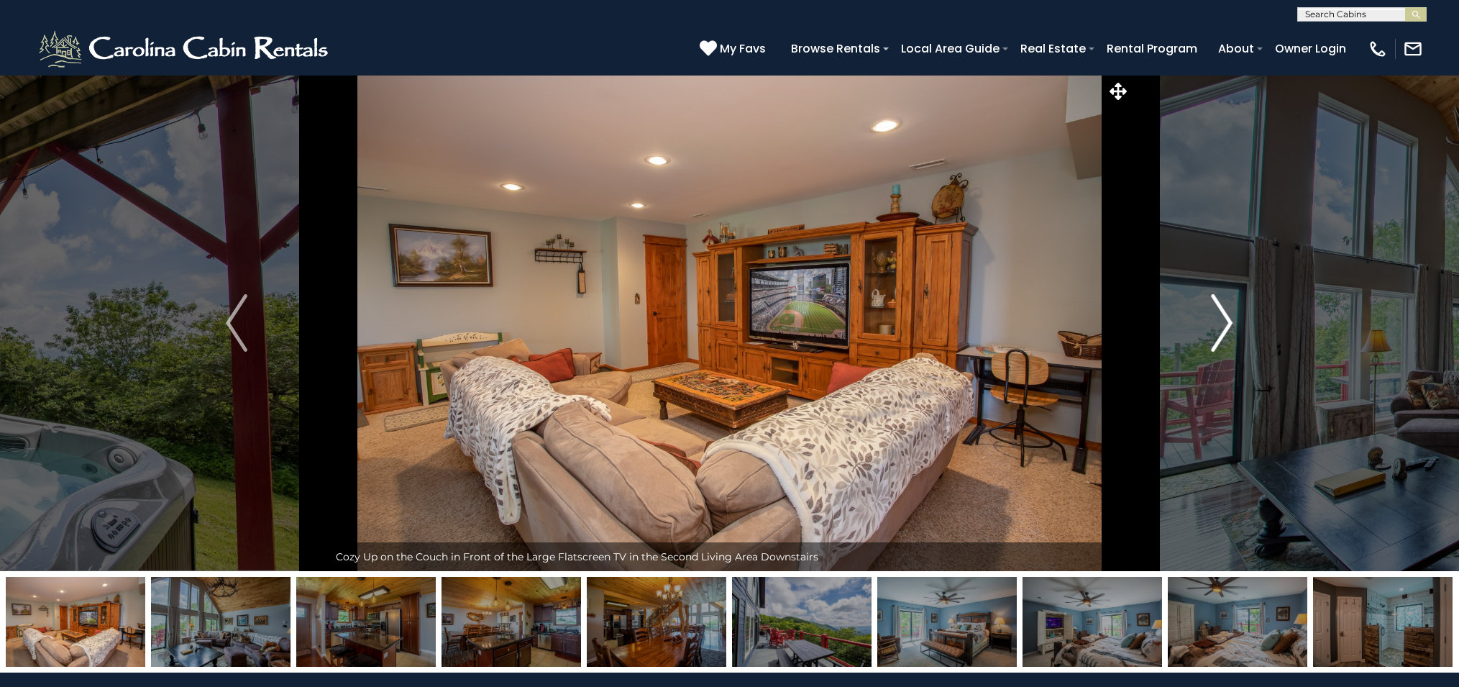
click at [1227, 323] on img "Next" at bounding box center [1223, 323] width 22 height 58
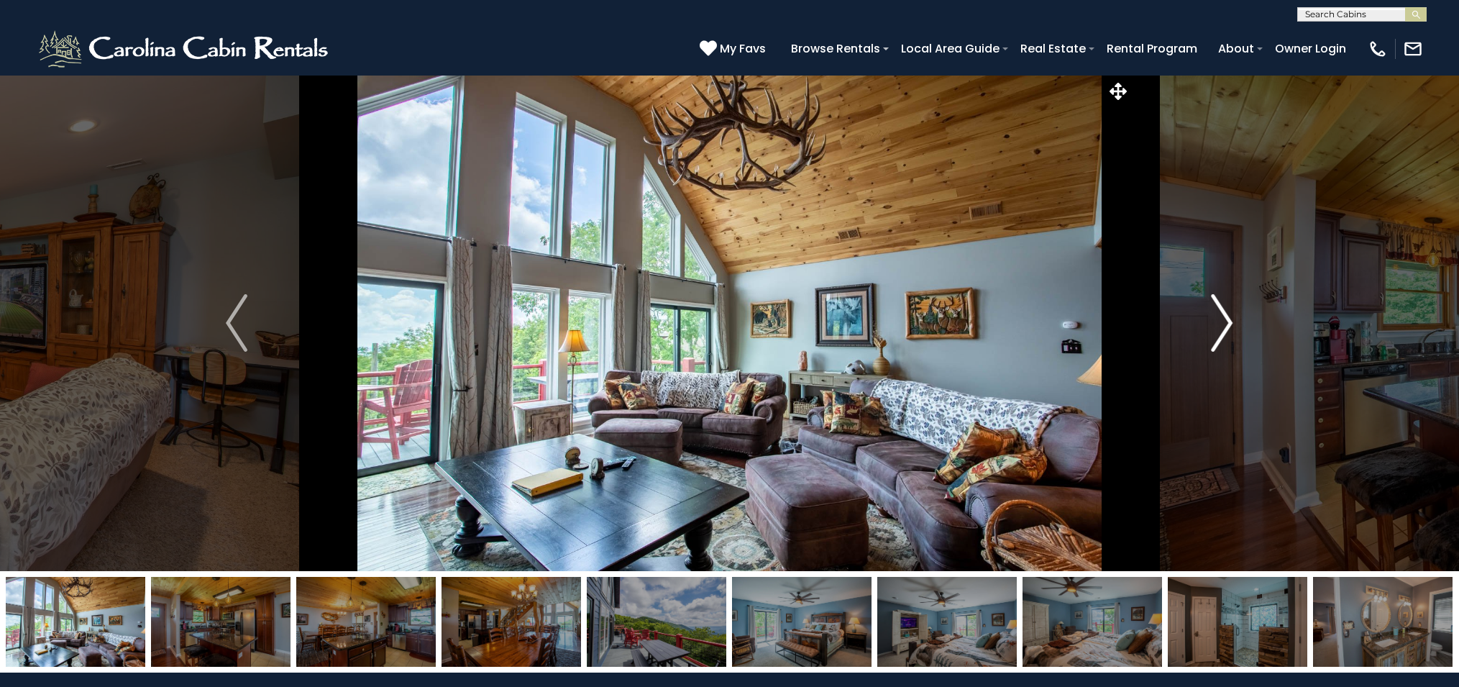
click at [1227, 323] on img "Next" at bounding box center [1223, 323] width 22 height 58
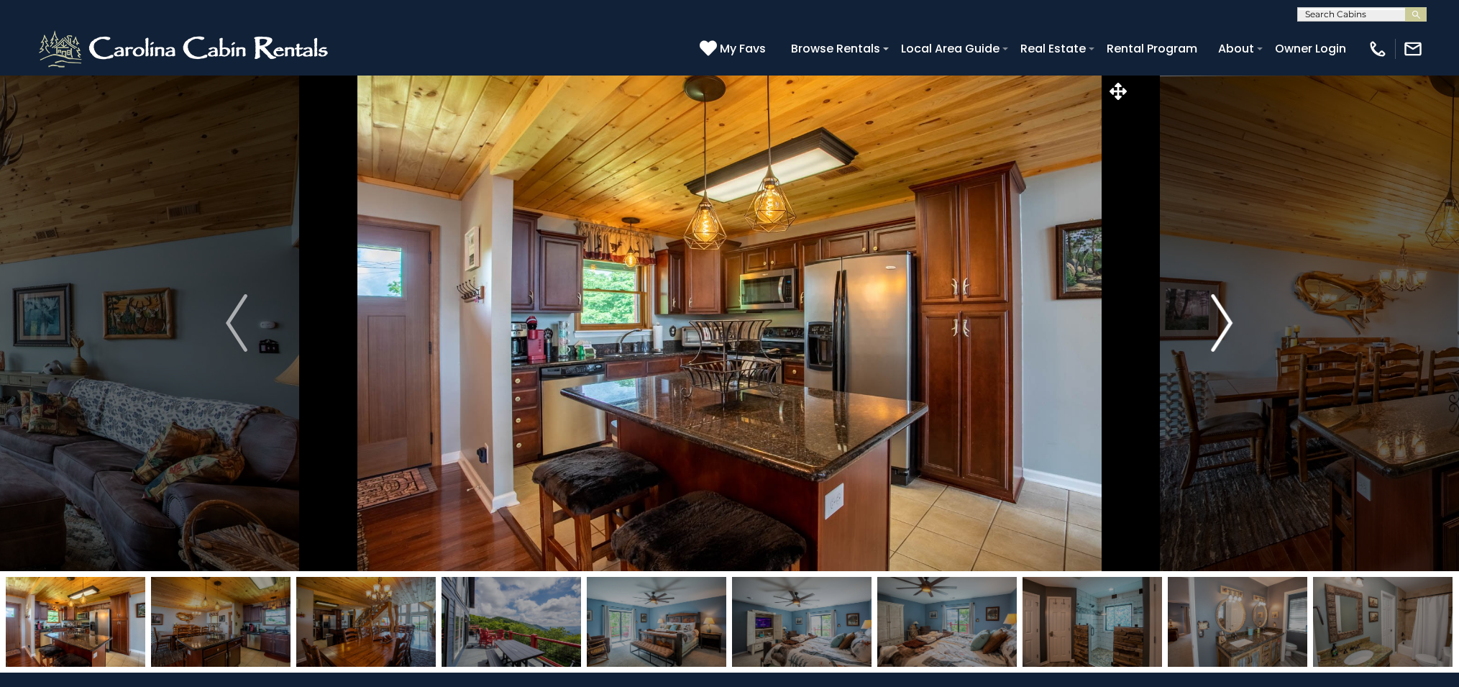
click at [1227, 323] on img "Next" at bounding box center [1223, 323] width 22 height 58
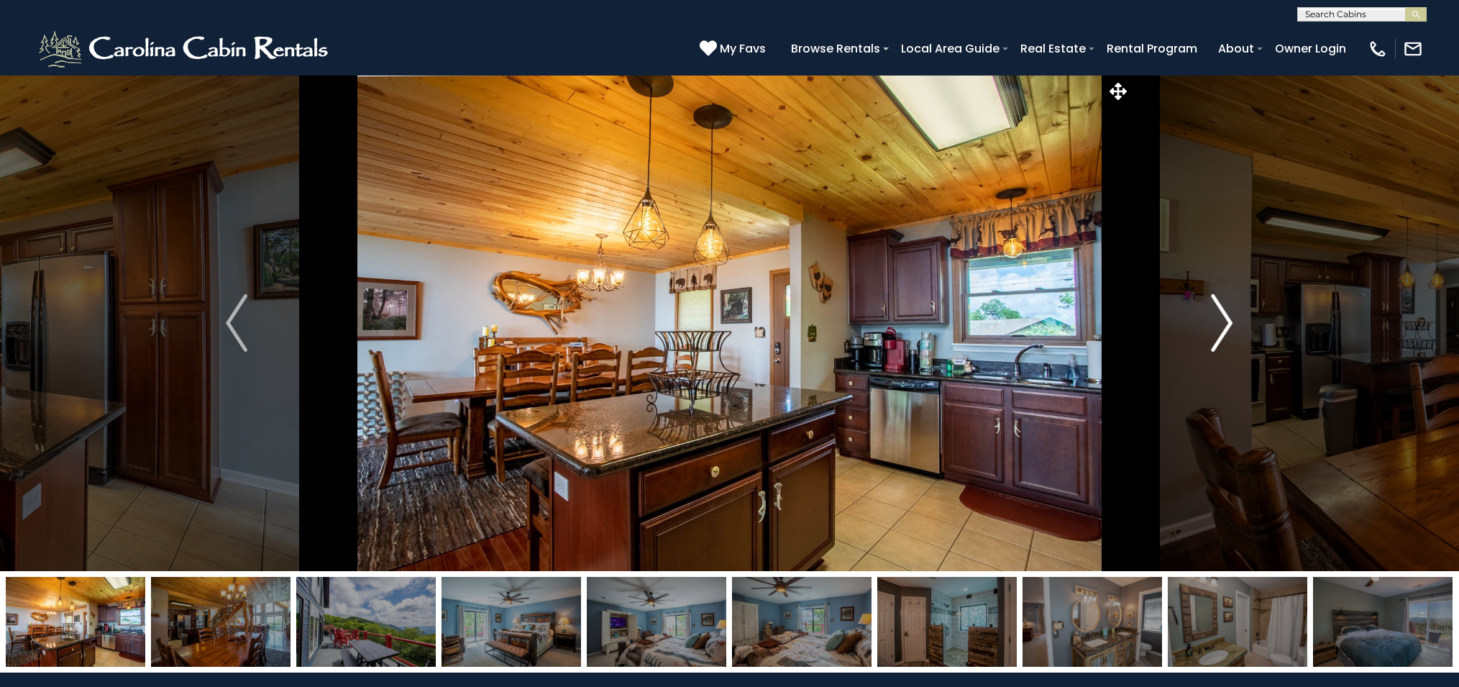
click at [1227, 323] on img "Next" at bounding box center [1223, 323] width 22 height 58
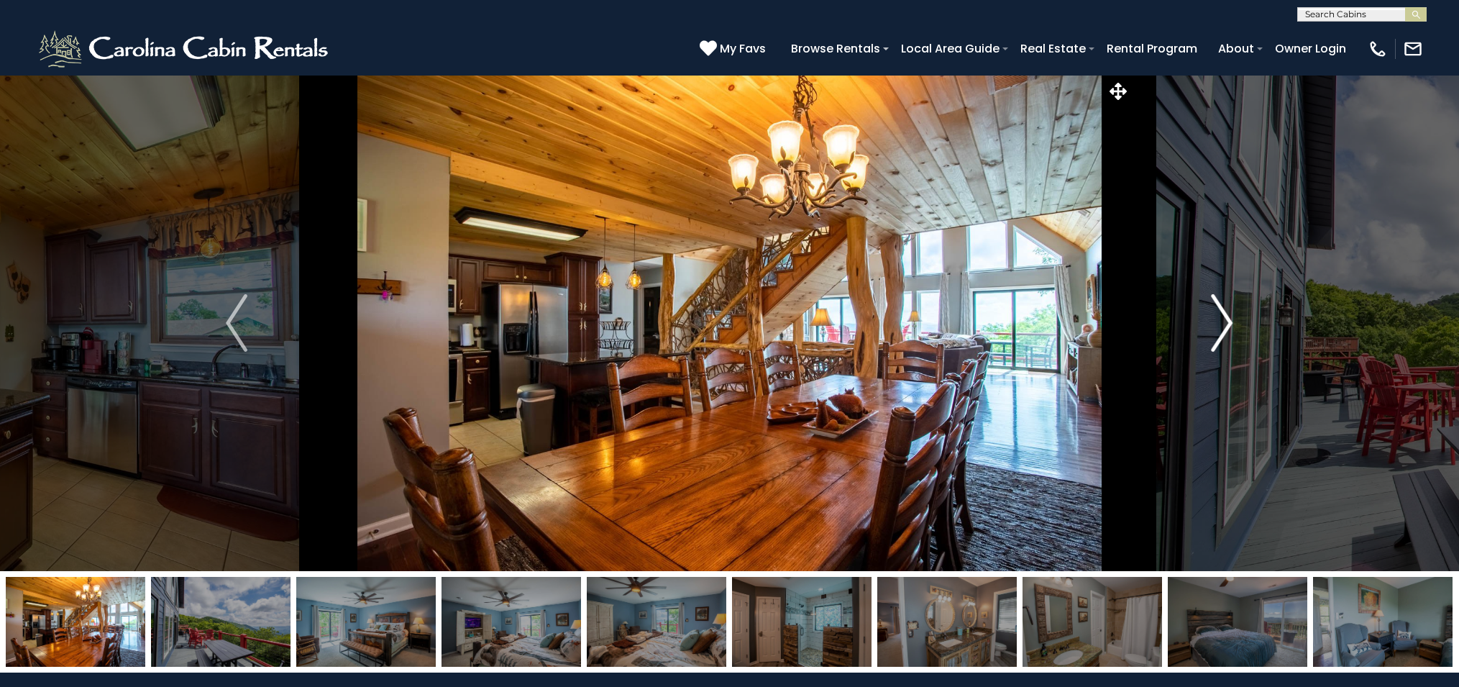
click at [1227, 323] on img "Next" at bounding box center [1223, 323] width 22 height 58
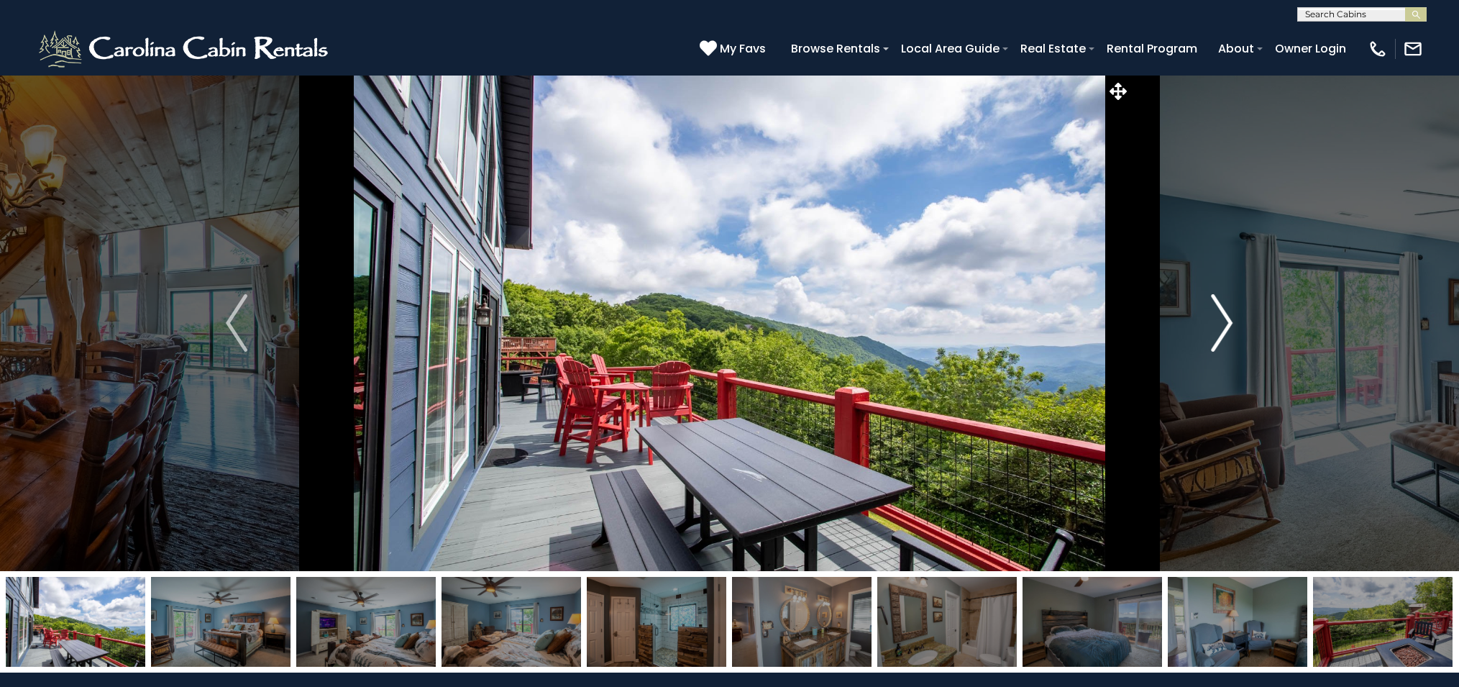
click at [1227, 323] on img "Next" at bounding box center [1223, 323] width 22 height 58
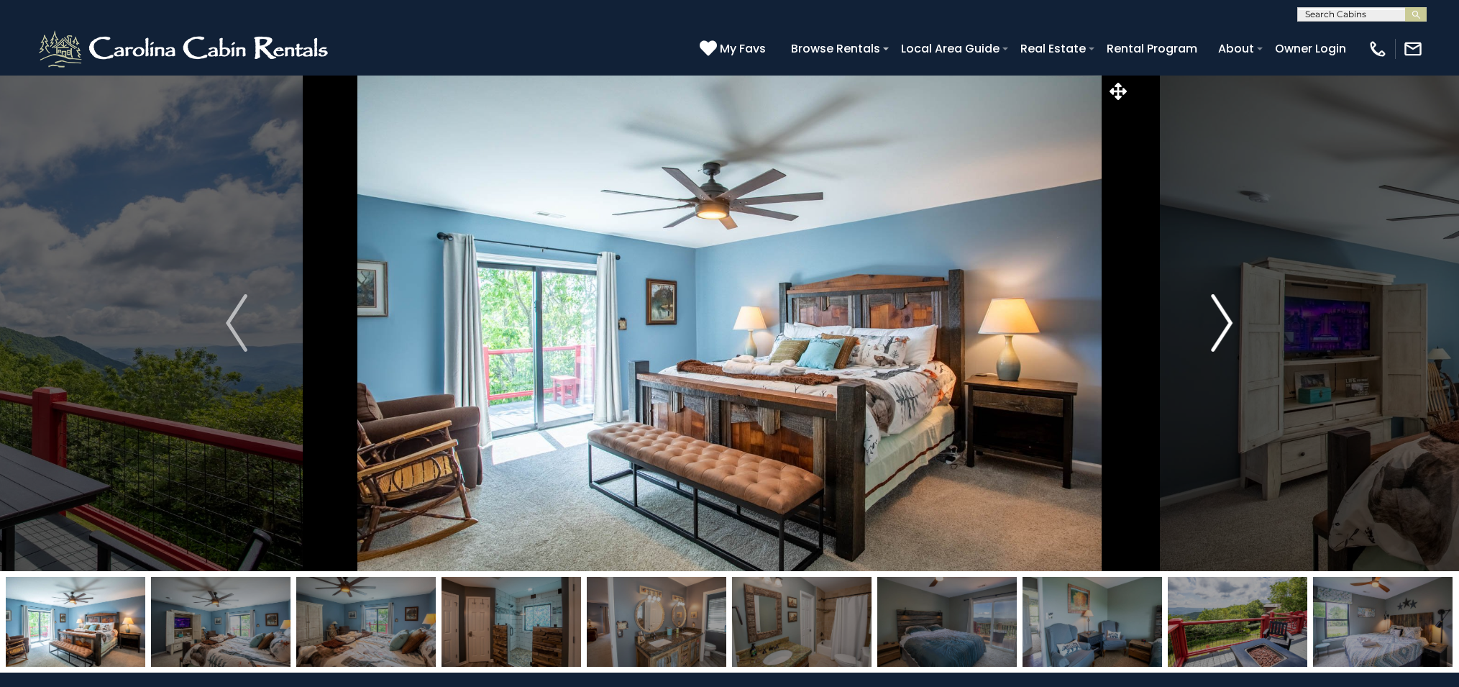
click at [1227, 323] on img "Next" at bounding box center [1223, 323] width 22 height 58
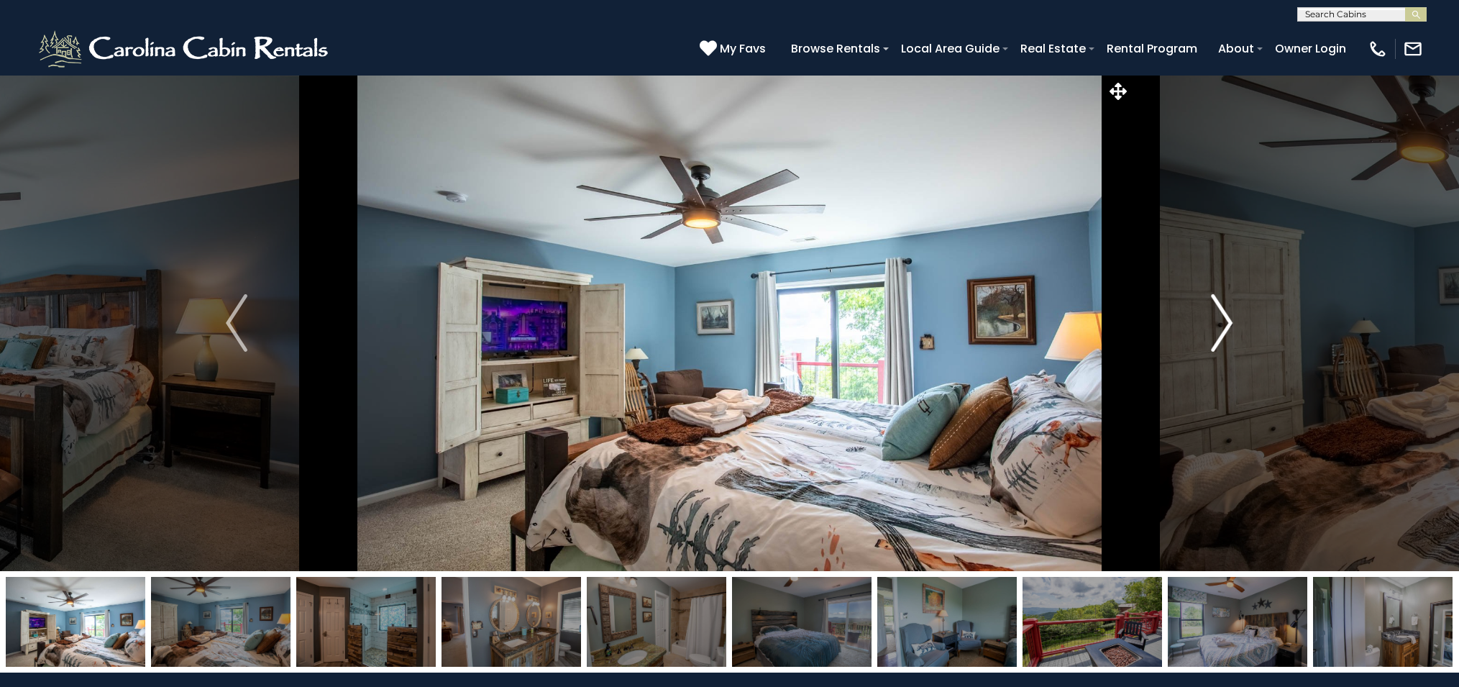
click at [1227, 323] on img "Next" at bounding box center [1223, 323] width 22 height 58
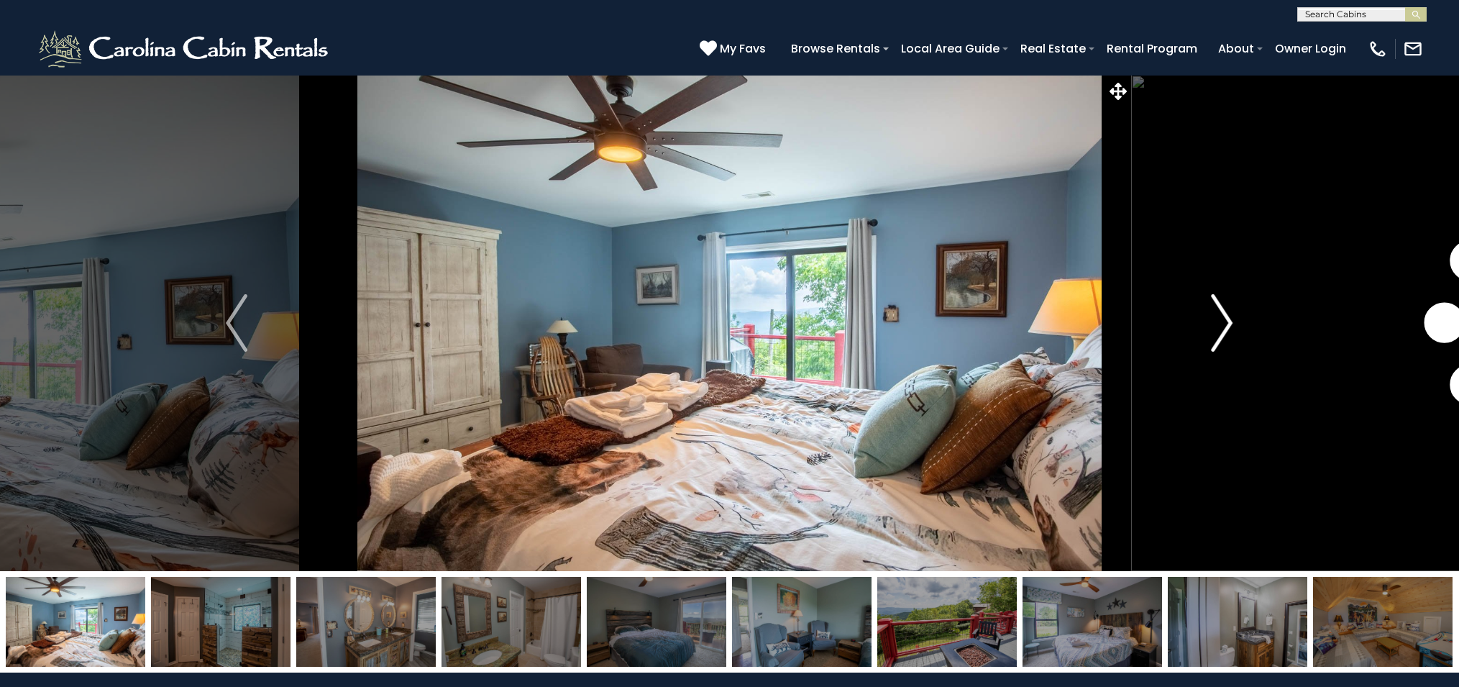
click at [1227, 323] on img "Next" at bounding box center [1223, 323] width 22 height 58
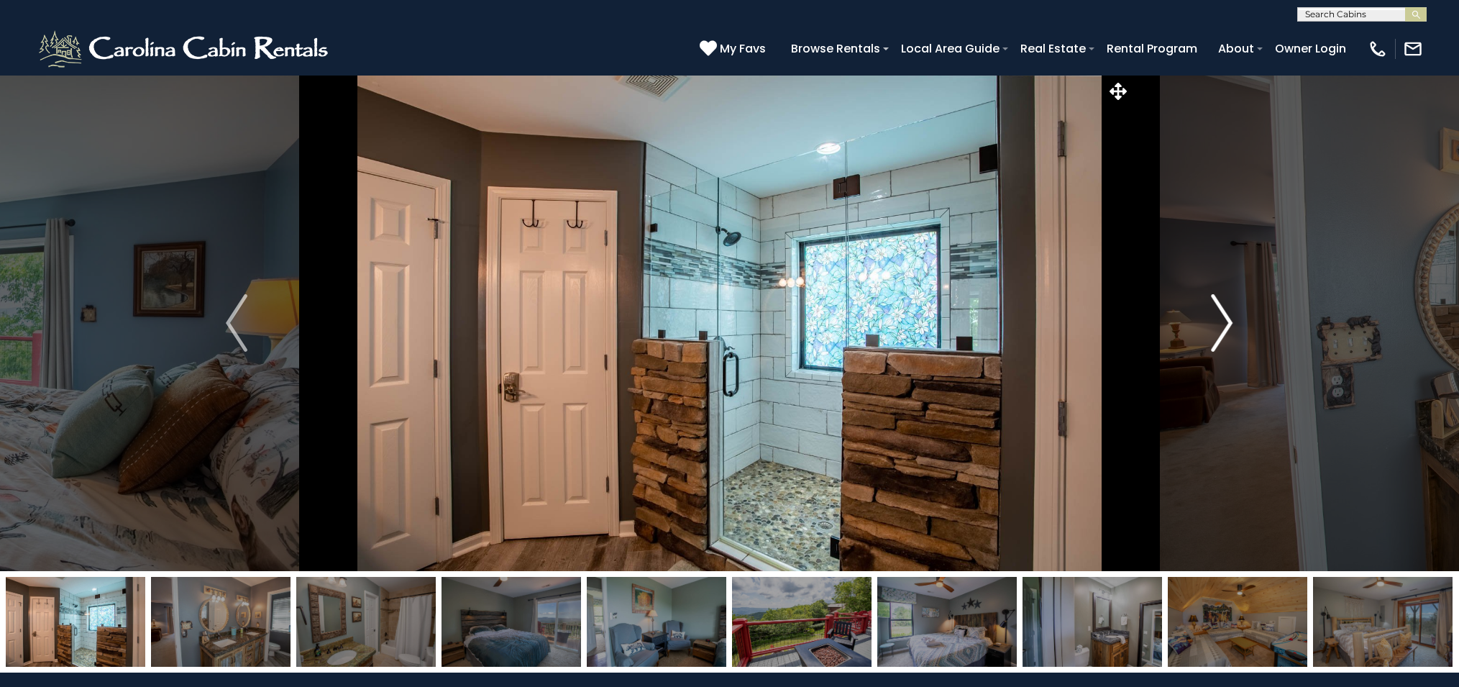
click at [1227, 323] on img "Next" at bounding box center [1223, 323] width 22 height 58
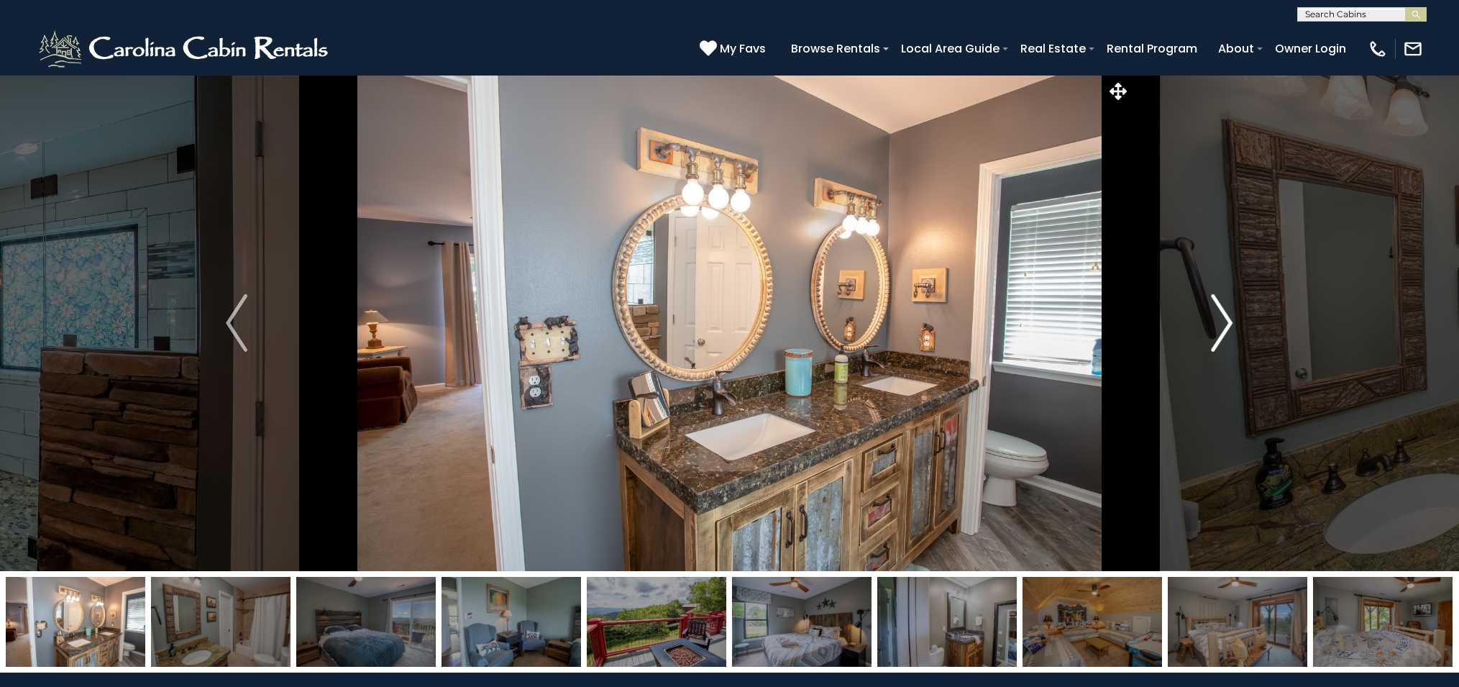
click at [1227, 323] on img "Next" at bounding box center [1223, 323] width 22 height 58
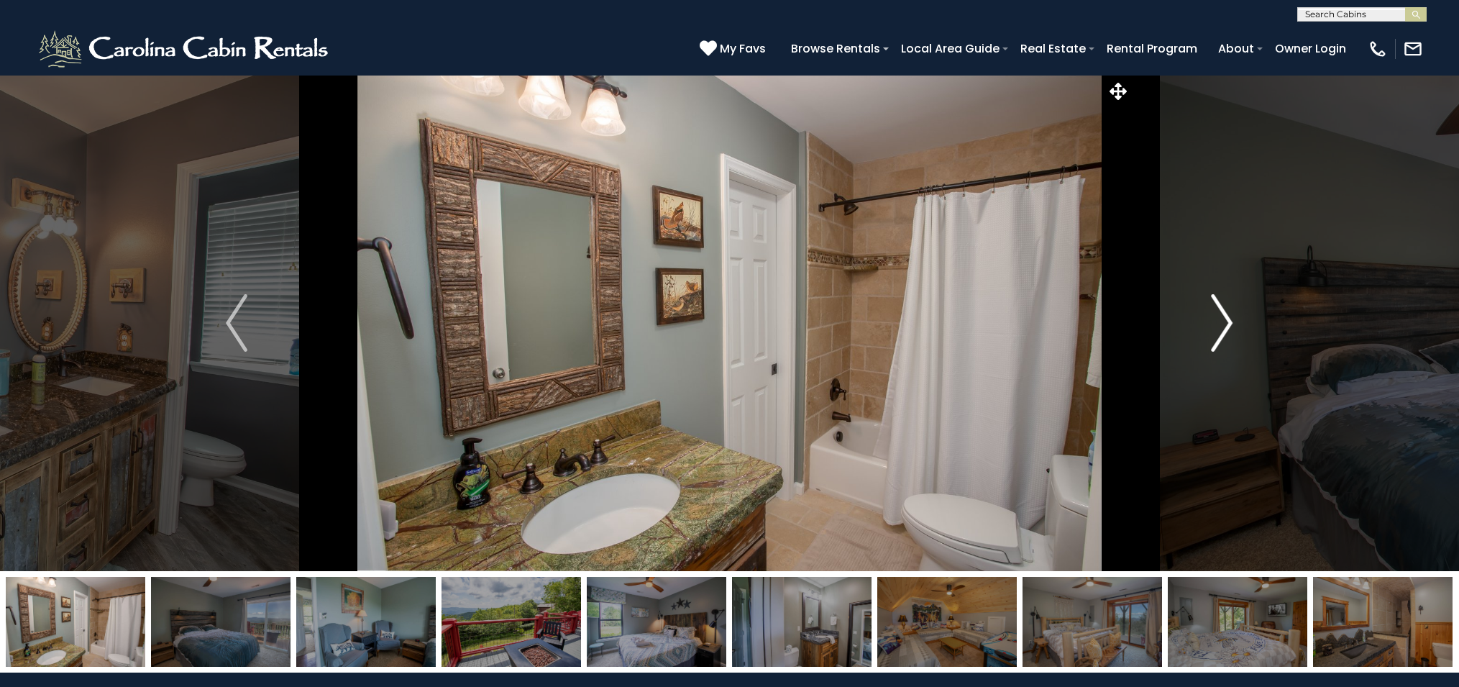
click at [1227, 323] on img "Next" at bounding box center [1223, 323] width 22 height 58
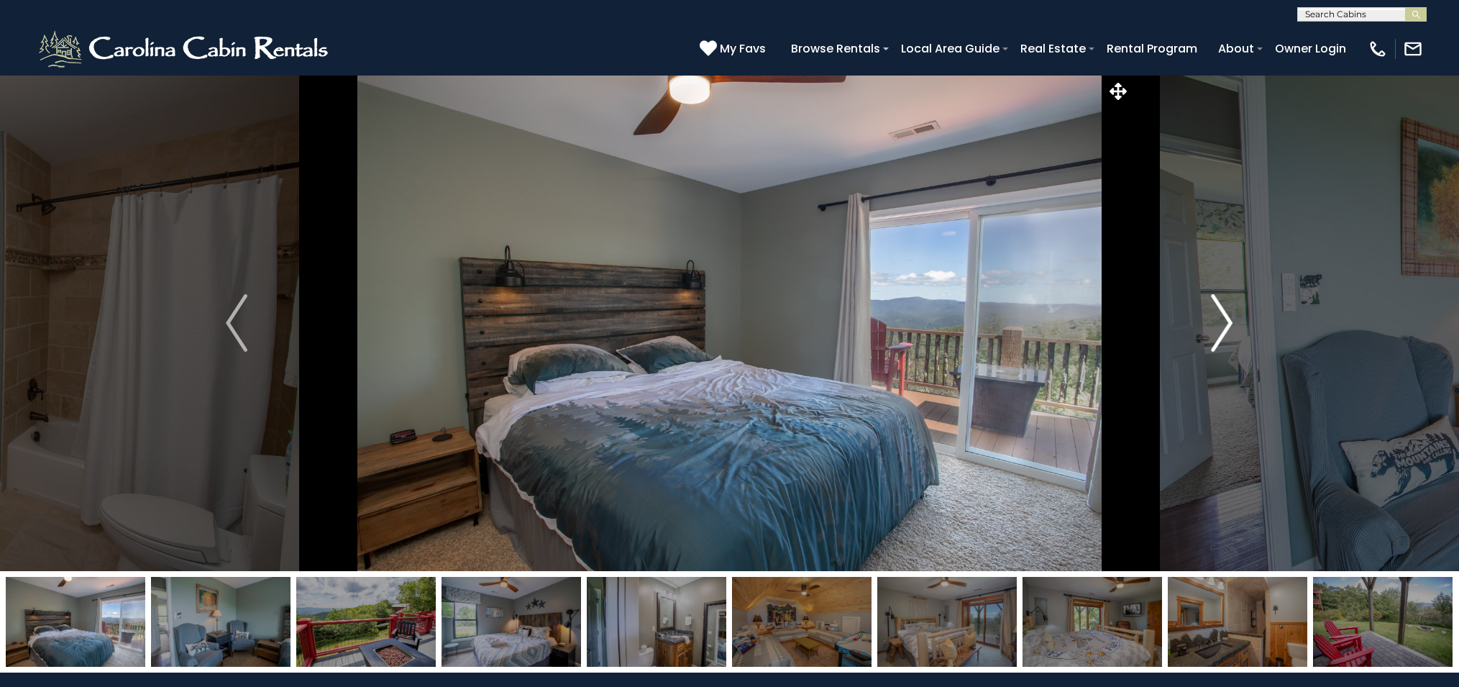
click at [1227, 323] on img "Next" at bounding box center [1223, 323] width 22 height 58
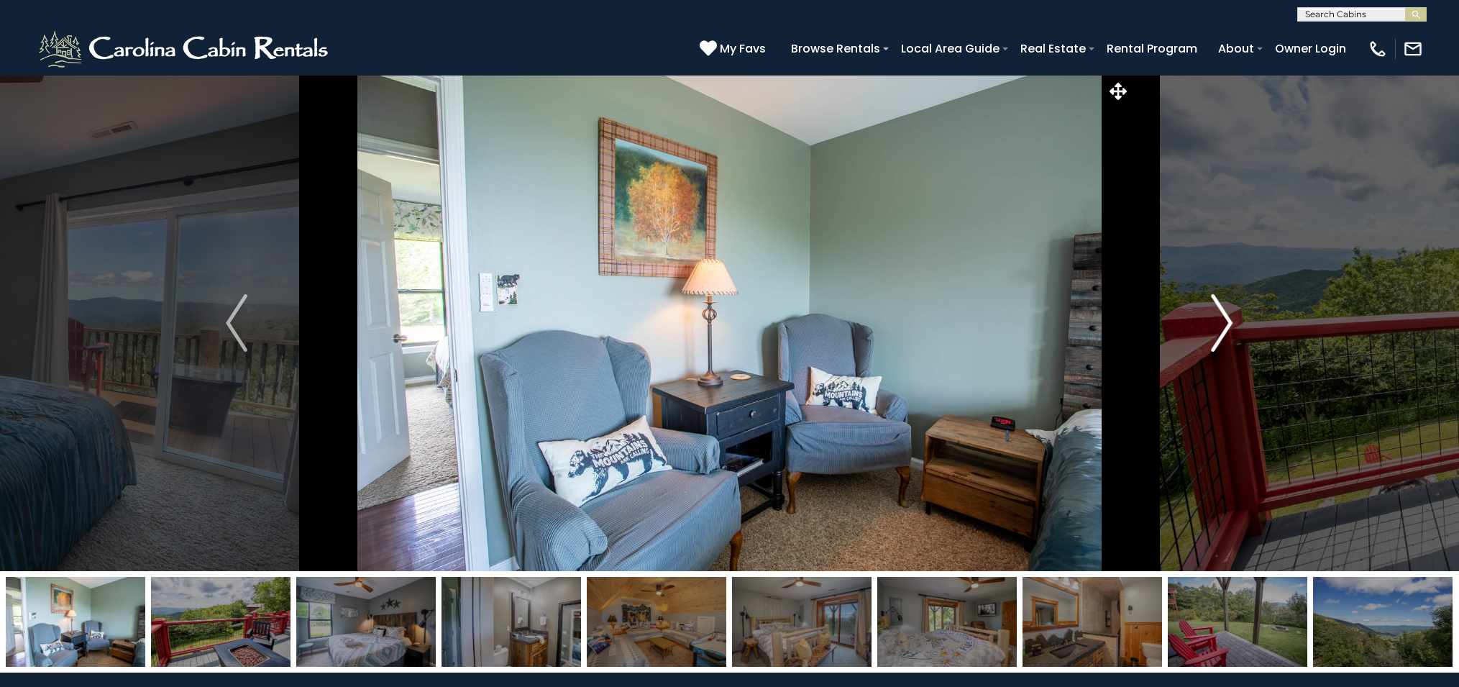
click at [1227, 323] on img "Next" at bounding box center [1223, 323] width 22 height 58
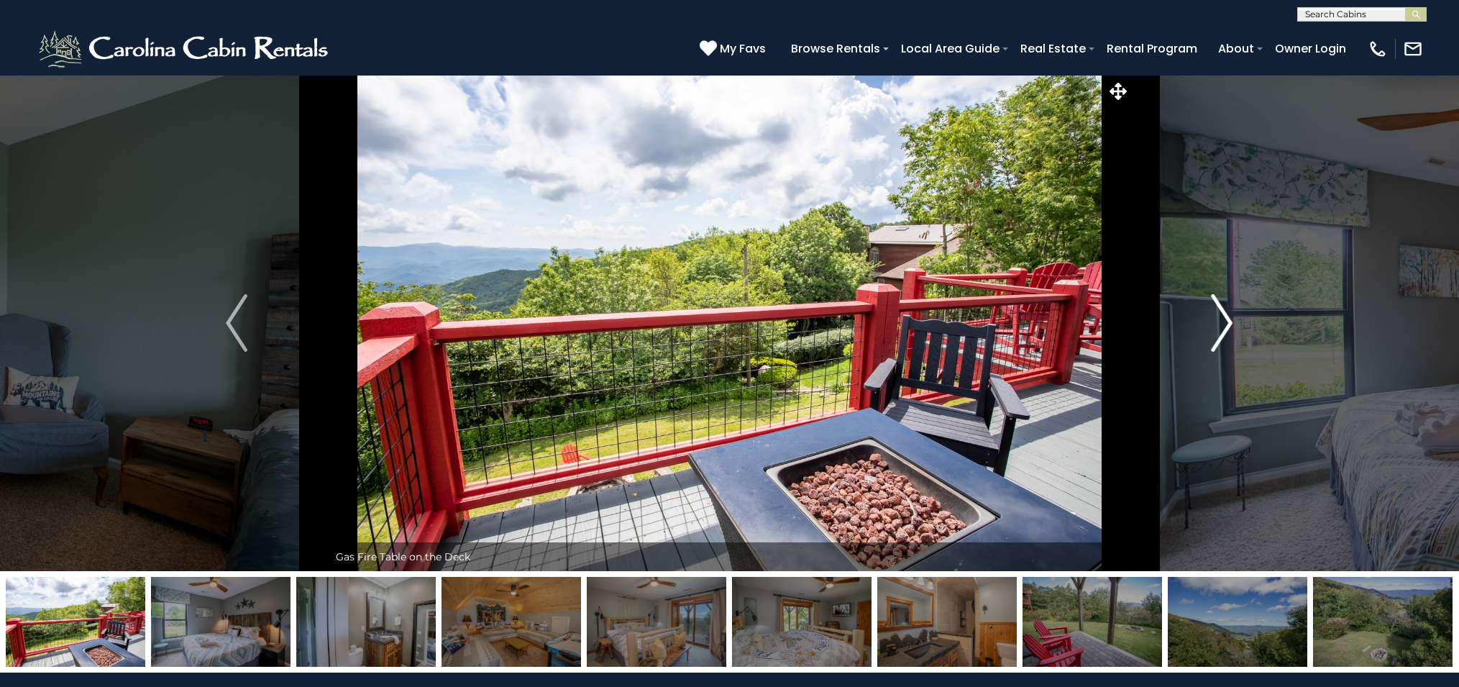
click at [1227, 323] on img "Next" at bounding box center [1223, 323] width 22 height 58
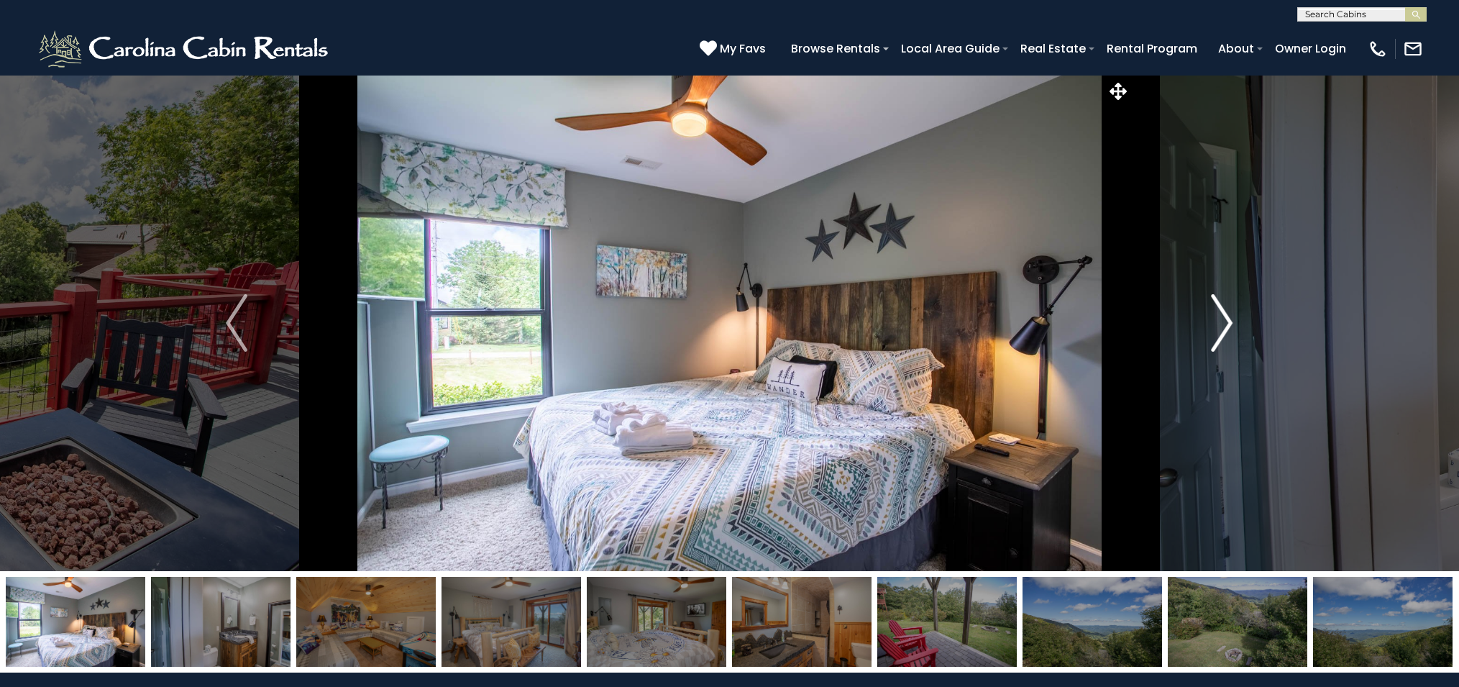
click at [1227, 323] on img "Next" at bounding box center [1223, 323] width 22 height 58
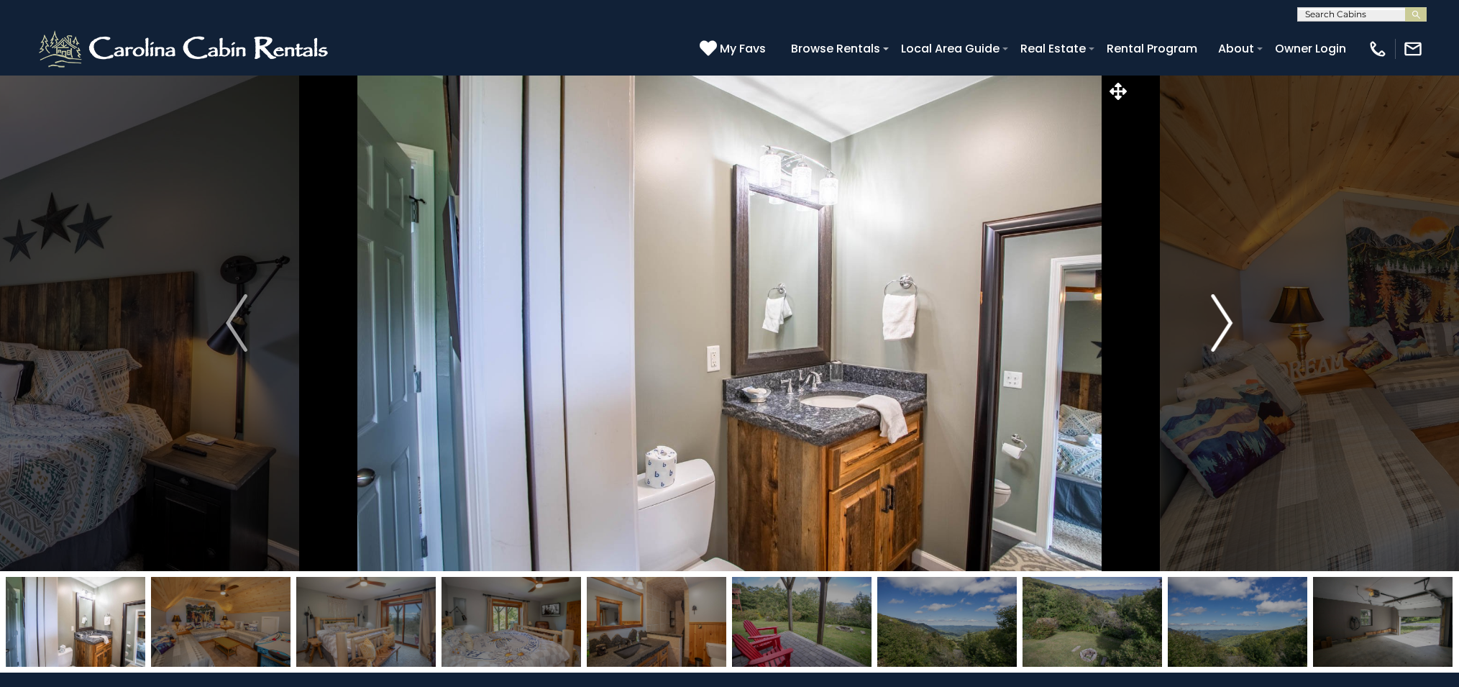
click at [1227, 323] on img "Next" at bounding box center [1223, 323] width 22 height 58
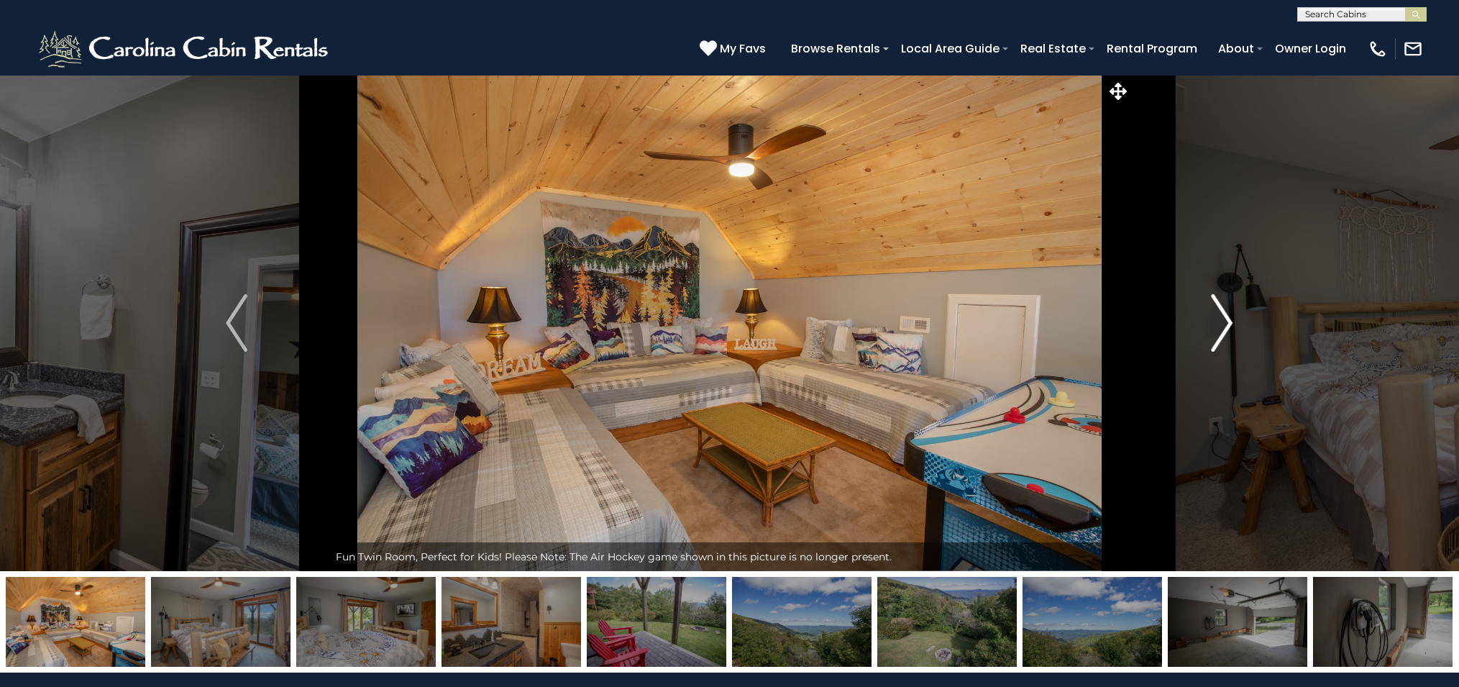
click at [1227, 323] on img "Next" at bounding box center [1223, 323] width 22 height 58
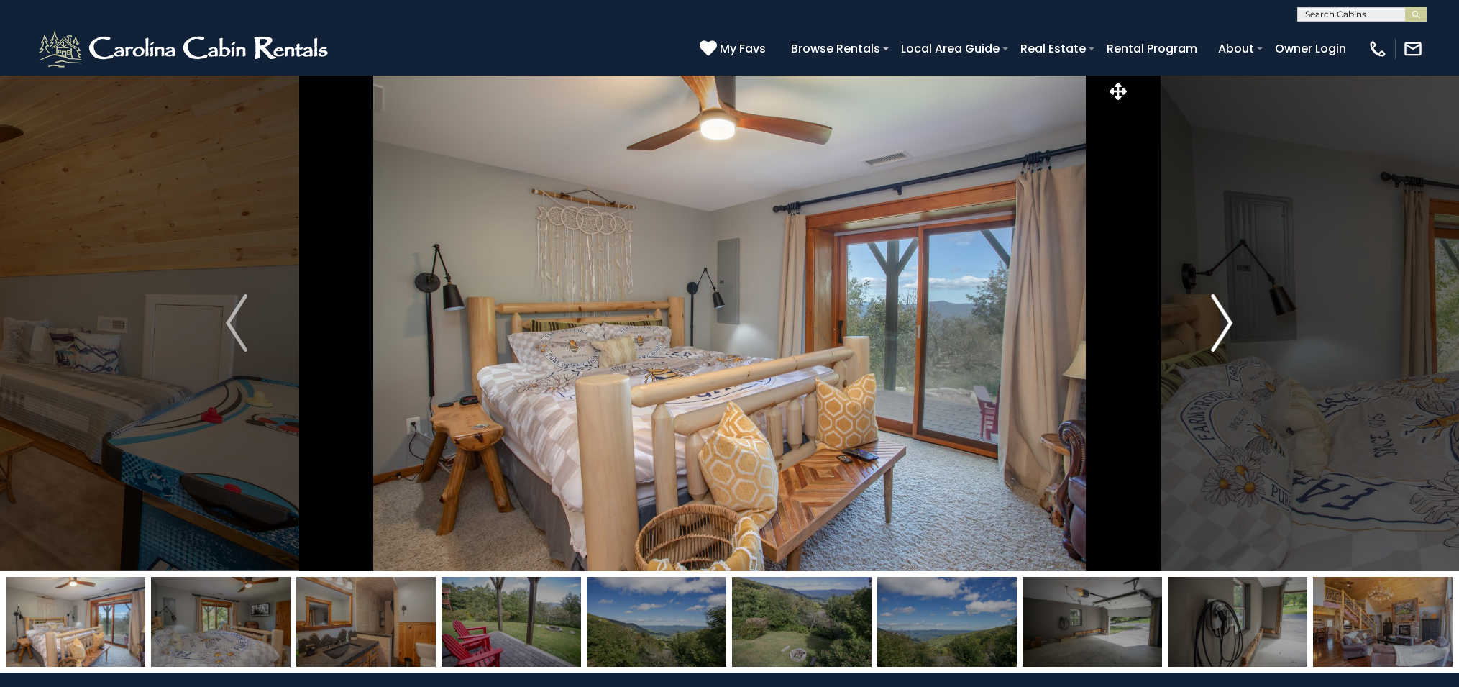
click at [1227, 323] on img "Next" at bounding box center [1223, 323] width 22 height 58
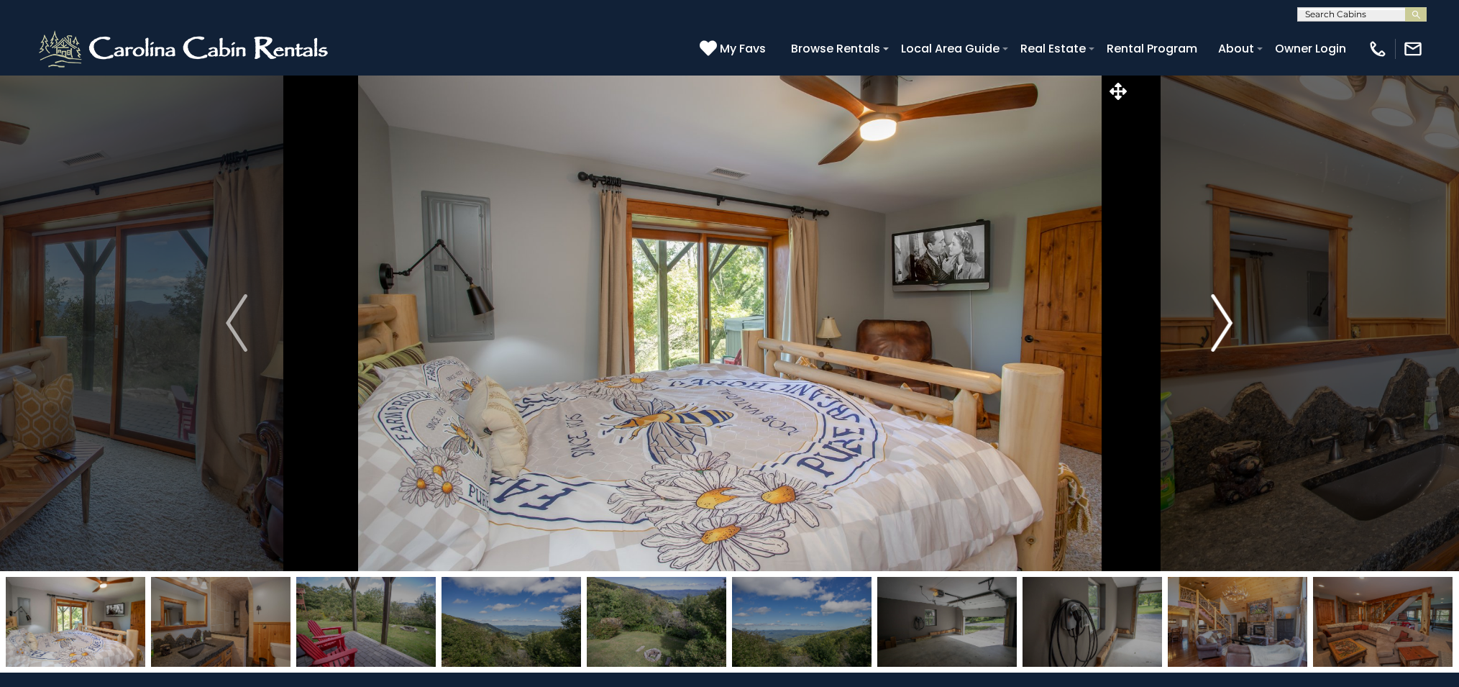
click at [1227, 323] on img "Next" at bounding box center [1223, 323] width 22 height 58
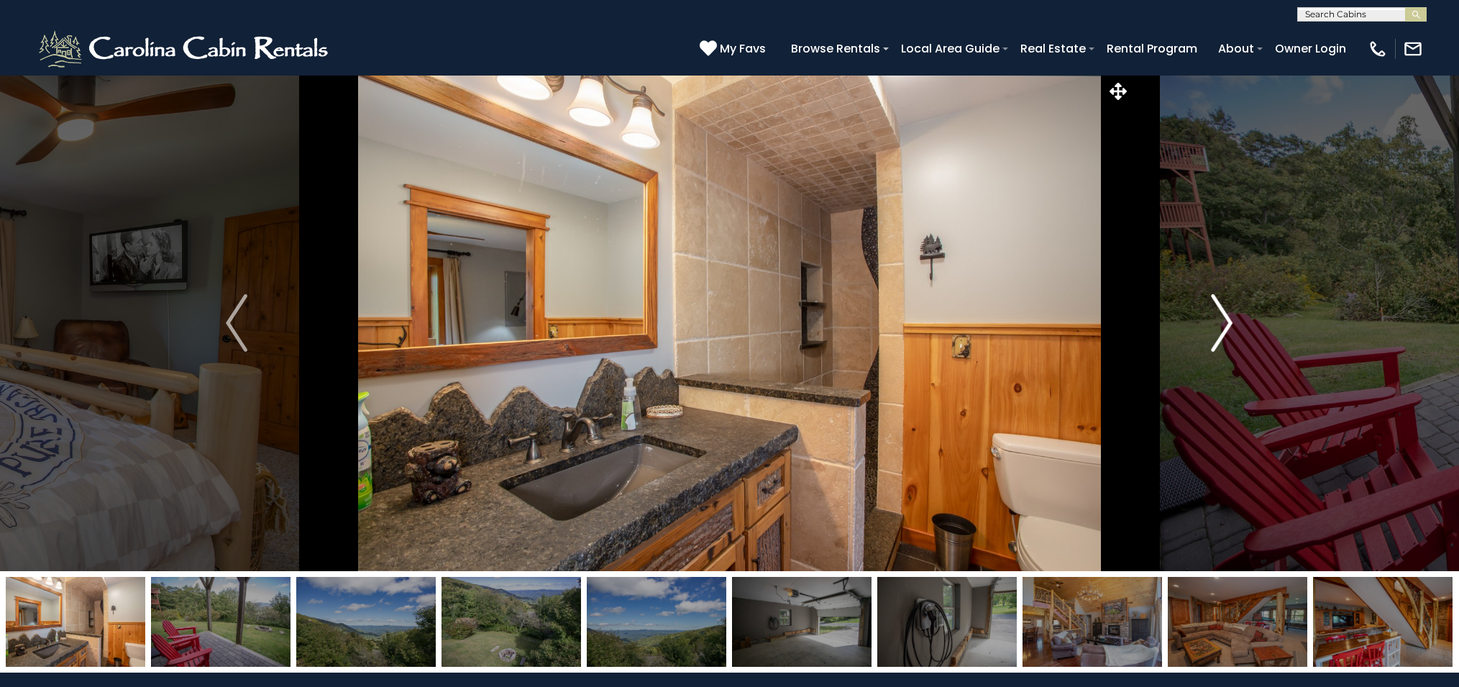
click at [1227, 323] on img "Next" at bounding box center [1223, 323] width 22 height 58
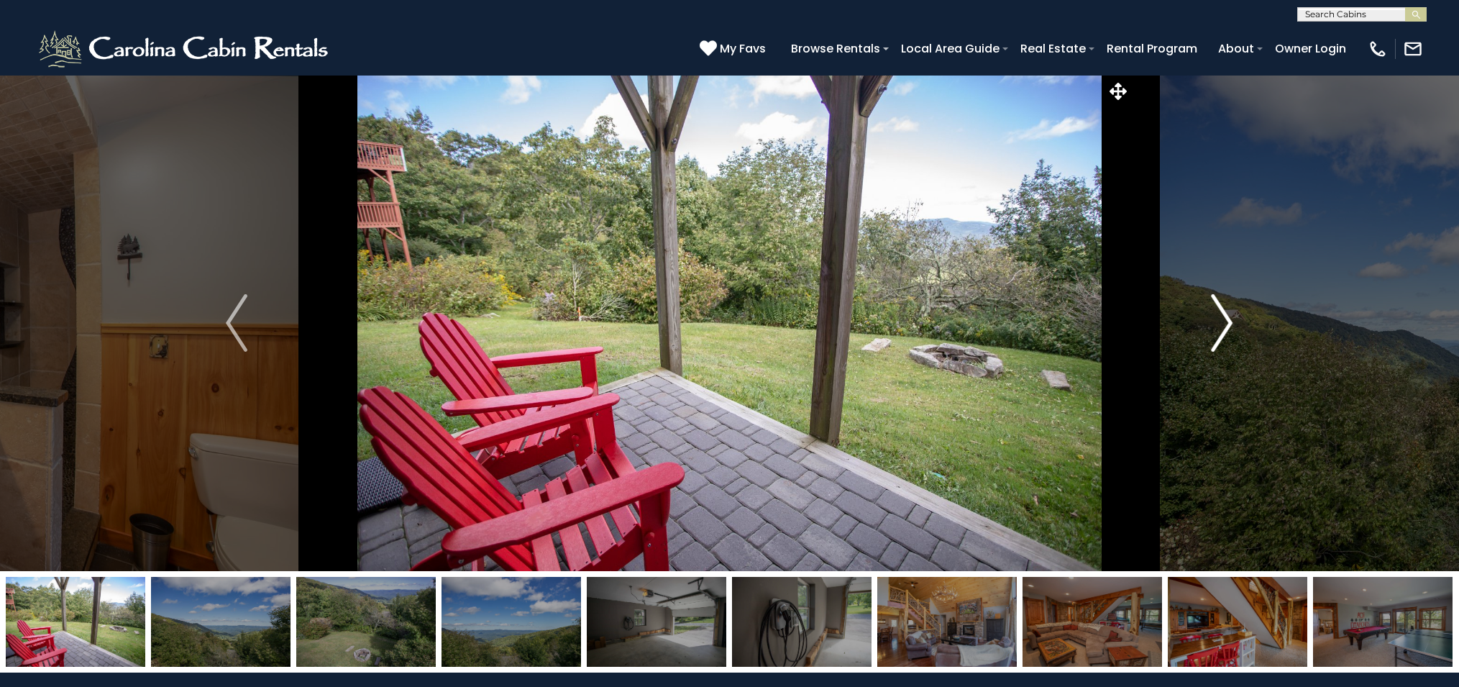
click at [1227, 323] on img "Next" at bounding box center [1223, 323] width 22 height 58
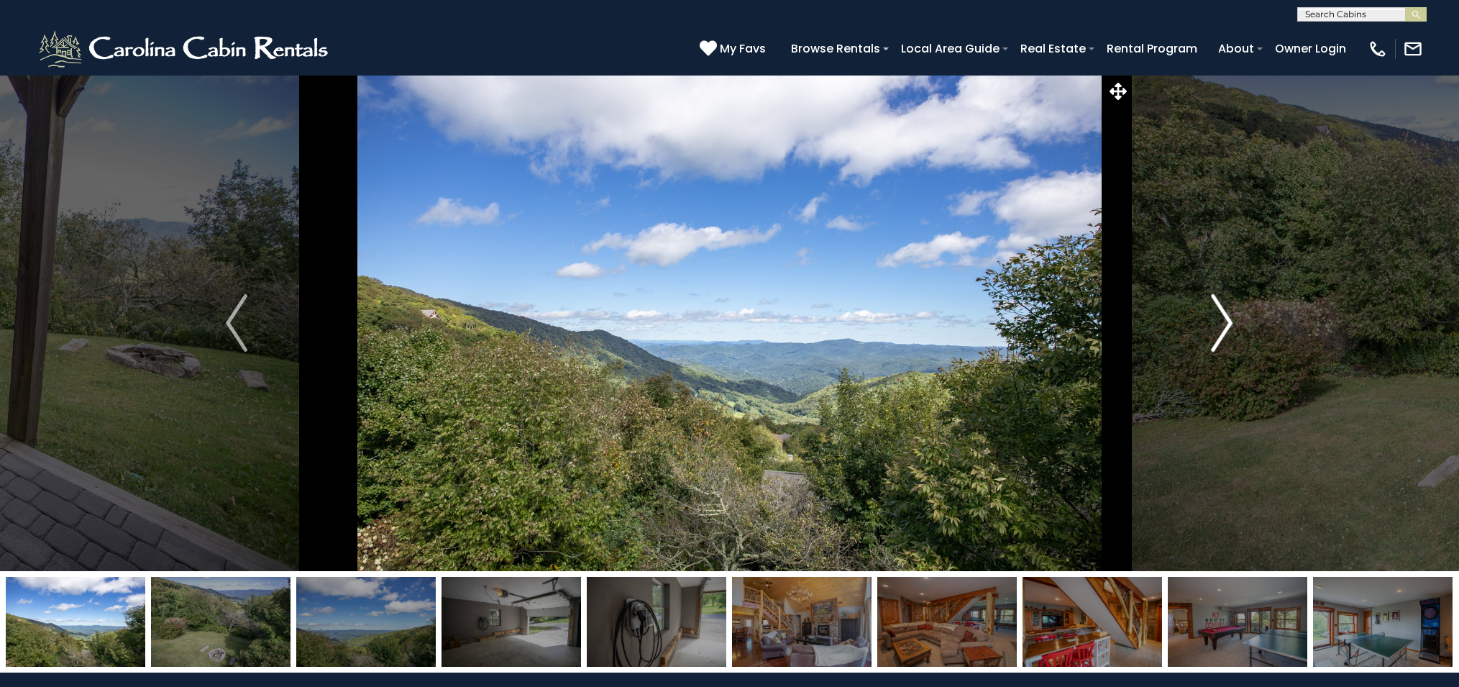
click at [1227, 323] on img "Next" at bounding box center [1223, 323] width 22 height 58
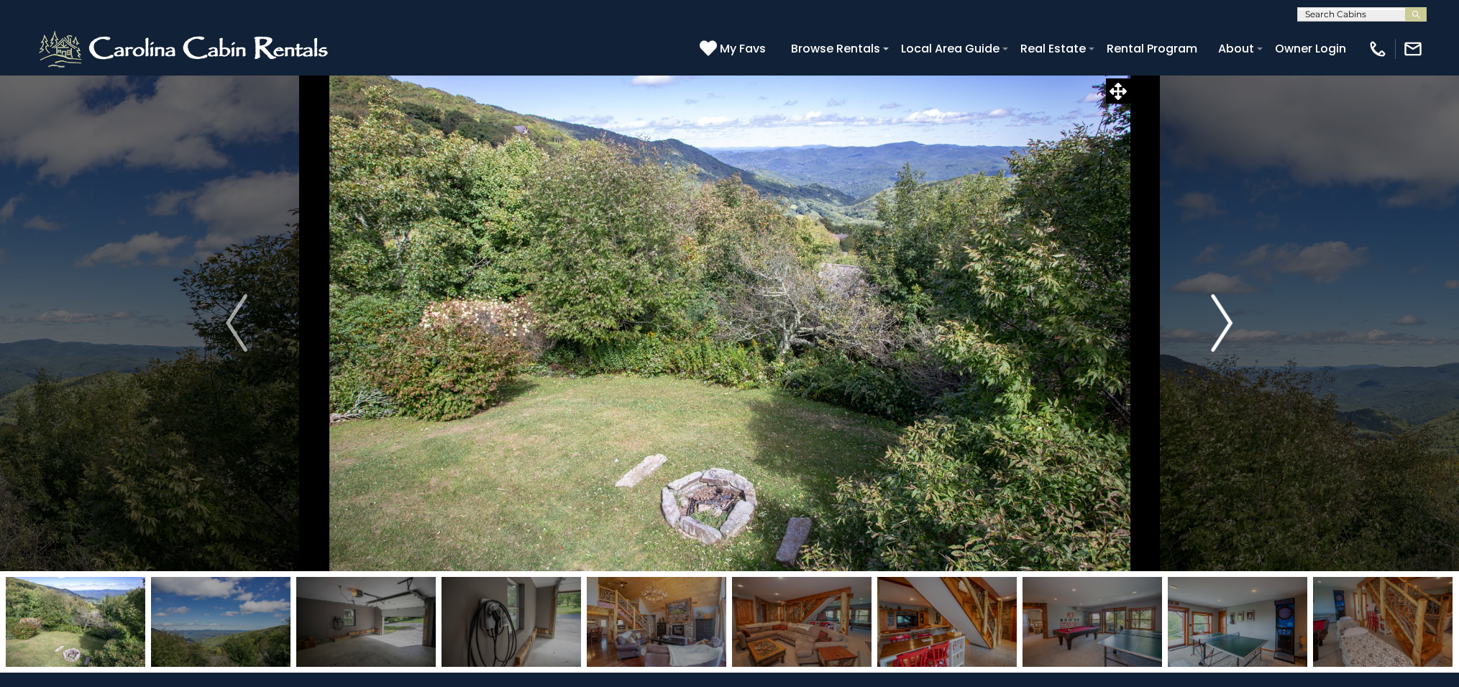
click at [1227, 323] on img "Next" at bounding box center [1223, 323] width 22 height 58
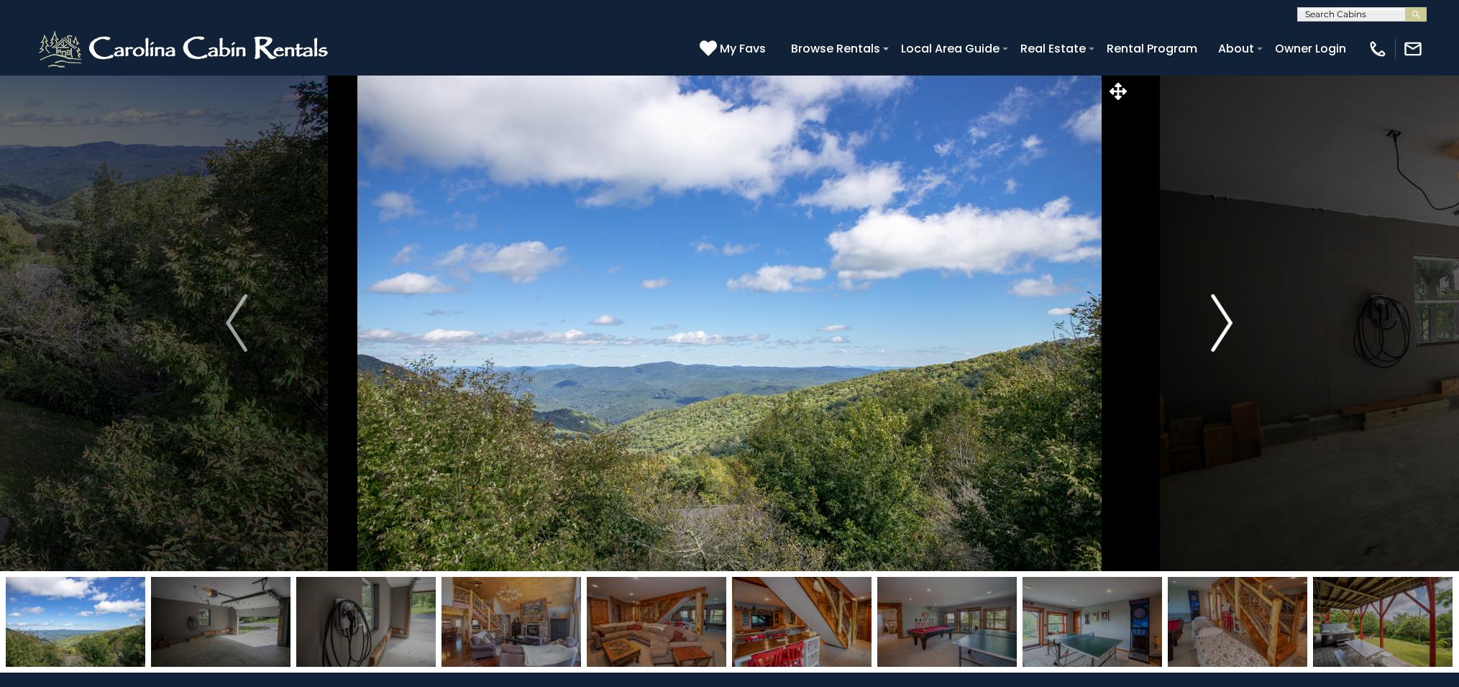
click at [1227, 323] on img "Next" at bounding box center [1223, 323] width 22 height 58
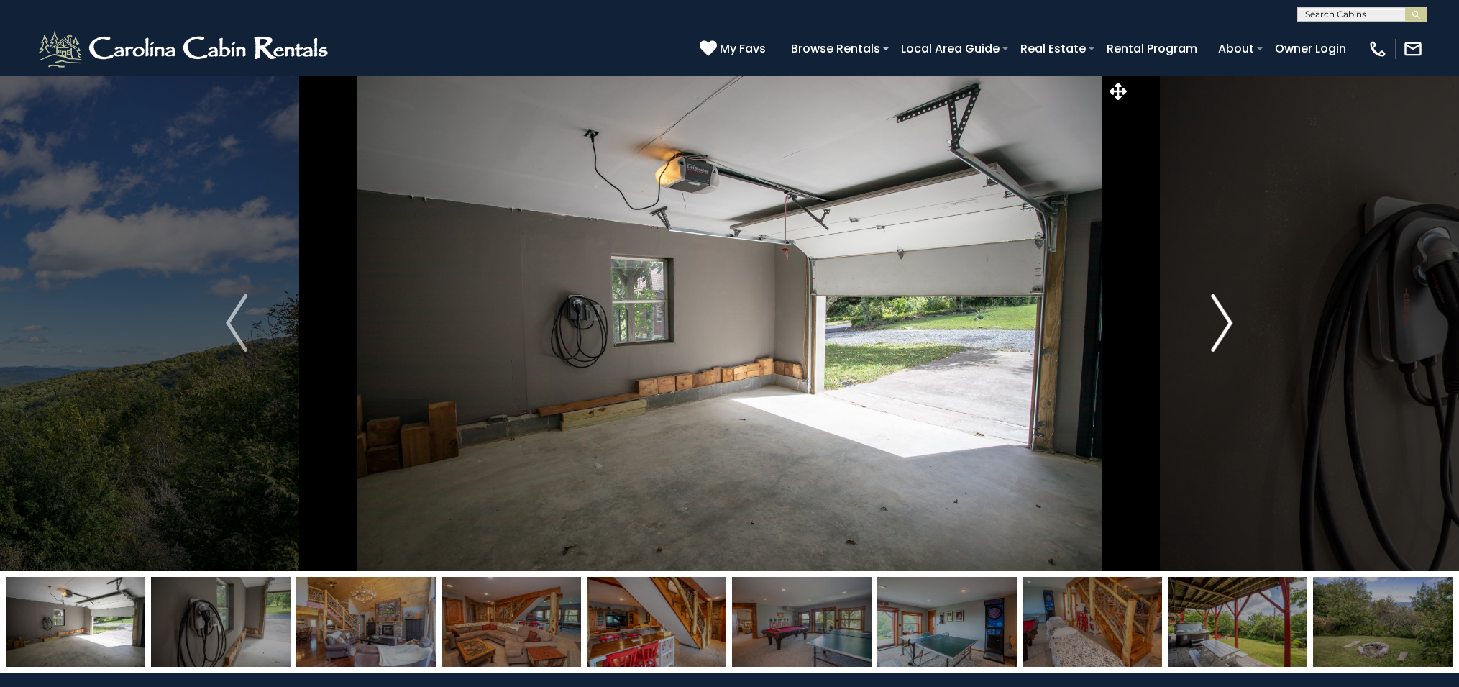
click at [1227, 323] on img "Next" at bounding box center [1223, 323] width 22 height 58
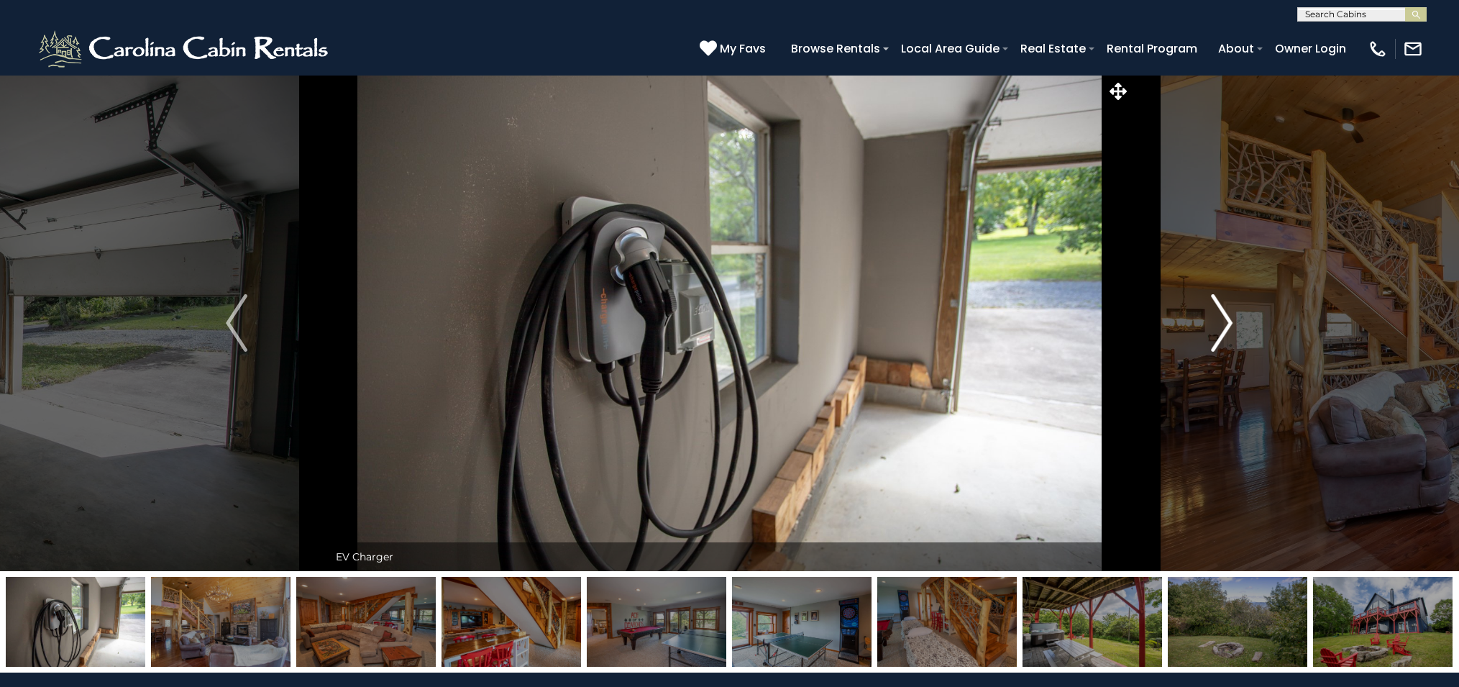
click at [1227, 323] on img "Next" at bounding box center [1223, 323] width 22 height 58
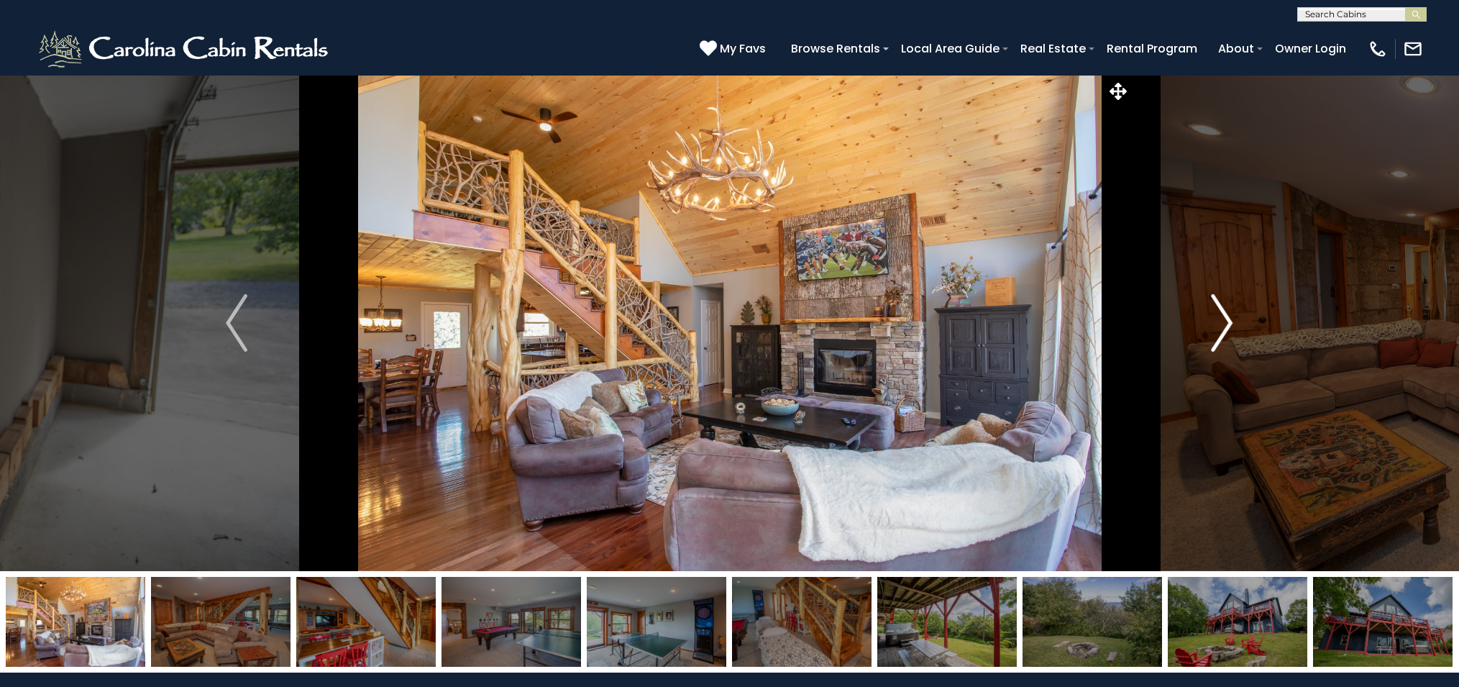
click at [1227, 323] on img "Next" at bounding box center [1223, 323] width 22 height 58
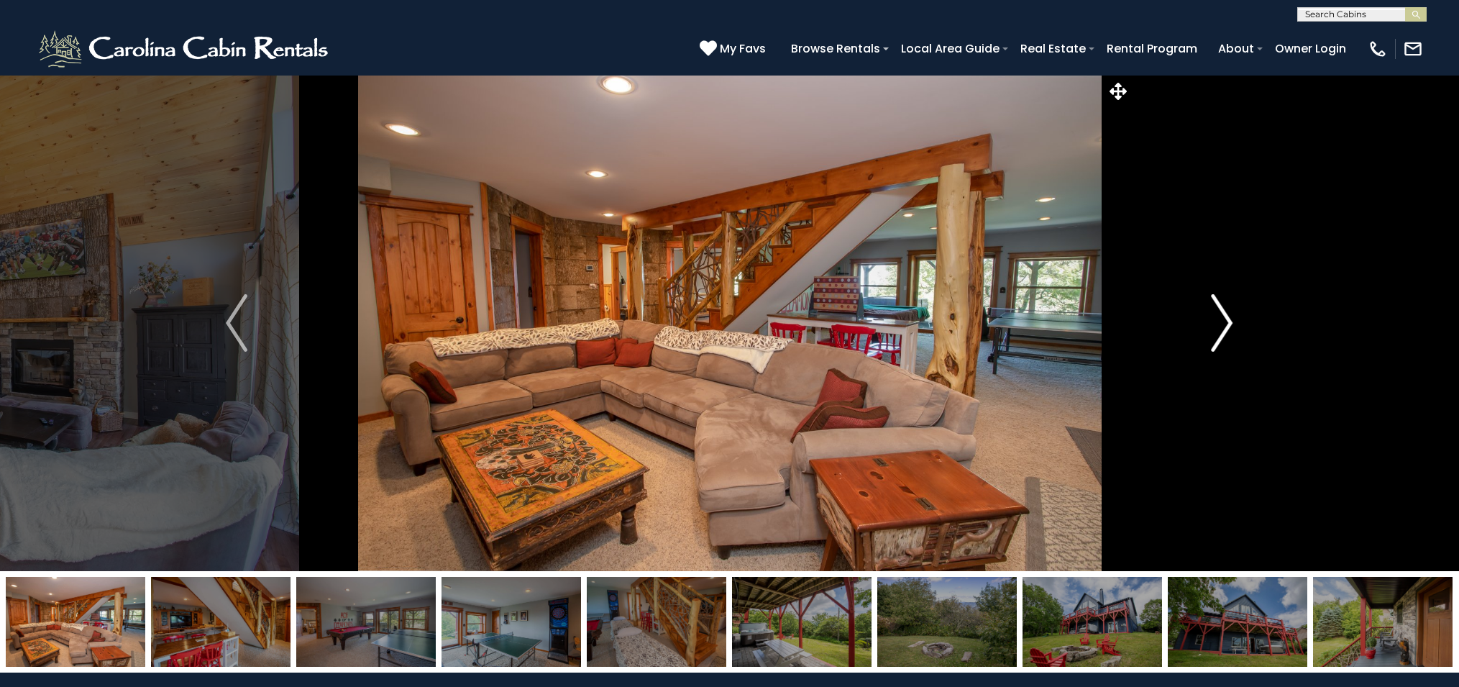
click at [1227, 323] on img "Next" at bounding box center [1223, 323] width 22 height 58
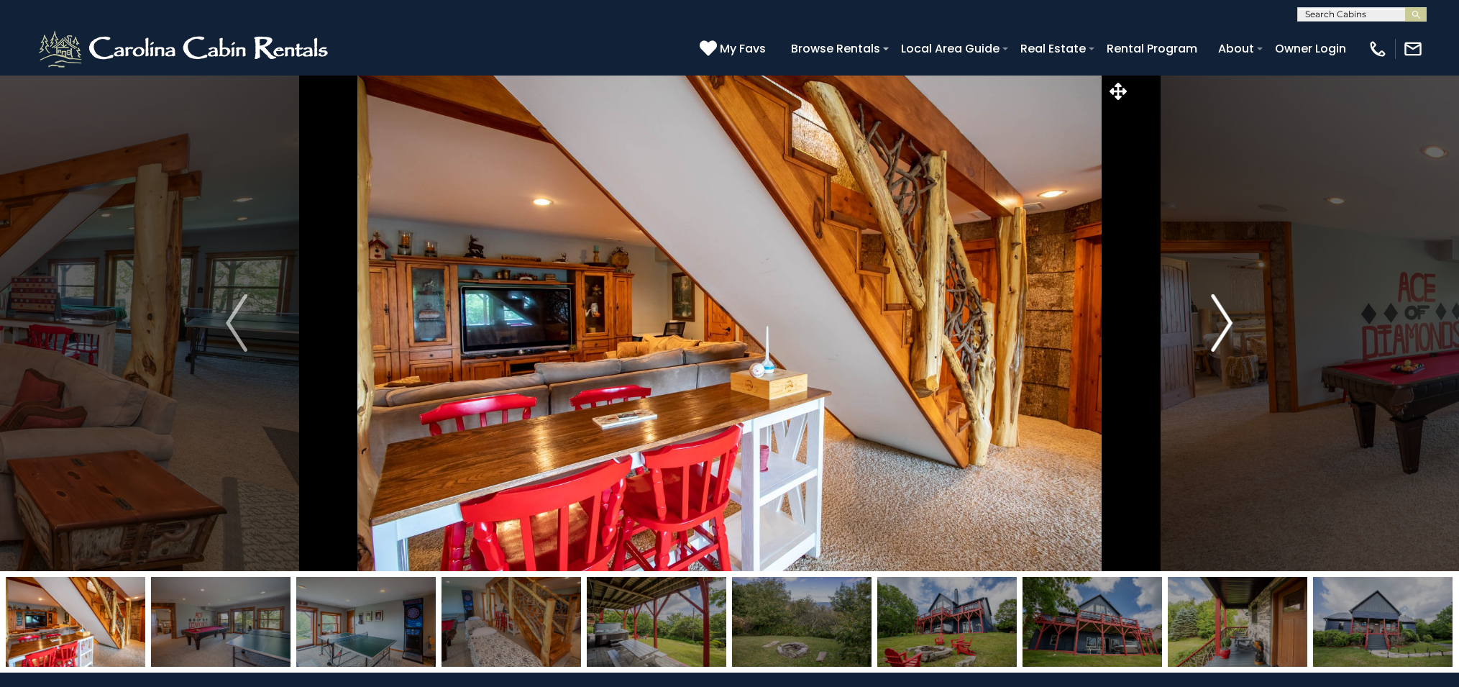
click at [1227, 323] on img "Next" at bounding box center [1223, 323] width 22 height 58
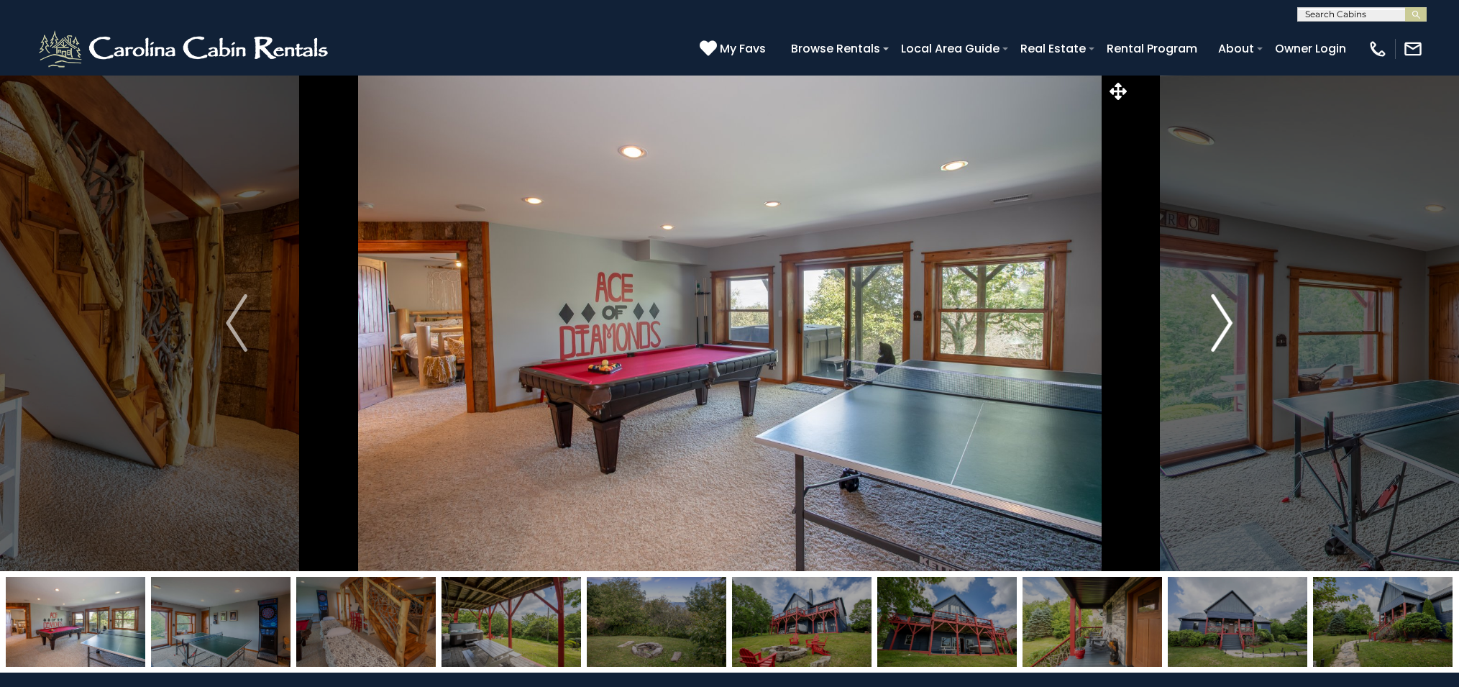
click at [1227, 323] on img "Next" at bounding box center [1223, 323] width 22 height 58
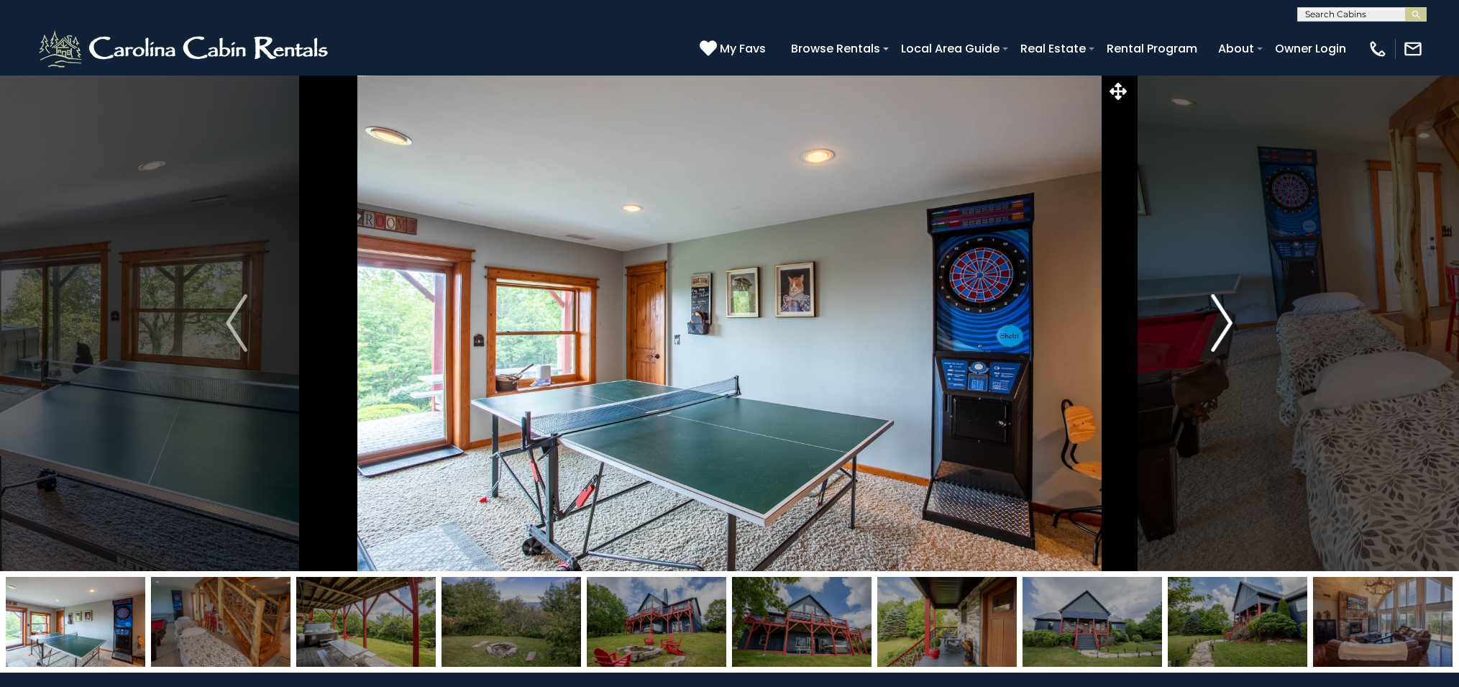
click at [1226, 322] on img "Next" at bounding box center [1223, 323] width 22 height 58
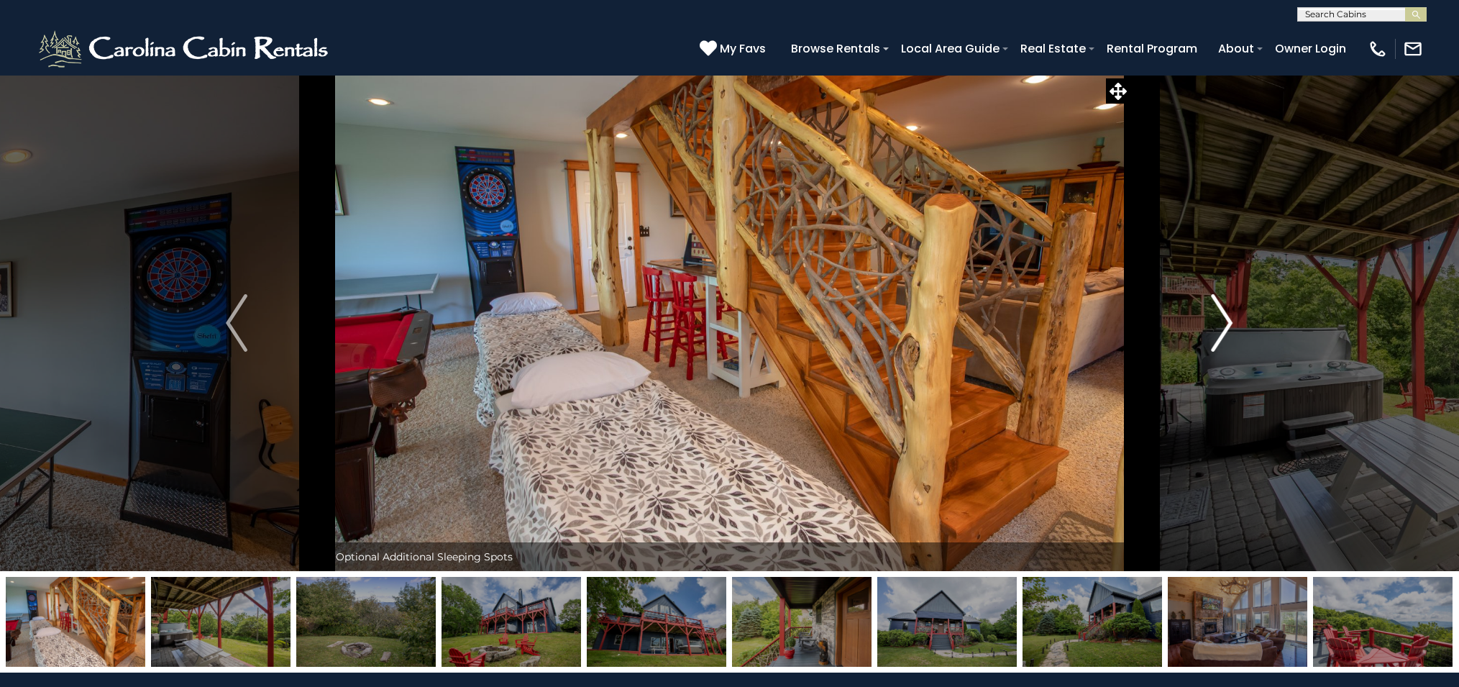
click at [1226, 322] on img "Next" at bounding box center [1223, 323] width 22 height 58
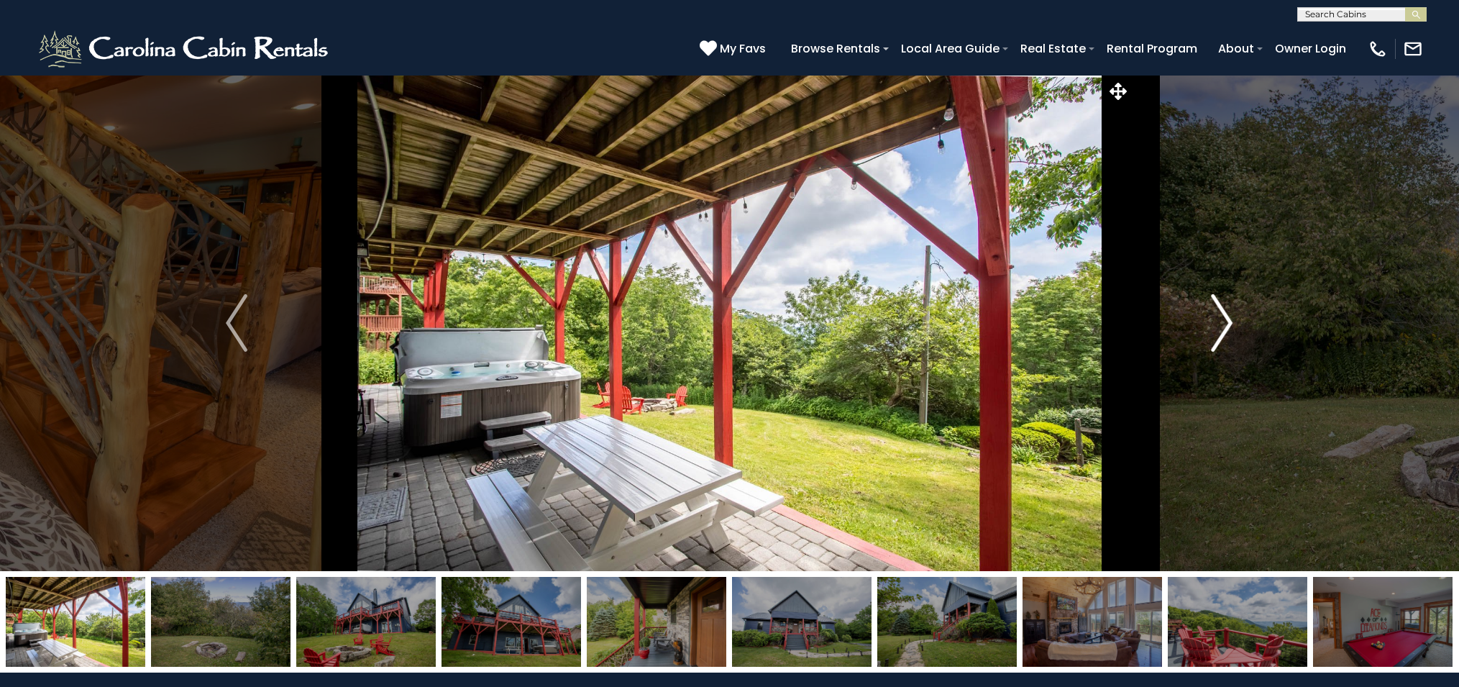
click at [1226, 322] on img "Next" at bounding box center [1223, 323] width 22 height 58
